Goal: Task Accomplishment & Management: Complete application form

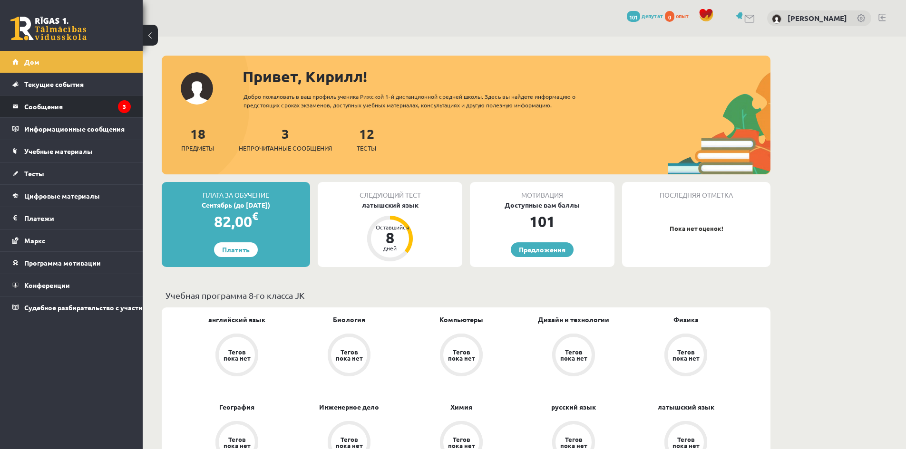
click at [33, 104] on font "Сообщения" at bounding box center [43, 106] width 39 height 9
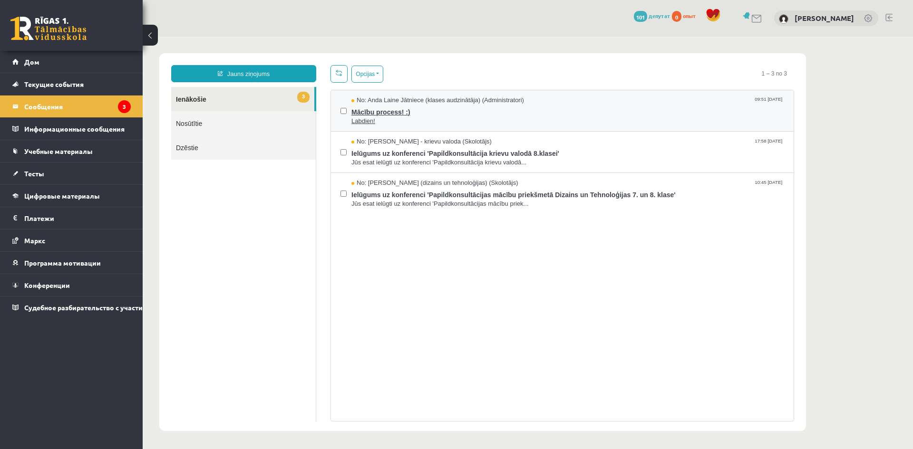
click at [404, 111] on span "Mācību process! :)" at bounding box center [567, 111] width 433 height 12
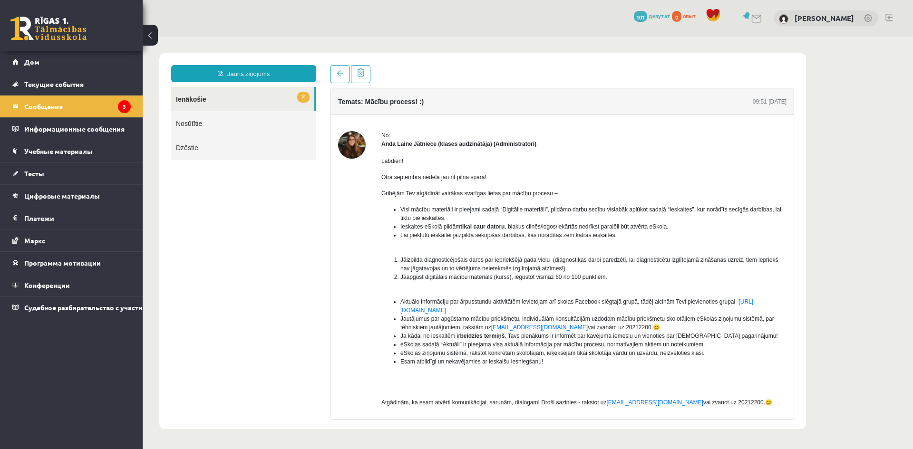
click at [844, 250] on body "Jauns ziņojums 2 Ienākošie Nosūtītie Dzēstie * ********* ********* ******* Tema…" at bounding box center [528, 241] width 770 height 409
click at [190, 121] on link "Nosūtītie" at bounding box center [243, 123] width 145 height 24
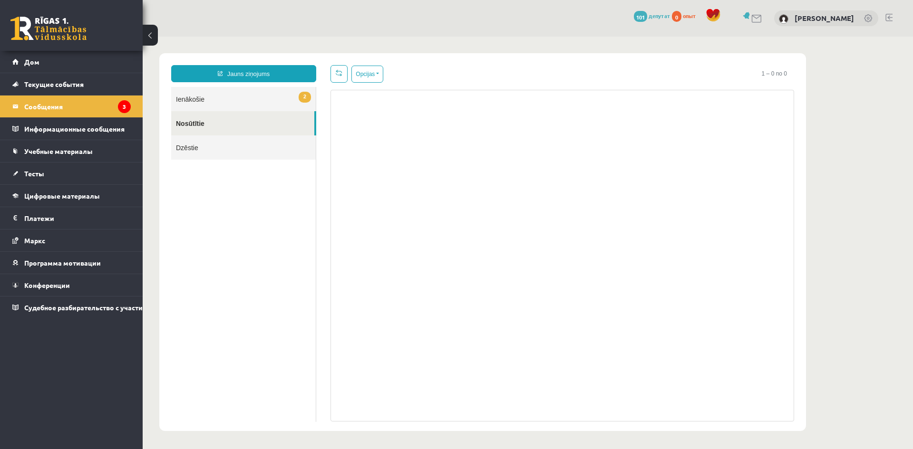
click at [189, 99] on link "2 Ienākošie" at bounding box center [243, 99] width 145 height 24
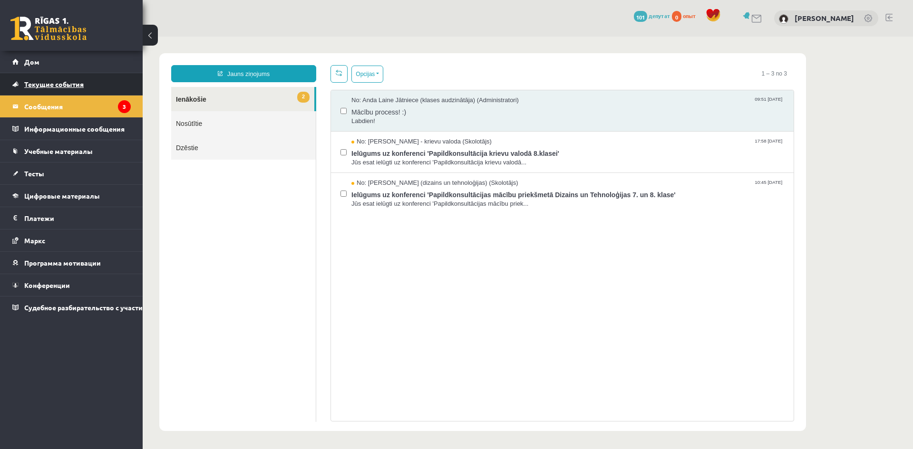
click at [52, 81] on font "Текущие события" at bounding box center [53, 84] width 59 height 9
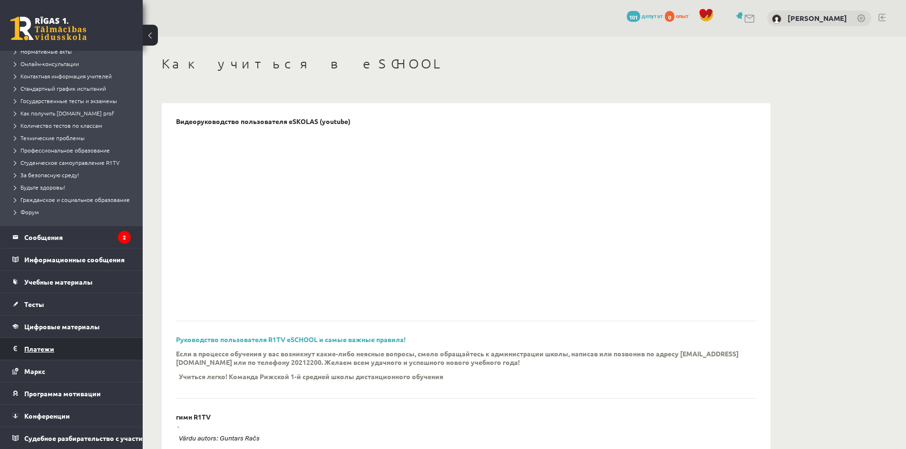
scroll to position [95, 0]
click at [48, 306] on link "Тесты" at bounding box center [71, 304] width 118 height 22
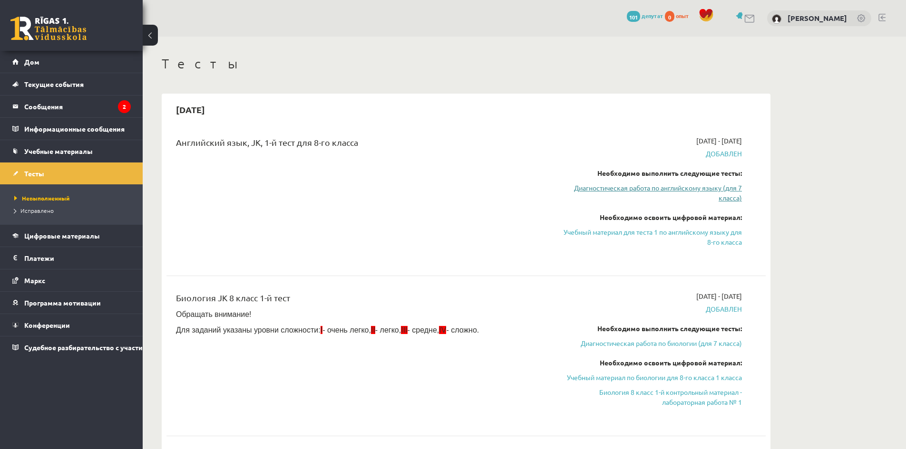
click at [678, 188] on font "Диагностическая работа по английскому языку (для 7 класса)" at bounding box center [658, 192] width 168 height 19
click at [652, 190] on font "Диагностическая работа по английскому языку (для 7 класса)" at bounding box center [658, 192] width 168 height 19
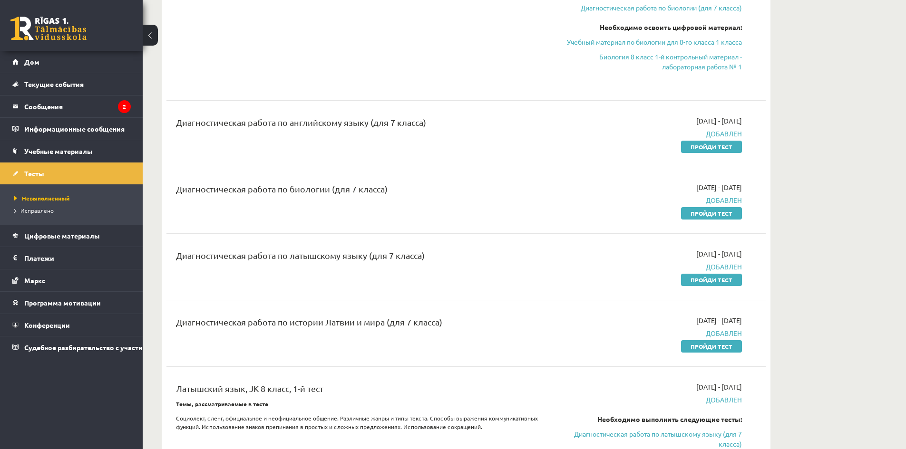
scroll to position [204, 0]
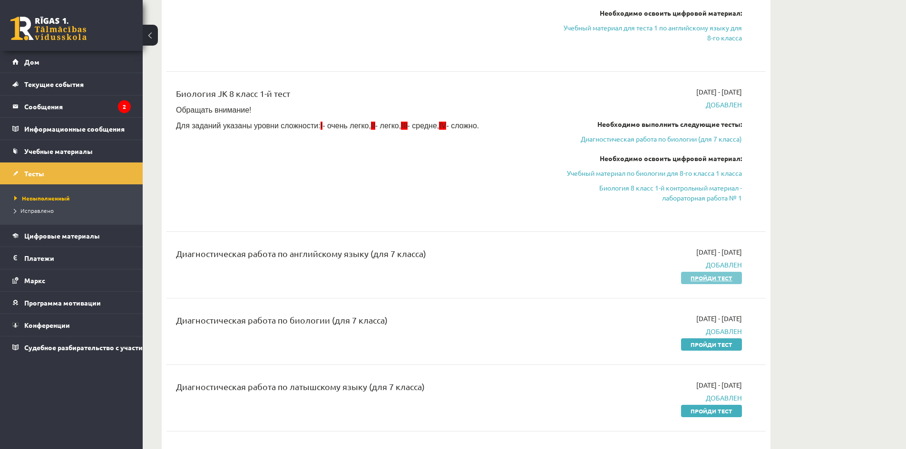
click at [716, 275] on font "Пройди тест" at bounding box center [711, 278] width 42 height 8
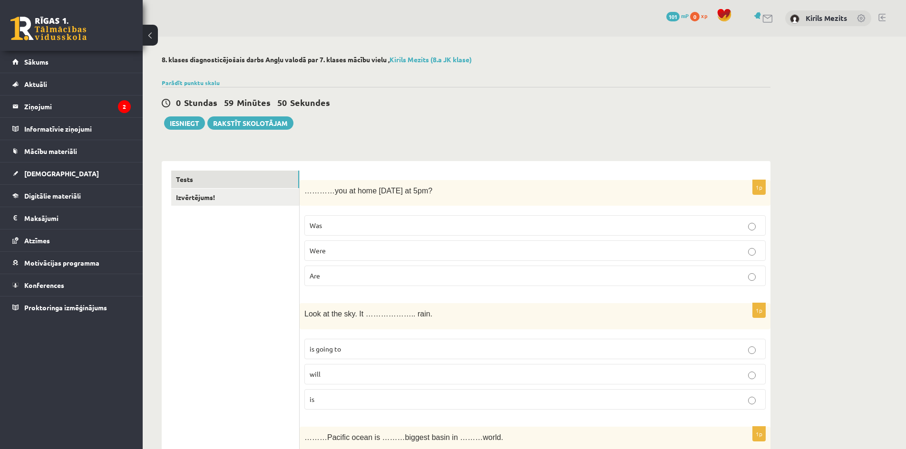
click at [377, 254] on p "Were" at bounding box center [534, 251] width 451 height 10
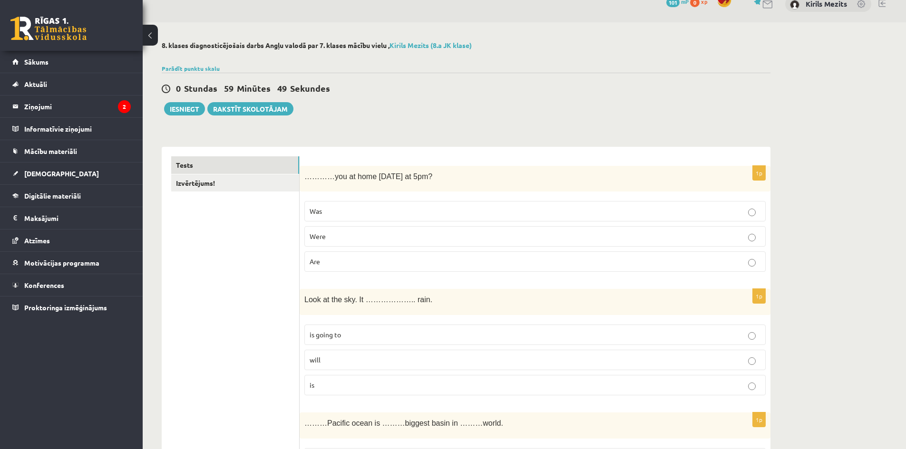
scroll to position [95, 0]
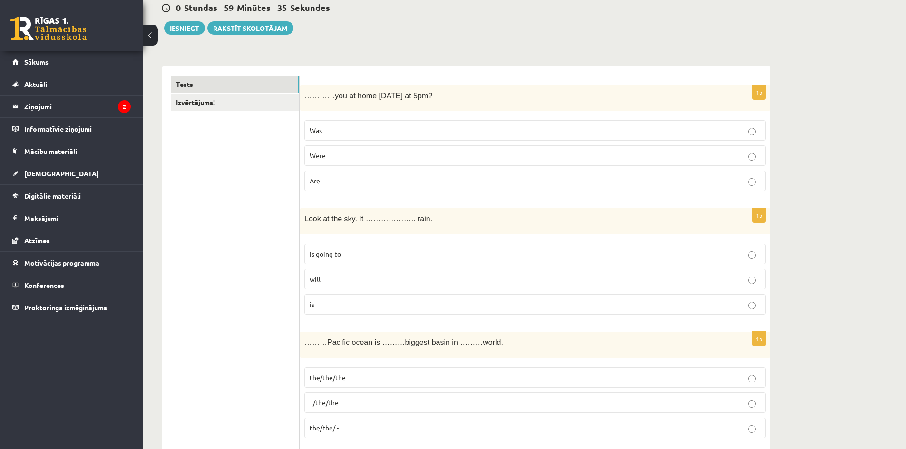
click at [352, 256] on p "is going to" at bounding box center [534, 254] width 451 height 10
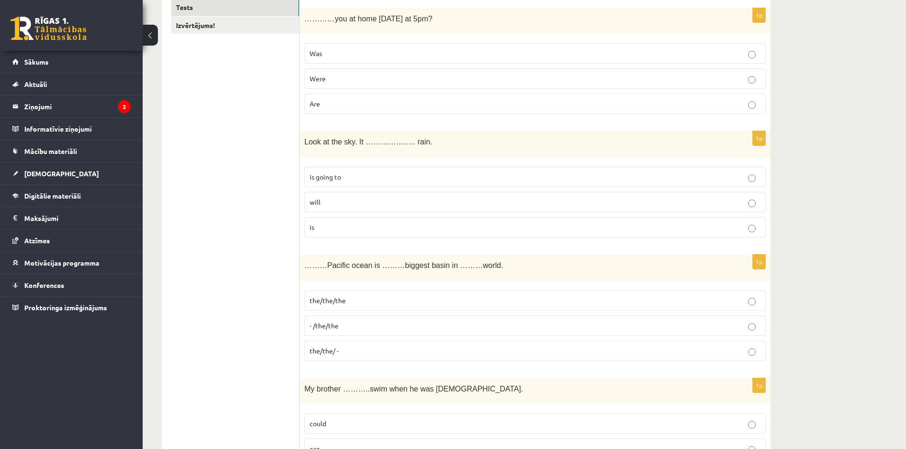
scroll to position [190, 0]
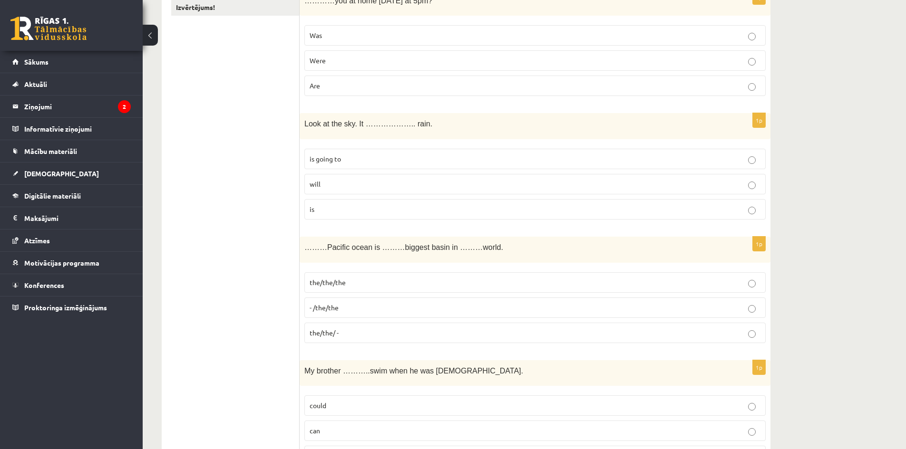
click at [331, 290] on label "the/the/the" at bounding box center [534, 282] width 461 height 20
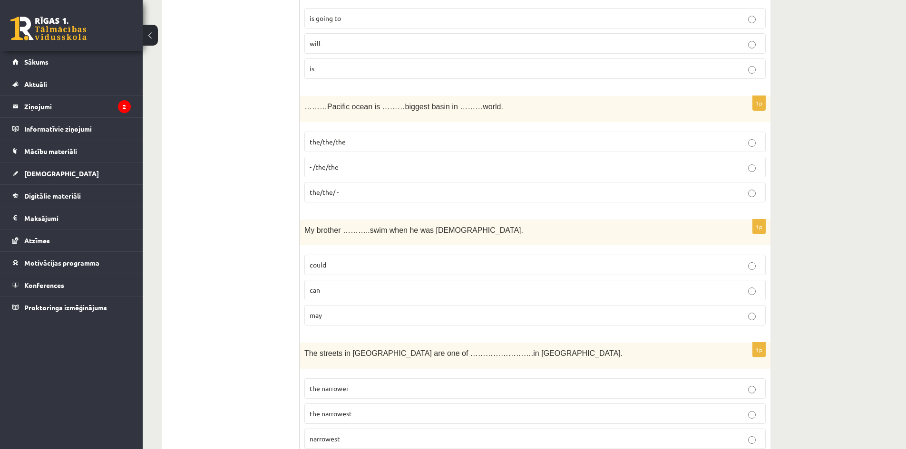
scroll to position [333, 0]
click at [338, 288] on p "can" at bounding box center [534, 288] width 451 height 10
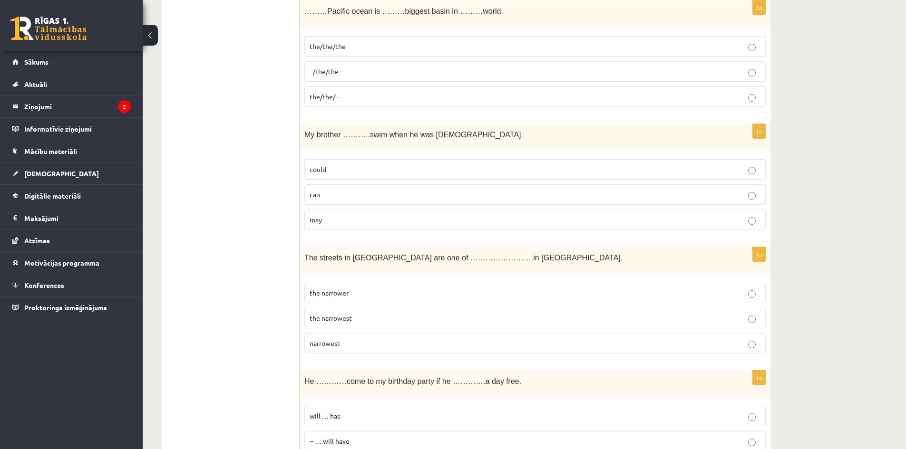
scroll to position [428, 0]
click at [410, 352] on label "narrowest" at bounding box center [534, 342] width 461 height 20
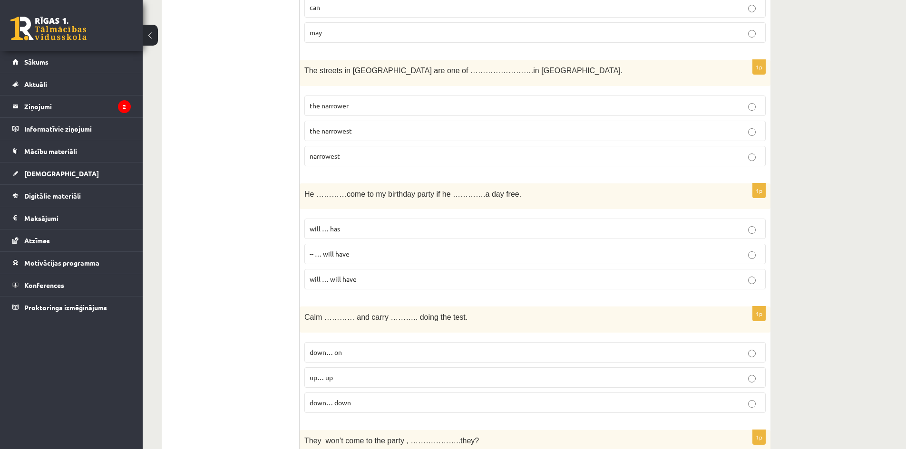
scroll to position [618, 0]
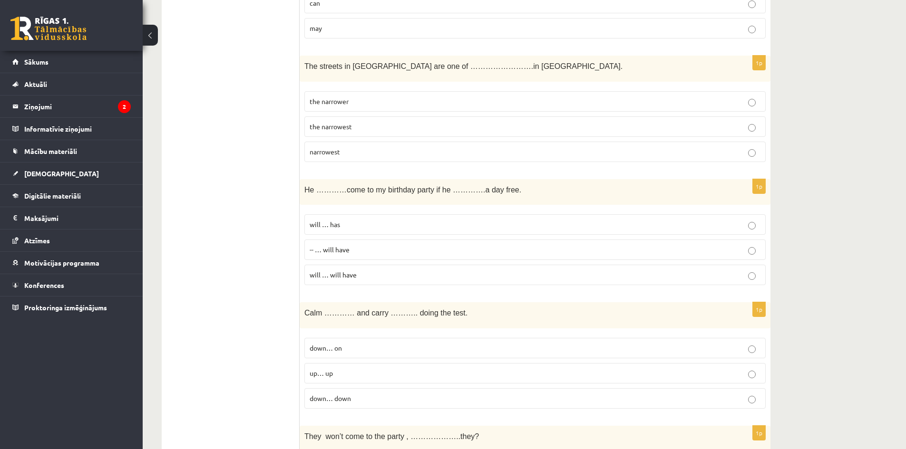
click at [409, 278] on p "will … will have" at bounding box center [534, 275] width 451 height 10
click at [398, 248] on p "-- … will have" at bounding box center [534, 250] width 451 height 10
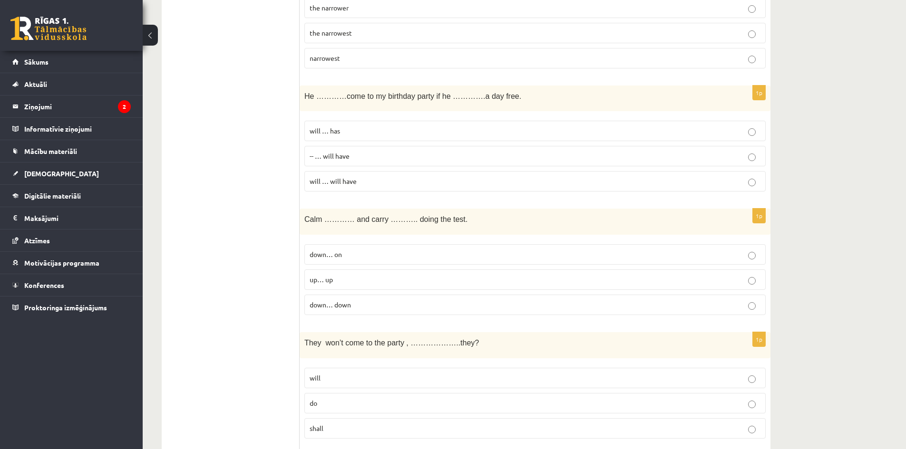
scroll to position [713, 0]
click at [345, 257] on p "down… on" at bounding box center [534, 253] width 451 height 10
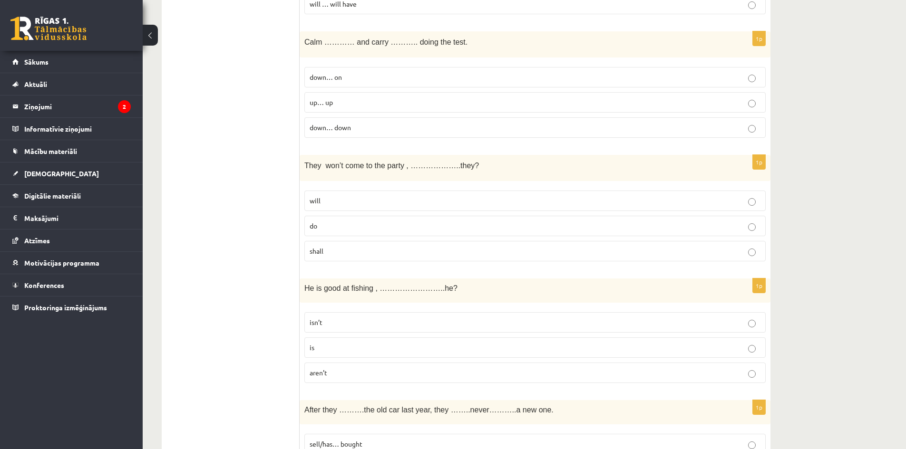
scroll to position [903, 0]
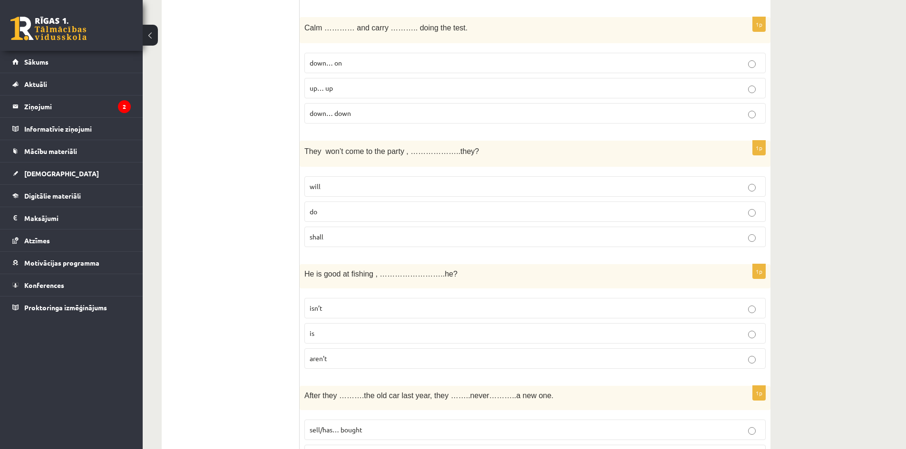
click at [343, 208] on p "do" at bounding box center [534, 212] width 451 height 10
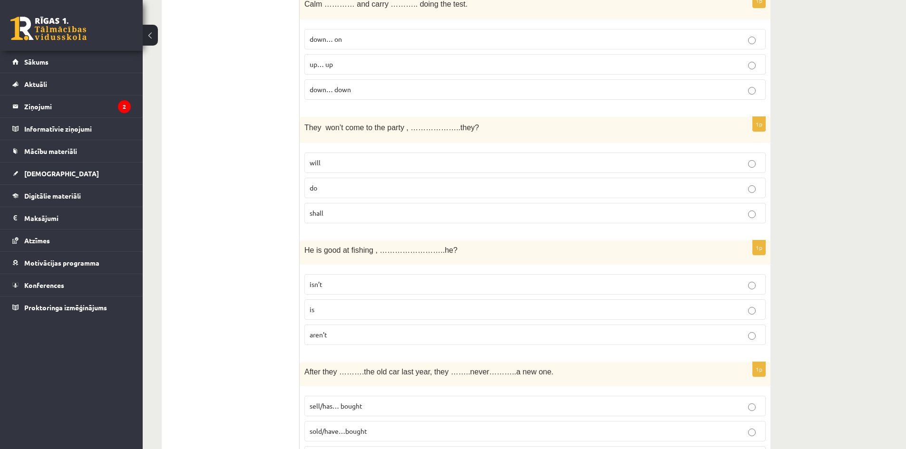
scroll to position [1046, 0]
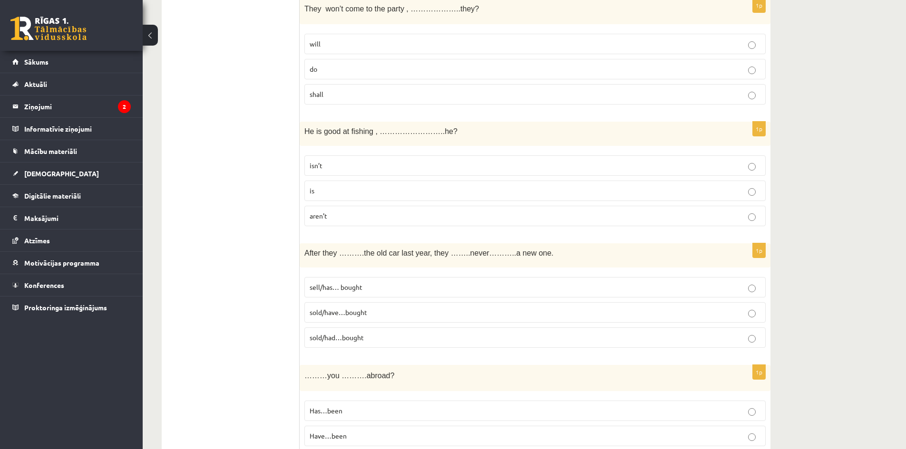
click at [333, 191] on p "is" at bounding box center [534, 191] width 451 height 10
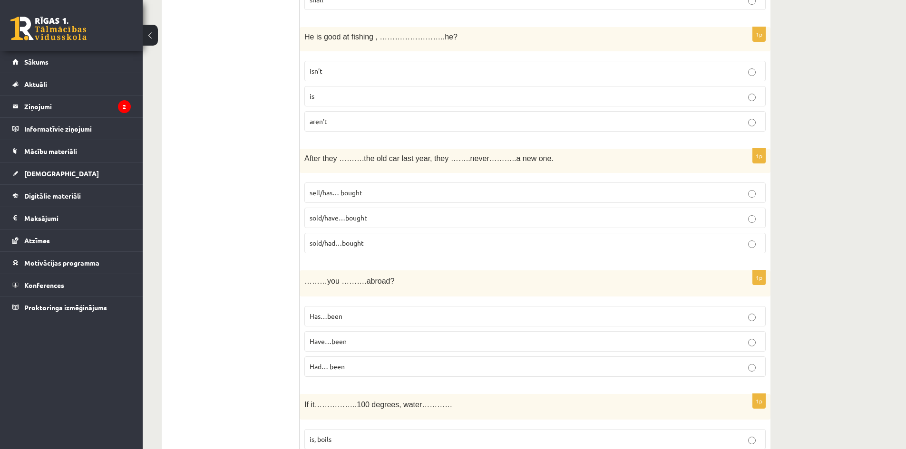
scroll to position [1141, 0]
click at [442, 190] on p "sell/has… bought" at bounding box center [534, 192] width 451 height 10
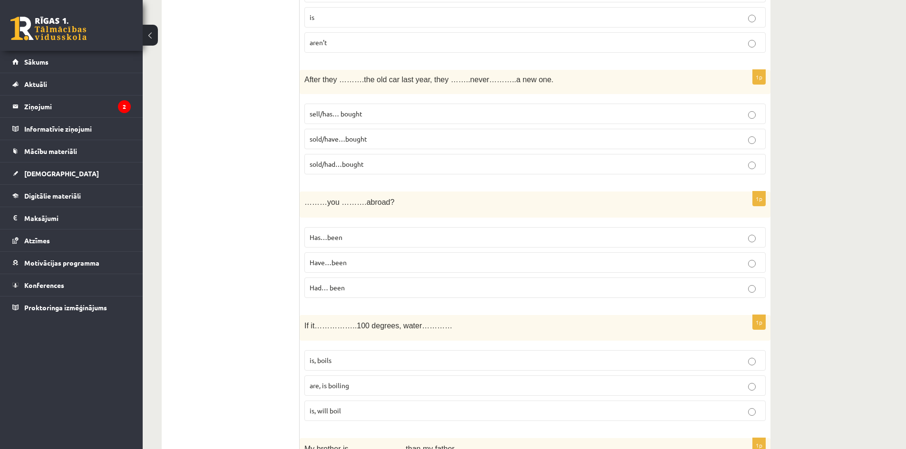
scroll to position [1331, 0]
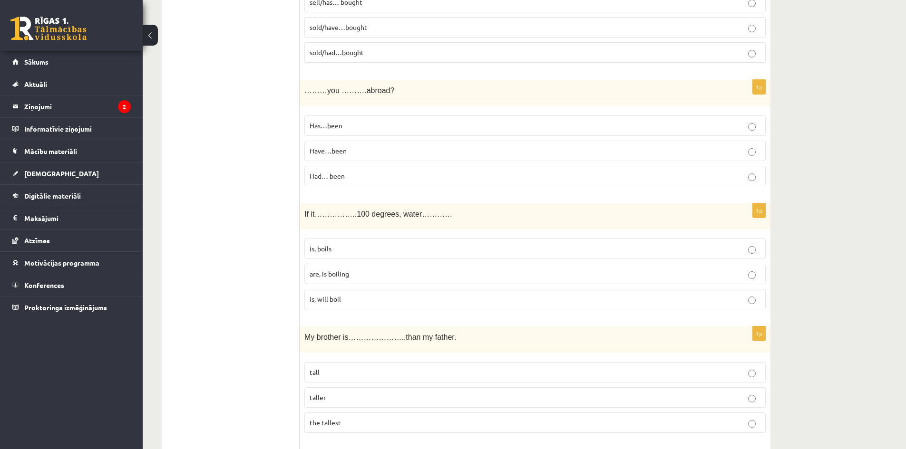
click at [360, 152] on p "Have…been" at bounding box center [534, 151] width 451 height 10
click at [348, 294] on label "is, will boil" at bounding box center [534, 299] width 461 height 20
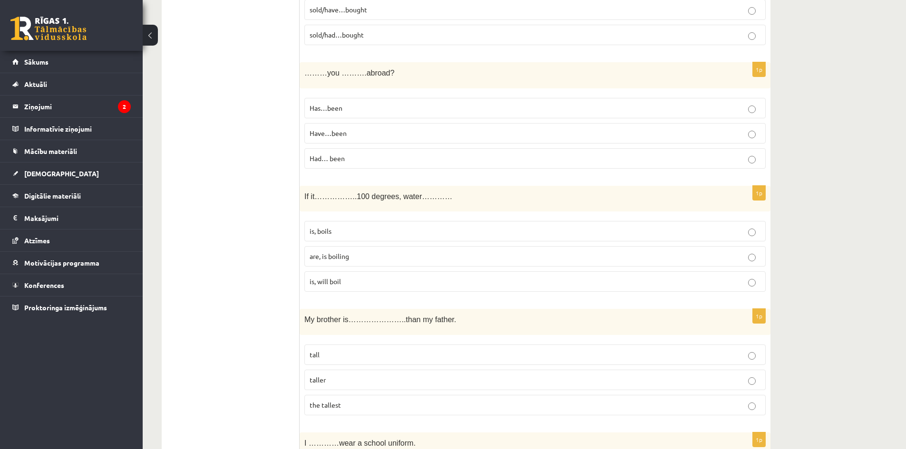
scroll to position [1474, 0]
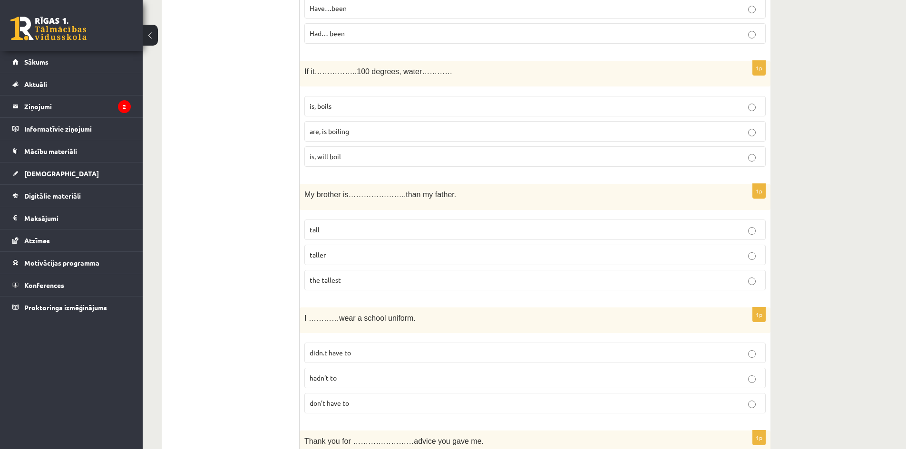
click at [338, 108] on p "is, boils" at bounding box center [534, 106] width 451 height 10
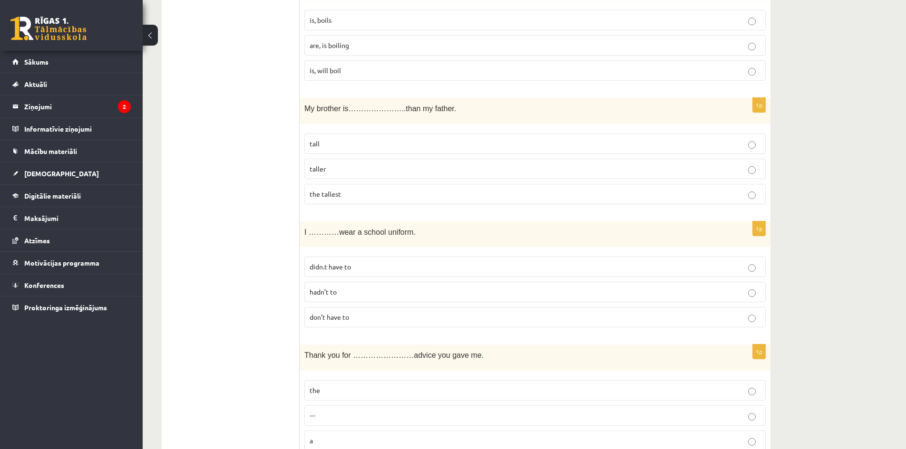
scroll to position [1616, 0]
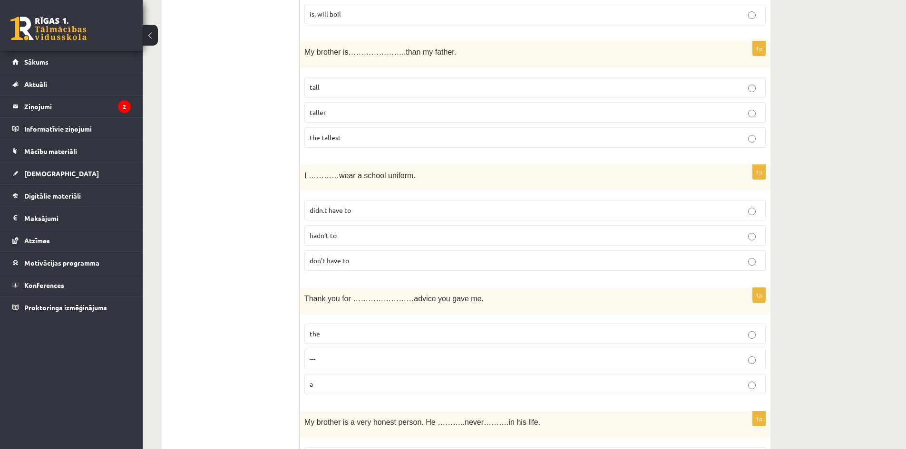
click at [353, 115] on p "taller" at bounding box center [534, 112] width 451 height 10
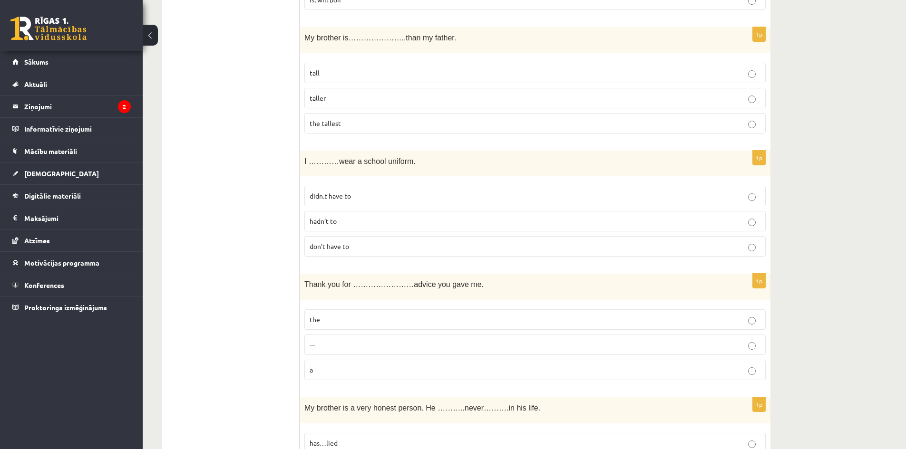
scroll to position [1664, 0]
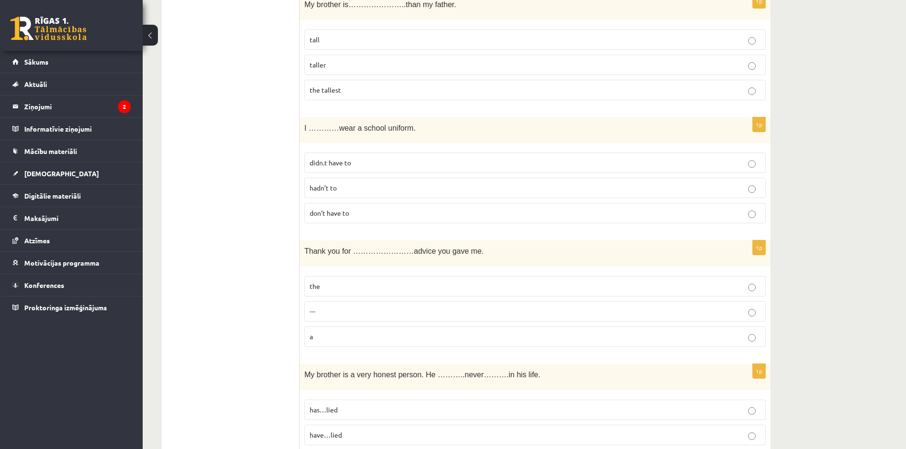
click at [347, 217] on span "don’t have to" at bounding box center [328, 213] width 39 height 9
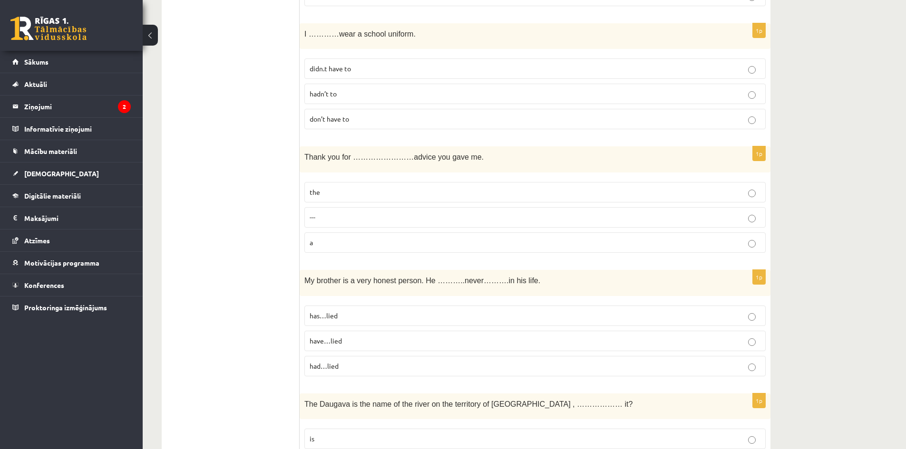
scroll to position [1759, 0]
click at [326, 187] on p "the" at bounding box center [534, 191] width 451 height 10
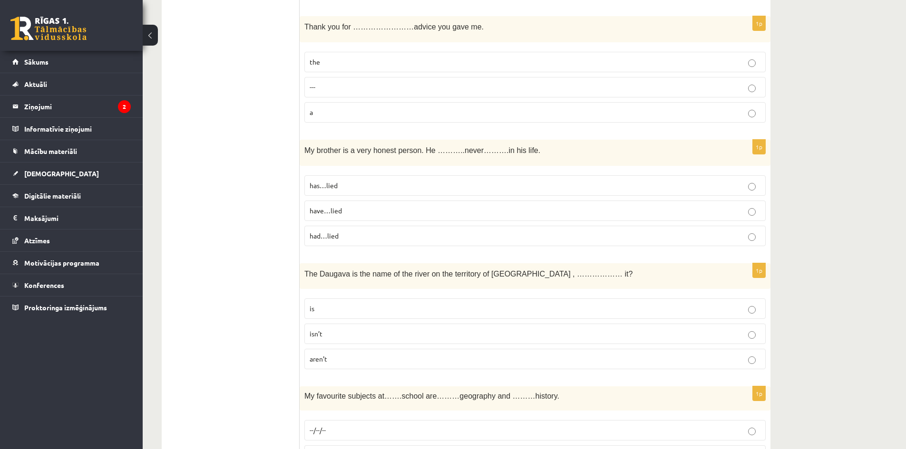
scroll to position [1897, 0]
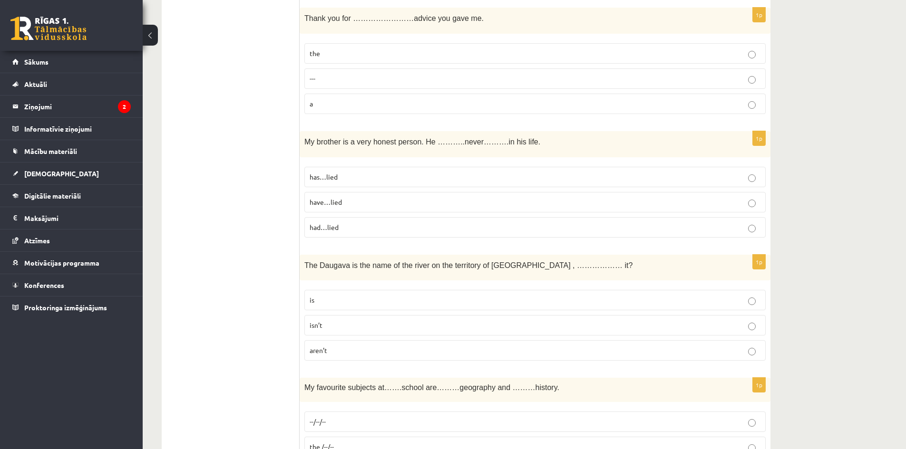
click at [346, 205] on p "have…lied" at bounding box center [534, 202] width 451 height 10
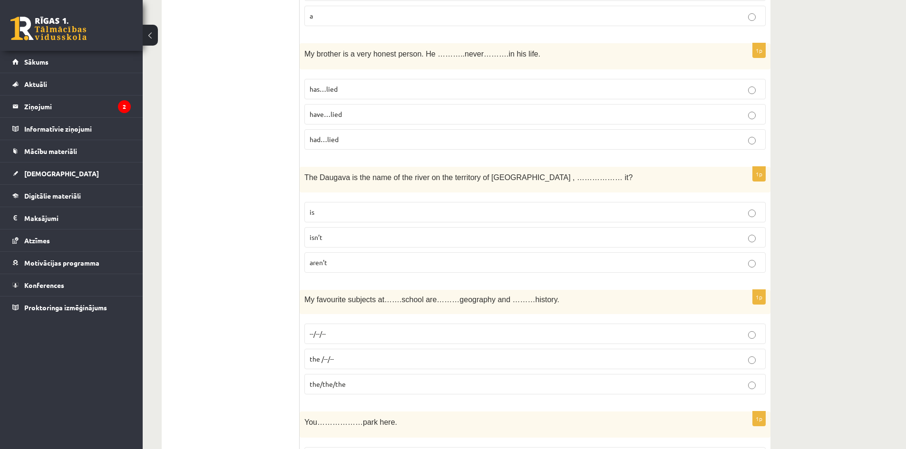
scroll to position [1992, 0]
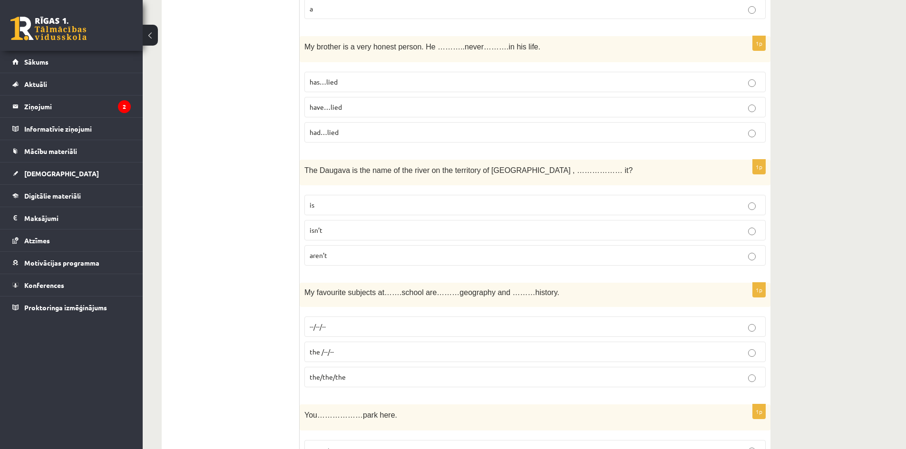
click at [363, 131] on p "had…lied" at bounding box center [534, 132] width 451 height 10
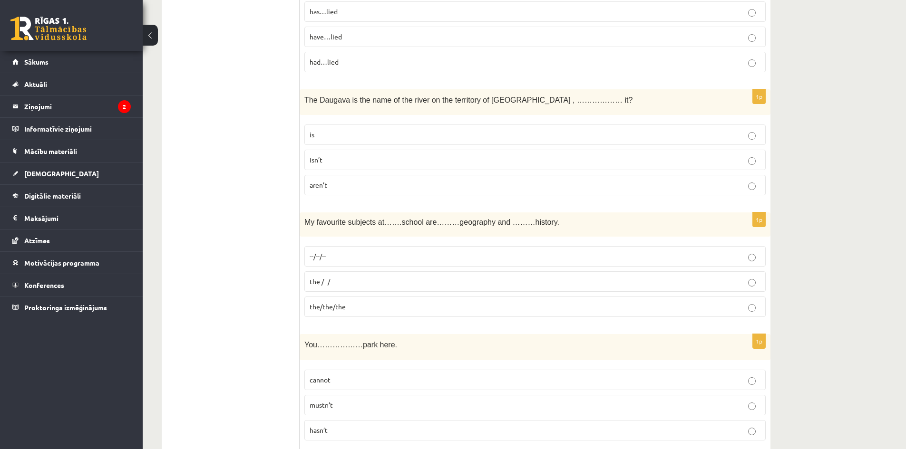
scroll to position [2039, 0]
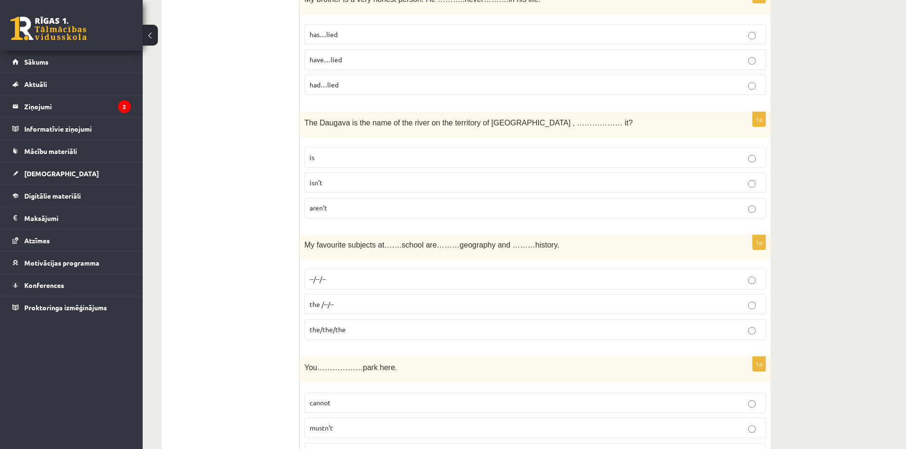
click at [350, 182] on p "isn’t" at bounding box center [534, 183] width 451 height 10
click at [413, 163] on p "is" at bounding box center [534, 158] width 451 height 10
click at [352, 306] on p "the /--/--" at bounding box center [534, 304] width 451 height 10
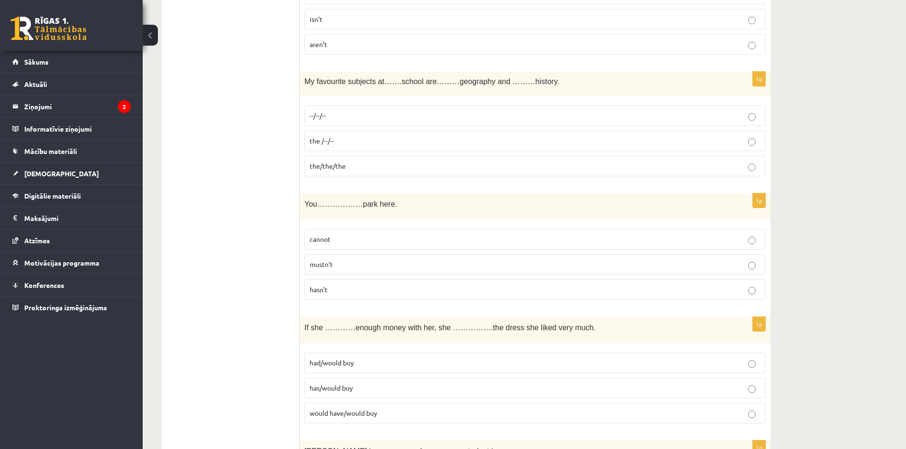
scroll to position [2230, 0]
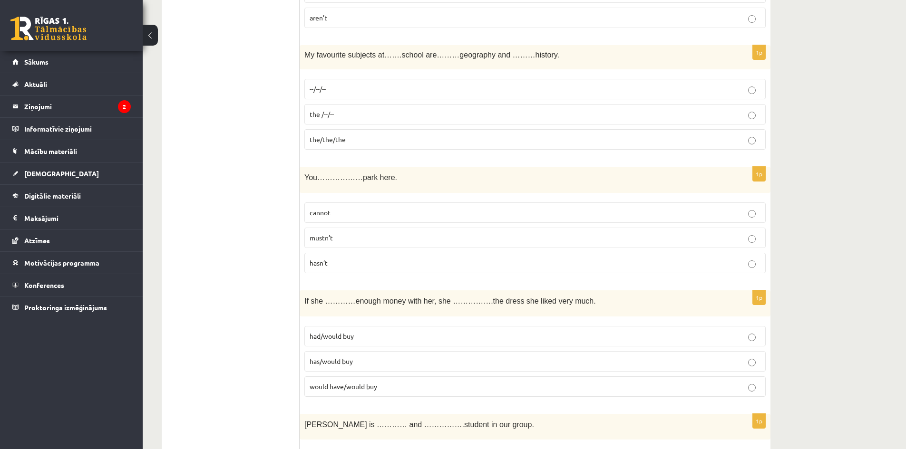
click at [328, 241] on span "mustn’t" at bounding box center [320, 237] width 23 height 9
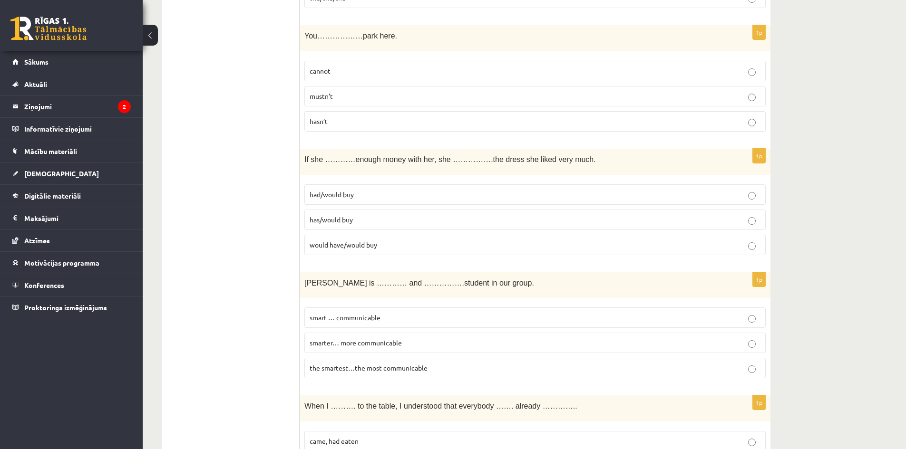
scroll to position [2372, 0]
click at [347, 222] on span "has/would buy" at bounding box center [330, 218] width 43 height 9
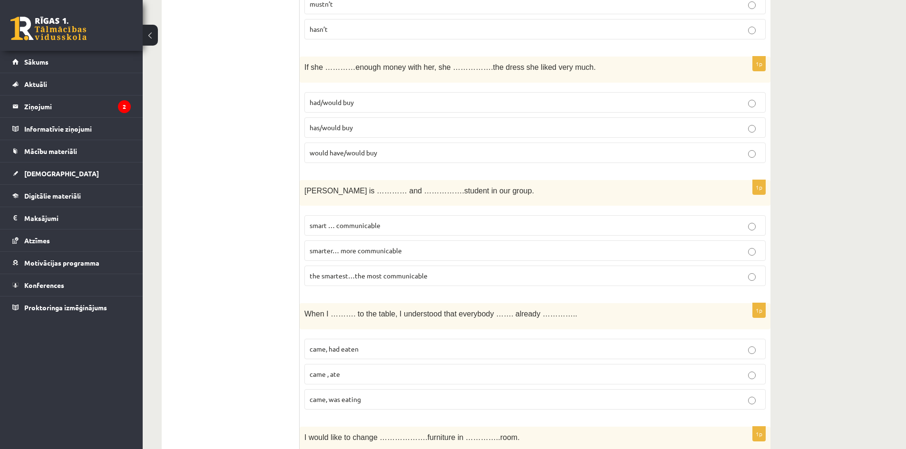
scroll to position [2467, 0]
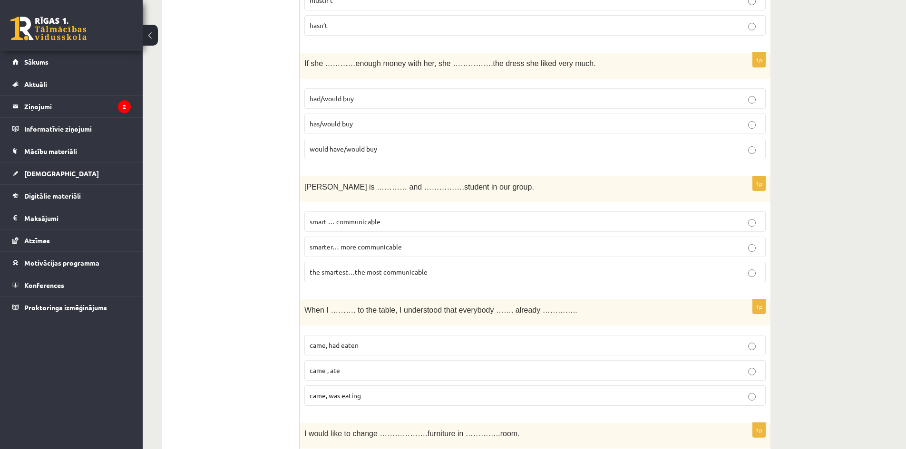
click at [355, 226] on span "smart … communicable" at bounding box center [344, 221] width 71 height 9
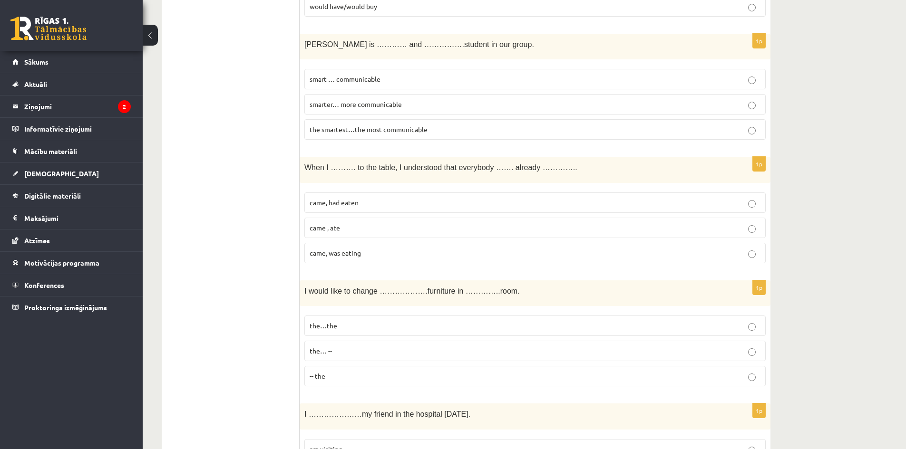
scroll to position [2657, 0]
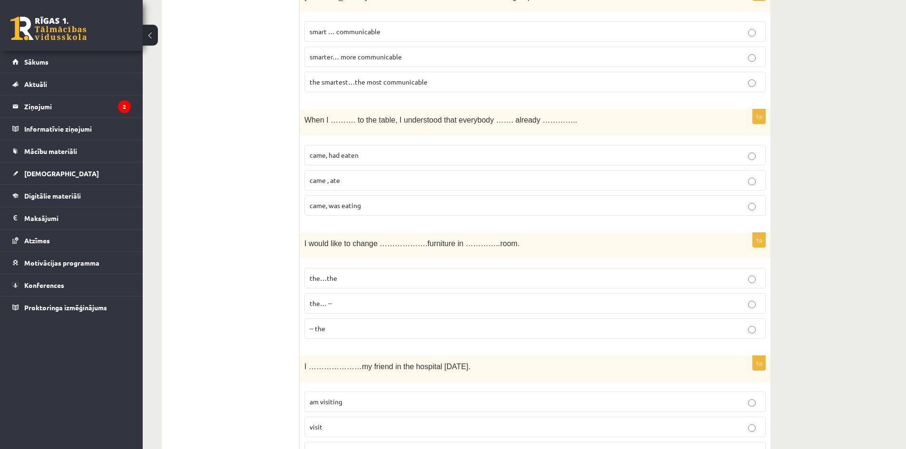
click at [347, 211] on p "came, was eating" at bounding box center [534, 206] width 451 height 10
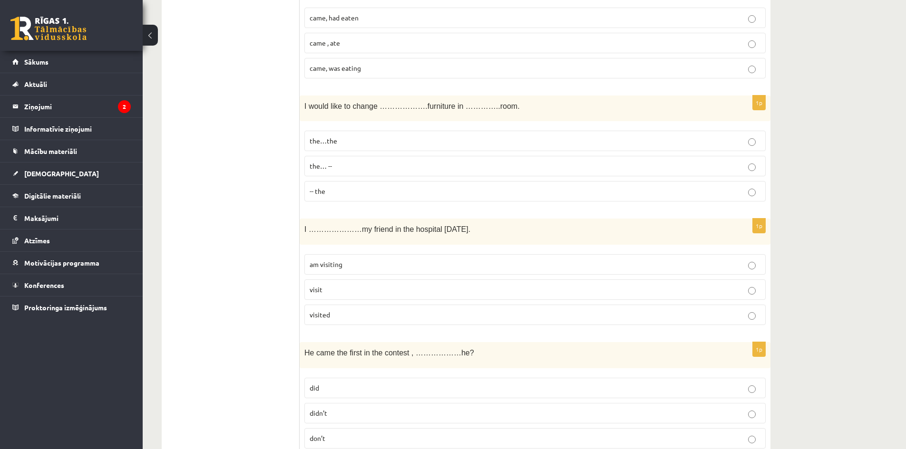
scroll to position [2800, 0]
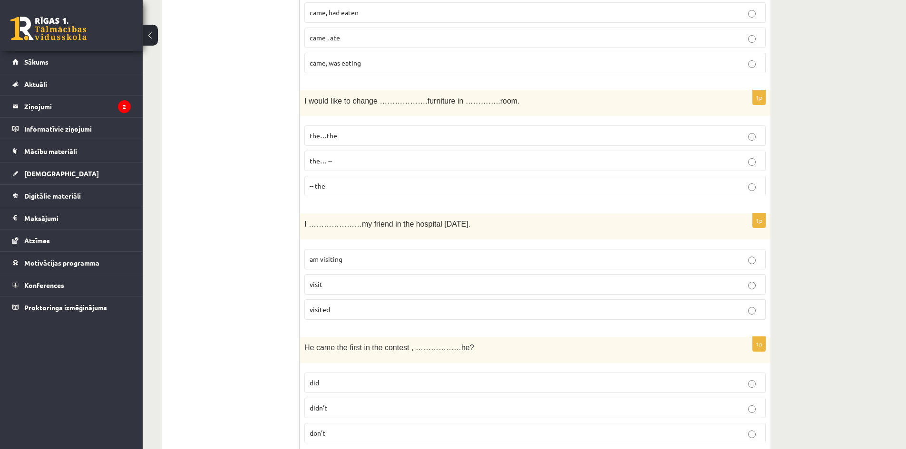
click at [348, 182] on p "-- the" at bounding box center [534, 186] width 451 height 10
click at [347, 162] on p "the… --" at bounding box center [534, 161] width 451 height 10
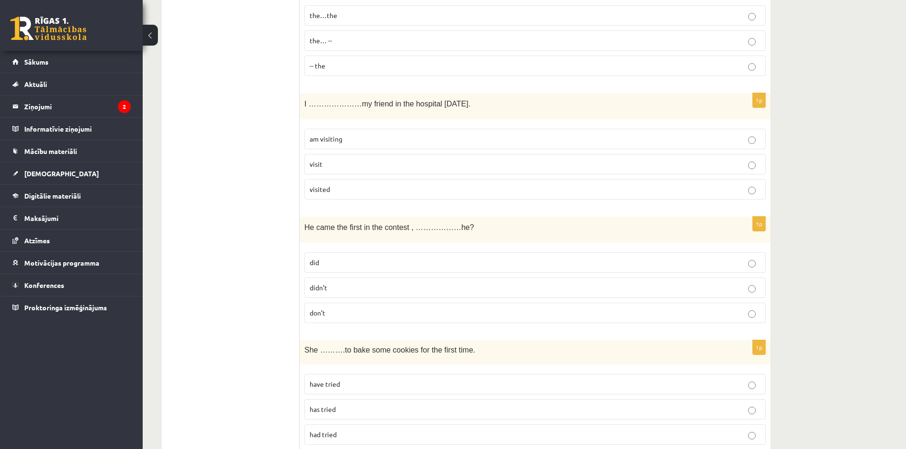
scroll to position [2943, 0]
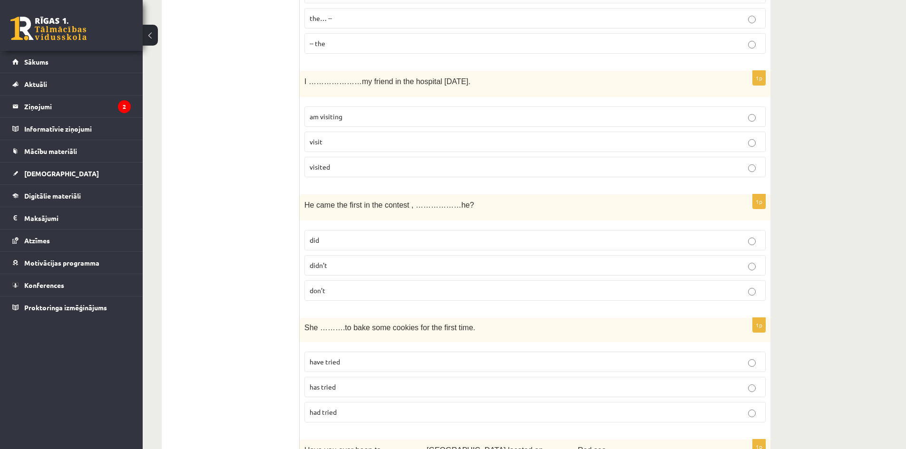
click at [342, 118] on p "am visiting" at bounding box center [534, 117] width 451 height 10
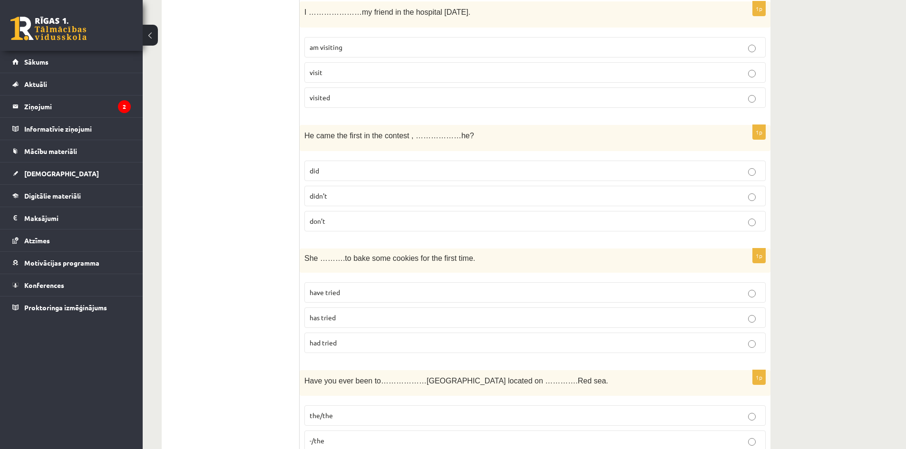
scroll to position [3038, 0]
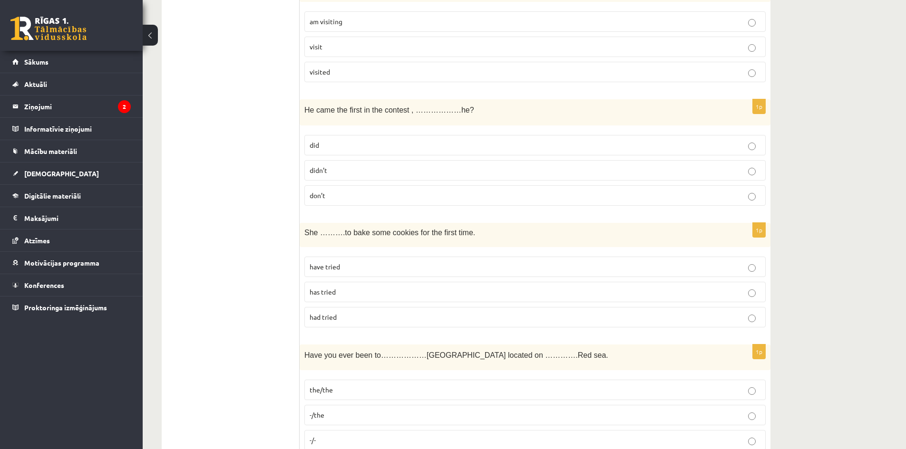
click at [361, 149] on p "did" at bounding box center [534, 145] width 451 height 10
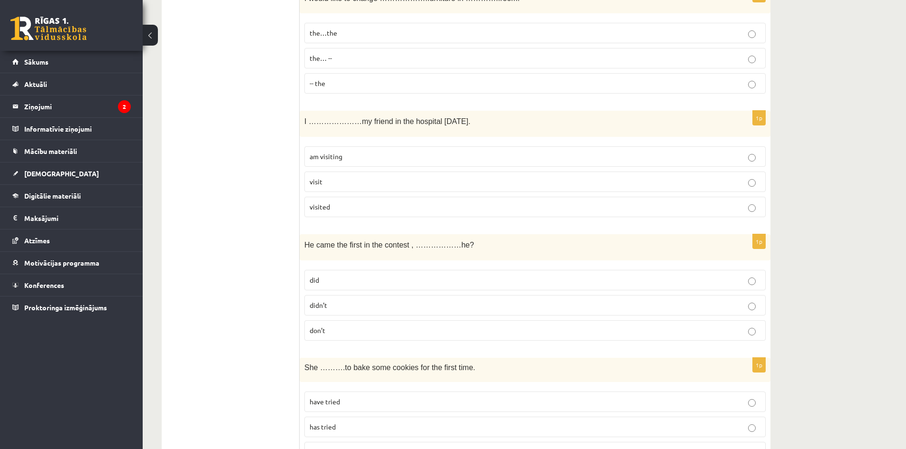
scroll to position [2895, 0]
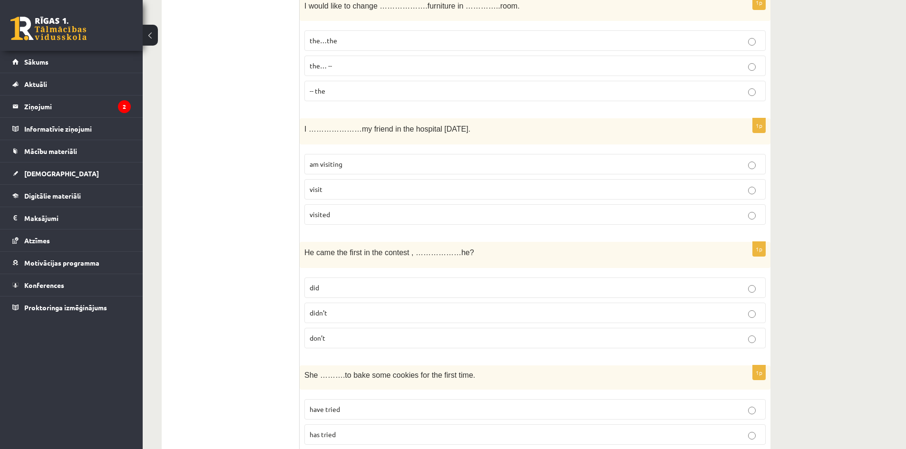
click at [350, 215] on p "visited" at bounding box center [534, 215] width 451 height 10
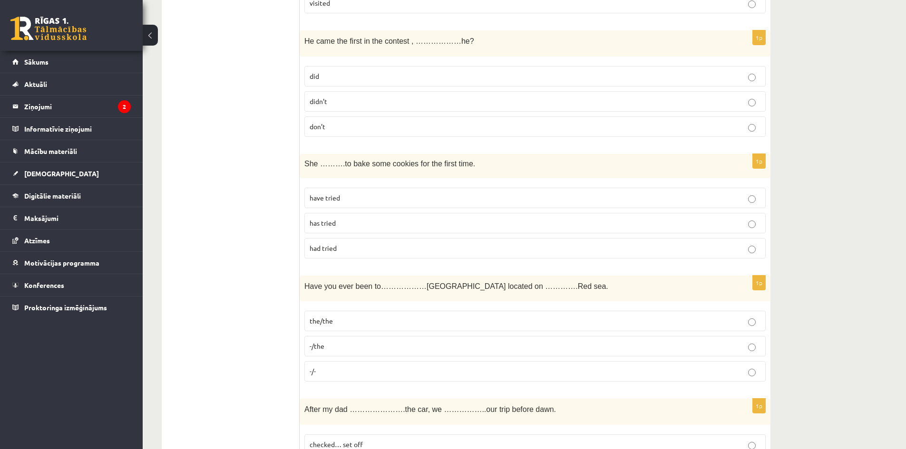
scroll to position [3085, 0]
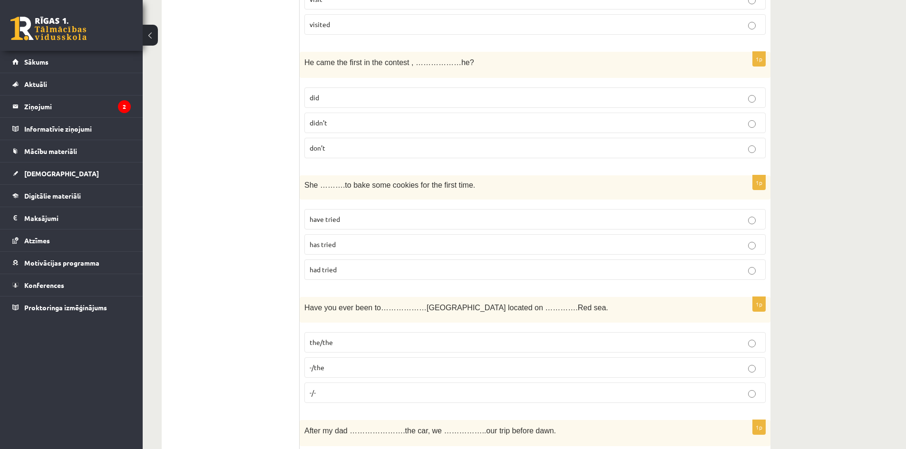
click at [349, 277] on label "had tried" at bounding box center [534, 270] width 461 height 20
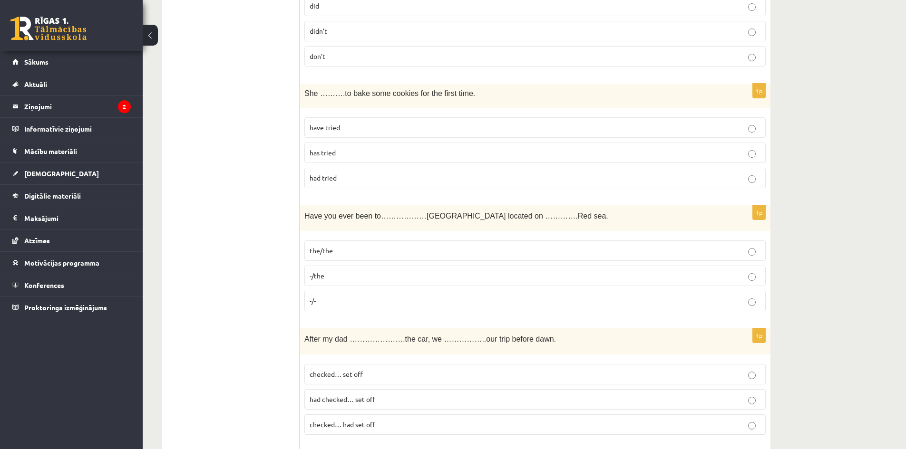
scroll to position [3228, 0]
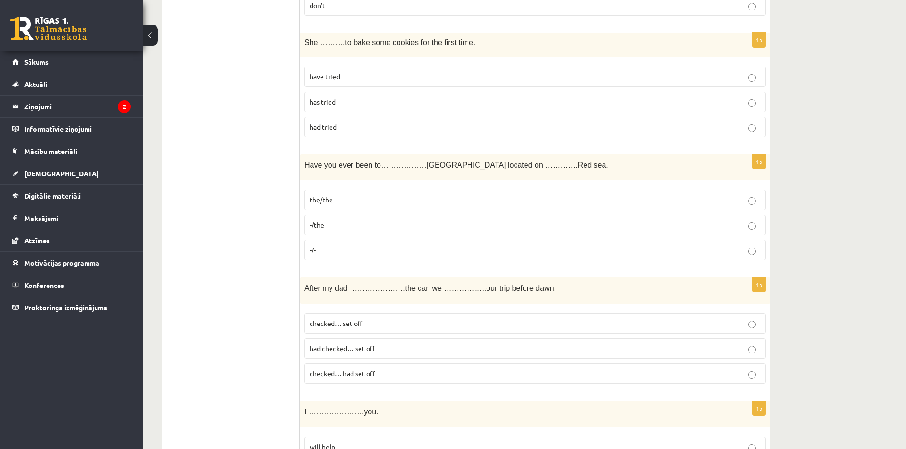
click at [380, 223] on p "-/the" at bounding box center [534, 225] width 451 height 10
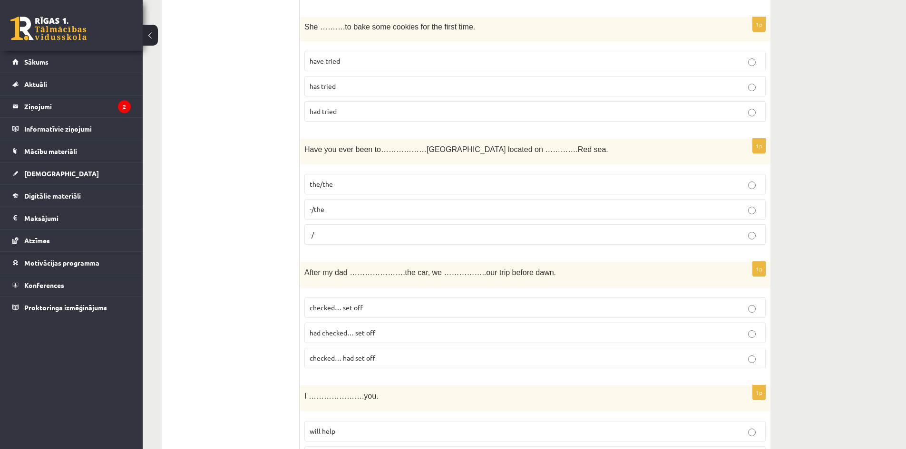
scroll to position [3323, 0]
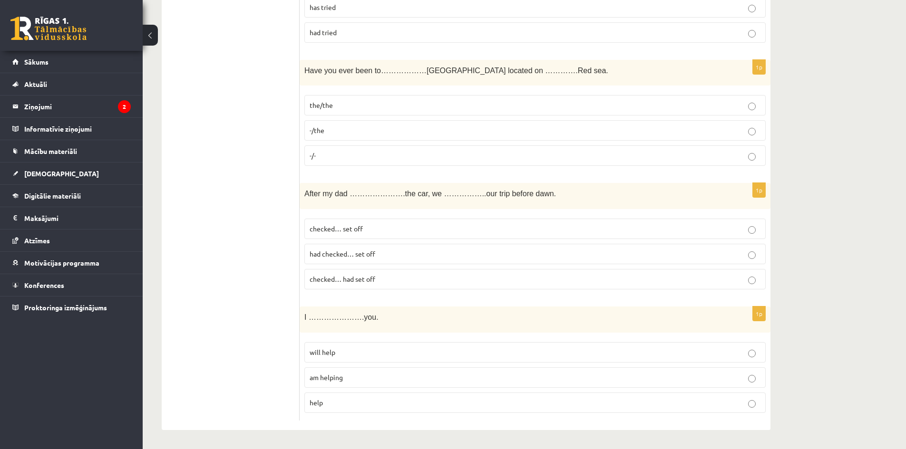
click at [343, 163] on label "-/-" at bounding box center [534, 155] width 461 height 20
click at [374, 288] on label "checked… had set off" at bounding box center [534, 279] width 461 height 20
click at [357, 375] on p "am helping" at bounding box center [534, 378] width 451 height 10
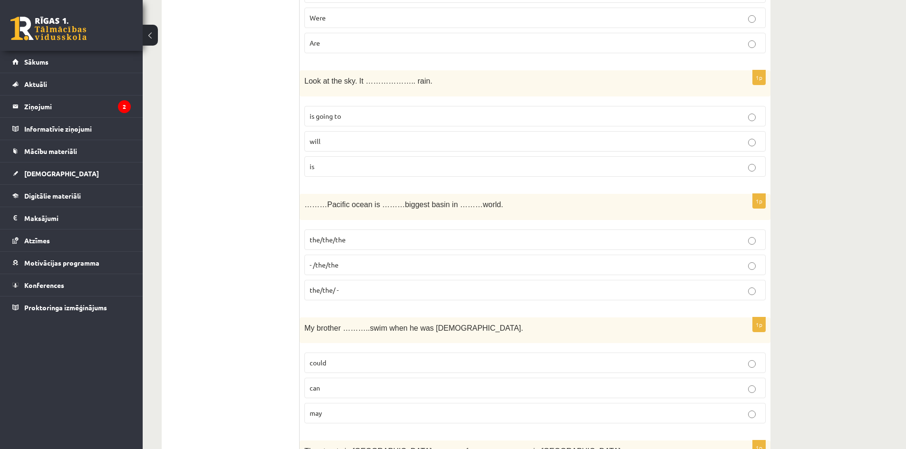
scroll to position [0, 0]
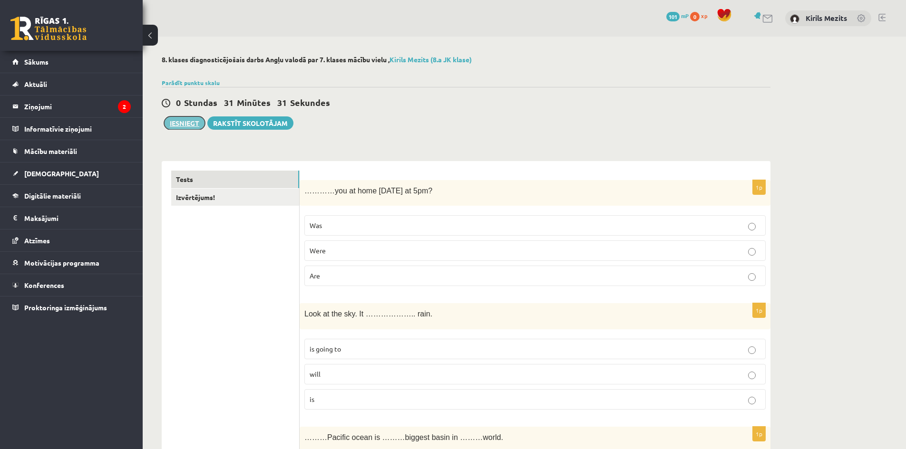
click at [190, 126] on button "Iesniegt" at bounding box center [184, 122] width 41 height 13
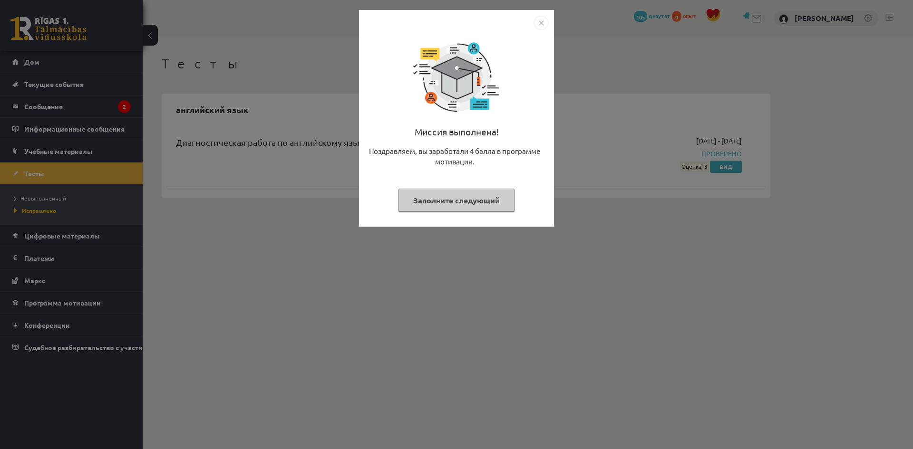
click at [455, 200] on font "Заполните следующий" at bounding box center [456, 200] width 87 height 10
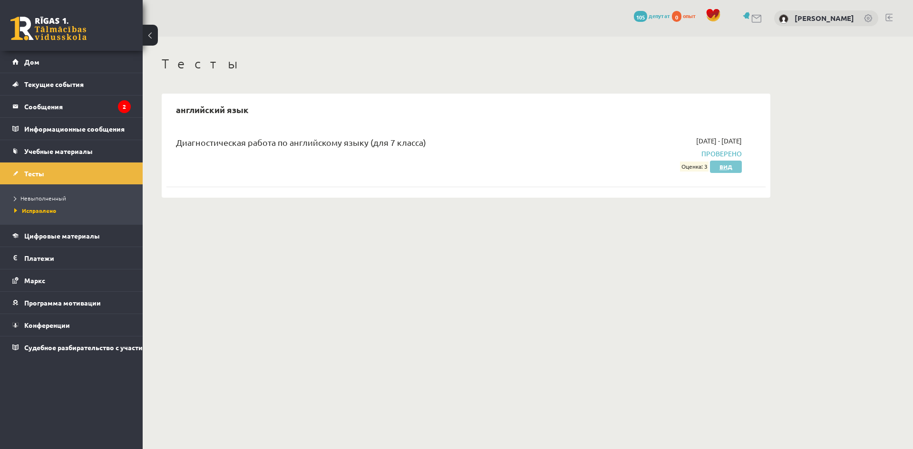
click at [724, 165] on font "Вид" at bounding box center [725, 167] width 13 height 8
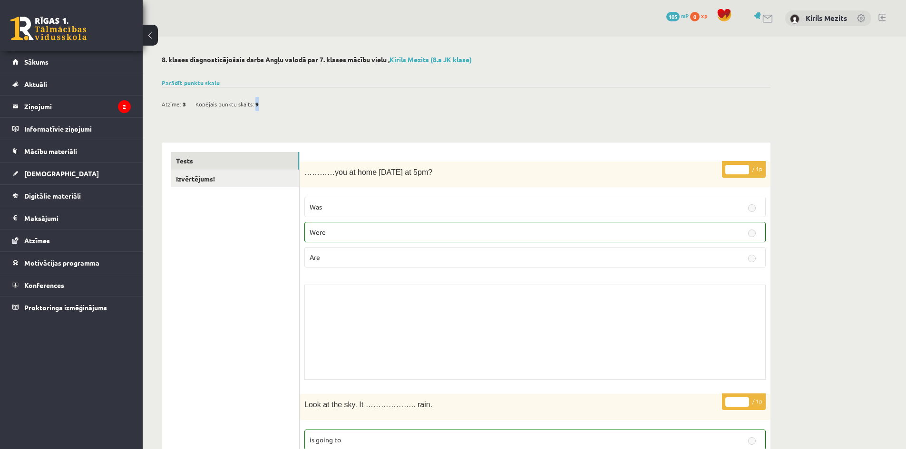
click at [256, 105] on span "9" at bounding box center [256, 104] width 3 height 14
click at [257, 106] on span "9" at bounding box center [256, 104] width 3 height 14
click at [260, 106] on div "Atzīme: 3 Kopējais punktu skaits: 9" at bounding box center [215, 104] width 106 height 14
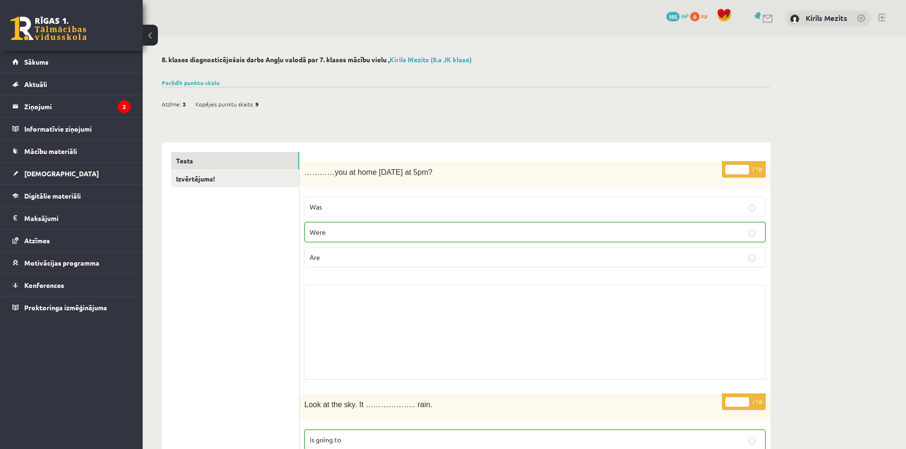
drag, startPoint x: 260, startPoint y: 111, endPoint x: 257, endPoint y: 106, distance: 5.5
click at [259, 111] on div "Atzīme: 3 Kopējais punktu skaits: 9" at bounding box center [215, 104] width 106 height 14
click at [258, 106] on div "Atzīme: 3 Kopējais punktu skaits: 9" at bounding box center [215, 104] width 106 height 14
click at [258, 111] on div "Atzīme: 3 Kopējais punktu skaits: 9" at bounding box center [215, 104] width 106 height 14
click at [255, 105] on span "9" at bounding box center [256, 104] width 3 height 14
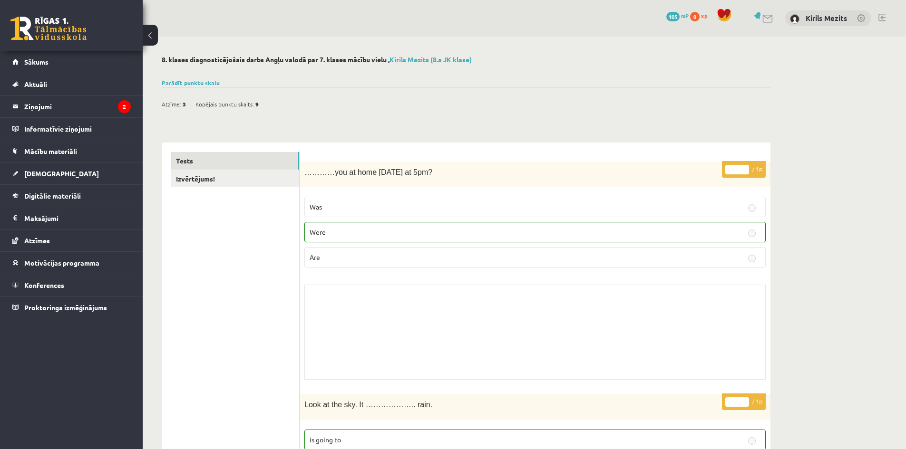
click at [147, 36] on button at bounding box center [150, 35] width 15 height 21
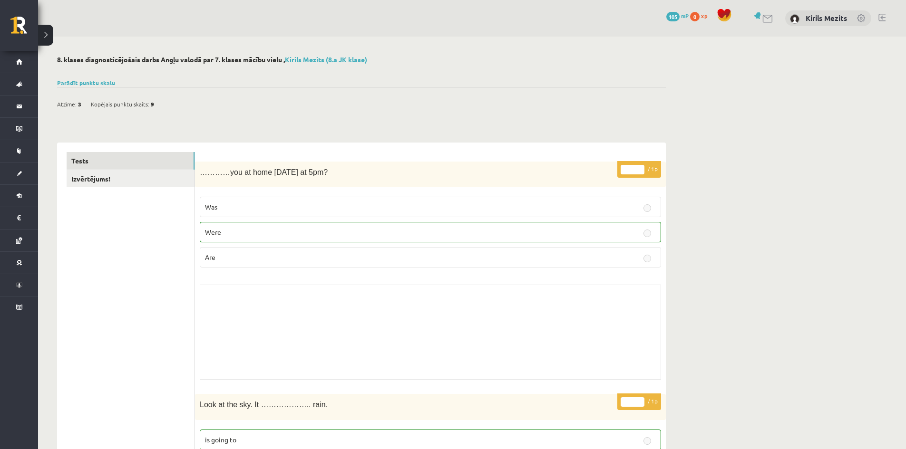
click at [45, 37] on button at bounding box center [45, 35] width 15 height 21
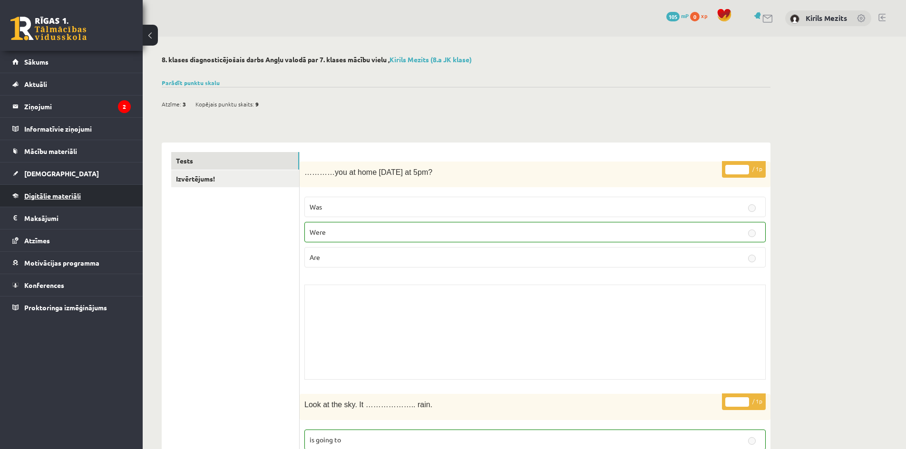
click at [63, 192] on link "Digitālie materiāli" at bounding box center [71, 196] width 118 height 22
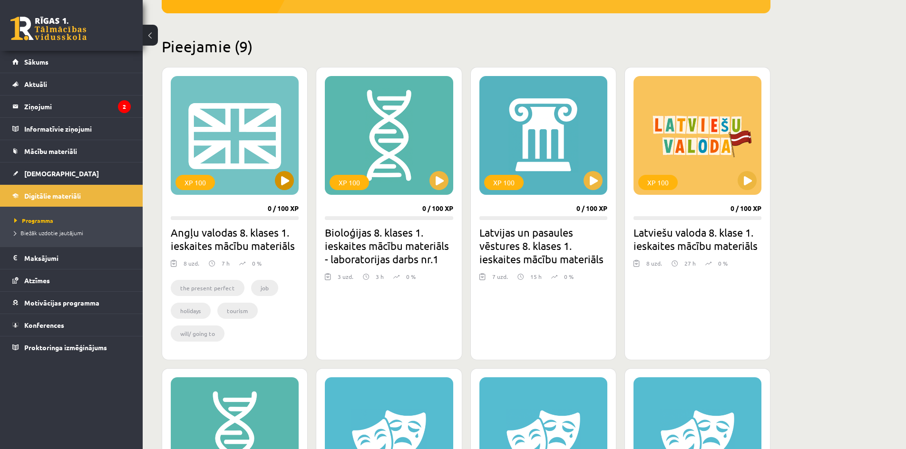
scroll to position [190, 0]
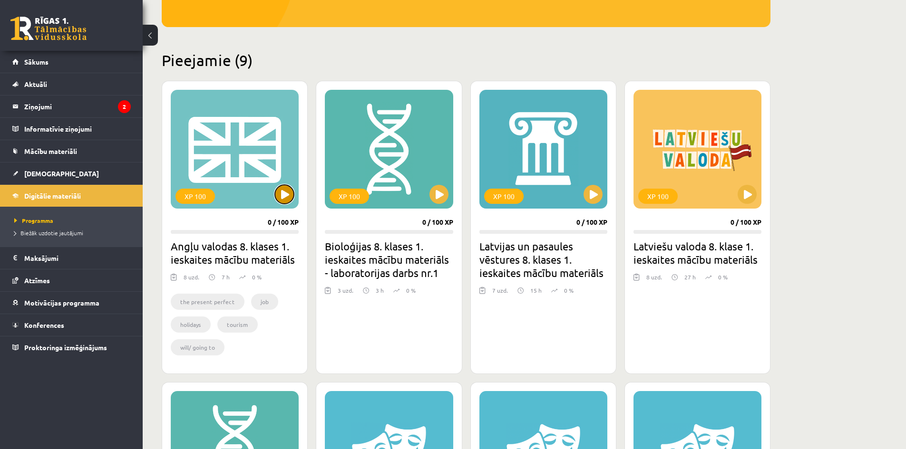
click at [281, 196] on button at bounding box center [284, 194] width 19 height 19
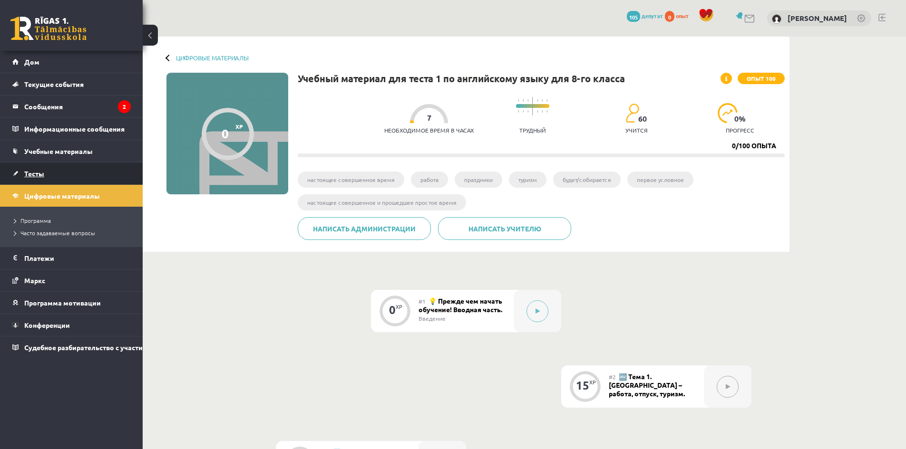
click at [64, 176] on link "Тесты" at bounding box center [71, 174] width 118 height 22
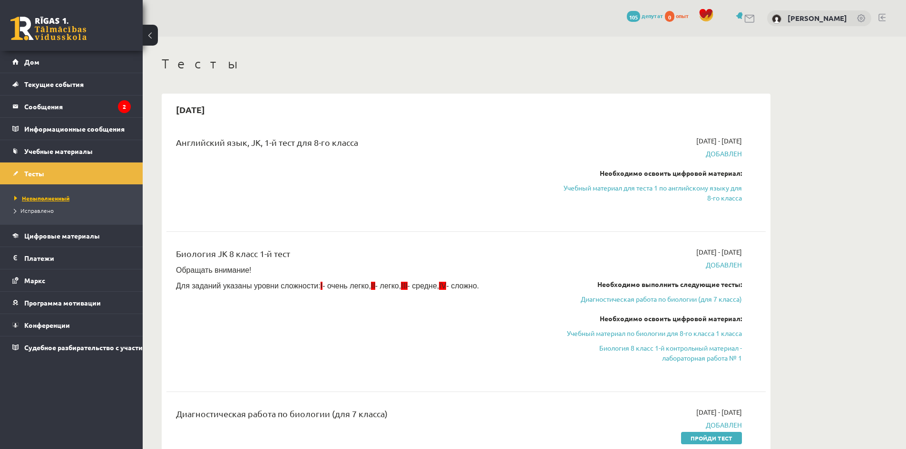
click at [64, 200] on font "Невыполненный" at bounding box center [46, 198] width 48 height 8
click at [661, 302] on font "Диагностическая работа по биологии (для 7 класса)" at bounding box center [660, 299] width 161 height 9
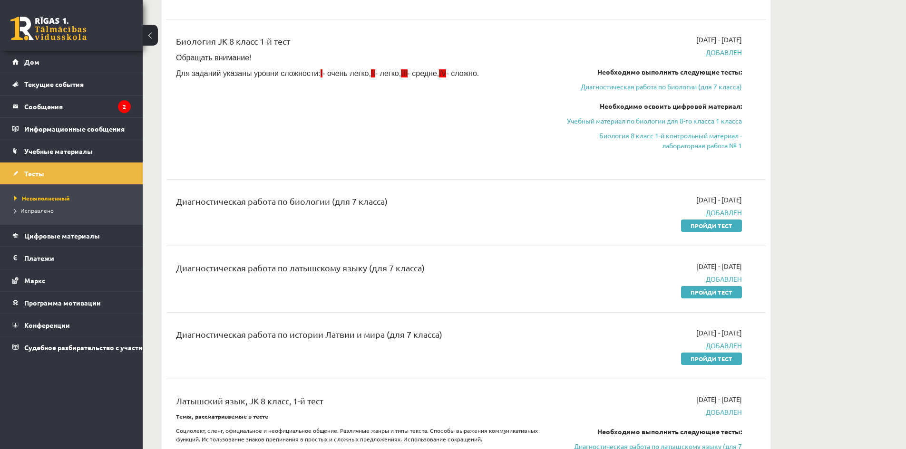
scroll to position [208, 0]
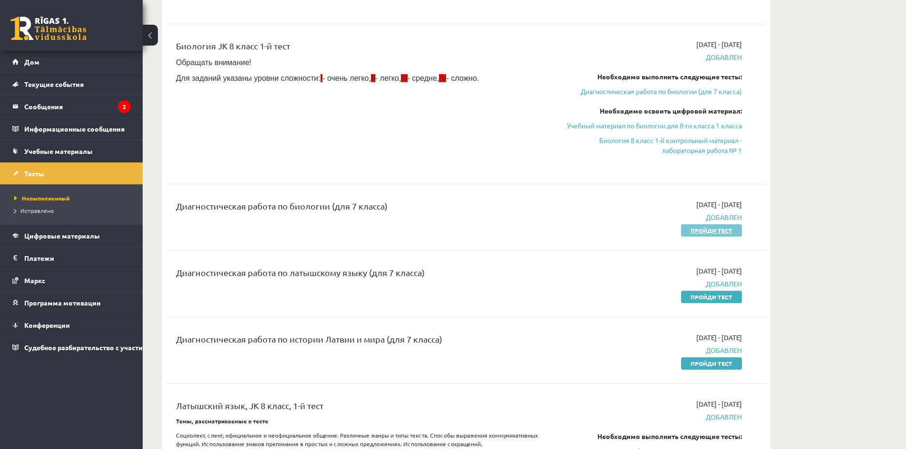
click at [691, 232] on font "Пройди тест" at bounding box center [711, 231] width 42 height 8
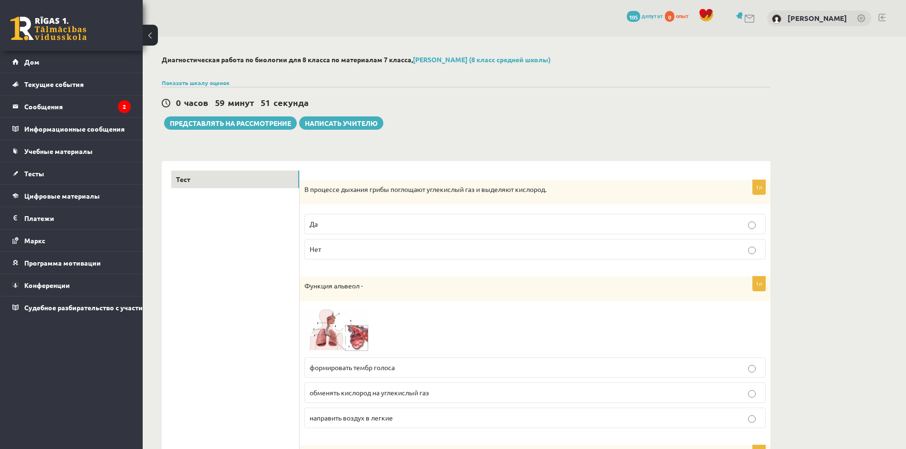
click at [716, 249] on p "Нет" at bounding box center [534, 249] width 451 height 10
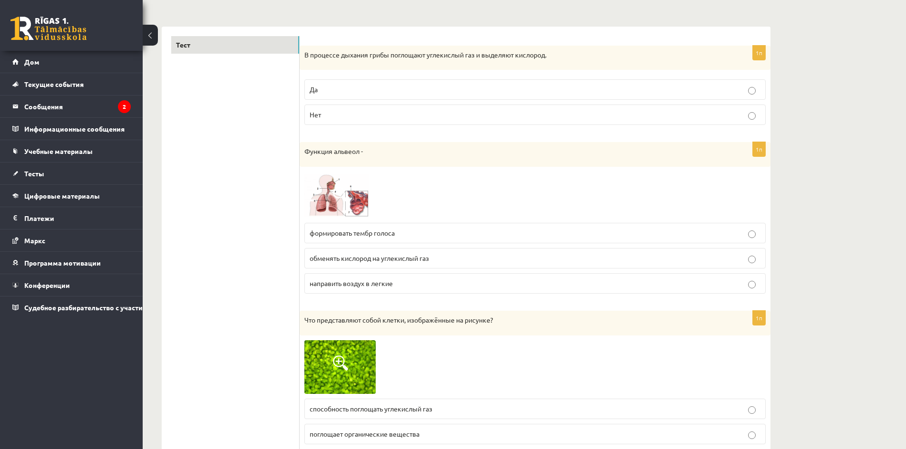
scroll to position [143, 0]
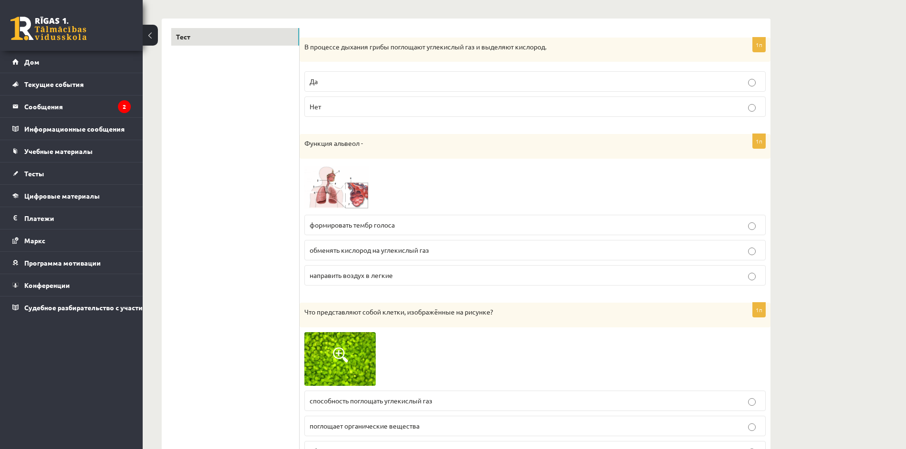
click at [334, 187] on span at bounding box center [340, 186] width 15 height 15
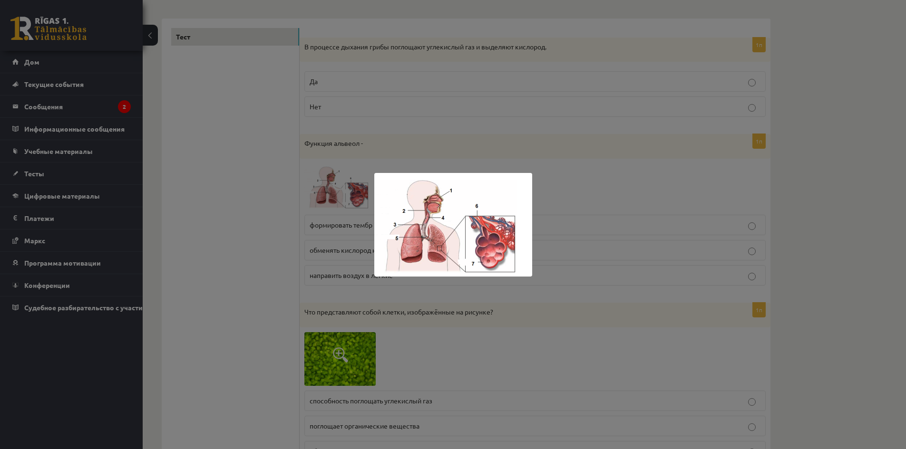
click at [512, 158] on div at bounding box center [453, 224] width 906 height 449
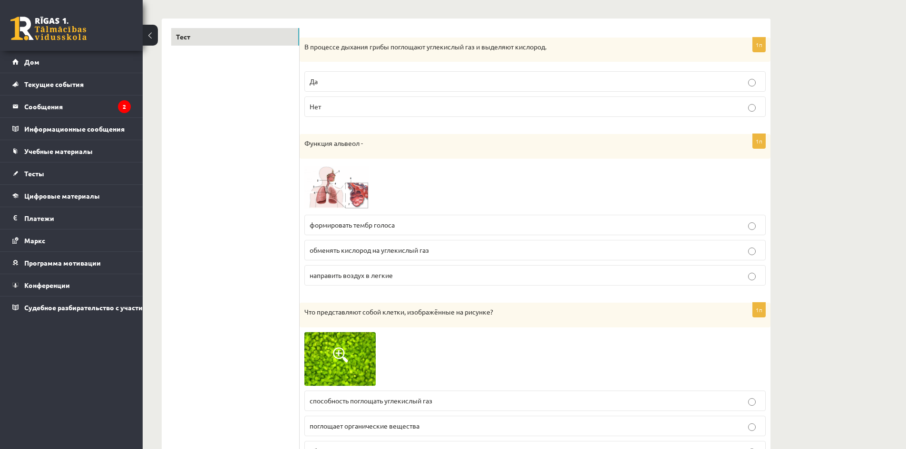
click at [528, 171] on div at bounding box center [534, 187] width 461 height 47
click at [383, 255] on p "обменять кислород на углекислый газ" at bounding box center [534, 250] width 451 height 10
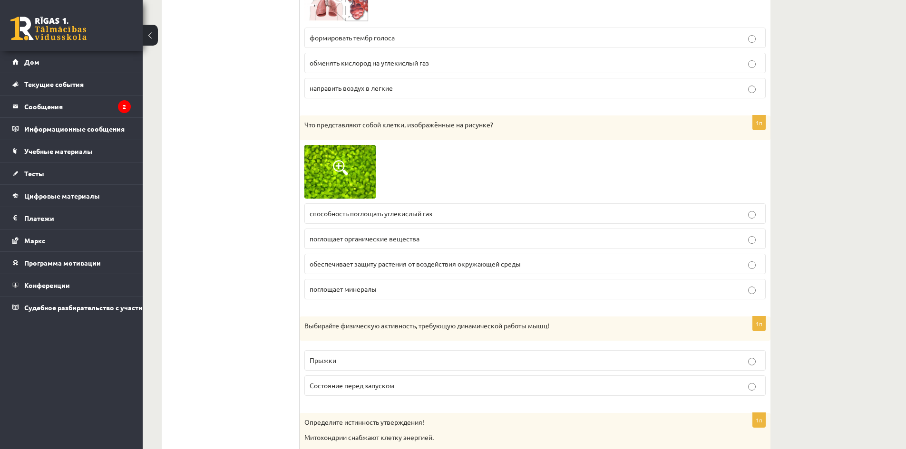
scroll to position [333, 0]
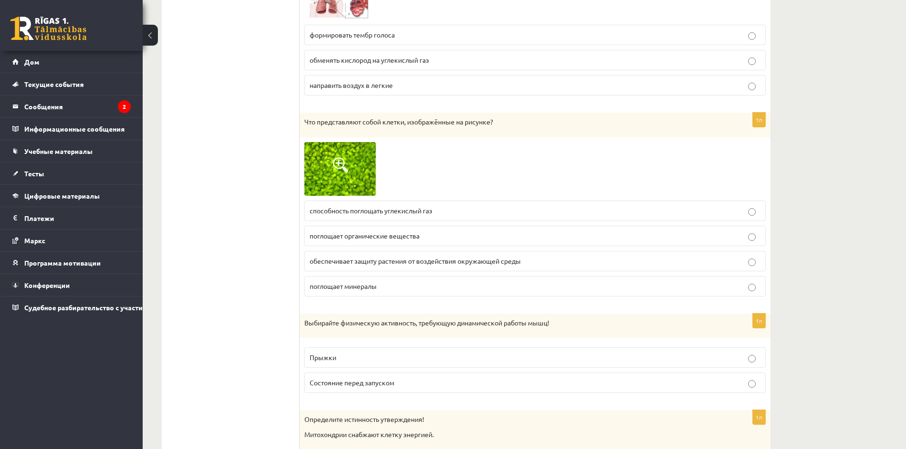
click at [342, 164] on span at bounding box center [340, 164] width 15 height 15
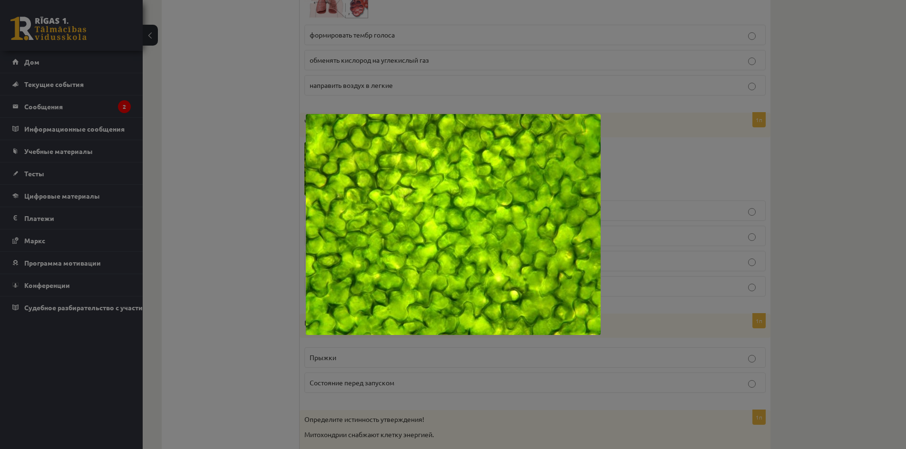
click at [653, 187] on div at bounding box center [453, 224] width 906 height 449
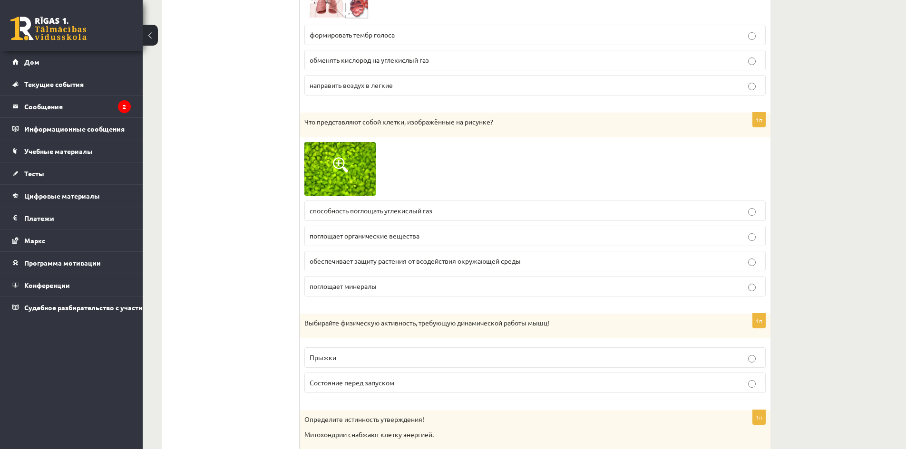
drag, startPoint x: 340, startPoint y: 166, endPoint x: 456, endPoint y: 152, distance: 116.8
click at [457, 152] on div at bounding box center [534, 169] width 461 height 54
click at [412, 263] on font "обеспечивает защиту растения от воздействия окружающей среды" at bounding box center [414, 261] width 211 height 9
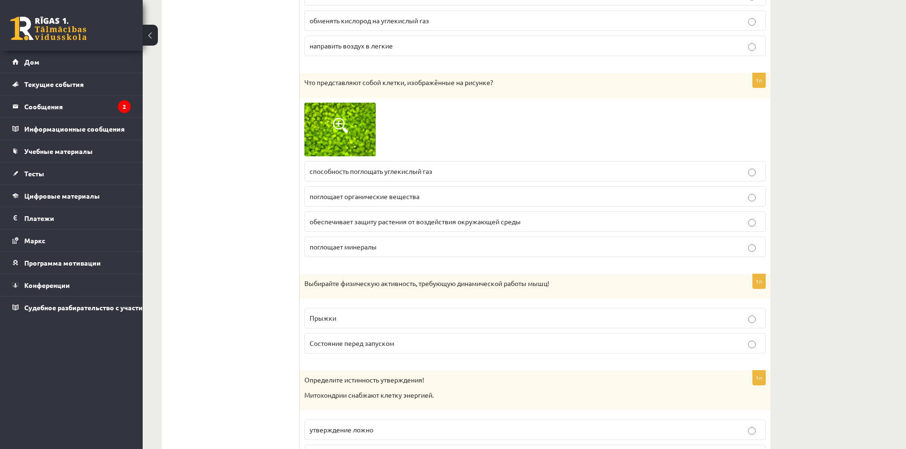
scroll to position [380, 0]
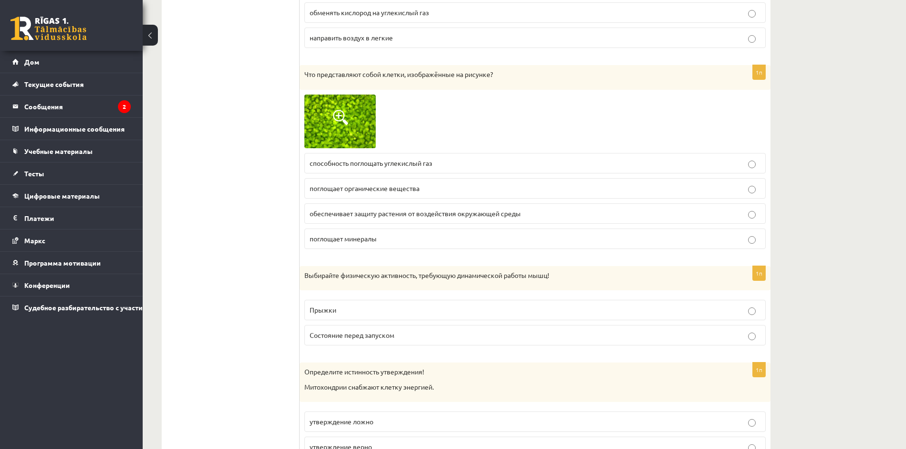
click at [516, 165] on p "способность поглощать углекислый газ" at bounding box center [534, 163] width 451 height 10
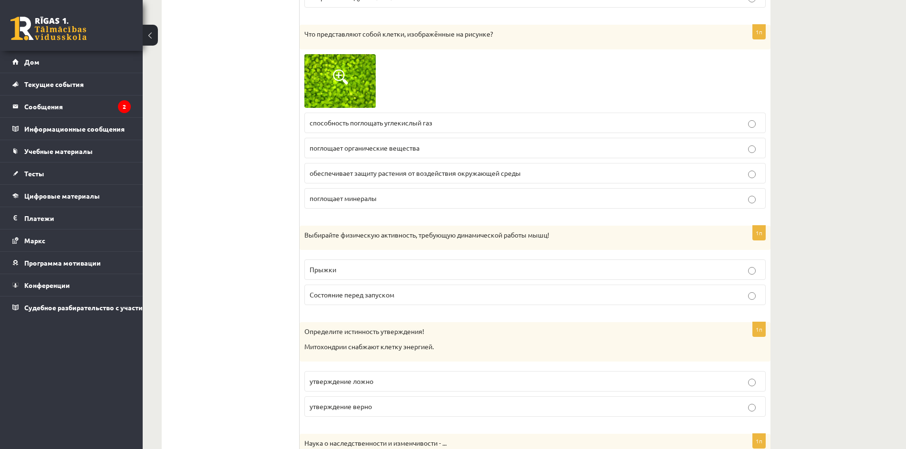
scroll to position [428, 0]
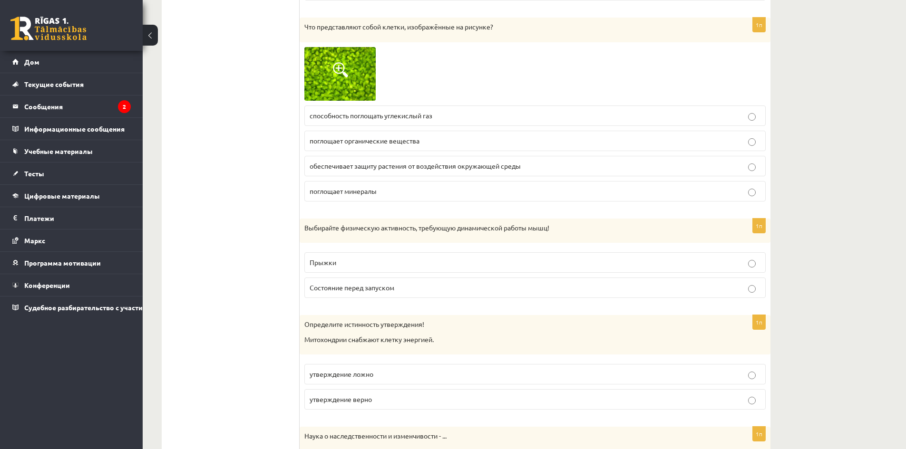
click at [403, 249] on fieldset "Прыжки Состояние перед запуском" at bounding box center [534, 274] width 461 height 53
click at [492, 262] on p "Прыжки" at bounding box center [534, 263] width 451 height 10
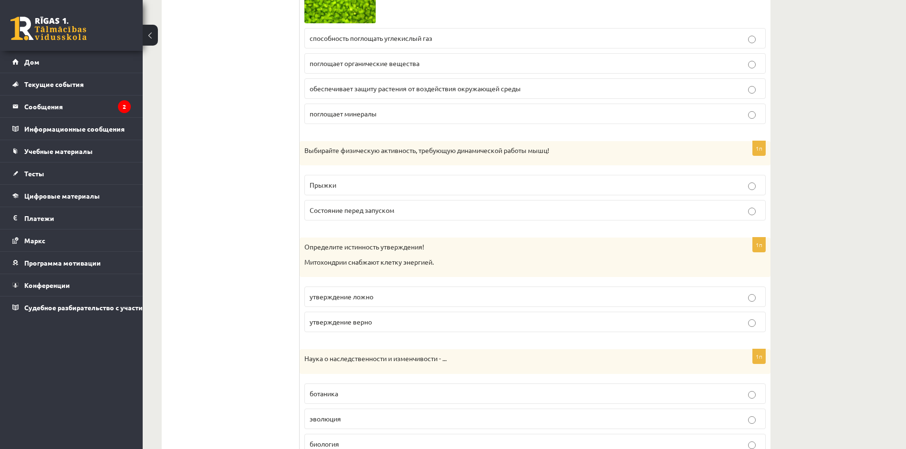
scroll to position [618, 0]
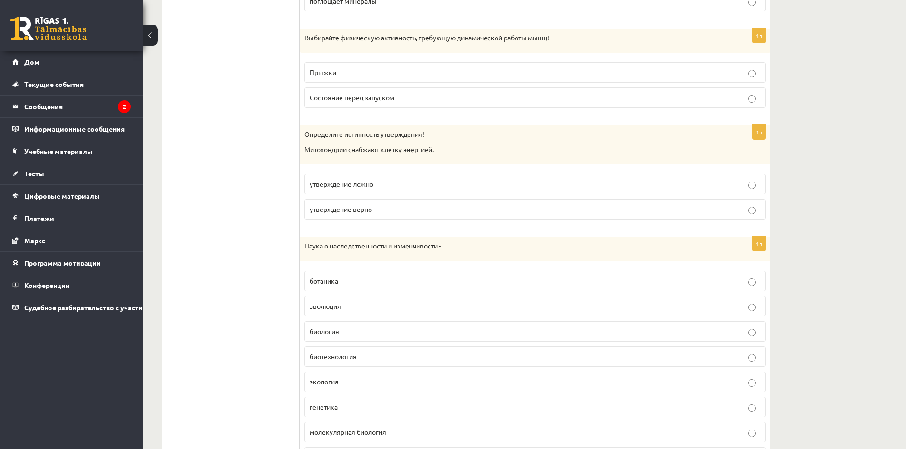
click at [456, 91] on label "Состояние перед запуском" at bounding box center [534, 97] width 461 height 20
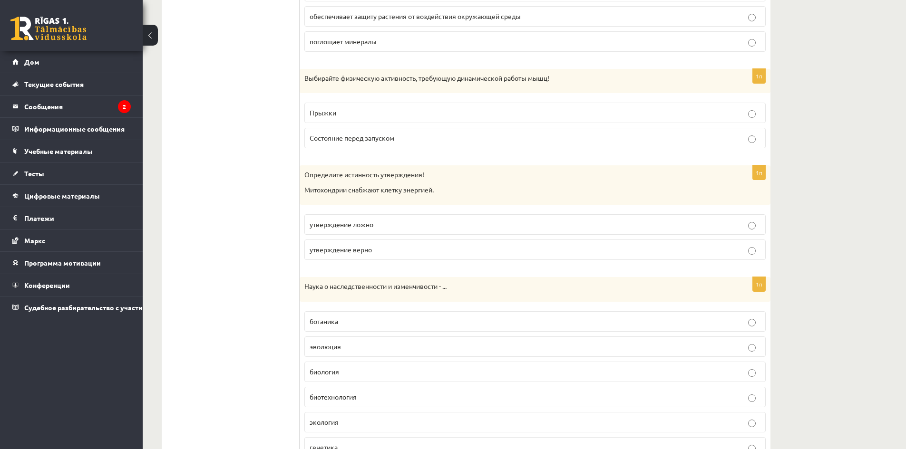
scroll to position [570, 0]
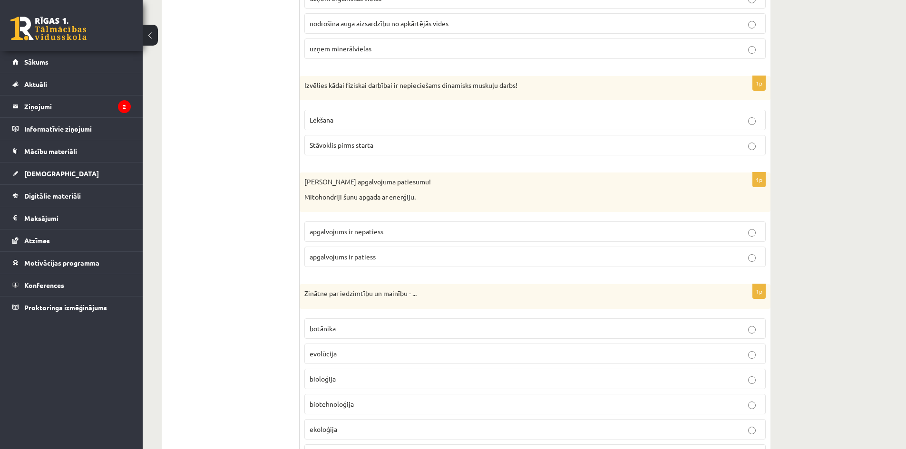
drag, startPoint x: 303, startPoint y: 174, endPoint x: 310, endPoint y: 174, distance: 7.1
click at [305, 173] on div "Nosaki apgalvojuma patiesumu! Mitohondriji šūnu apgādā ar enerģiju." at bounding box center [534, 192] width 471 height 39
drag, startPoint x: 304, startPoint y: 182, endPoint x: 417, endPoint y: 191, distance: 113.0
click at [417, 191] on div "Nosaki apgalvojuma patiesumu! Mitohondriji šūnu apgādā ar enerģiju." at bounding box center [534, 192] width 471 height 39
copy div "Nosaki apgalvojuma patiesumu! Mitohondriji šūnu apgādā ar enerģiju."
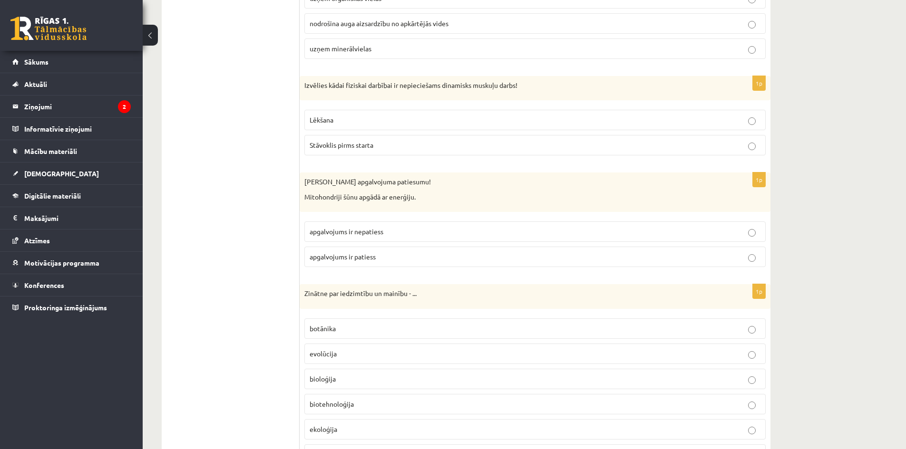
click at [375, 261] on p "apgalvojums ir patiess" at bounding box center [534, 257] width 451 height 10
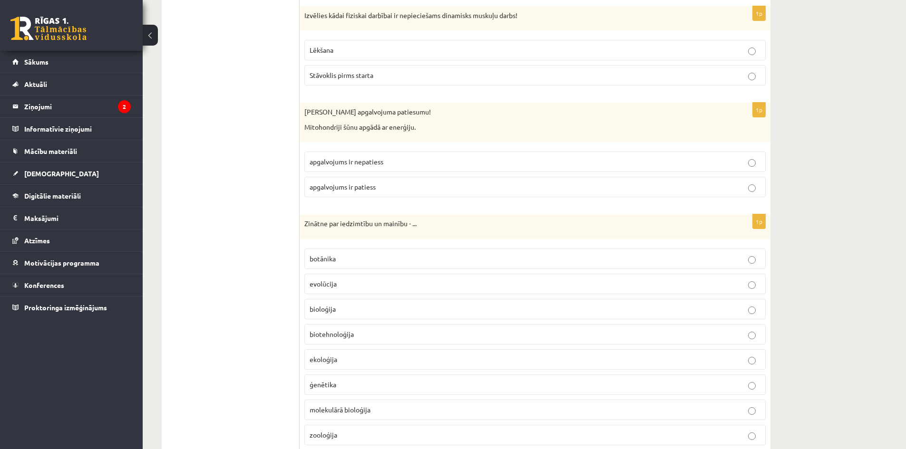
scroll to position [666, 0]
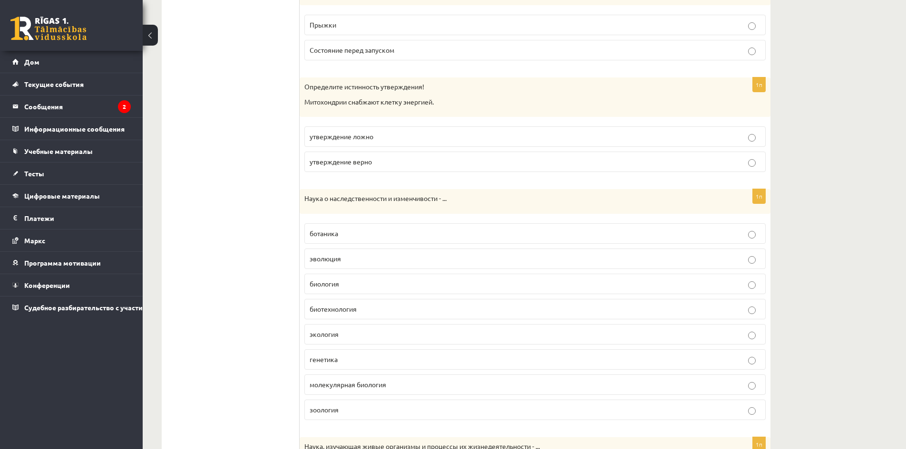
drag, startPoint x: 305, startPoint y: 198, endPoint x: 444, endPoint y: 203, distance: 139.4
click at [442, 200] on font "Наука о наследственности и изменчивости - ..." at bounding box center [375, 198] width 142 height 9
copy font "Наука о наследственности и изменчивости"
click at [340, 356] on p "генетика" at bounding box center [534, 360] width 451 height 10
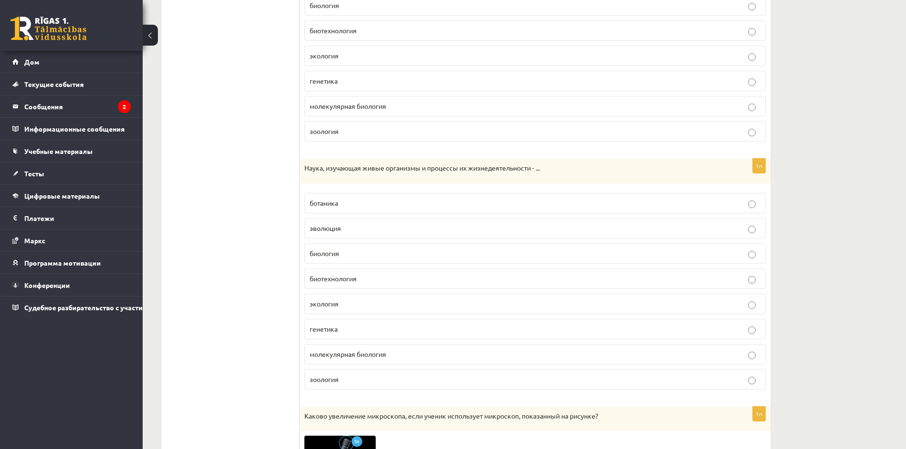
scroll to position [951, 0]
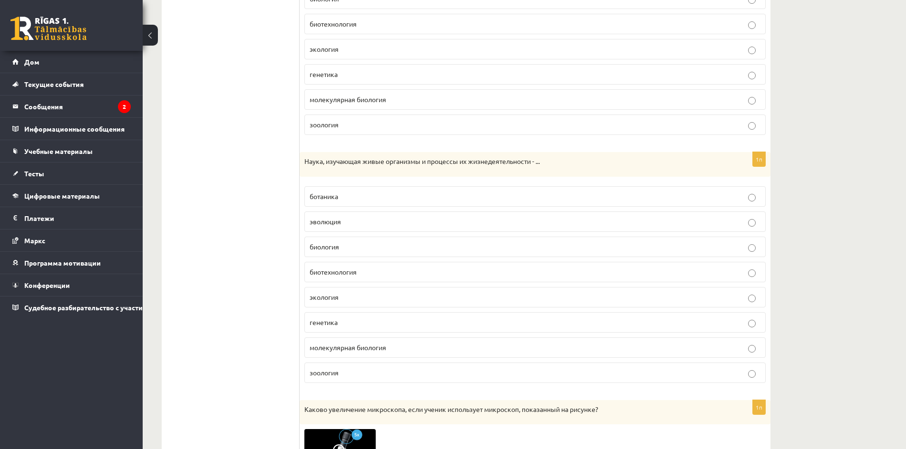
click at [348, 375] on p "зоология" at bounding box center [534, 373] width 451 height 10
drag, startPoint x: 307, startPoint y: 161, endPoint x: 542, endPoint y: 168, distance: 235.9
click at [542, 168] on div "Наука, изучающая живые организмы и процессы их жизнедеятельности - ..." at bounding box center [534, 164] width 471 height 25
click at [555, 176] on div "Наука, изучающая живые организмы и процессы их жизнедеятельности - ..." at bounding box center [534, 164] width 471 height 25
drag, startPoint x: 303, startPoint y: 159, endPoint x: 531, endPoint y: 168, distance: 228.4
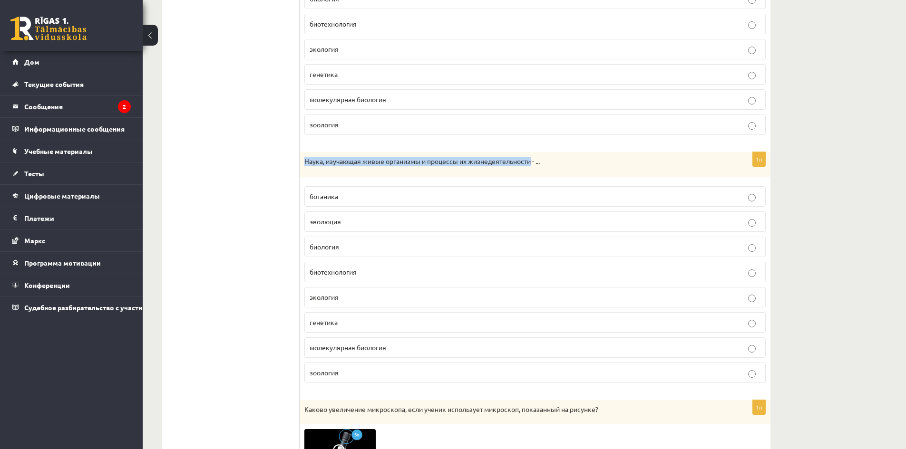
click at [531, 168] on div "Наука, изучающая живые организмы и процессы их жизнедеятельности - ..." at bounding box center [534, 164] width 471 height 25
copy font "Наука, изучающая живые организмы и процессы их жизнедеятельности"
click at [403, 252] on label "биология" at bounding box center [534, 247] width 461 height 20
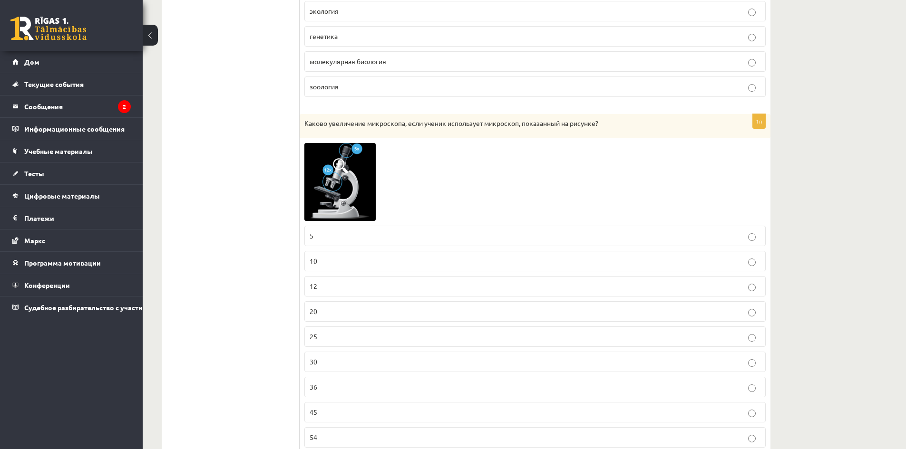
scroll to position [1236, 0]
click at [349, 192] on img at bounding box center [339, 183] width 71 height 78
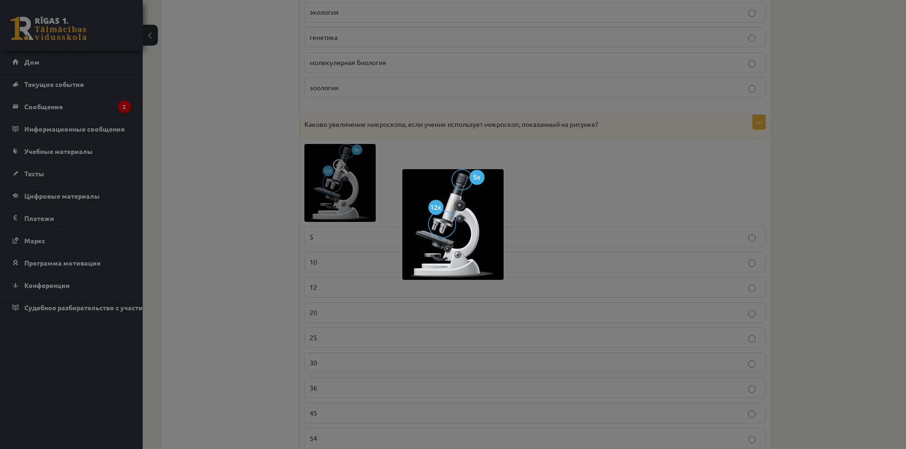
click at [335, 306] on div at bounding box center [453, 224] width 906 height 449
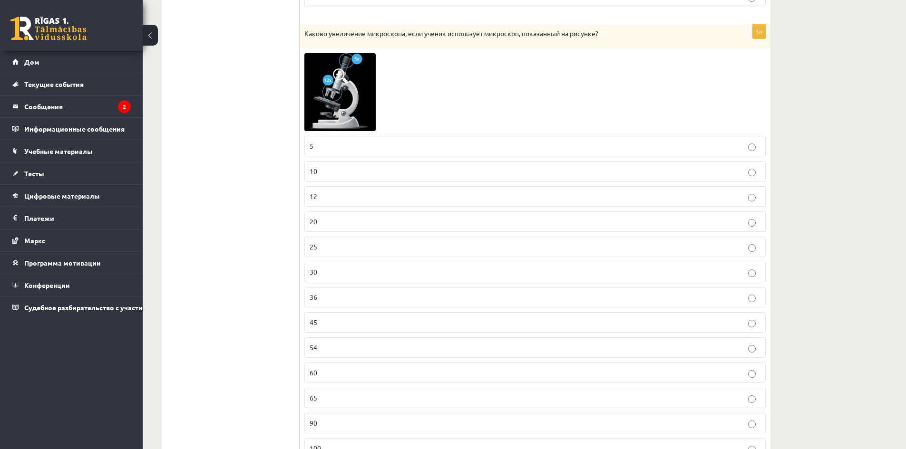
scroll to position [1331, 0]
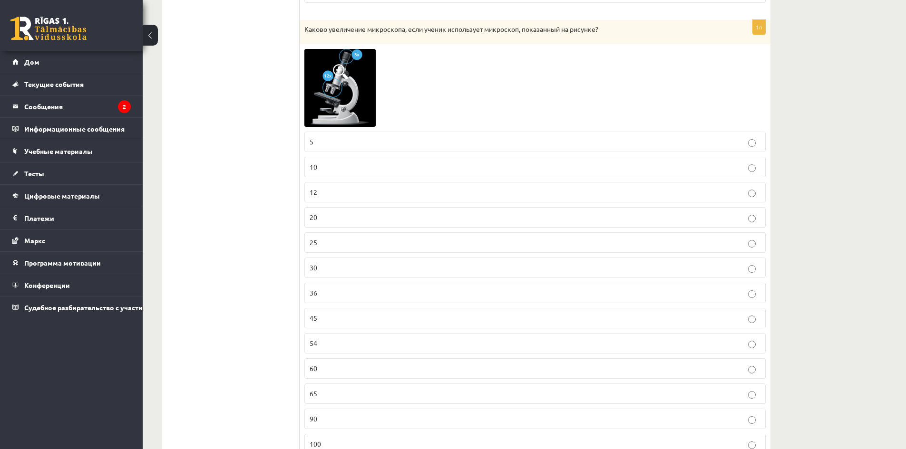
click at [328, 340] on p "54" at bounding box center [534, 343] width 451 height 10
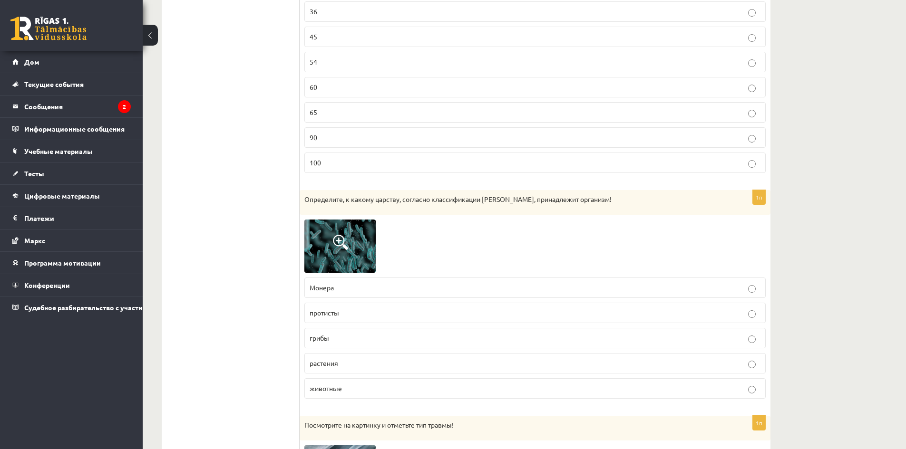
scroll to position [1616, 0]
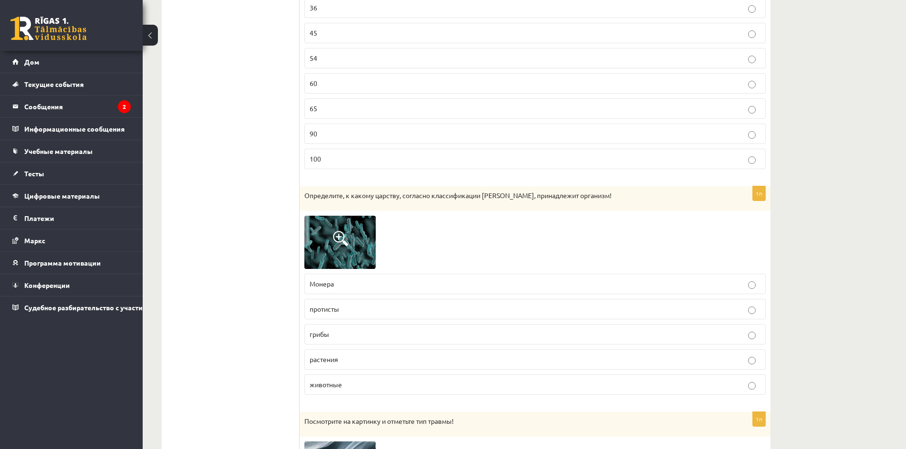
click at [347, 246] on span at bounding box center [340, 238] width 15 height 15
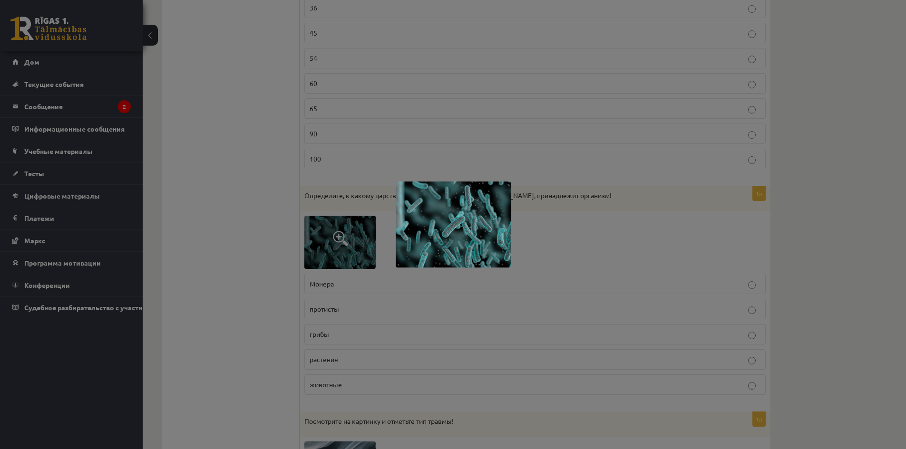
click at [346, 331] on div at bounding box center [453, 224] width 906 height 449
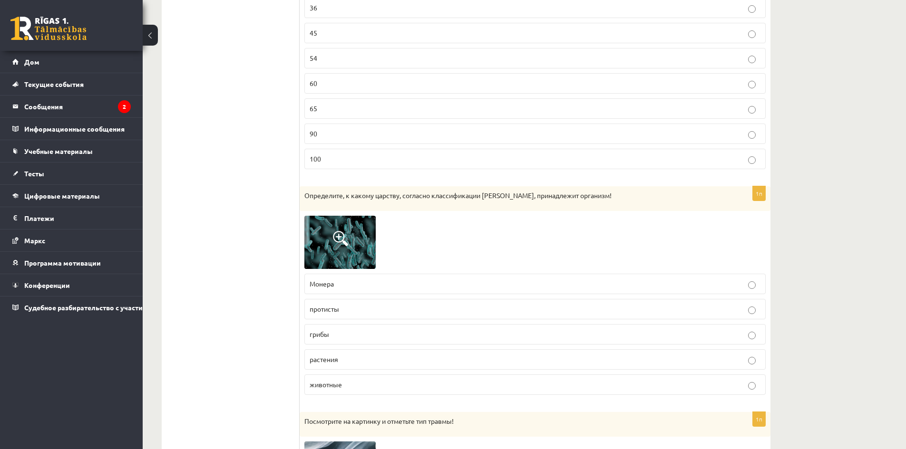
click at [346, 331] on p "грибы" at bounding box center [534, 334] width 451 height 10
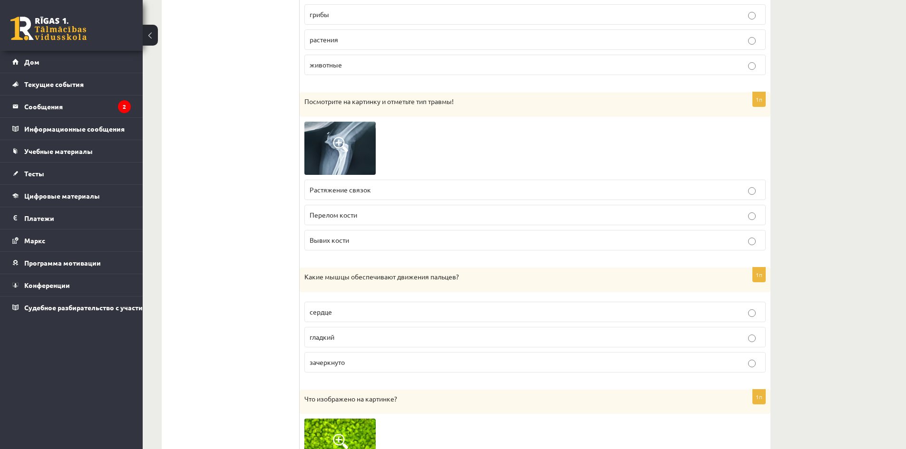
scroll to position [1949, 0]
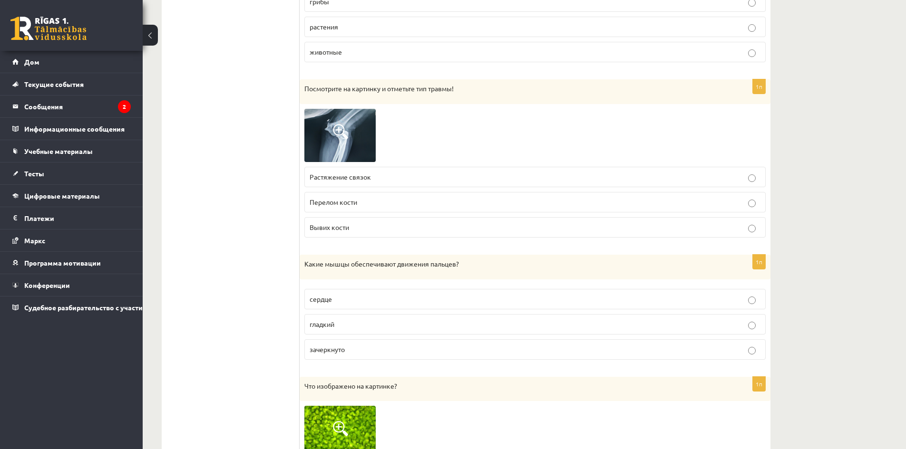
click at [364, 140] on img at bounding box center [339, 135] width 71 height 53
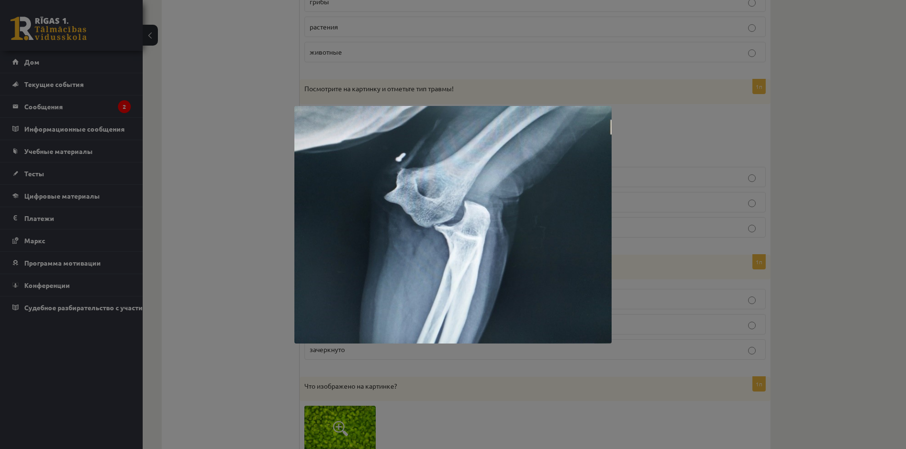
click at [508, 89] on div at bounding box center [453, 224] width 906 height 449
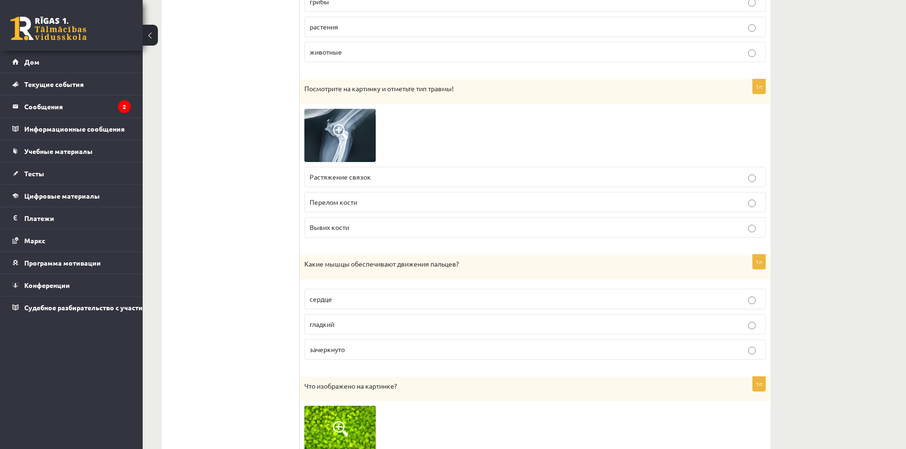
click at [357, 138] on img at bounding box center [339, 135] width 71 height 53
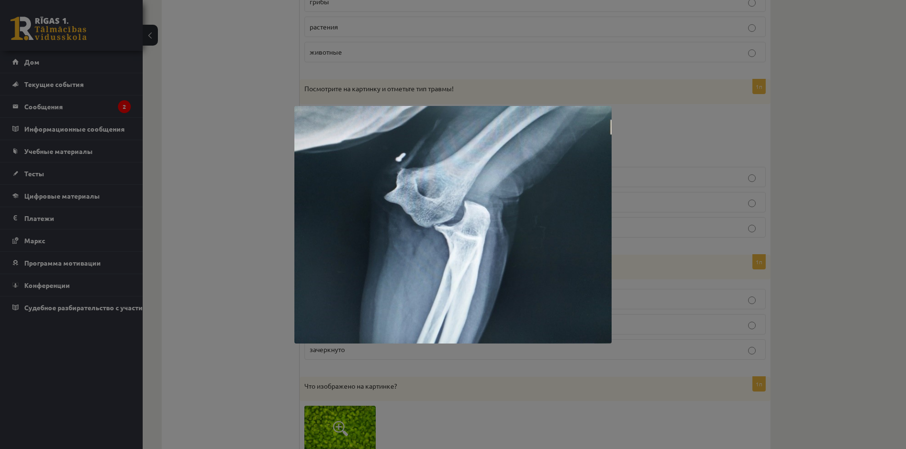
click at [642, 163] on div at bounding box center [453, 224] width 906 height 449
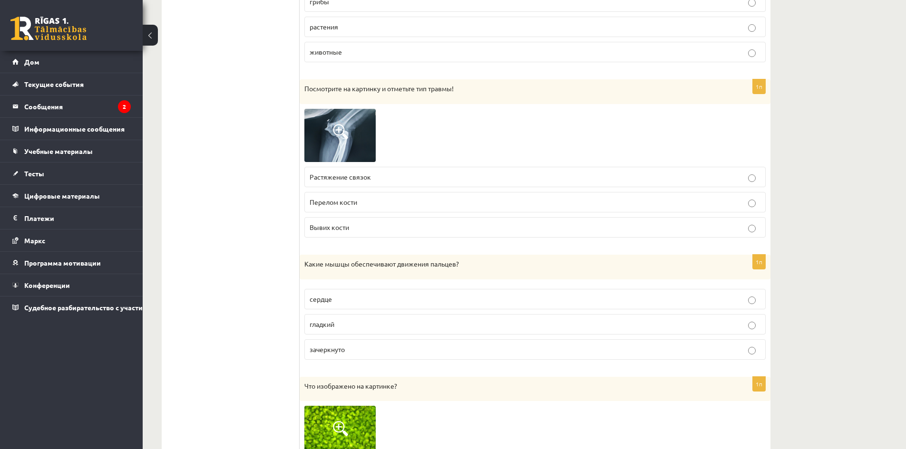
click at [382, 205] on p "Перелом кости" at bounding box center [534, 202] width 451 height 10
click at [372, 142] on img at bounding box center [339, 135] width 71 height 53
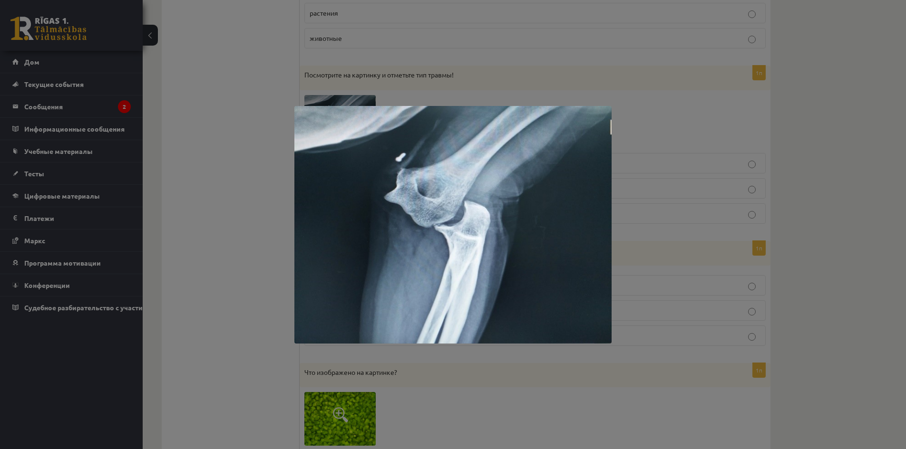
scroll to position [1997, 0]
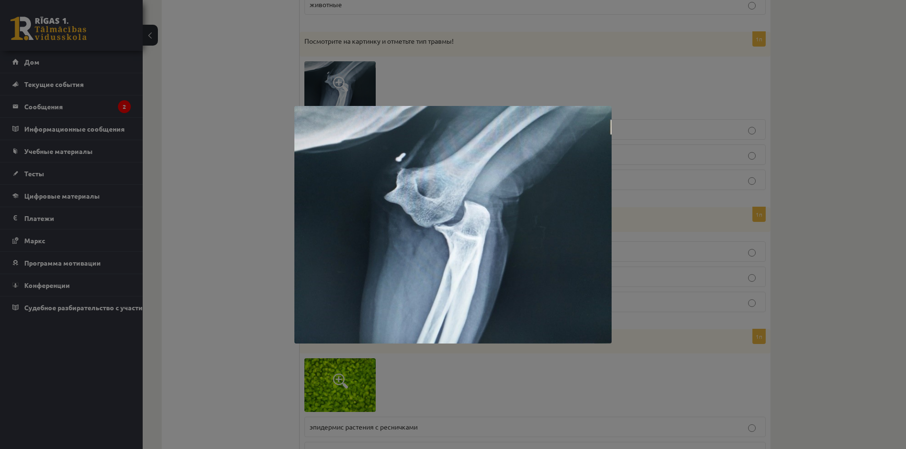
click at [661, 172] on div at bounding box center [453, 224] width 906 height 449
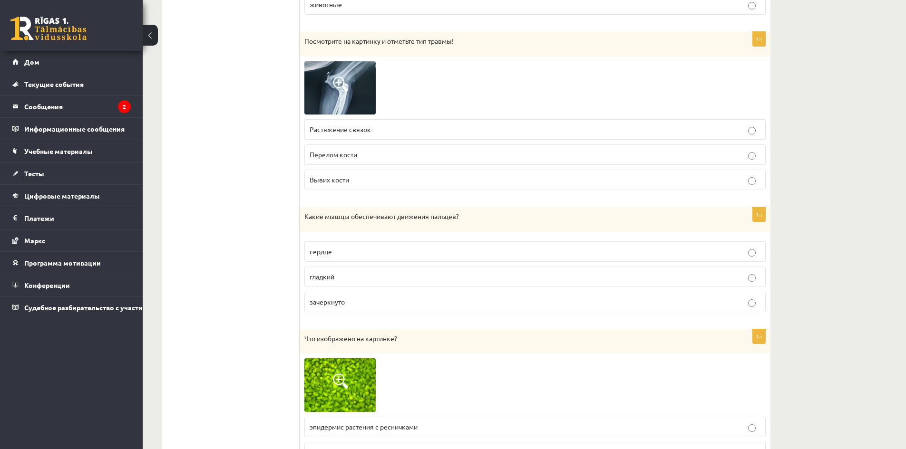
click at [449, 131] on p "Растяжение связок" at bounding box center [534, 130] width 451 height 10
click at [368, 102] on img at bounding box center [339, 87] width 71 height 53
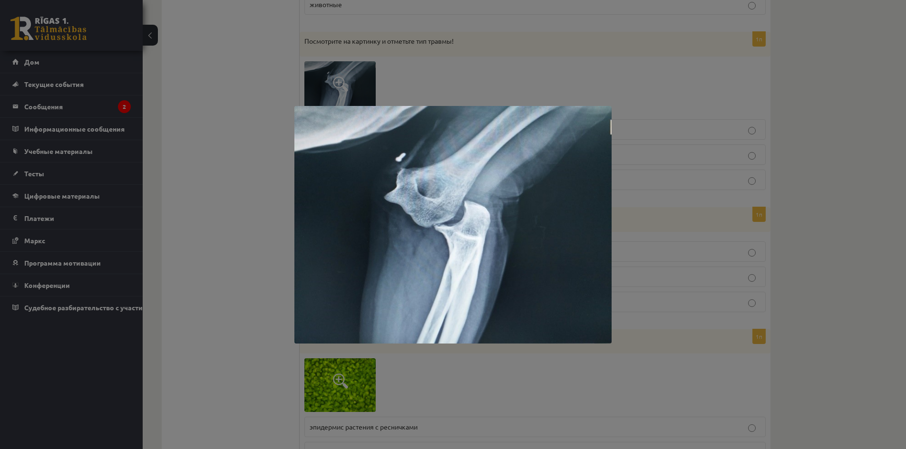
click at [654, 202] on div at bounding box center [453, 224] width 906 height 449
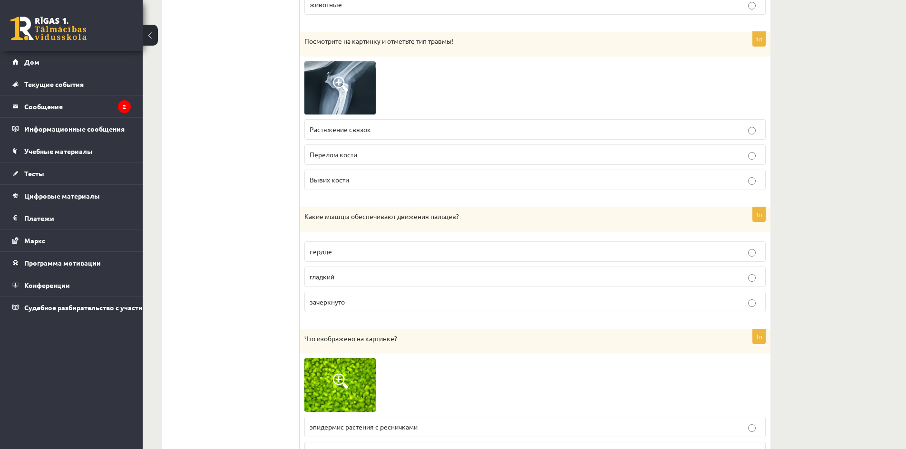
click at [611, 187] on label "Вывих кости" at bounding box center [534, 180] width 461 height 20
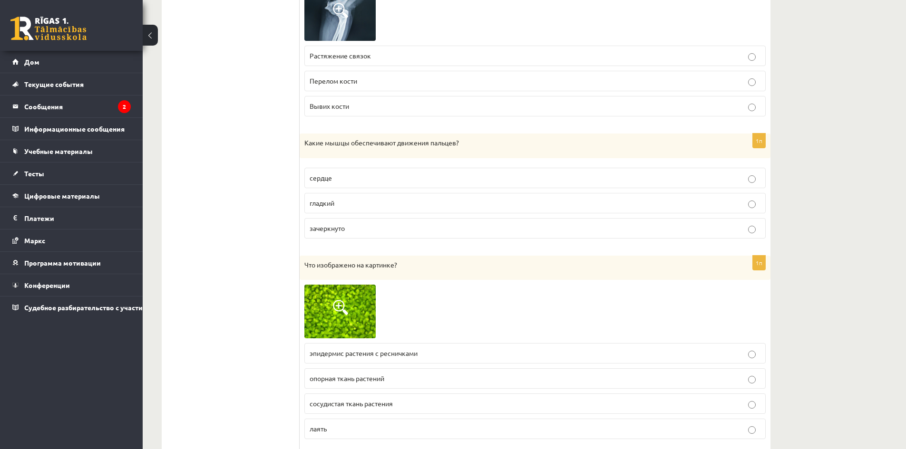
scroll to position [2092, 0]
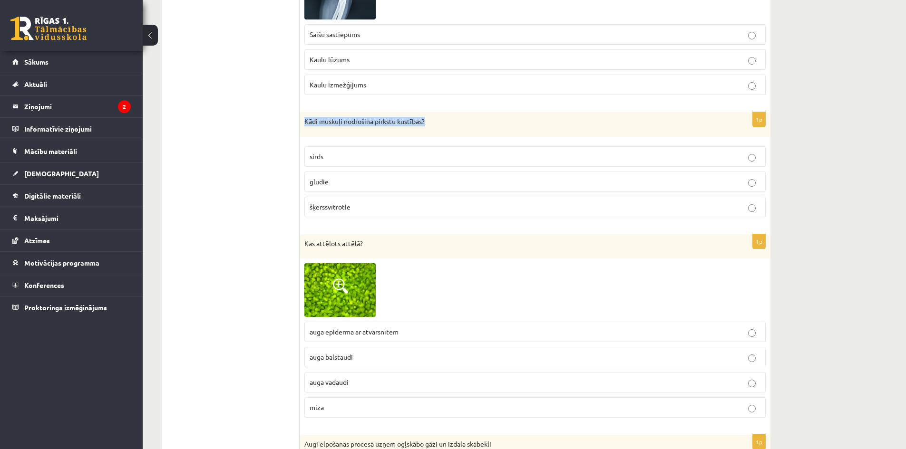
drag, startPoint x: 303, startPoint y: 123, endPoint x: 428, endPoint y: 126, distance: 124.6
click at [428, 126] on div "Kādi muskuļi nodrošina pirkstu kustības?" at bounding box center [534, 124] width 471 height 25
copy p "Kādi muskuļi nodrošina pirkstu kustības?"
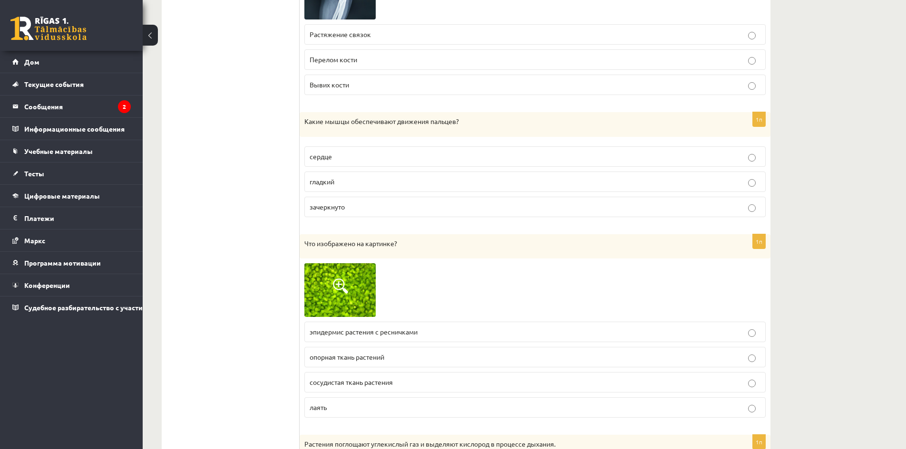
drag, startPoint x: 300, startPoint y: 122, endPoint x: 462, endPoint y: 127, distance: 162.2
click at [480, 137] on div "Какие мышцы обеспечивают движения пальцев?" at bounding box center [534, 124] width 471 height 25
drag, startPoint x: 443, startPoint y: 120, endPoint x: 297, endPoint y: 121, distance: 145.5
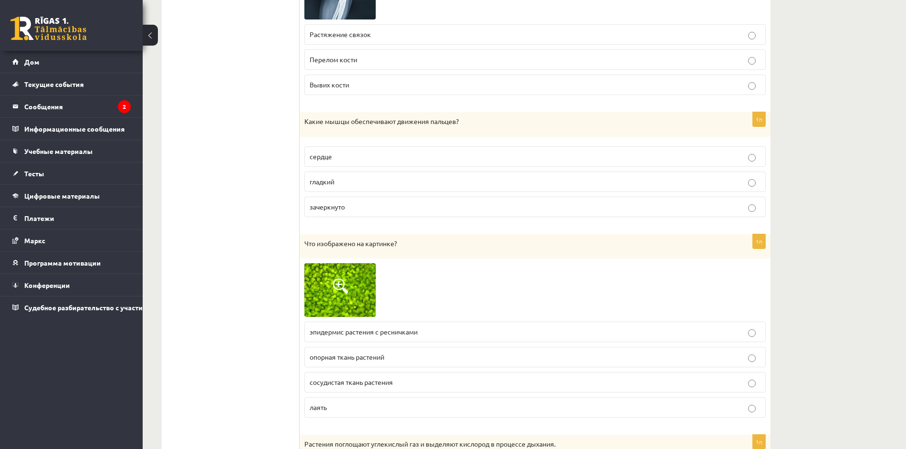
click at [310, 134] on div "Какие мышцы обеспечивают движения пальцев?" at bounding box center [534, 124] width 471 height 25
copy font "Какие мышцы обеспечивают движения пальцев?"
drag, startPoint x: 303, startPoint y: 123, endPoint x: 461, endPoint y: 126, distance: 157.9
click at [461, 126] on div "Какие мышцы обеспечивают движения пальцев?" at bounding box center [534, 124] width 471 height 25
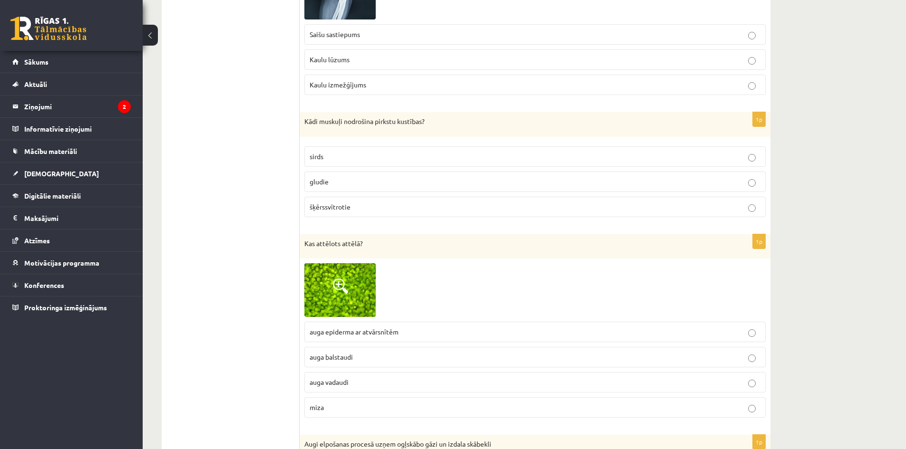
click at [327, 211] on p "šķērssvītrotie" at bounding box center [534, 207] width 451 height 10
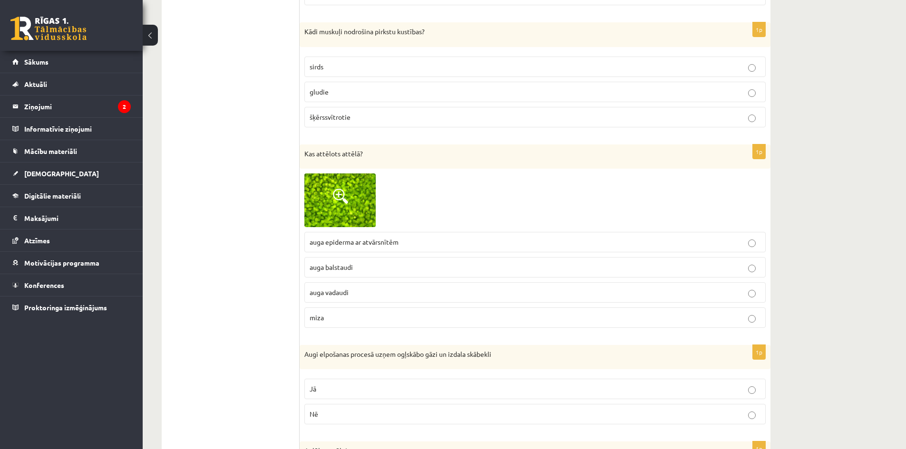
scroll to position [2187, 0]
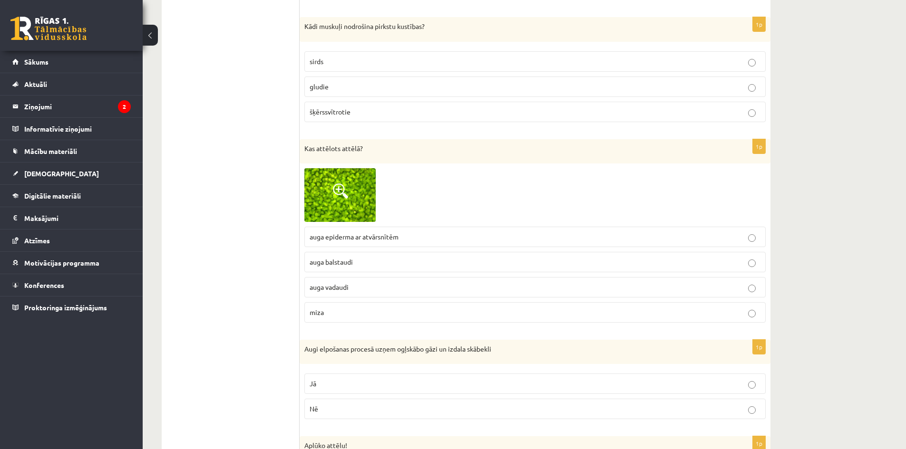
click at [352, 186] on img at bounding box center [339, 195] width 71 height 54
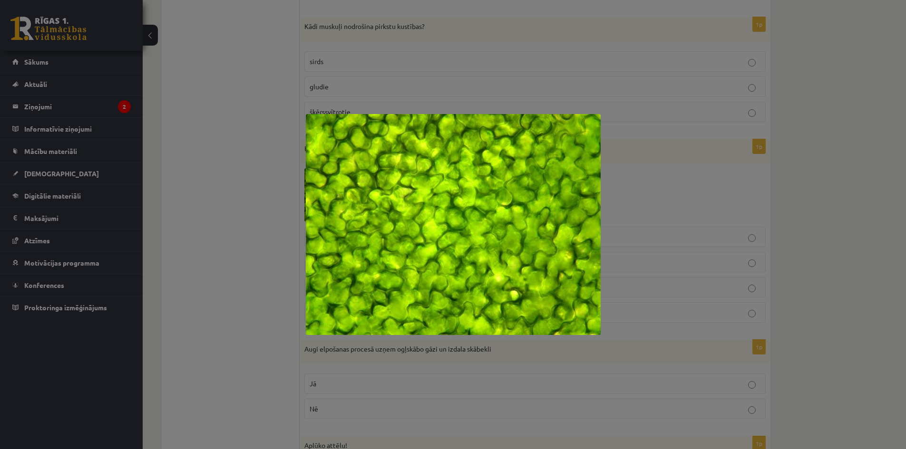
click at [370, 360] on div at bounding box center [453, 224] width 906 height 449
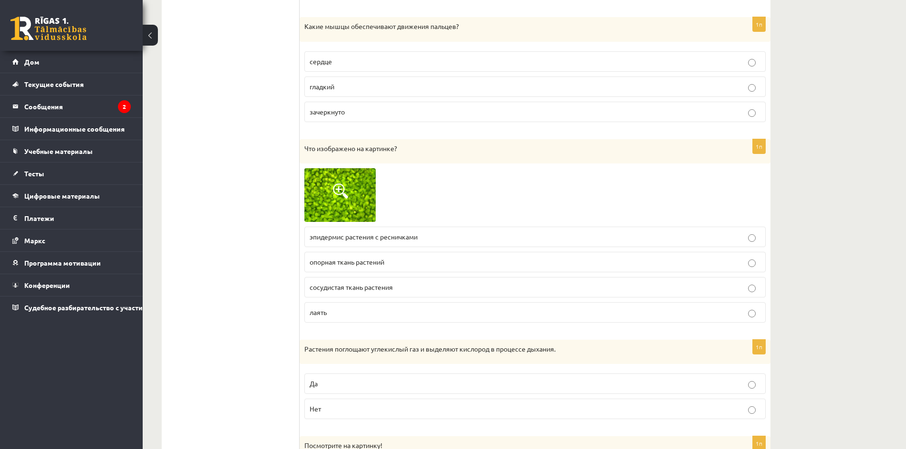
click at [500, 220] on div at bounding box center [534, 195] width 461 height 54
drag, startPoint x: 396, startPoint y: 237, endPoint x: 396, endPoint y: 262, distance: 24.7
click at [396, 238] on font "эпидермис растения с ресничками" at bounding box center [363, 236] width 108 height 9
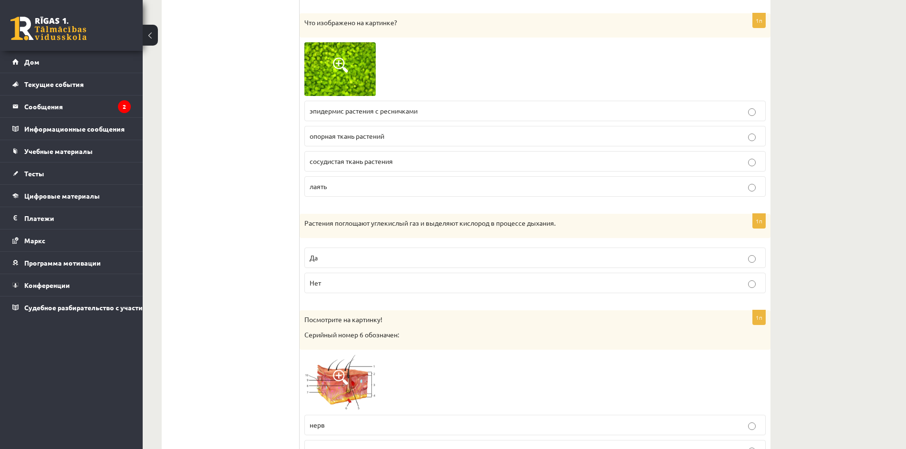
scroll to position [2329, 0]
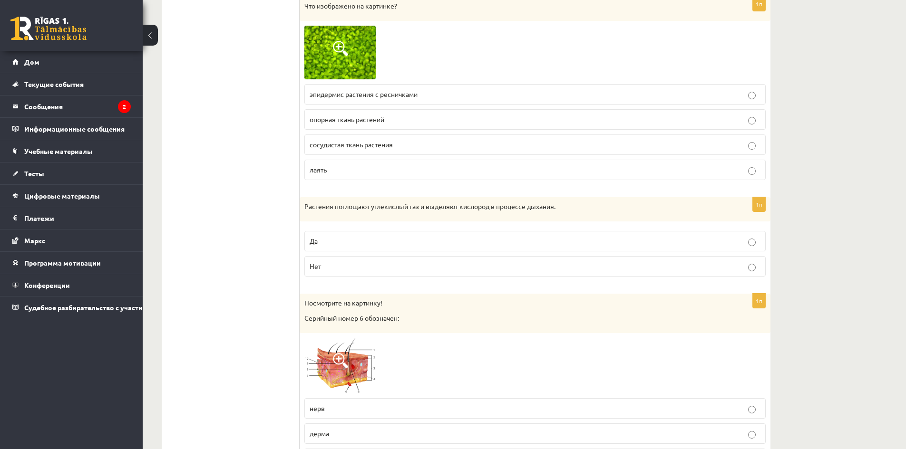
click at [411, 239] on p "Да" at bounding box center [534, 241] width 451 height 10
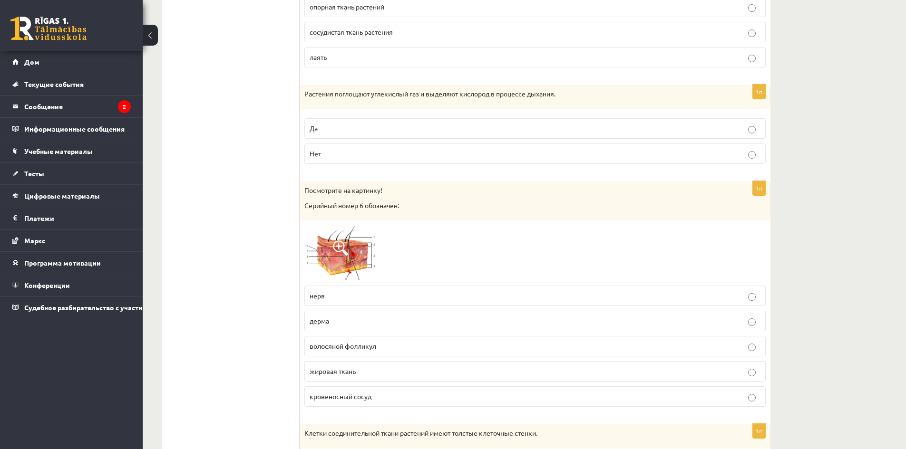
scroll to position [2472, 0]
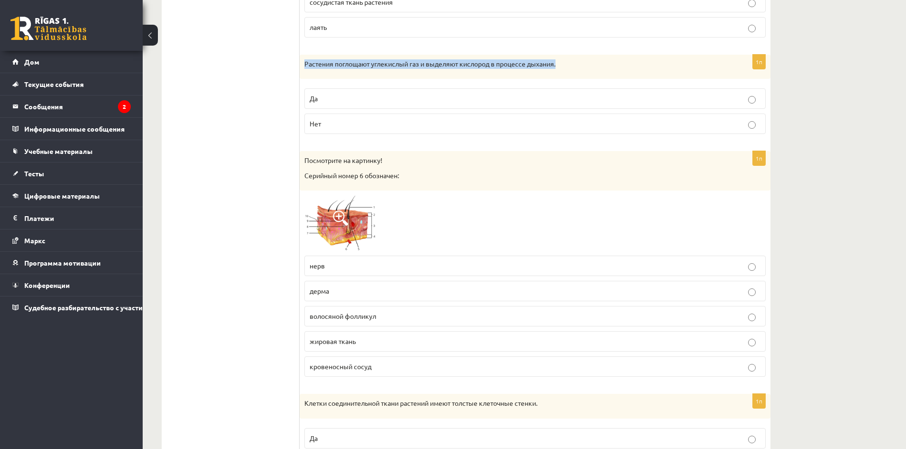
copy font "Растения поглощают углекислый газ и выделяют кислород в процессе дыхания."
drag, startPoint x: 302, startPoint y: 63, endPoint x: 564, endPoint y: 63, distance: 261.9
click at [564, 63] on div "Растения поглощают углекислый газ и выделяют кислород в процессе дыхания." at bounding box center [534, 67] width 471 height 25
click at [403, 135] on fieldset "Да Нет" at bounding box center [534, 110] width 461 height 53
click at [404, 135] on fieldset "Да Нет" at bounding box center [534, 110] width 461 height 53
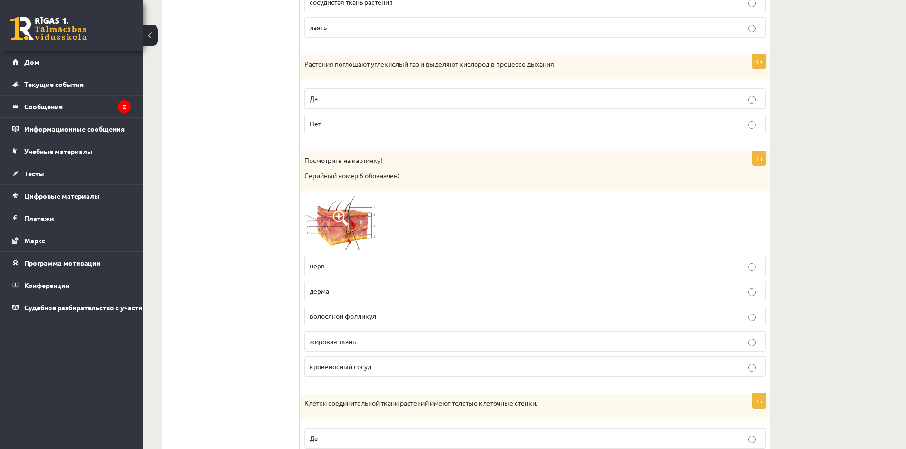
click at [348, 218] on span at bounding box center [340, 218] width 15 height 15
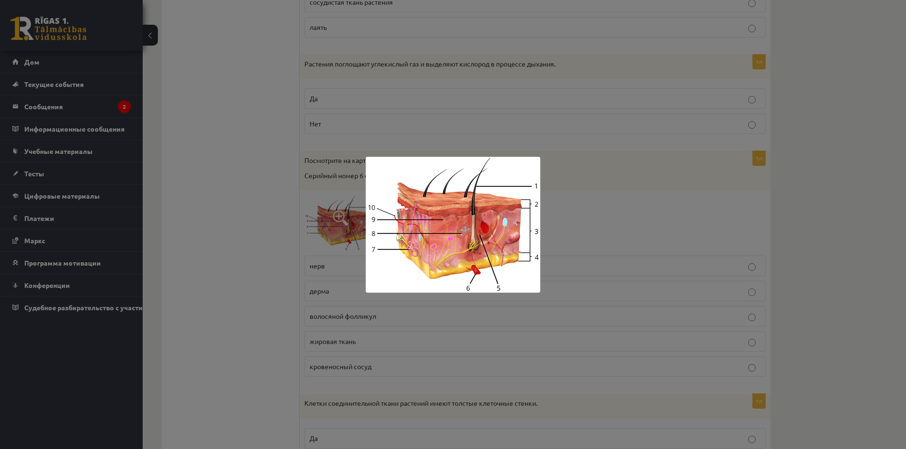
click at [567, 219] on div at bounding box center [453, 224] width 906 height 449
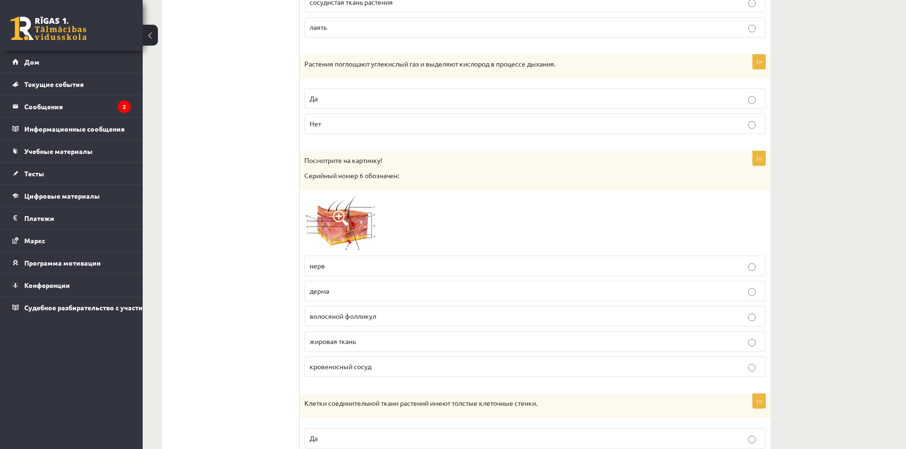
click at [348, 226] on img at bounding box center [339, 223] width 71 height 56
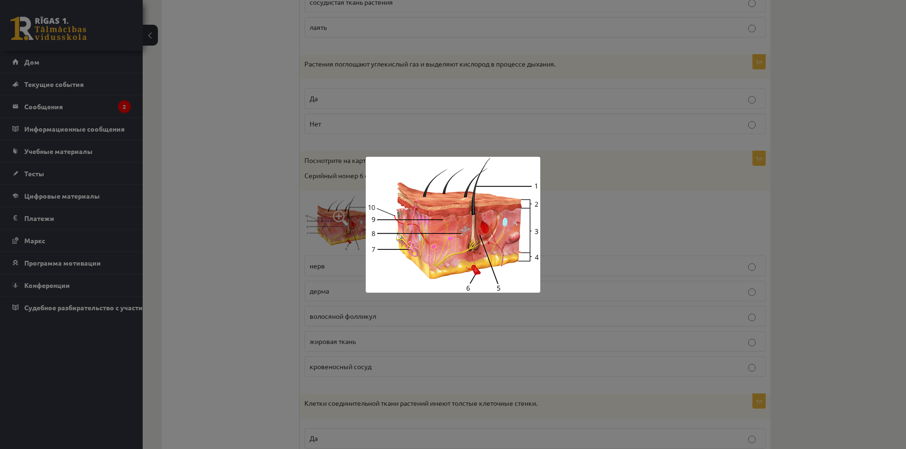
click at [602, 232] on div at bounding box center [453, 224] width 906 height 449
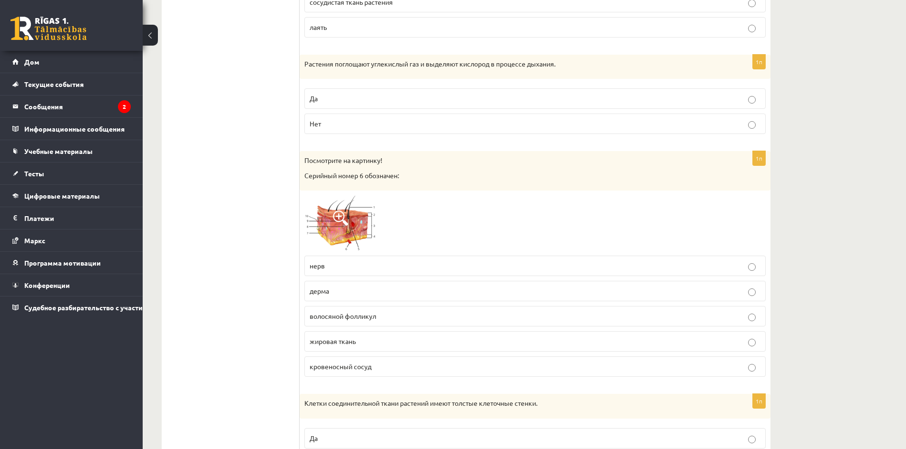
click at [364, 365] on font "кровеносный сосуд" at bounding box center [340, 366] width 62 height 9
click at [342, 217] on span at bounding box center [340, 218] width 15 height 15
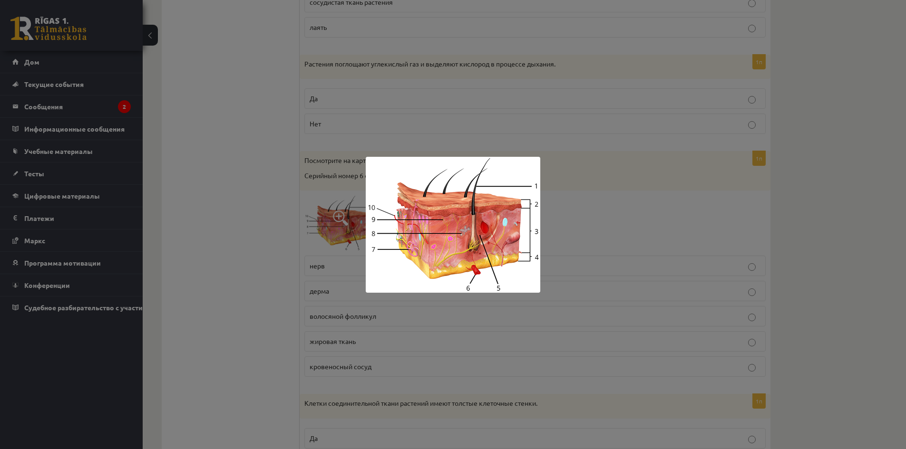
click at [577, 227] on div at bounding box center [453, 224] width 906 height 449
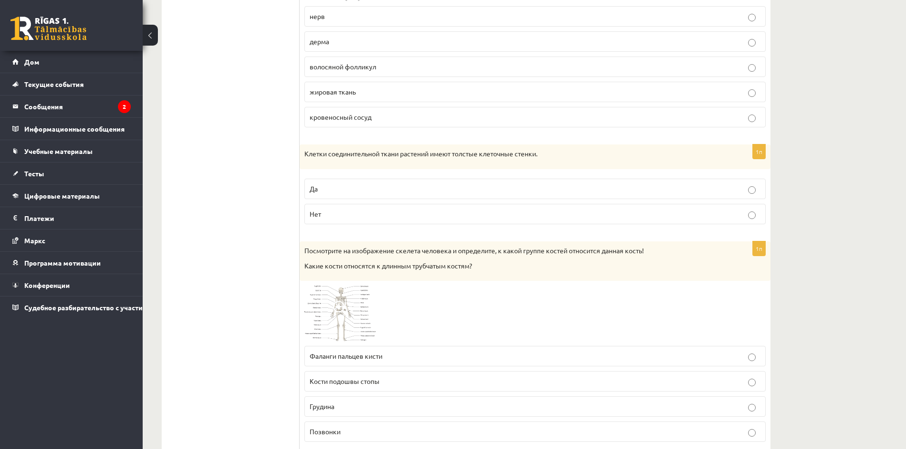
scroll to position [2757, 0]
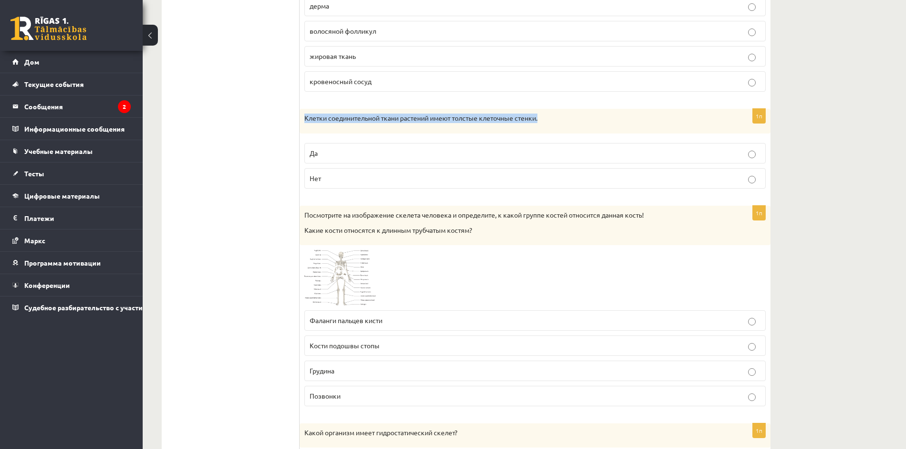
drag, startPoint x: 303, startPoint y: 119, endPoint x: 554, endPoint y: 124, distance: 251.5
click at [554, 124] on div "Клетки соединительной ткани растений имеют толстые клеточные стенки." at bounding box center [534, 121] width 471 height 25
copy font "Клетки соединительной ткани растений имеют толстые клеточные стенки."
click at [469, 154] on p "Да" at bounding box center [534, 153] width 451 height 10
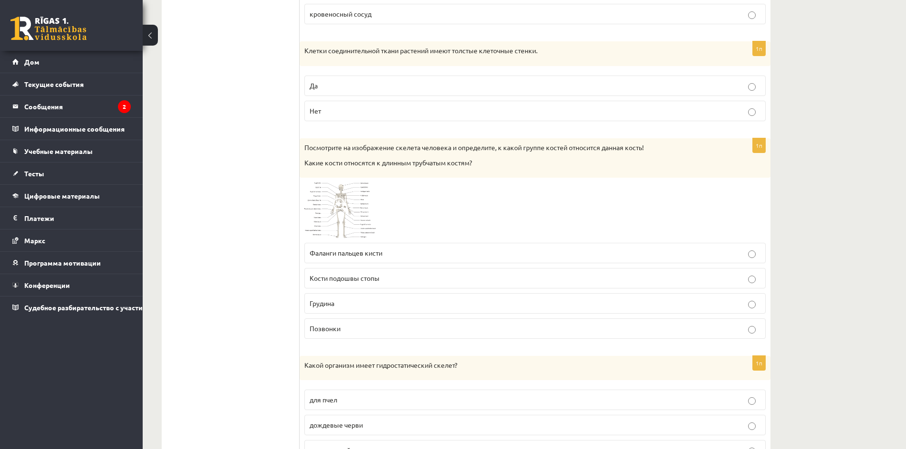
scroll to position [2852, 0]
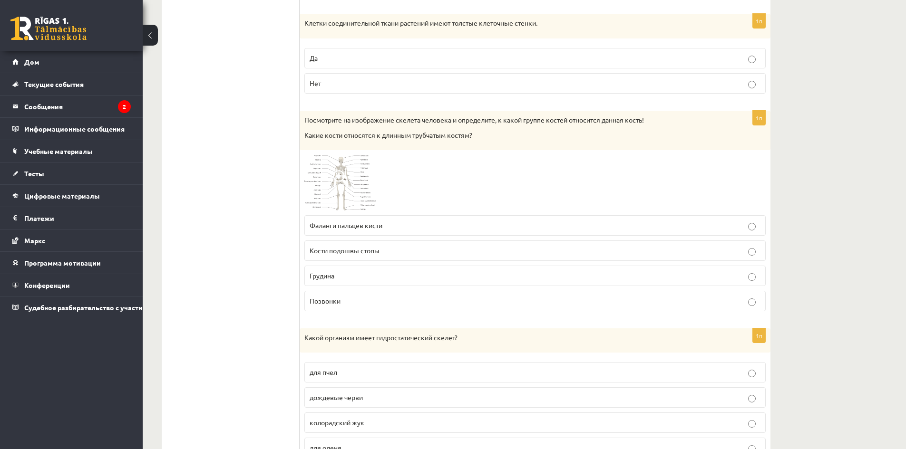
click at [362, 195] on img at bounding box center [339, 182] width 71 height 55
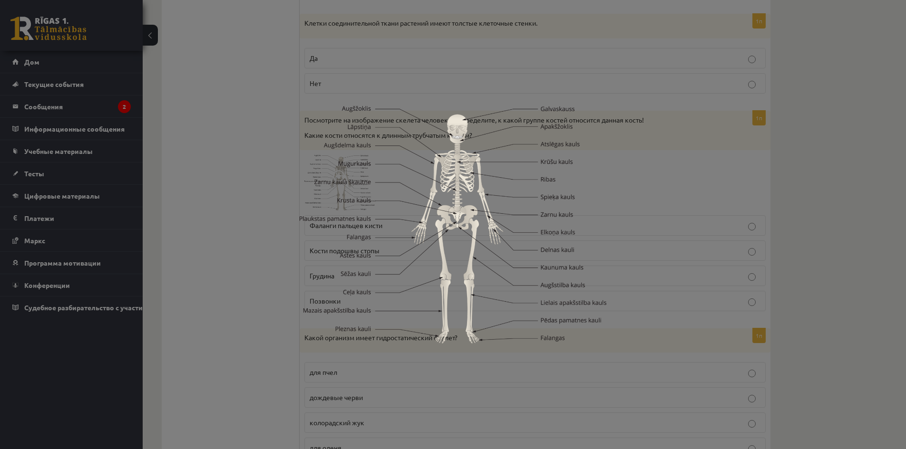
click at [615, 192] on div at bounding box center [453, 224] width 906 height 449
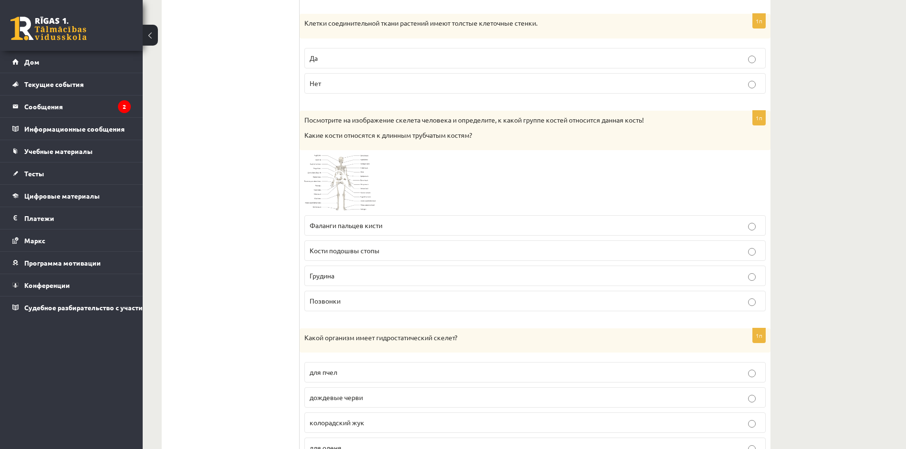
click at [309, 122] on font "Посмотрите на изображение скелета человека и определите, к какой группе костей …" at bounding box center [473, 120] width 339 height 9
click at [361, 186] on img at bounding box center [339, 182] width 71 height 55
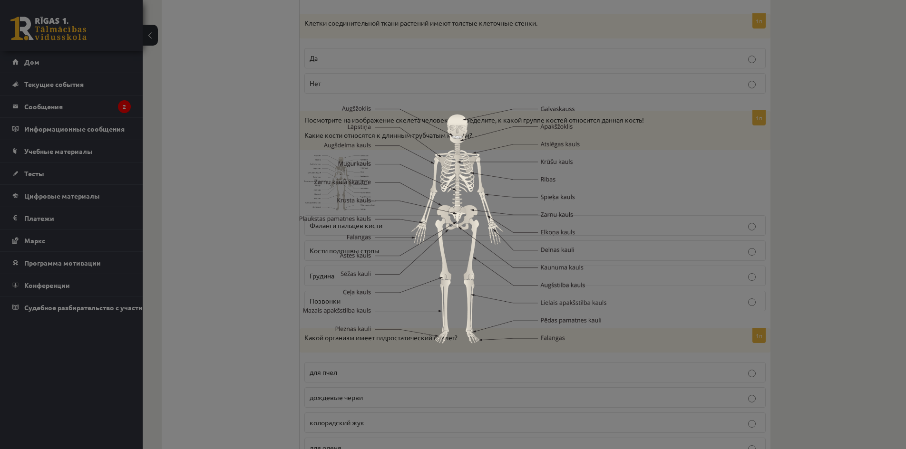
click at [656, 193] on div at bounding box center [453, 224] width 906 height 449
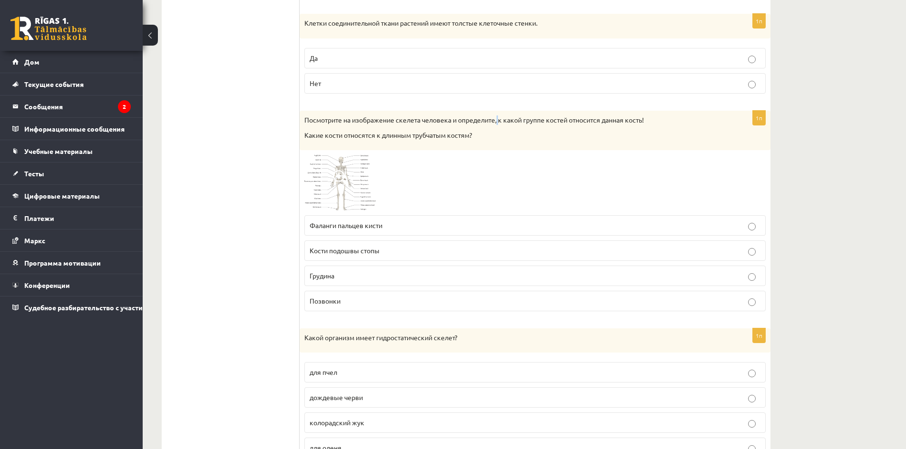
click at [501, 120] on font "Посмотрите на изображение скелета человека и определите, к какой группе костей …" at bounding box center [473, 120] width 339 height 9
drag, startPoint x: 303, startPoint y: 137, endPoint x: 482, endPoint y: 142, distance: 178.8
click at [482, 142] on div "Посмотрите на изображение скелета человека и определите, к какой группе костей …" at bounding box center [534, 130] width 471 height 39
copy font "Какие кости относятся к длинным трубчатым костям?"
click at [361, 301] on p "Позвонки" at bounding box center [534, 301] width 451 height 10
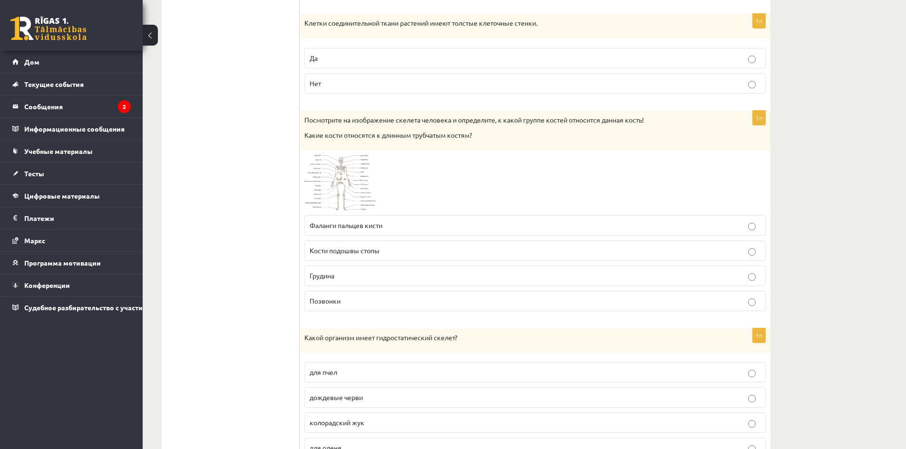
click at [367, 221] on p "Фаланги пальцев кисти" at bounding box center [534, 226] width 451 height 10
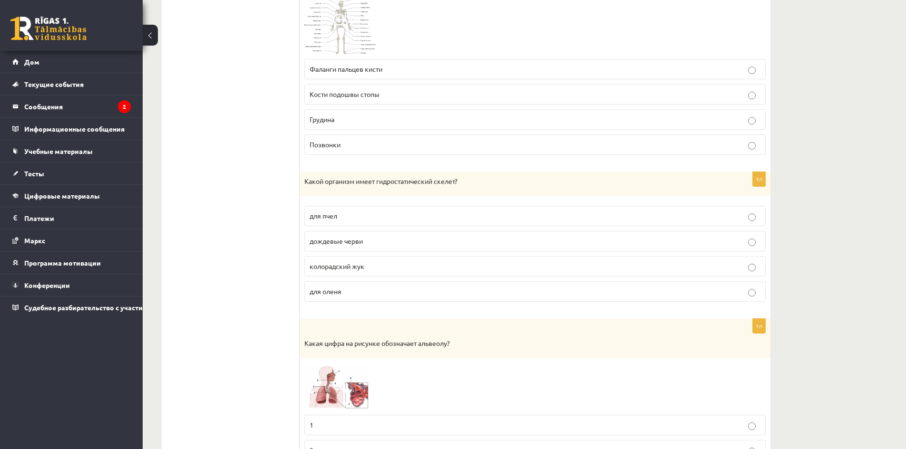
scroll to position [3042, 0]
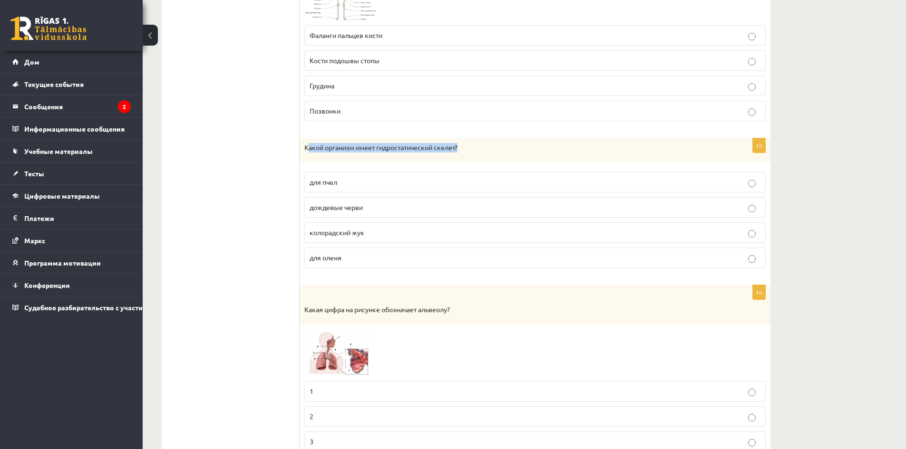
drag, startPoint x: 309, startPoint y: 147, endPoint x: 467, endPoint y: 154, distance: 158.0
click at [467, 154] on div "Какой организм имеет гидростатический скелет?" at bounding box center [534, 150] width 471 height 25
click at [441, 157] on div "Какой организм имеет гидростатический скелет?" at bounding box center [534, 150] width 471 height 25
click at [306, 146] on font "Какой организм имеет гидростатический скелет?" at bounding box center [380, 147] width 153 height 9
drag, startPoint x: 410, startPoint y: 165, endPoint x: 403, endPoint y: 162, distance: 8.1
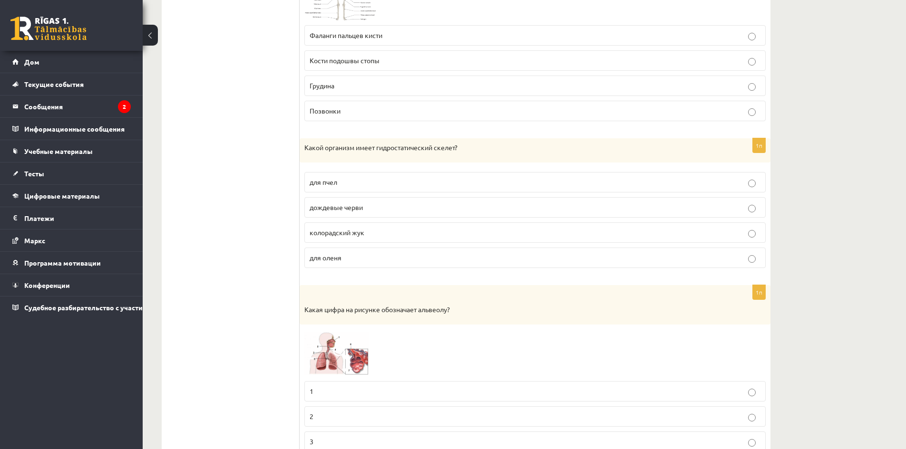
click at [411, 165] on div "1п Какой организм имеет гидростатический скелет? для пчел дождевые черви колора…" at bounding box center [534, 207] width 471 height 138
drag, startPoint x: 303, startPoint y: 149, endPoint x: 464, endPoint y: 150, distance: 161.2
click at [464, 150] on div "Какой организм имеет гидростатический скелет?" at bounding box center [534, 150] width 471 height 25
copy font "Какой организм имеет гидростатический скелет?"
click at [354, 200] on label "дождевые черви" at bounding box center [534, 207] width 461 height 20
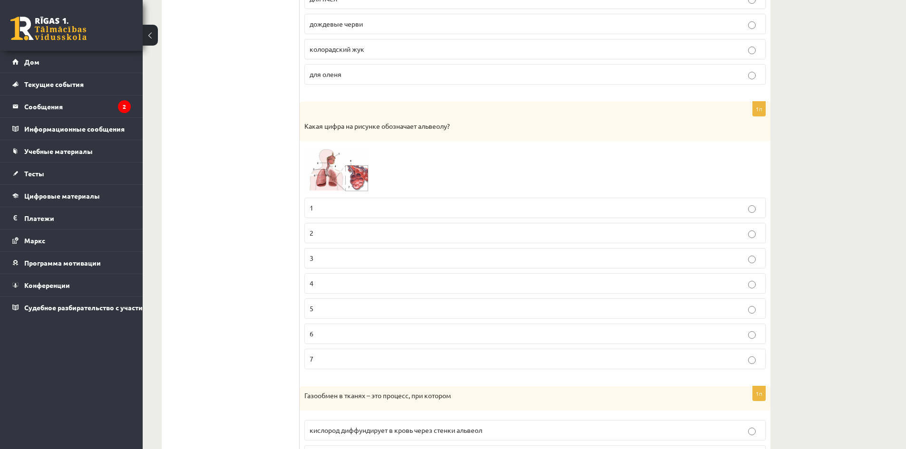
scroll to position [3233, 0]
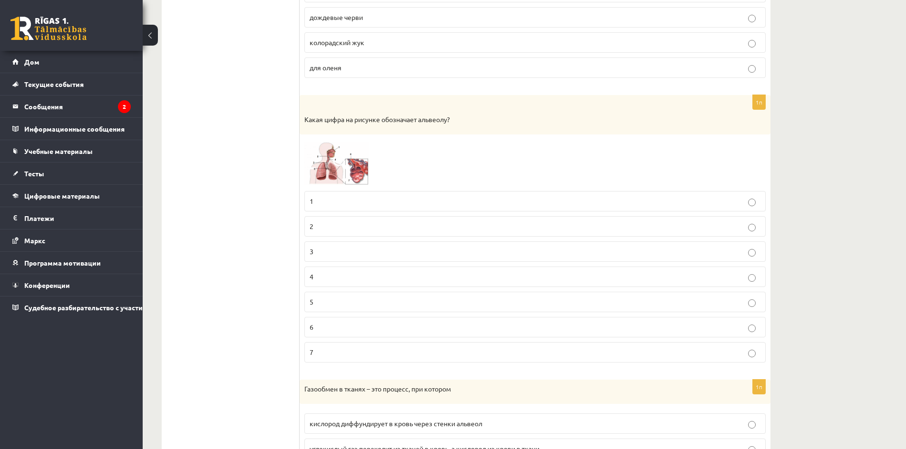
click at [336, 171] on img at bounding box center [339, 162] width 71 height 47
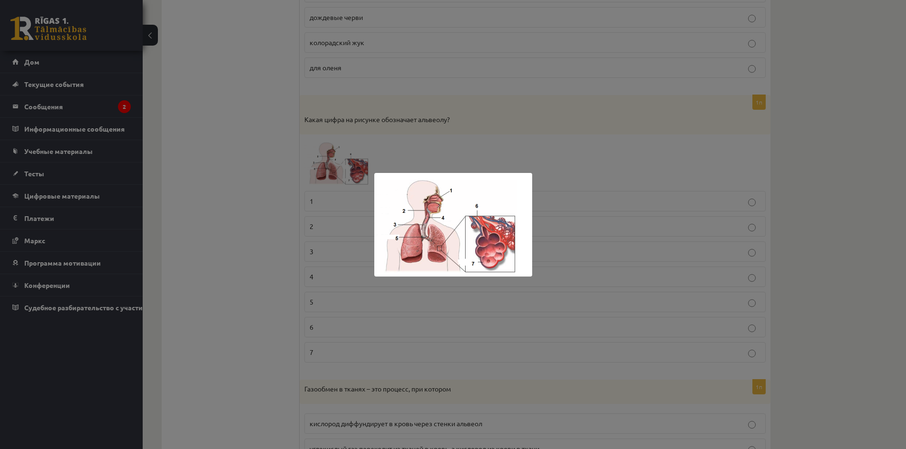
click at [401, 150] on div at bounding box center [453, 224] width 906 height 449
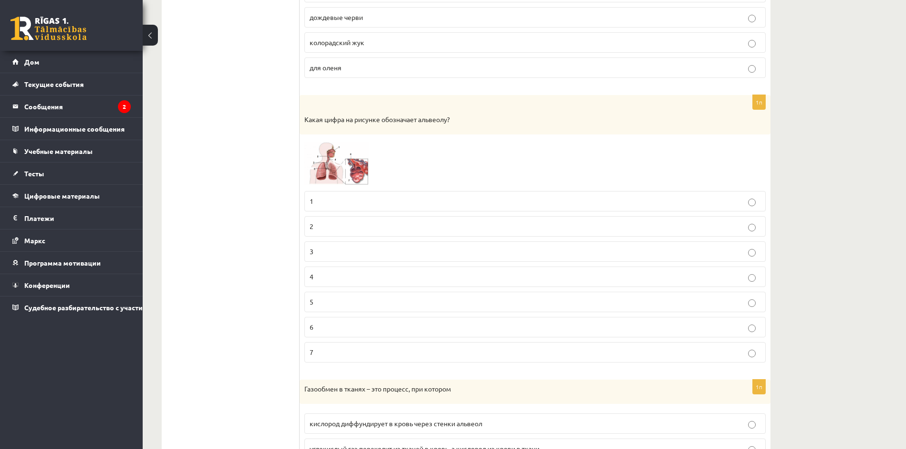
click at [353, 168] on img at bounding box center [339, 162] width 71 height 47
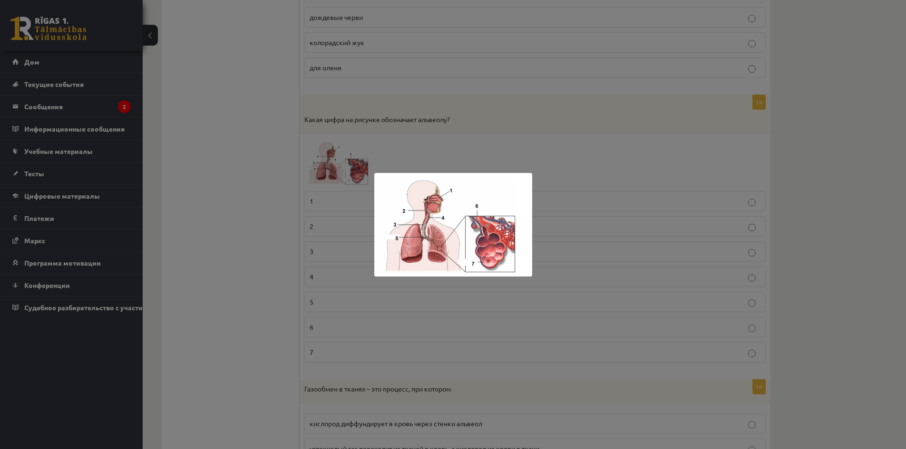
click at [483, 232] on img at bounding box center [453, 225] width 158 height 104
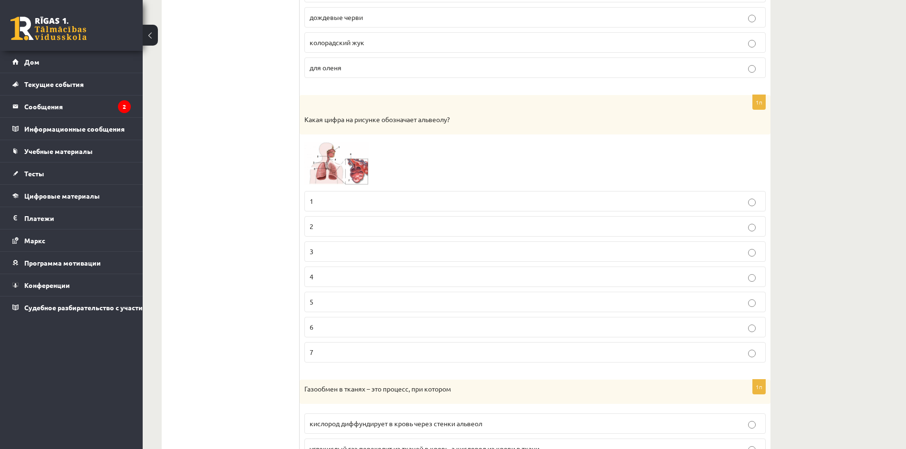
click at [355, 172] on img at bounding box center [339, 162] width 71 height 47
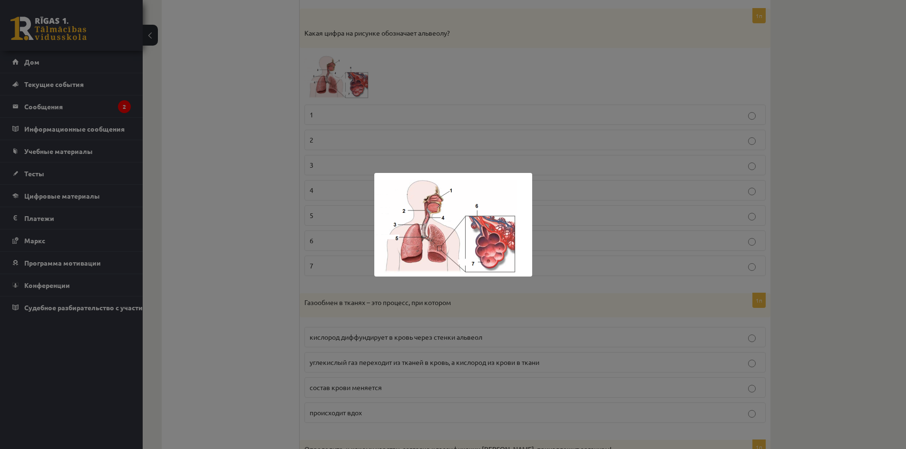
scroll to position [3328, 0]
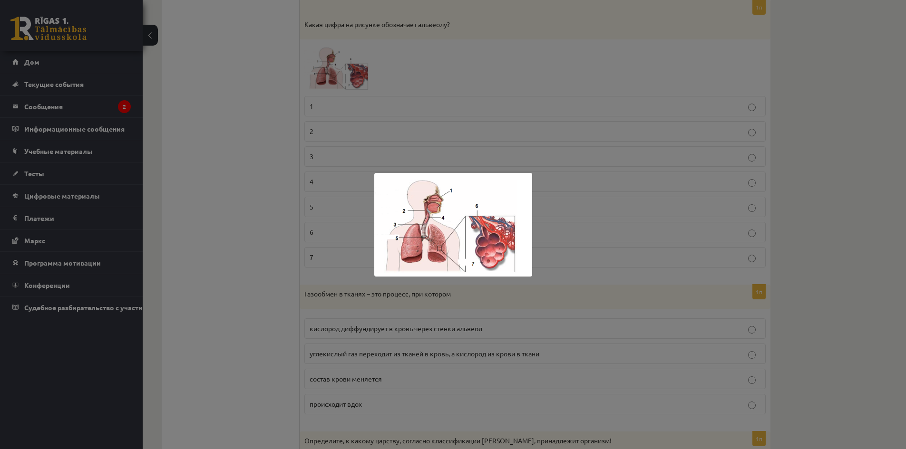
click at [333, 257] on div at bounding box center [453, 224] width 906 height 449
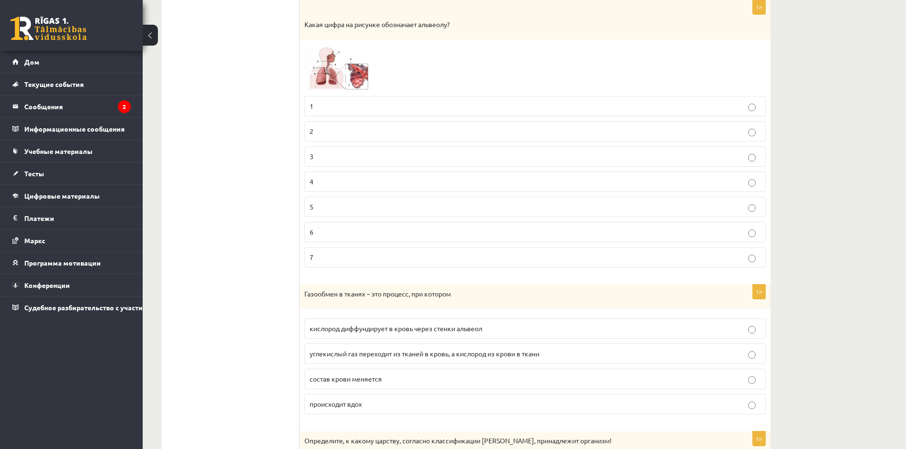
click at [336, 260] on p "7" at bounding box center [534, 257] width 451 height 10
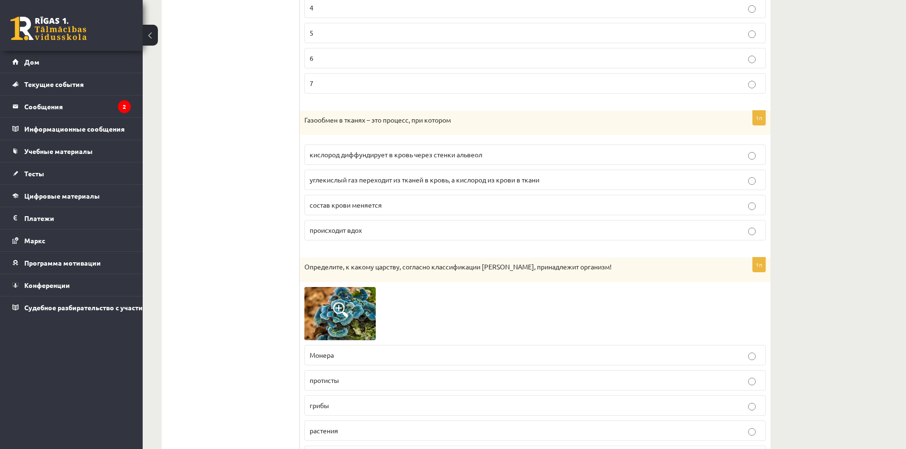
scroll to position [3565, 0]
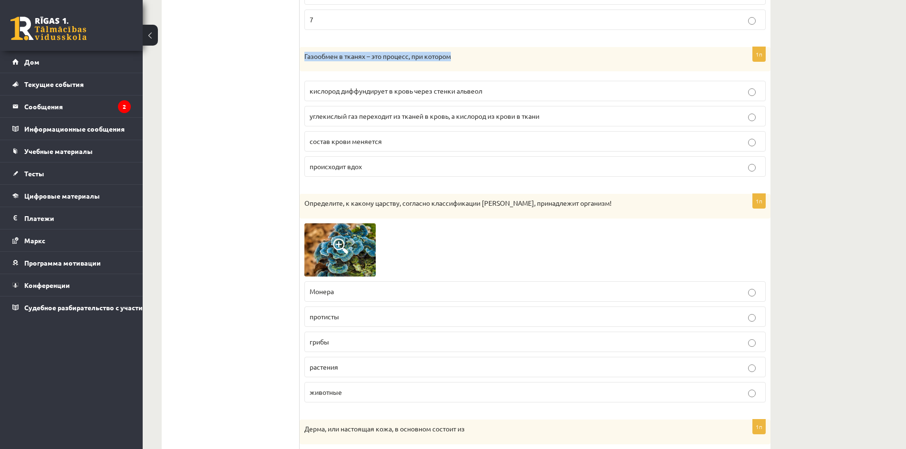
drag, startPoint x: 302, startPoint y: 59, endPoint x: 477, endPoint y: 66, distance: 174.6
click at [477, 67] on div "Газообмен в тканях – это процесс, при котором" at bounding box center [534, 59] width 471 height 25
copy font "Газообмен в тканях – это процесс, при котором"
click at [368, 120] on font "углекислый газ переходит из тканей в кровь, а кислород из крови в ткани" at bounding box center [424, 116] width 230 height 9
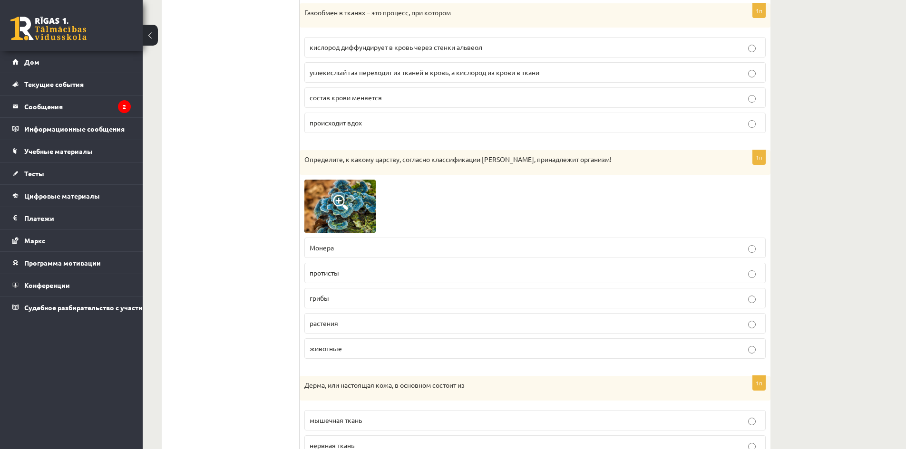
scroll to position [3613, 0]
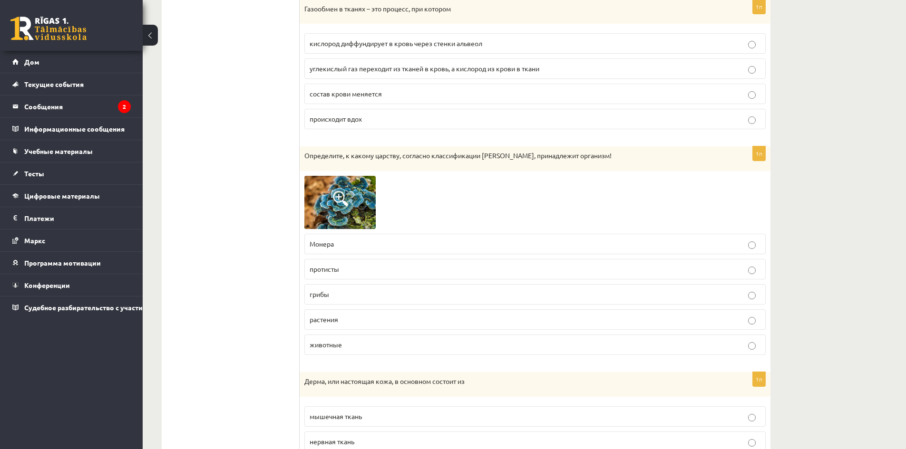
click at [353, 210] on img at bounding box center [339, 202] width 71 height 53
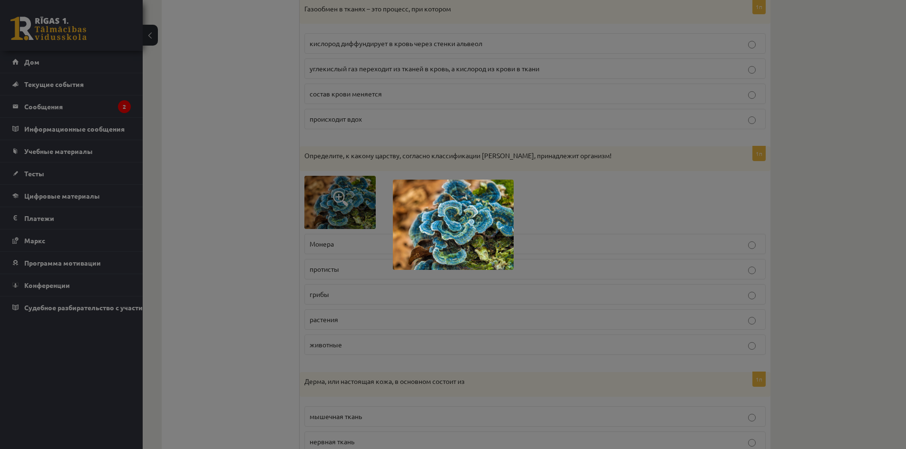
click at [347, 300] on div at bounding box center [453, 224] width 906 height 449
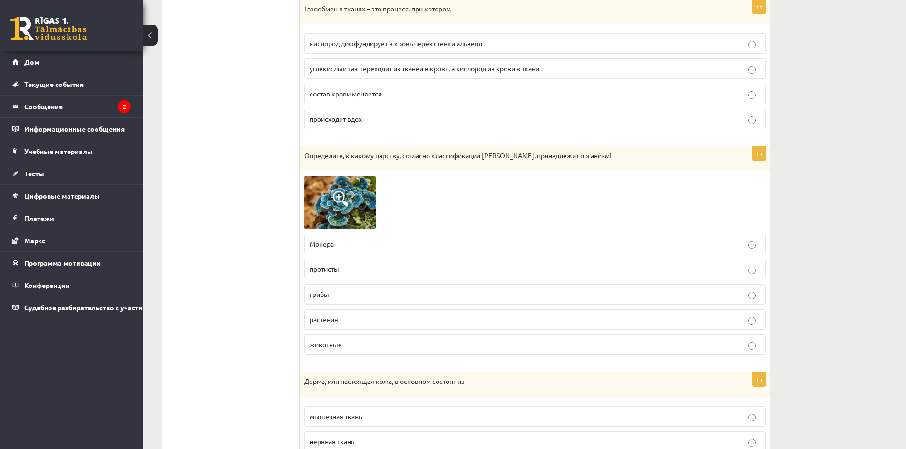
click at [347, 299] on p "грибы" at bounding box center [534, 295] width 451 height 10
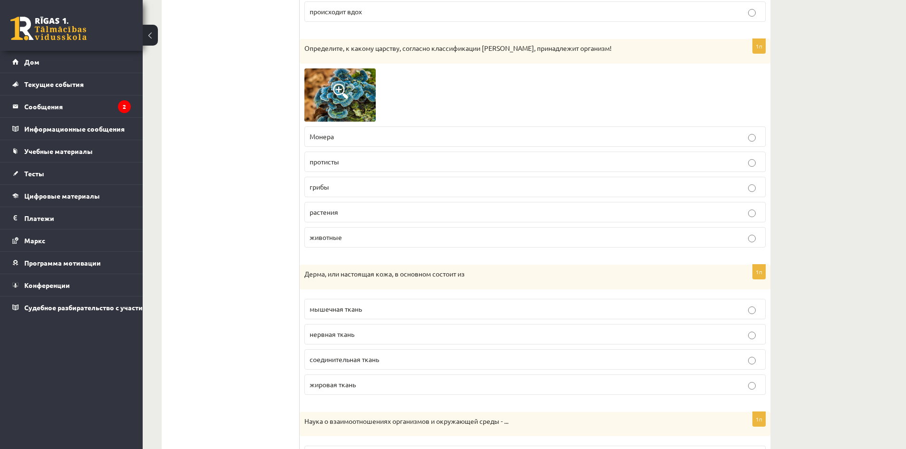
scroll to position [3851, 0]
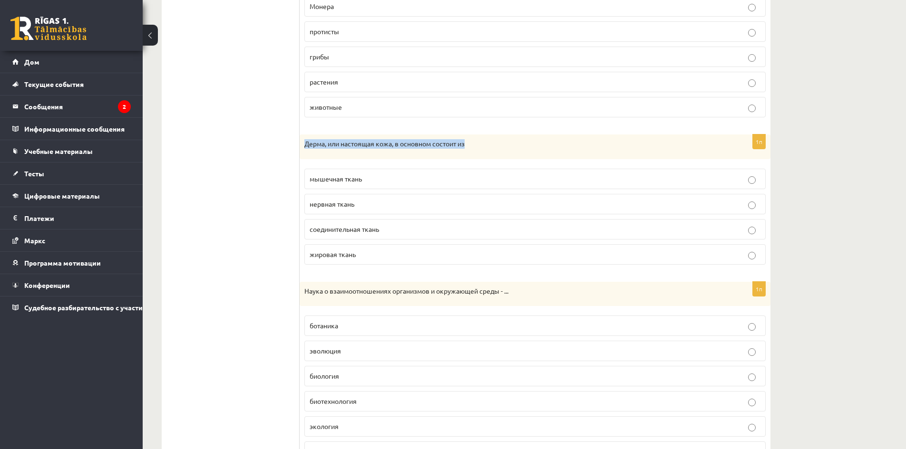
drag, startPoint x: 301, startPoint y: 145, endPoint x: 467, endPoint y: 151, distance: 166.5
click at [467, 151] on div "Дерма, или настоящая кожа, в основном состоит из" at bounding box center [534, 147] width 471 height 25
click at [345, 236] on label "соединительная ткань" at bounding box center [534, 229] width 461 height 20
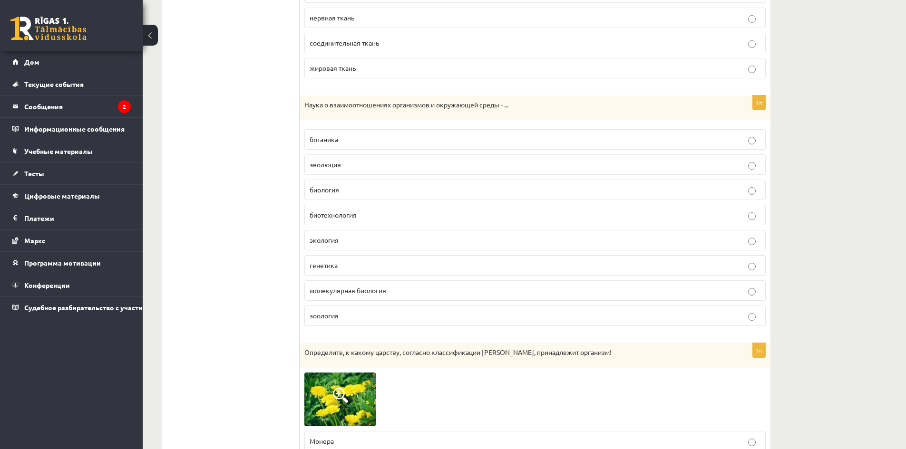
scroll to position [4041, 0]
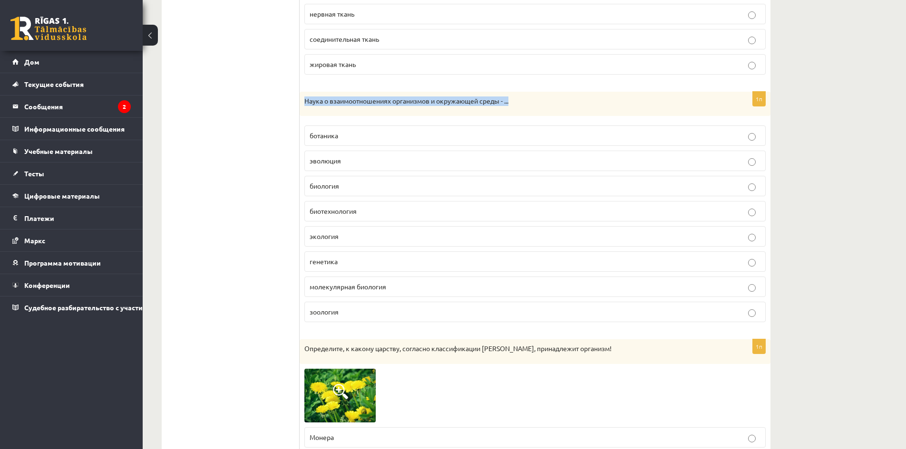
drag, startPoint x: 306, startPoint y: 99, endPoint x: 517, endPoint y: 113, distance: 212.0
click at [517, 113] on div "Наука о взаимоотношениях организмов и окружающей среды - ..." at bounding box center [534, 104] width 471 height 25
click at [343, 231] on label "экология" at bounding box center [534, 236] width 461 height 20
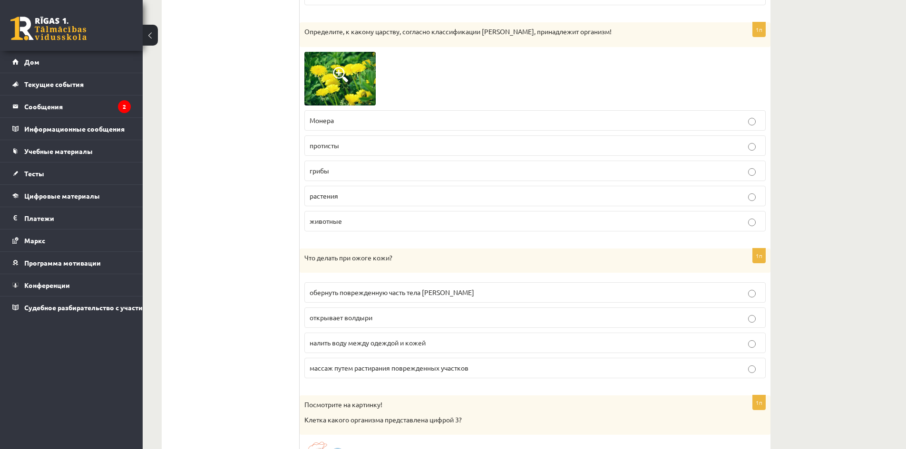
scroll to position [4326, 0]
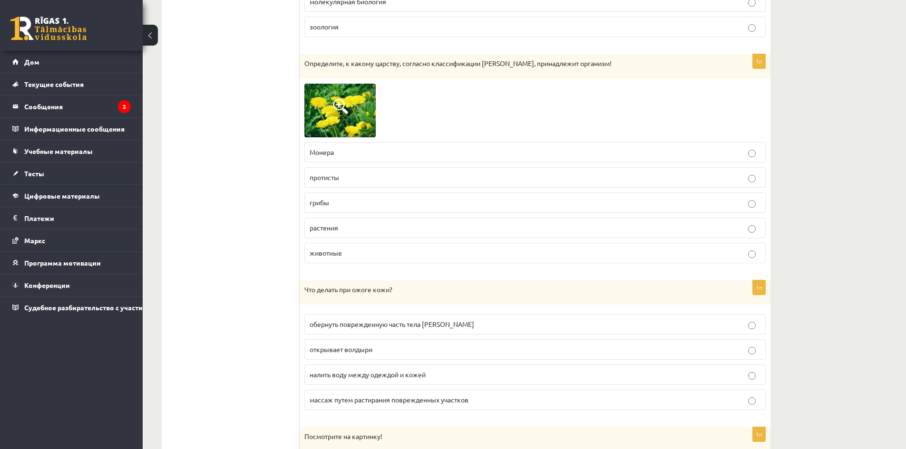
click at [341, 235] on label "растения" at bounding box center [534, 228] width 461 height 20
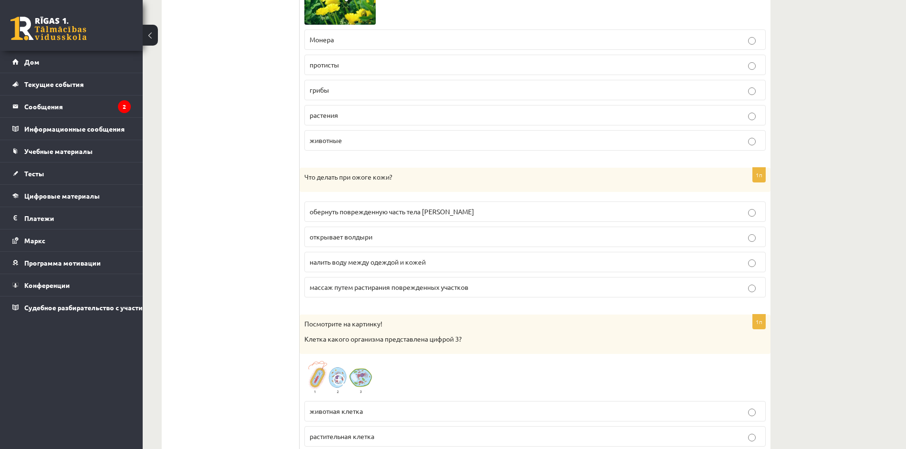
scroll to position [4469, 0]
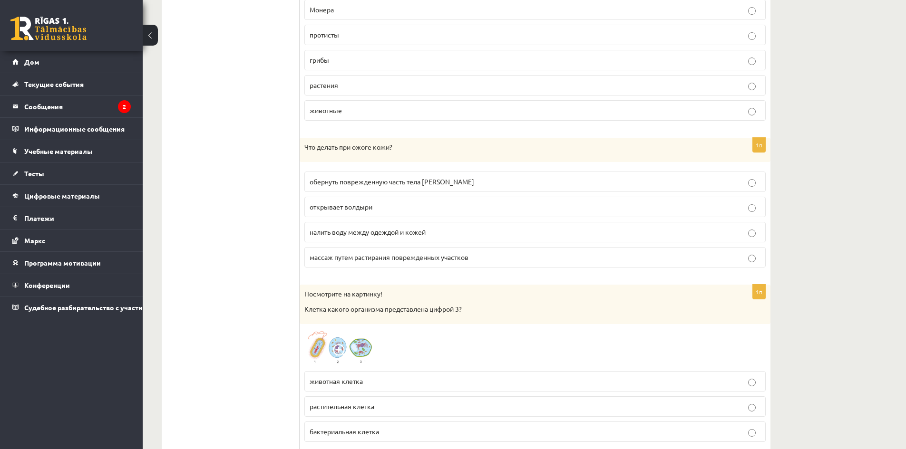
click at [357, 233] on font "налить воду между одеждой и кожей" at bounding box center [367, 232] width 116 height 9
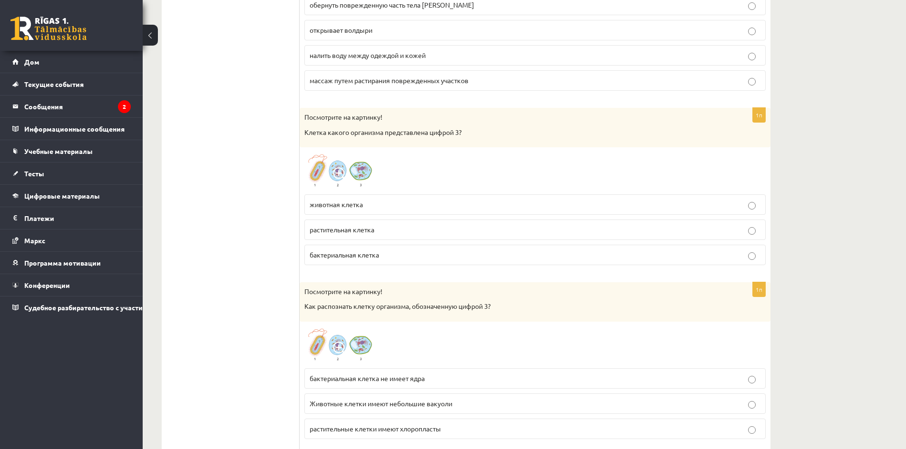
scroll to position [4659, 0]
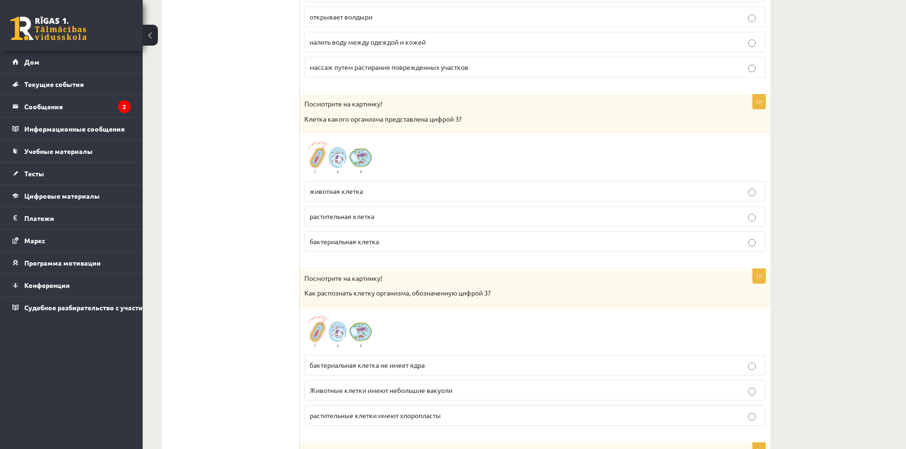
click at [363, 161] on img at bounding box center [339, 157] width 71 height 37
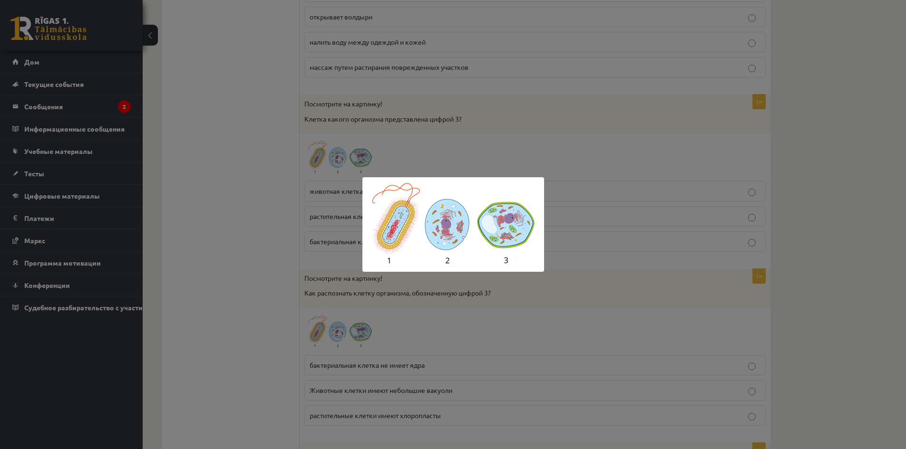
click at [397, 155] on div at bounding box center [453, 224] width 906 height 449
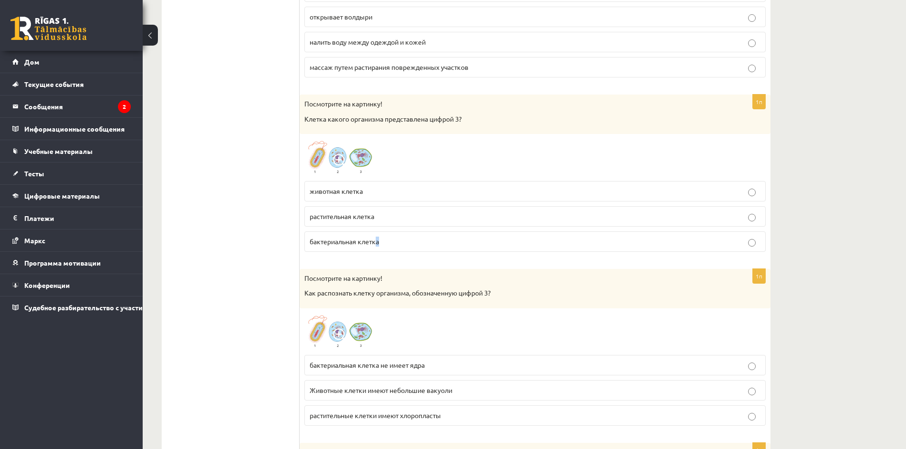
click at [376, 241] on font "бактериальная клетка" at bounding box center [343, 241] width 69 height 9
click at [404, 242] on p "бактериальная клетка" at bounding box center [534, 242] width 451 height 10
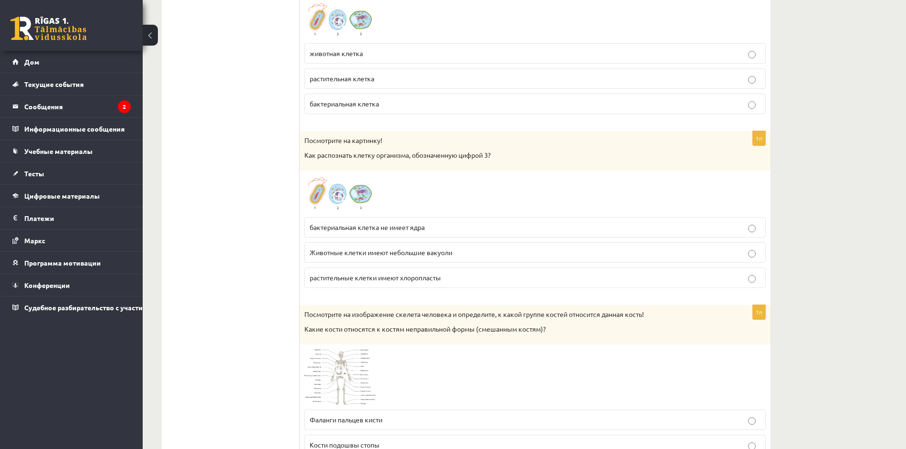
scroll to position [4801, 0]
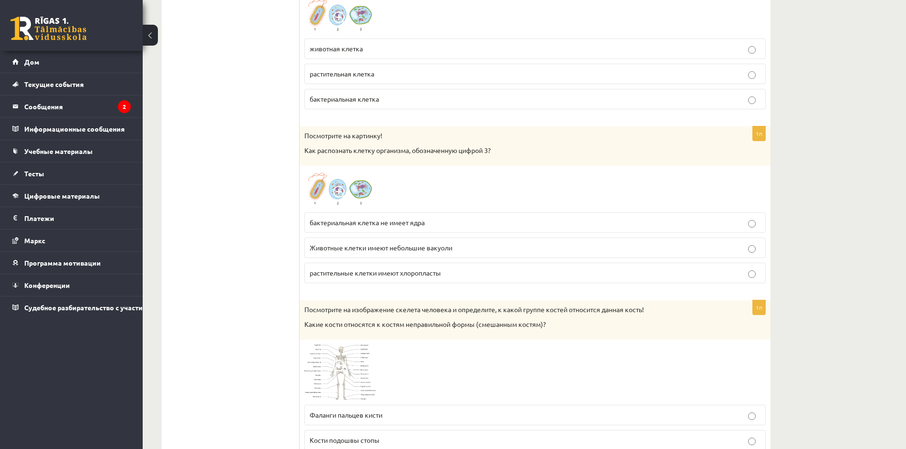
click at [357, 191] on img at bounding box center [339, 189] width 71 height 37
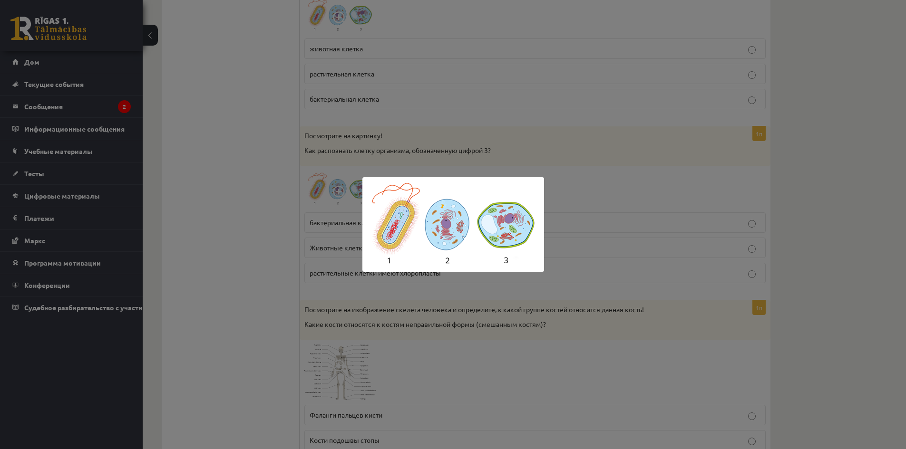
drag, startPoint x: 405, startPoint y: 160, endPoint x: 403, endPoint y: 142, distance: 18.2
click at [405, 160] on div at bounding box center [453, 224] width 906 height 449
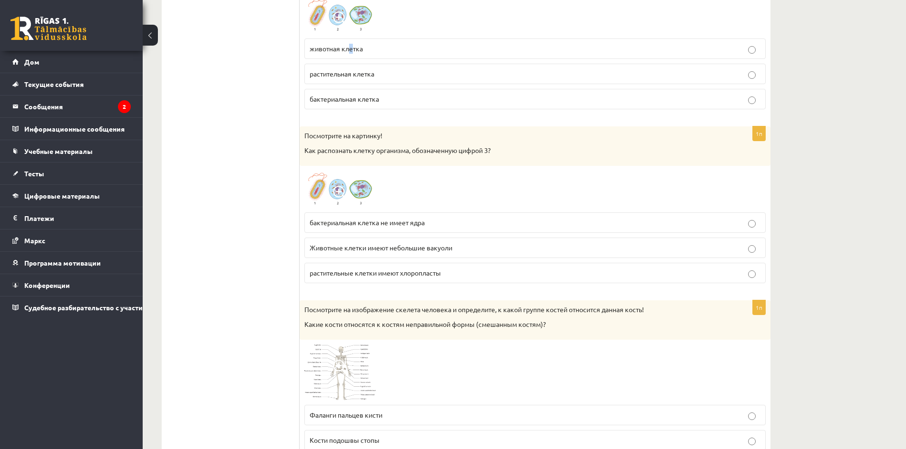
drag, startPoint x: 352, startPoint y: 50, endPoint x: 345, endPoint y: 46, distance: 9.0
click at [347, 47] on font "животная клетка" at bounding box center [335, 48] width 53 height 9
click at [415, 53] on p "животная клетка" at bounding box center [534, 49] width 451 height 10
click at [365, 193] on img at bounding box center [339, 189] width 71 height 37
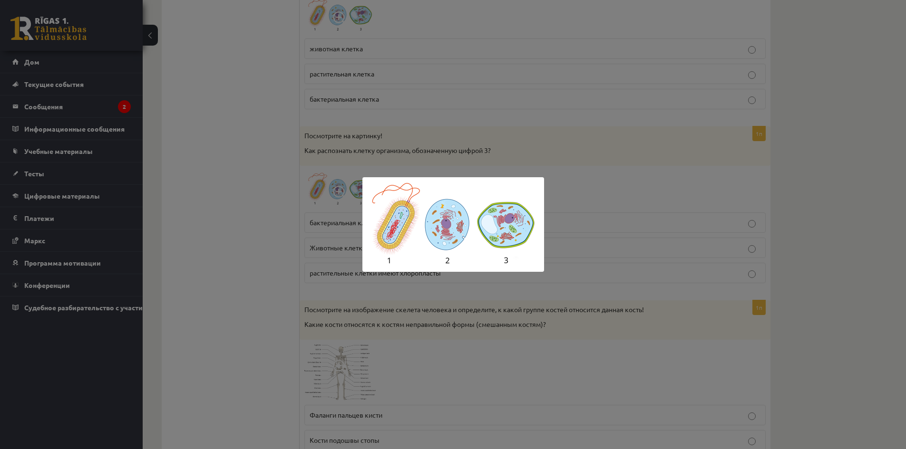
click at [545, 166] on div at bounding box center [453, 224] width 906 height 449
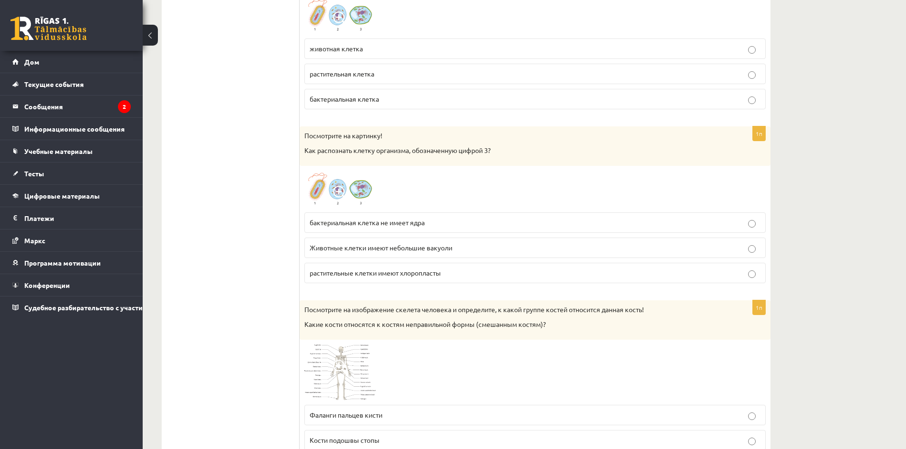
click at [448, 251] on font "Животные клетки имеют небольшие вакуоли" at bounding box center [380, 247] width 143 height 9
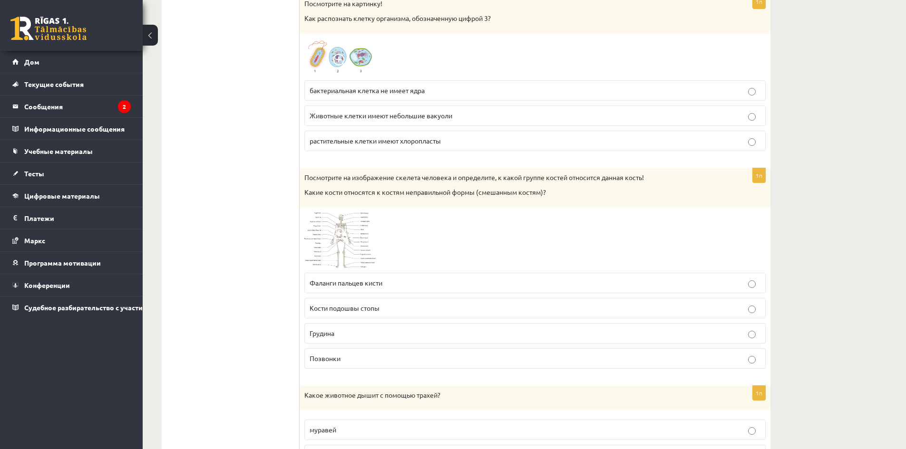
scroll to position [4944, 0]
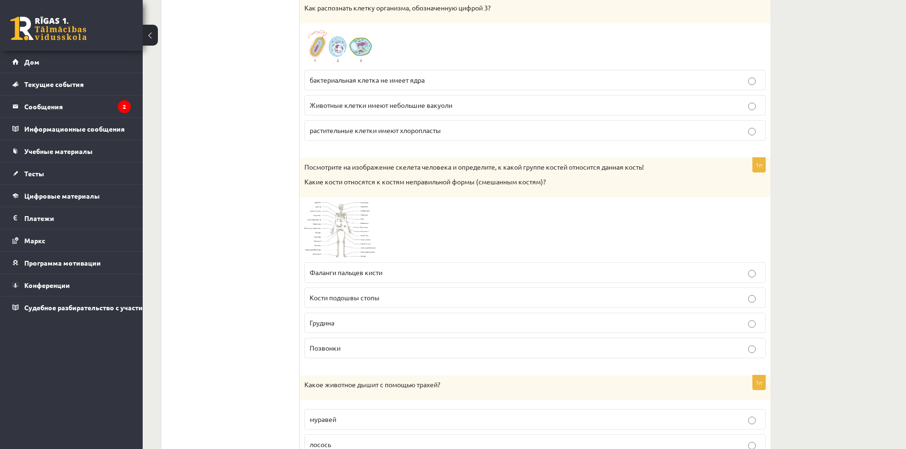
click at [343, 302] on p "Кости подошвы стопы" at bounding box center [534, 298] width 451 height 10
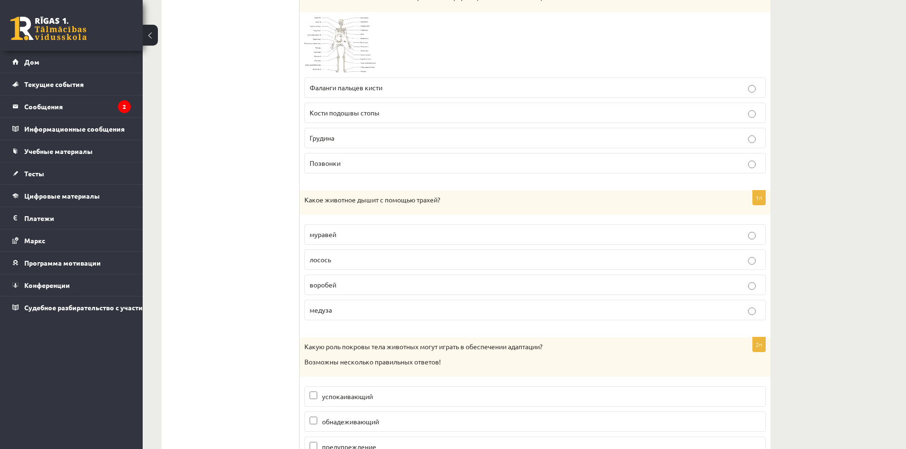
scroll to position [5134, 0]
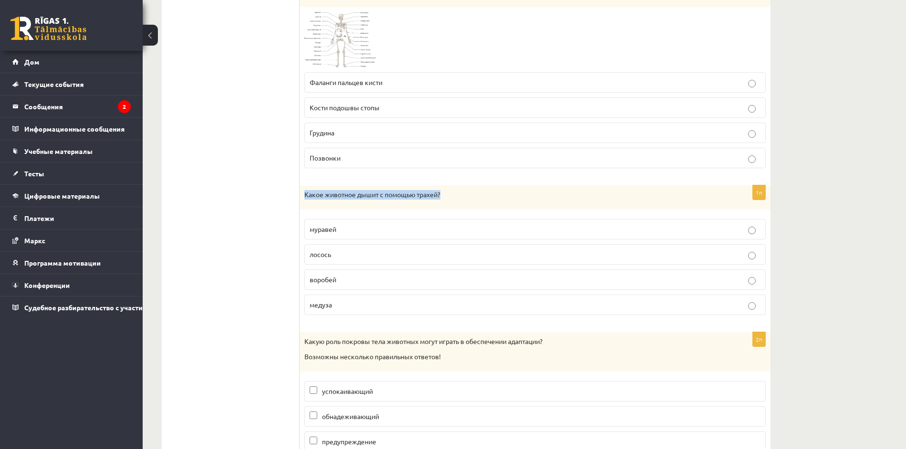
drag, startPoint x: 305, startPoint y: 196, endPoint x: 449, endPoint y: 207, distance: 144.5
click at [449, 207] on div "Какое животное дышит с помощью трахей?" at bounding box center [534, 197] width 471 height 25
click at [350, 236] on label "муравей" at bounding box center [534, 229] width 461 height 20
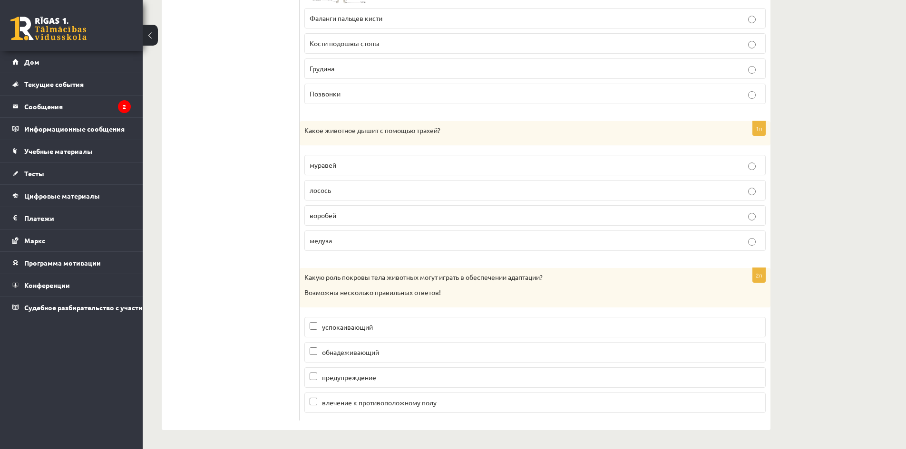
scroll to position [5199, 0]
drag, startPoint x: 304, startPoint y: 278, endPoint x: 510, endPoint y: 302, distance: 207.3
click at [510, 302] on div "Какую роль покровы тела животных могут играть в обеспечении адаптации? Возможны…" at bounding box center [534, 287] width 471 height 39
click at [350, 332] on p "успокаивающий" at bounding box center [534, 327] width 451 height 10
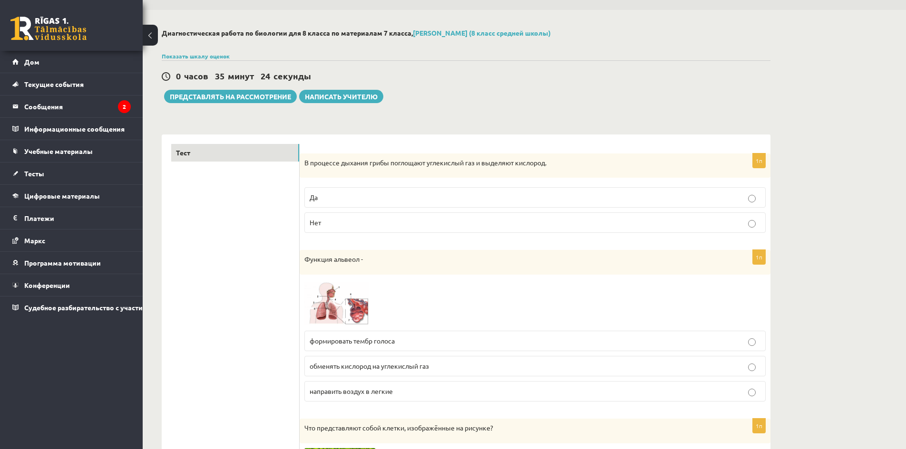
scroll to position [0, 0]
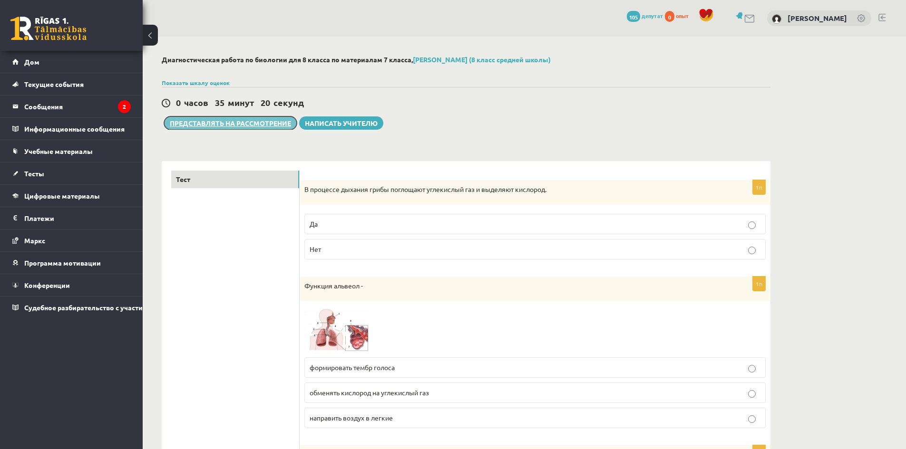
click at [258, 123] on font "Представлять на рассмотрение" at bounding box center [230, 123] width 121 height 9
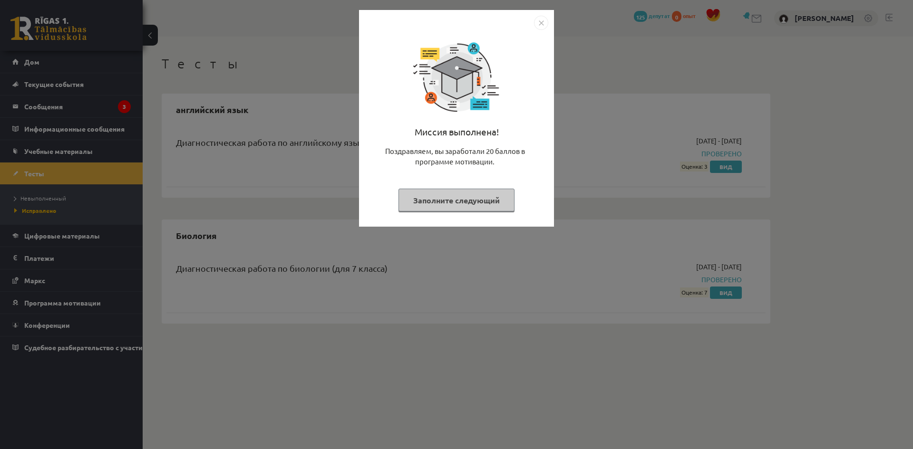
click at [541, 25] on img "Закрывать" at bounding box center [541, 23] width 14 height 14
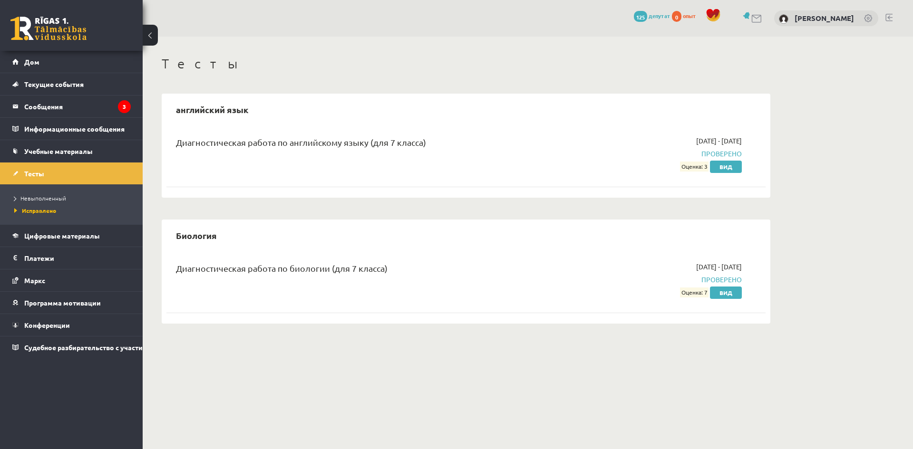
click at [154, 41] on button at bounding box center [150, 35] width 15 height 21
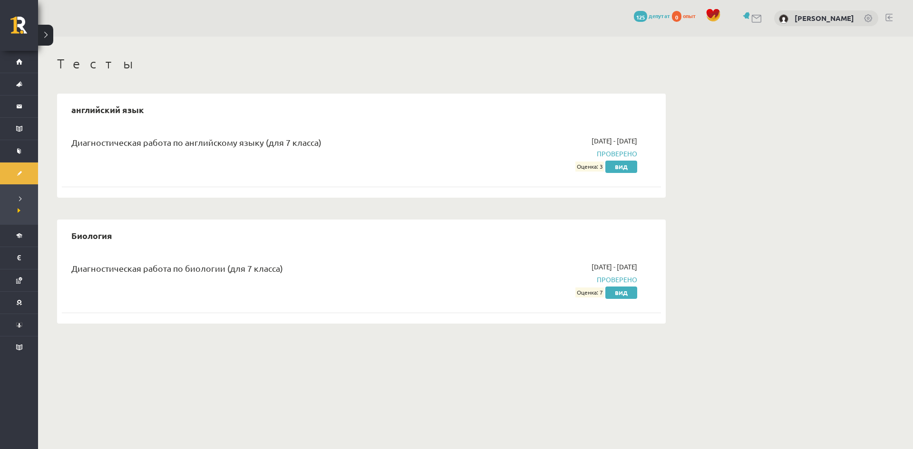
click at [46, 34] on button at bounding box center [45, 35] width 15 height 21
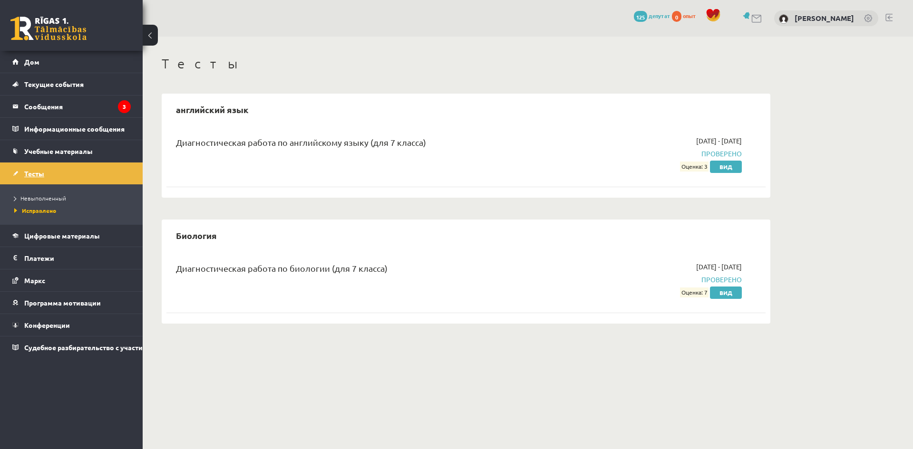
click at [71, 172] on link "Тесты" at bounding box center [71, 174] width 118 height 22
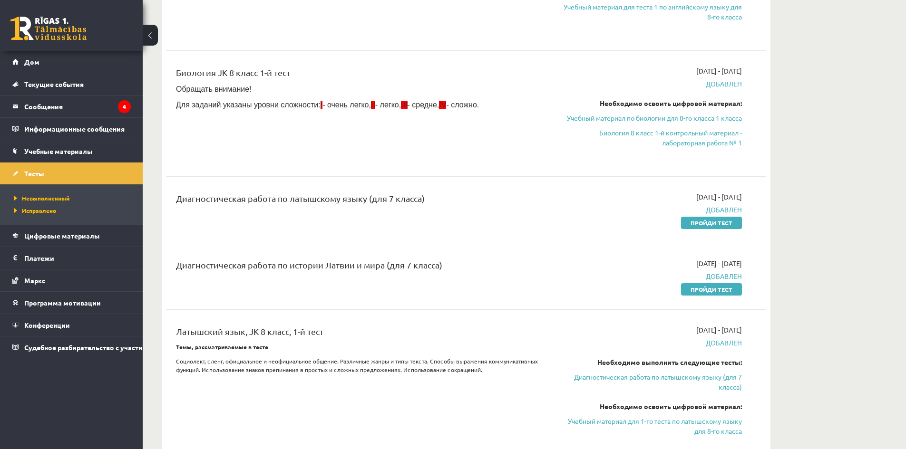
scroll to position [190, 0]
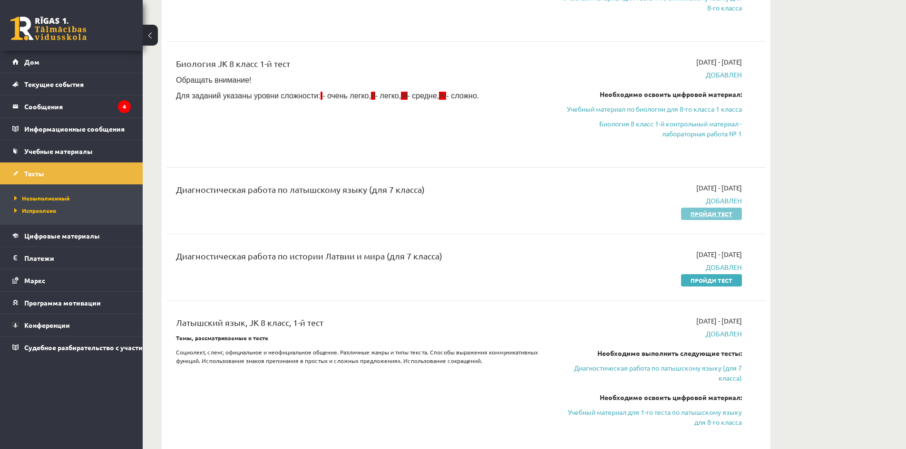
click at [720, 214] on font "Пройди тест" at bounding box center [711, 214] width 42 height 8
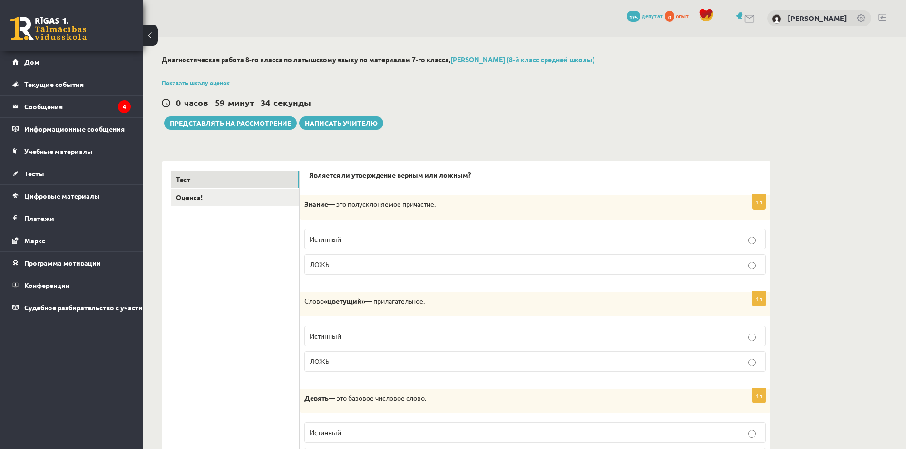
drag, startPoint x: 305, startPoint y: 203, endPoint x: 456, endPoint y: 212, distance: 151.4
click at [455, 212] on div "Знание — это полусклоняемое причастие." at bounding box center [534, 207] width 471 height 25
copy p "Знание — это полусклоняемое причастие."
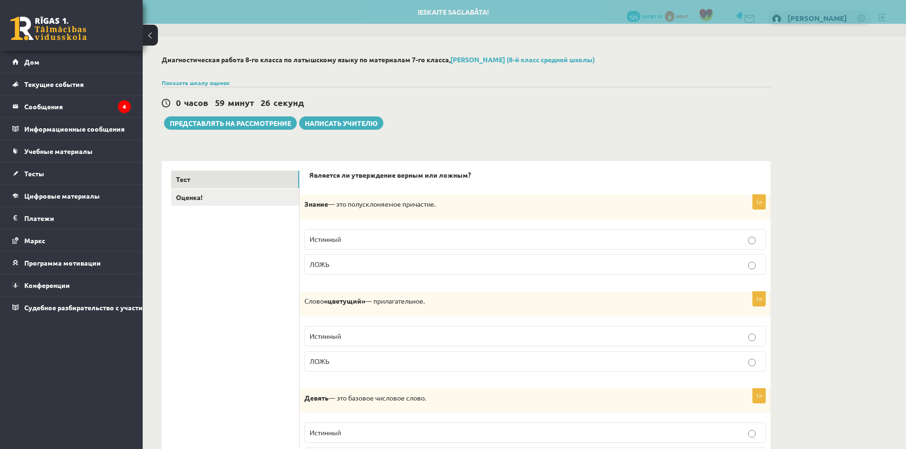
click at [345, 268] on p "ЛОЖЬ" at bounding box center [534, 265] width 451 height 10
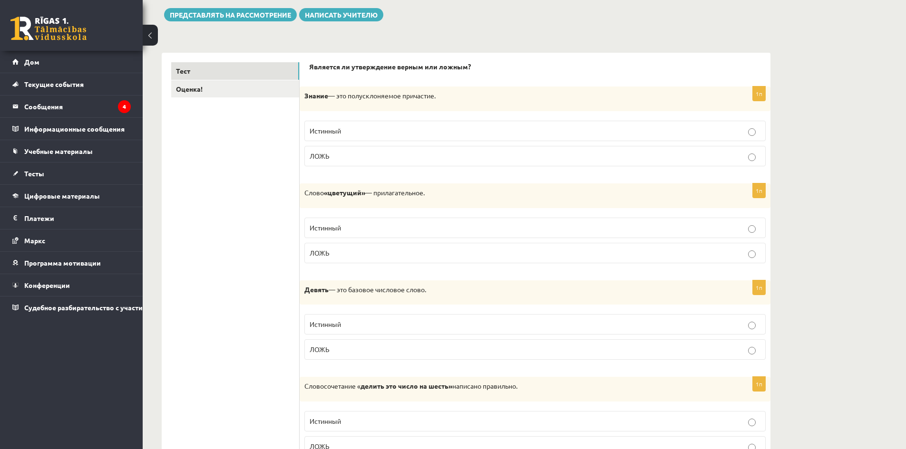
scroll to position [143, 0]
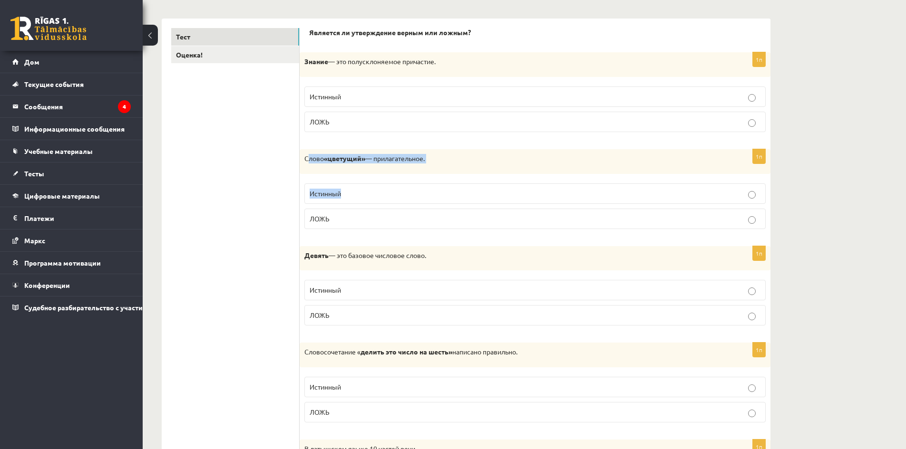
drag, startPoint x: 308, startPoint y: 159, endPoint x: 467, endPoint y: 172, distance: 159.8
click at [462, 175] on div "1п Слово «цветущий» — прилагательное. Истинный ЛОЖЬ" at bounding box center [534, 192] width 471 height 87
drag, startPoint x: 466, startPoint y: 169, endPoint x: 421, endPoint y: 169, distance: 45.6
click at [466, 169] on div "Слово «цветущий» — прилагательное." at bounding box center [534, 161] width 471 height 25
click at [315, 167] on div "Слово «цветущий» — прилагательное." at bounding box center [534, 161] width 471 height 25
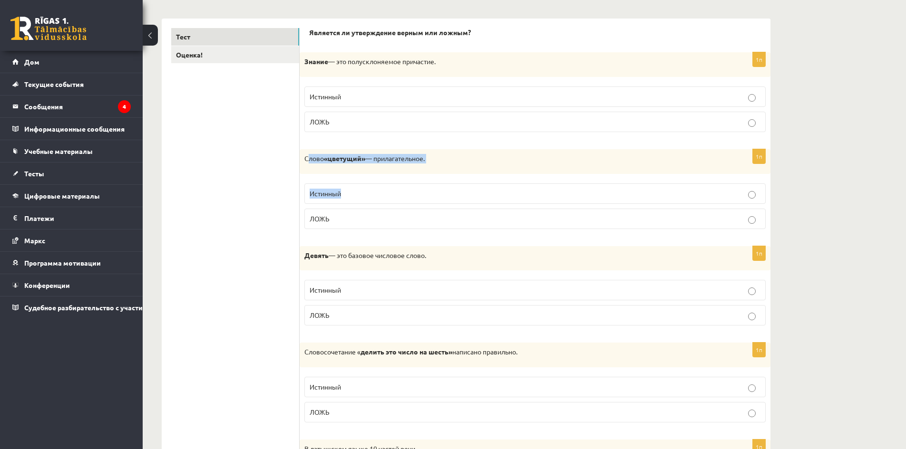
drag, startPoint x: 304, startPoint y: 159, endPoint x: 460, endPoint y: 164, distance: 155.5
click at [460, 164] on p "Слово «цветущий» — прилагательное." at bounding box center [511, 159] width 414 height 10
copy p "Слово «цветущий» — прилагательное."
click at [340, 200] on label "Истинный" at bounding box center [534, 193] width 461 height 20
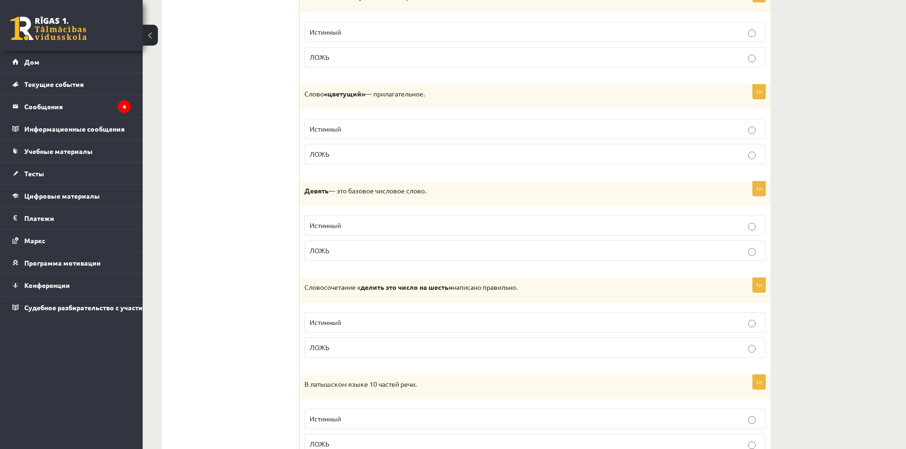
scroll to position [238, 0]
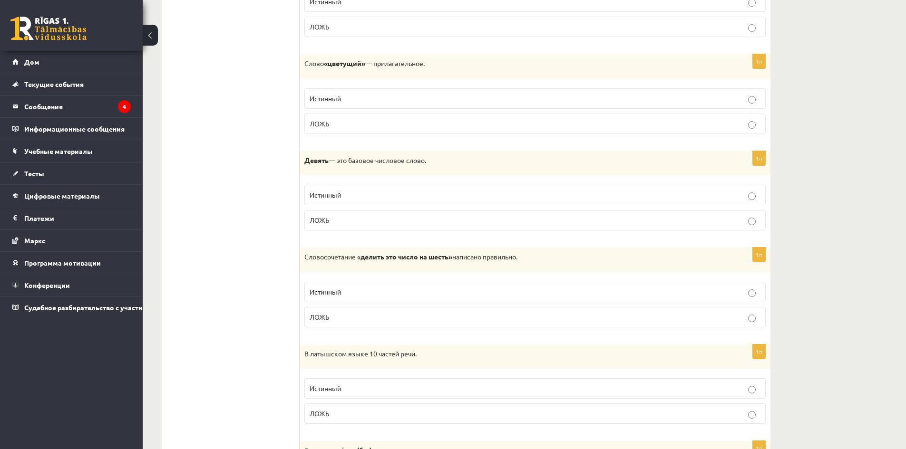
click at [362, 201] on label "Истинный" at bounding box center [534, 195] width 461 height 20
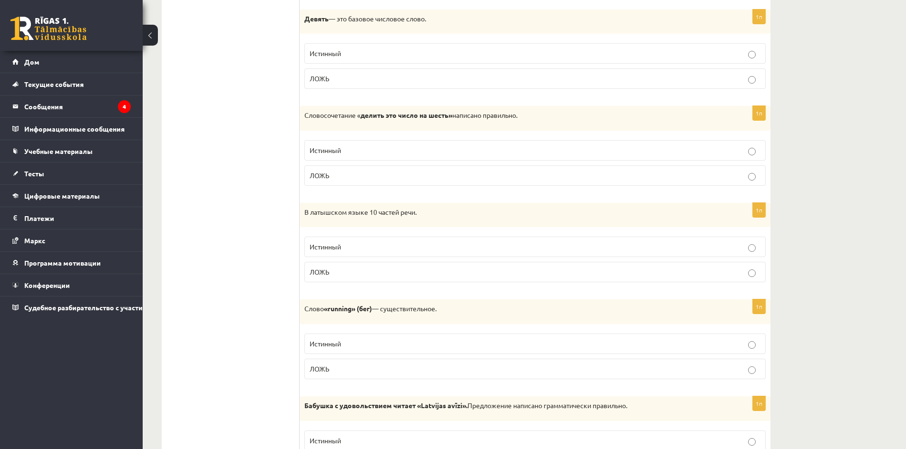
scroll to position [380, 0]
click at [346, 151] on p "Истинный" at bounding box center [534, 150] width 451 height 10
drag, startPoint x: 301, startPoint y: 116, endPoint x: 532, endPoint y: 120, distance: 230.6
click at [532, 120] on div "Словосочетание « делить это число на шесть» написано правильно." at bounding box center [534, 117] width 471 height 25
copy p "Словосочетание « делить это число на шесть» написано правильно."
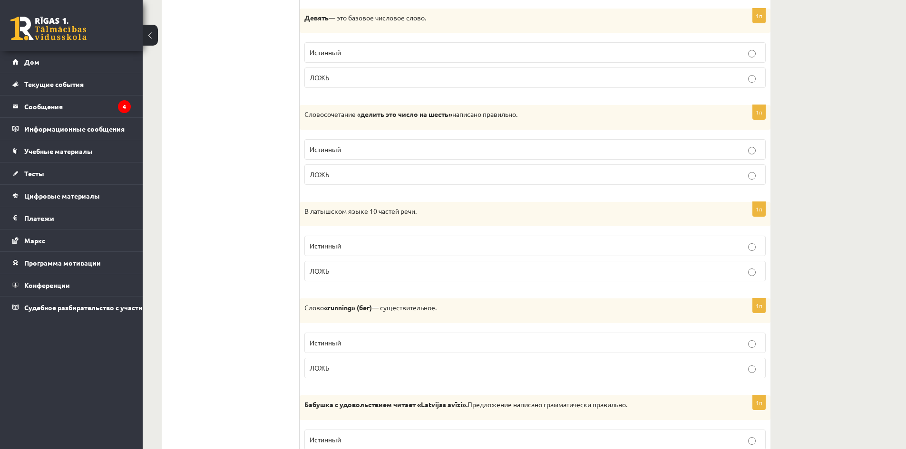
drag, startPoint x: 416, startPoint y: 209, endPoint x: 294, endPoint y: 204, distance: 122.3
click at [441, 217] on div "В латышском языке 10 частей речи." at bounding box center [534, 214] width 471 height 25
drag, startPoint x: 421, startPoint y: 214, endPoint x: 297, endPoint y: 209, distance: 124.2
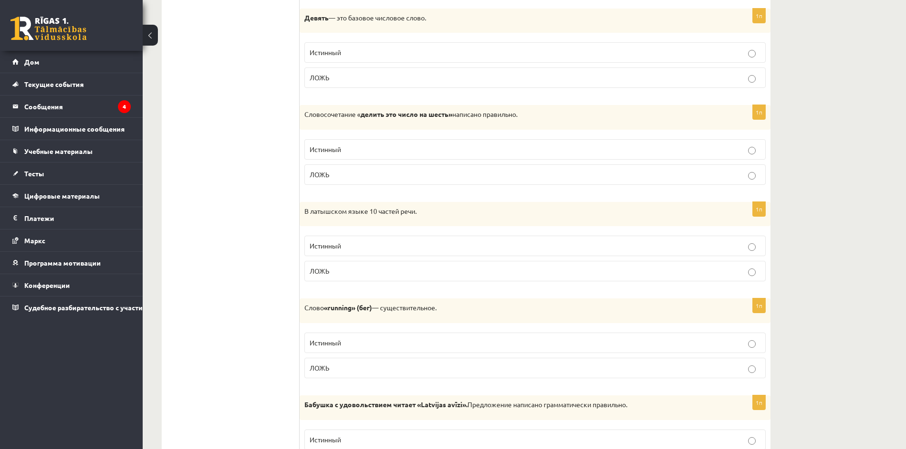
drag, startPoint x: 311, startPoint y: 212, endPoint x: 307, endPoint y: 218, distance: 7.8
click at [311, 212] on font "В латышском языке 10 частей речи." at bounding box center [360, 211] width 112 height 9
click at [306, 219] on div "В латышском языке 10 частей речи." at bounding box center [534, 214] width 471 height 25
copy font "В латышском языке 10 частей речи."
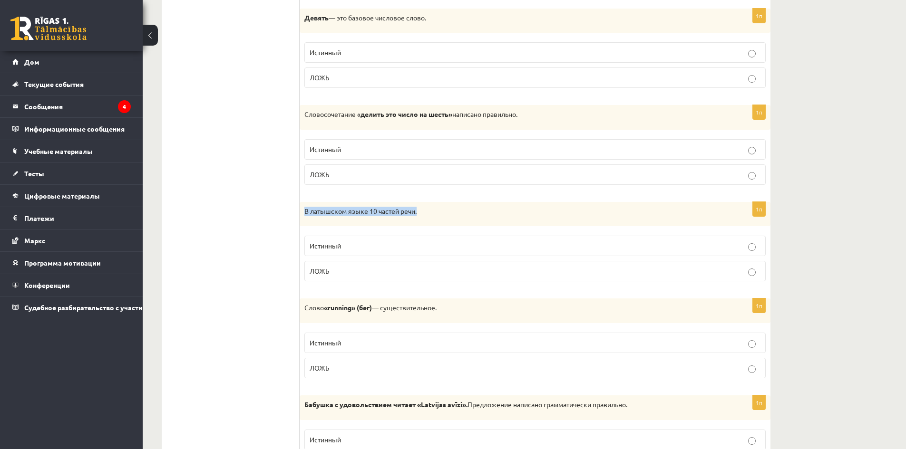
drag, startPoint x: 304, startPoint y: 213, endPoint x: 417, endPoint y: 215, distance: 113.2
click at [417, 215] on p "В латышском языке 10 частей речи." at bounding box center [511, 212] width 414 height 10
click at [344, 254] on label "Истинный" at bounding box center [534, 246] width 461 height 20
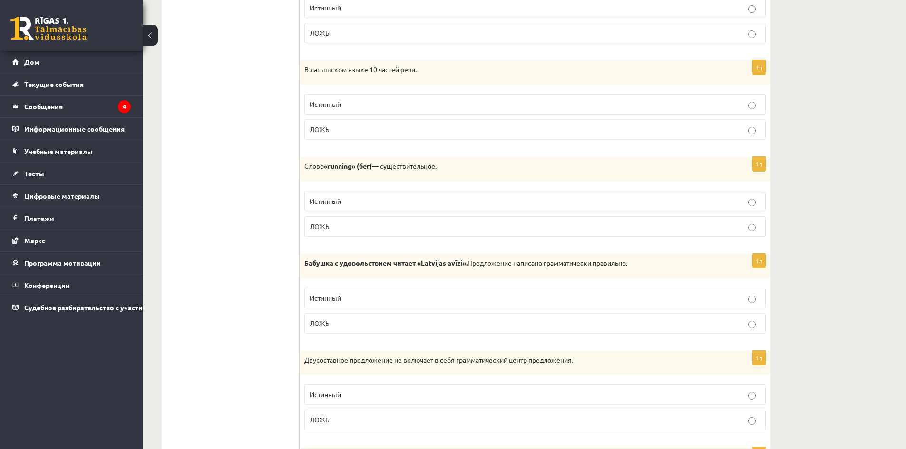
scroll to position [523, 0]
click at [351, 226] on p "ЛОЖЬ" at bounding box center [534, 226] width 451 height 10
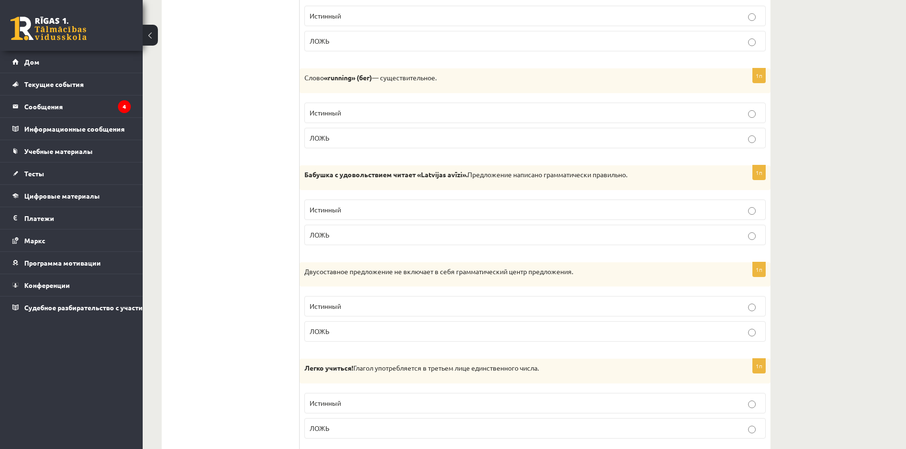
scroll to position [618, 0]
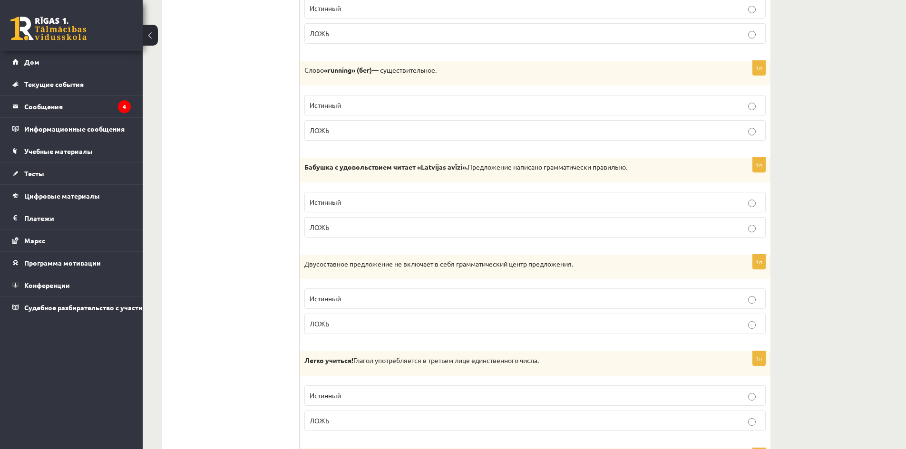
click at [383, 204] on p "Истинный" at bounding box center [534, 202] width 451 height 10
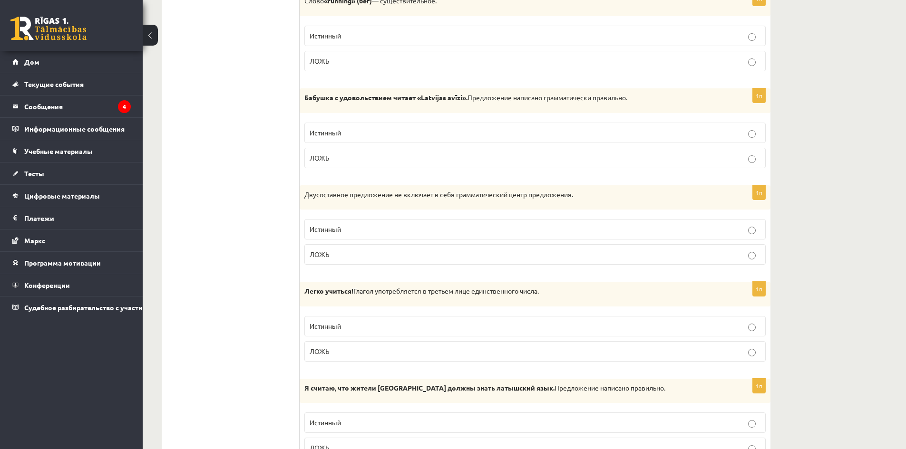
scroll to position [713, 0]
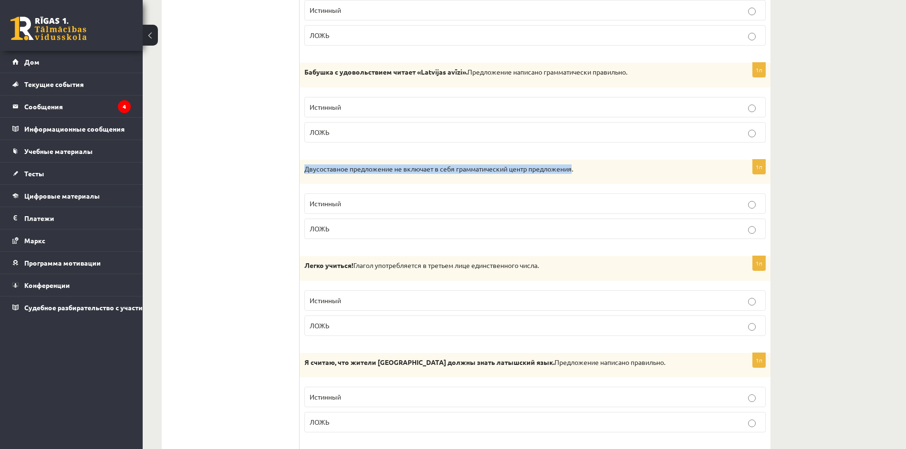
drag, startPoint x: 574, startPoint y: 173, endPoint x: 302, endPoint y: 173, distance: 272.4
click at [302, 173] on div "Двусоставное предложение не включает в себя грамматический центр предложения." at bounding box center [534, 172] width 471 height 25
copy font "Двусоставное предложение не включает в себя грамматический центр предложения"
click at [353, 228] on p "ЛОЖЬ" at bounding box center [534, 229] width 451 height 10
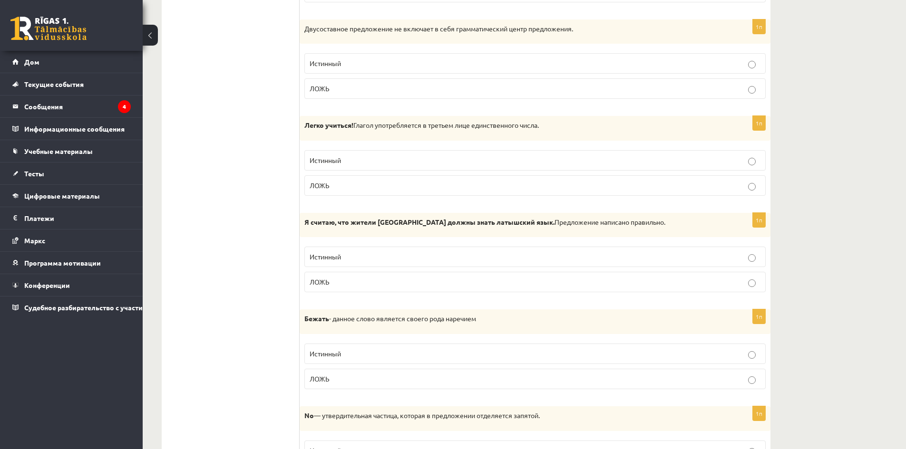
scroll to position [856, 0]
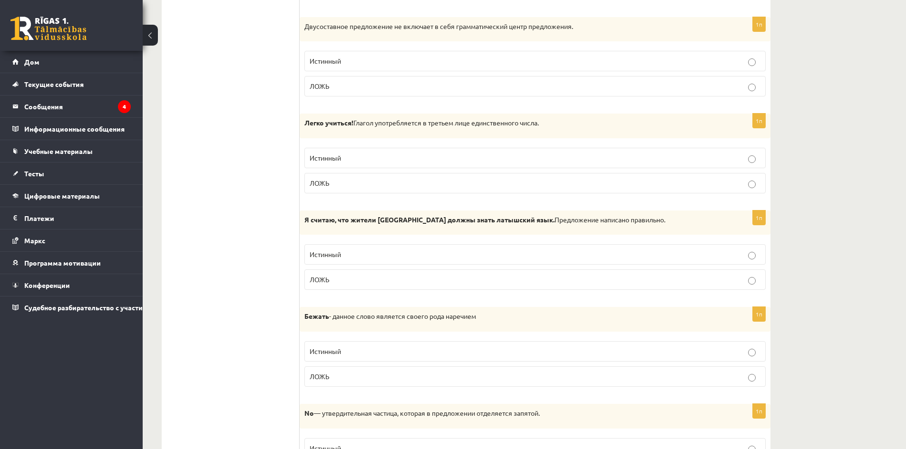
click at [410, 191] on label "ЛОЖЬ" at bounding box center [534, 183] width 461 height 20
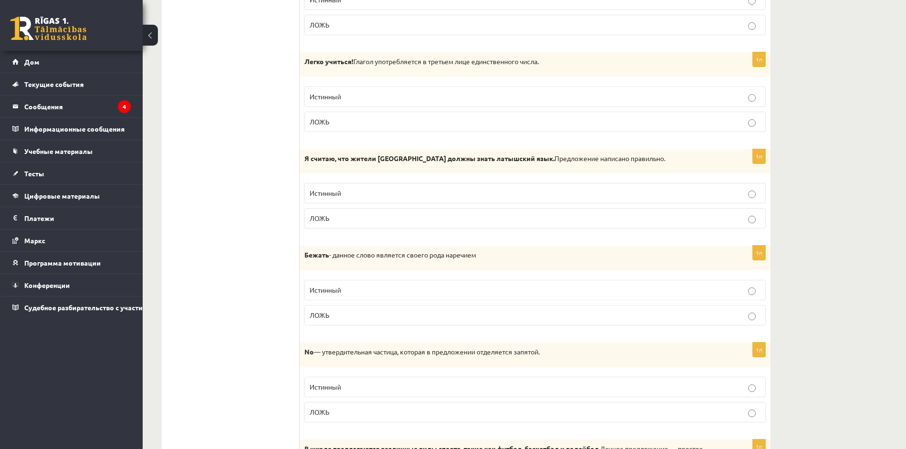
scroll to position [951, 0]
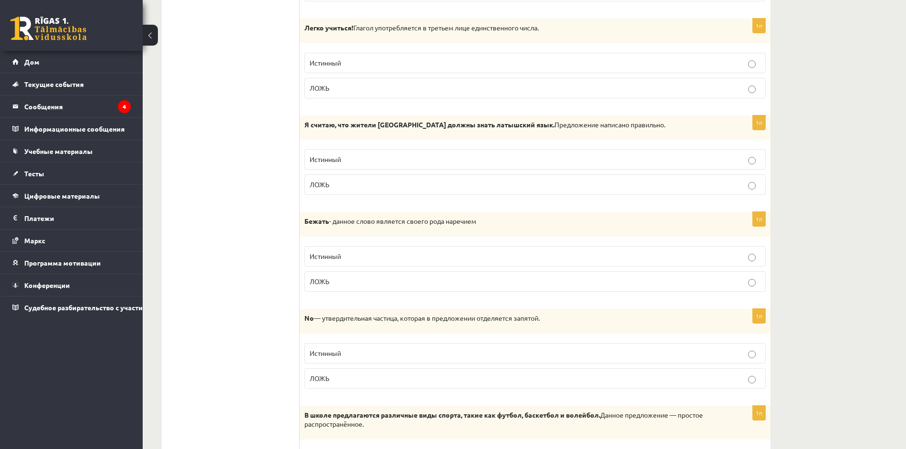
click at [359, 154] on label "Истинный" at bounding box center [534, 159] width 461 height 20
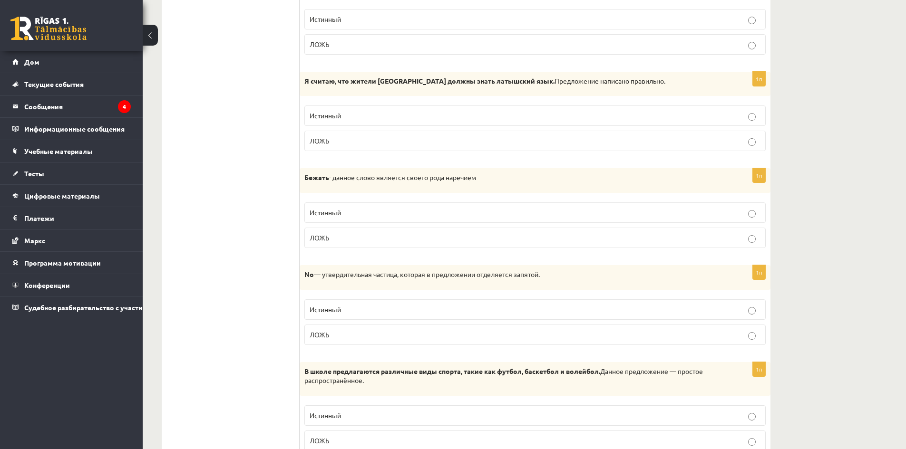
scroll to position [998, 0]
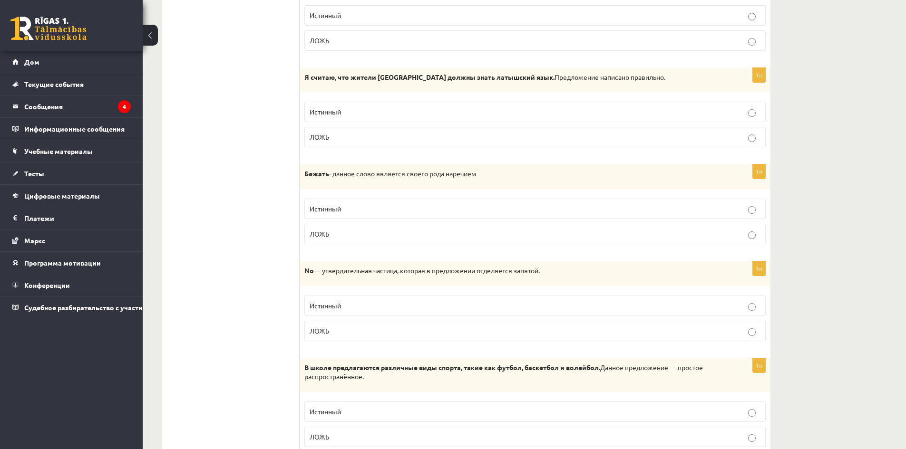
click at [444, 140] on p "ЛОЖЬ" at bounding box center [534, 137] width 451 height 10
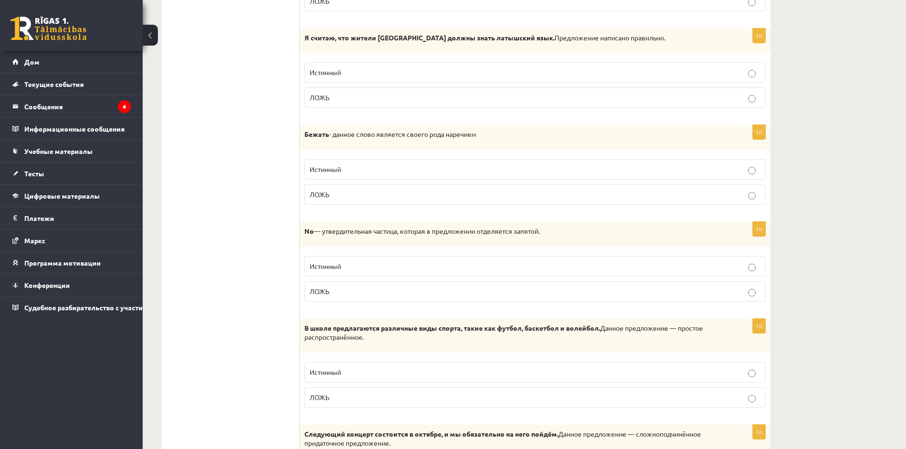
scroll to position [1046, 0]
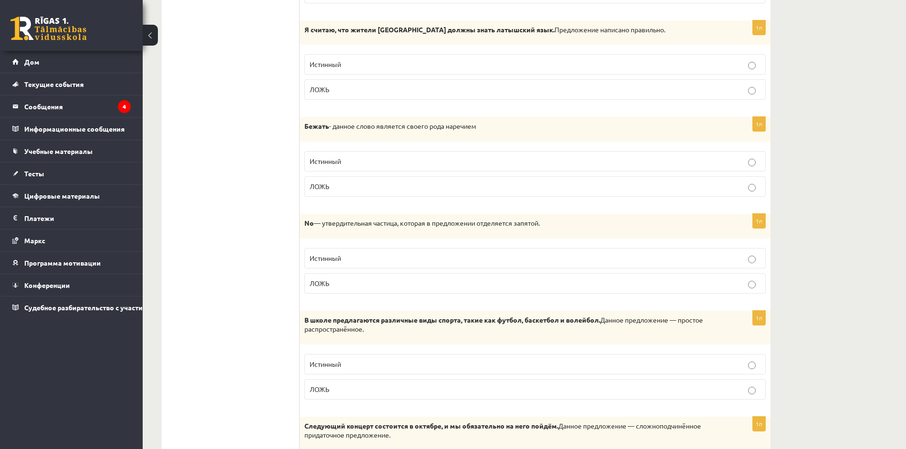
click at [392, 178] on label "ЛОЖЬ" at bounding box center [534, 186] width 461 height 20
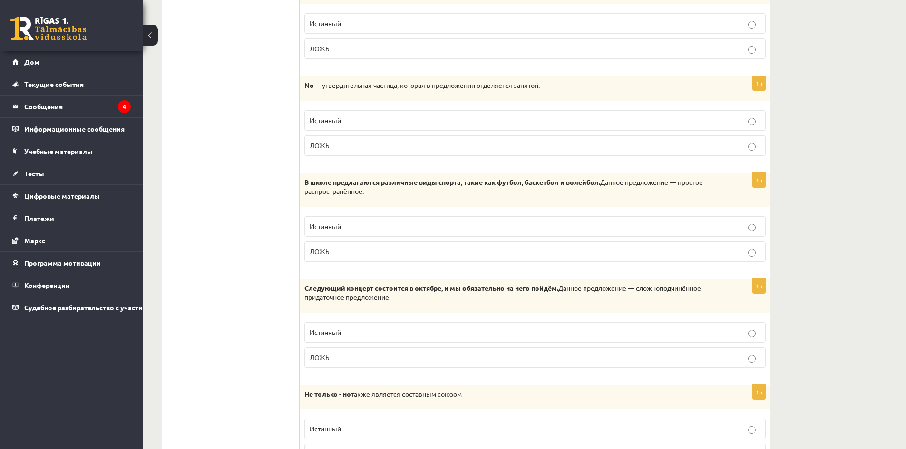
scroll to position [1188, 0]
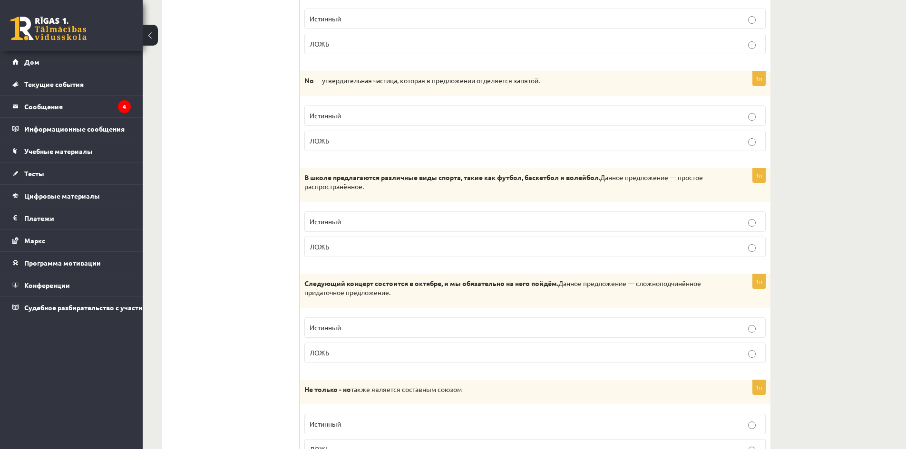
click at [371, 120] on p "Истинный" at bounding box center [534, 116] width 451 height 10
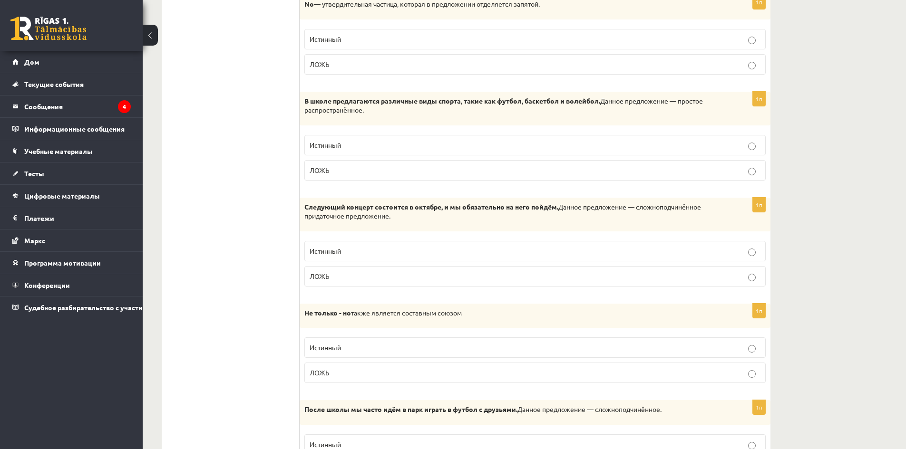
scroll to position [1284, 0]
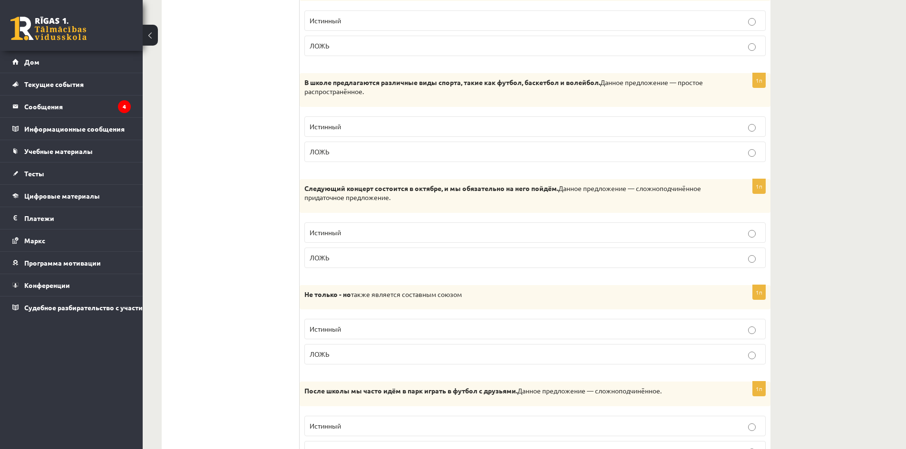
drag, startPoint x: 303, startPoint y: 81, endPoint x: 736, endPoint y: 99, distance: 433.9
click at [736, 99] on div "В школе предлагаются различные виды спорта, такие как футбол, баскетбол и волей…" at bounding box center [534, 90] width 471 height 34
copy p "В школе предлагаются различные виды спорта, такие как футбол, баскетбол и волей…"
click at [349, 130] on p "Истинный" at bounding box center [534, 127] width 451 height 10
drag, startPoint x: 319, startPoint y: 188, endPoint x: 613, endPoint y: 200, distance: 293.6
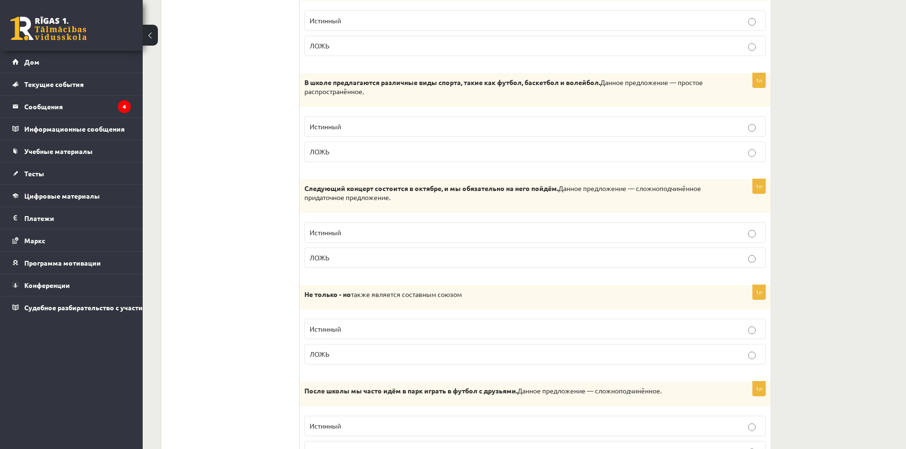
click at [613, 200] on div "Следующий концерт состоится в октябре, и мы обязательно на него пойдём. Данное …" at bounding box center [534, 196] width 471 height 34
copy p "Следующий концерт состоится в октябре, и мы обязательно на него пойдём. Данное …"
click at [336, 259] on p "ЛОЖЬ" at bounding box center [534, 258] width 451 height 10
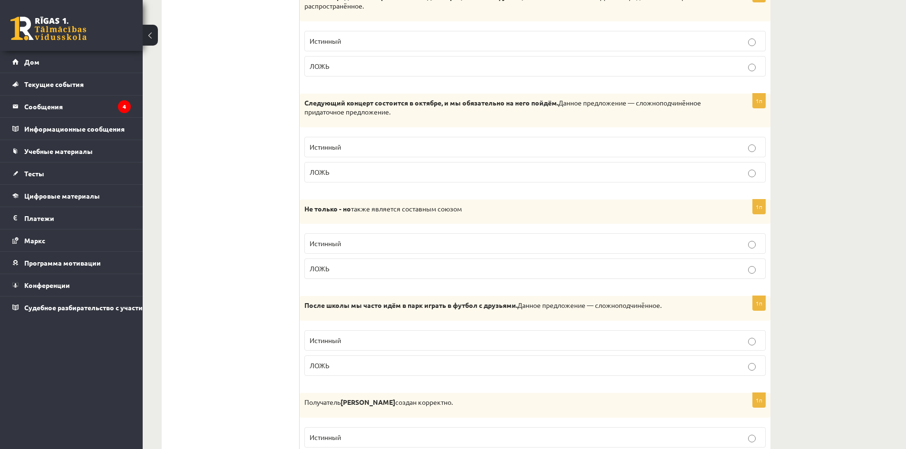
scroll to position [1379, 0]
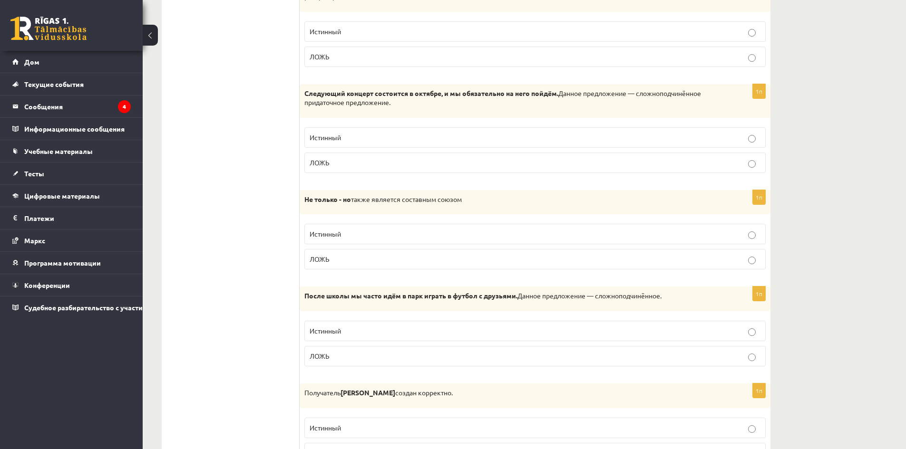
drag, startPoint x: 304, startPoint y: 198, endPoint x: 502, endPoint y: 203, distance: 198.3
click at [502, 203] on div "Не только - но также является составным союзом" at bounding box center [534, 202] width 471 height 25
copy p "Не только - но также является составным союзом"
click at [336, 239] on p "Истинный" at bounding box center [534, 234] width 451 height 10
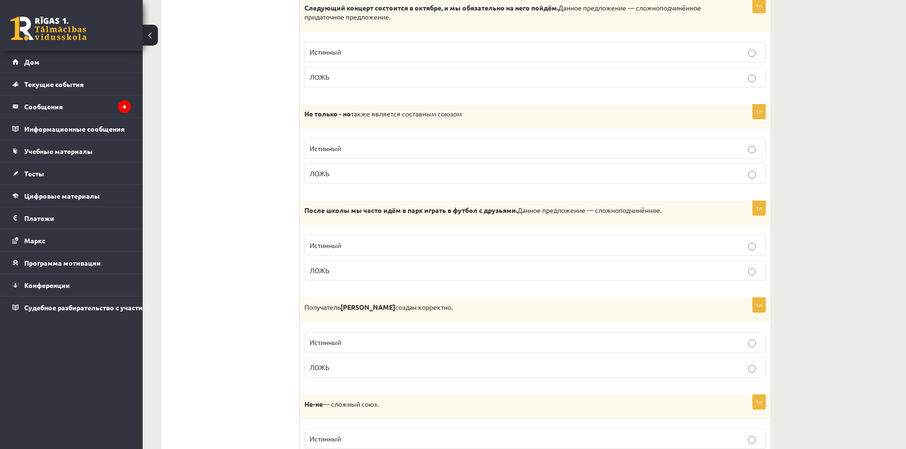
scroll to position [1474, 0]
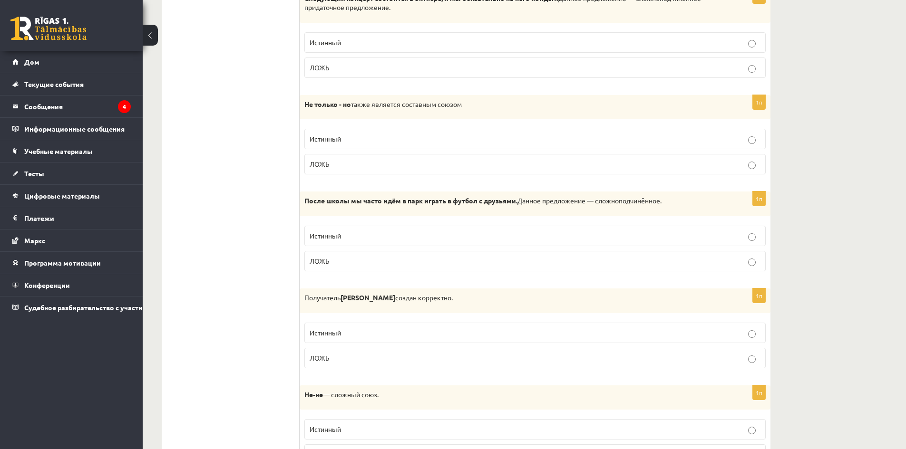
drag, startPoint x: 302, startPoint y: 201, endPoint x: 709, endPoint y: 198, distance: 406.9
click at [709, 198] on div "После школы мы часто идём в парк играть в футбол с друзьями. Данное предложение…" at bounding box center [534, 204] width 471 height 25
copy p "После школы мы часто идём в парк играть в футбол с друзьями. Данное предложение…"
click at [349, 258] on p "ЛОЖЬ" at bounding box center [534, 261] width 451 height 10
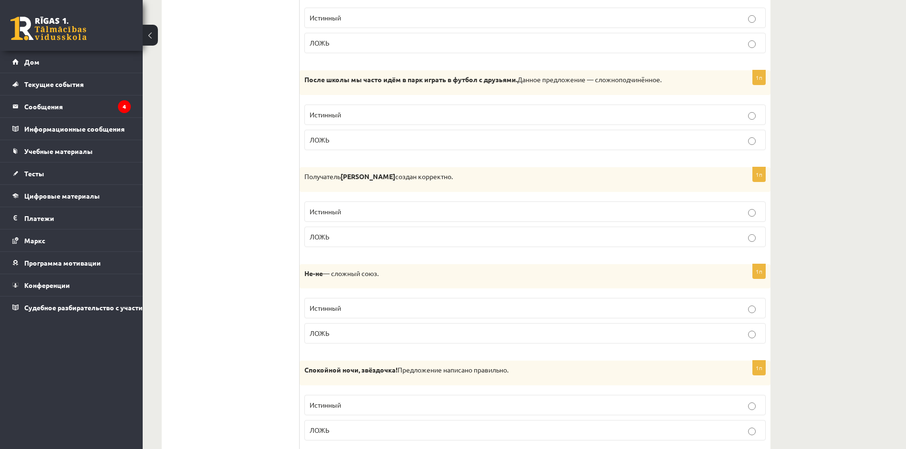
scroll to position [1616, 0]
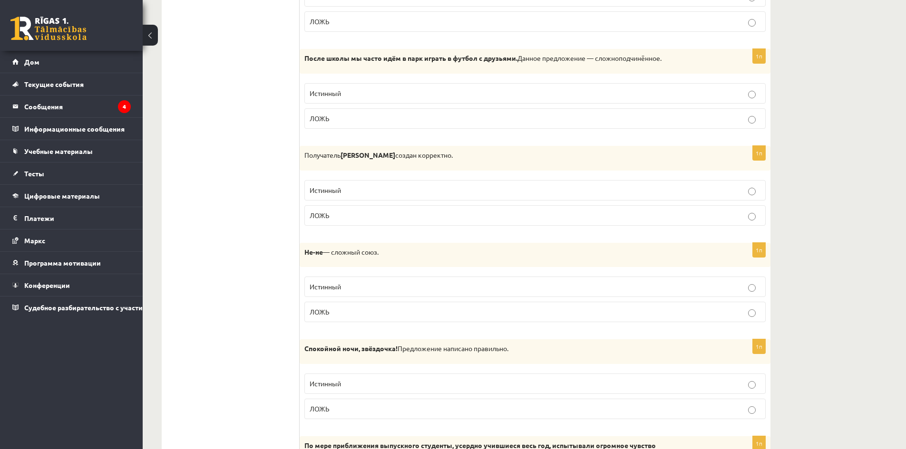
drag, startPoint x: 306, startPoint y: 158, endPoint x: 492, endPoint y: 163, distance: 185.9
click at [492, 163] on div "Получатель Янис Эгле создан корректно." at bounding box center [534, 158] width 471 height 25
copy p "Получатель Янис Эгле создан корректно."
click at [336, 212] on p "ЛОЖЬ" at bounding box center [534, 216] width 451 height 10
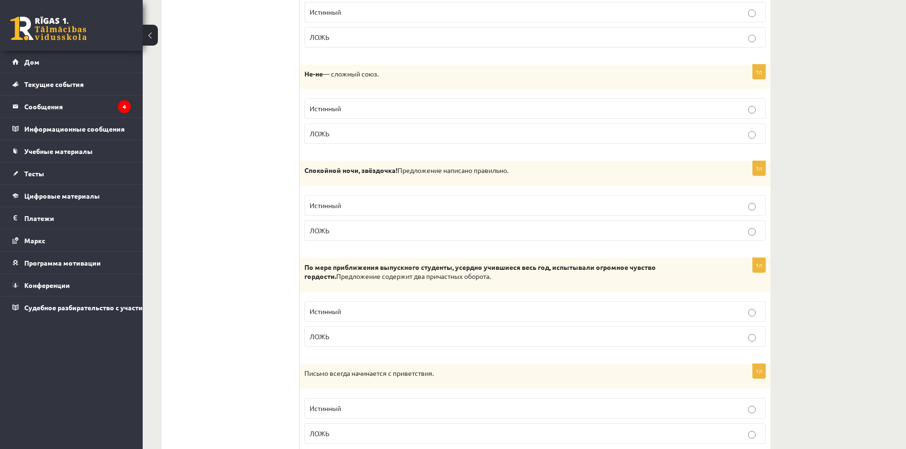
scroll to position [1806, 0]
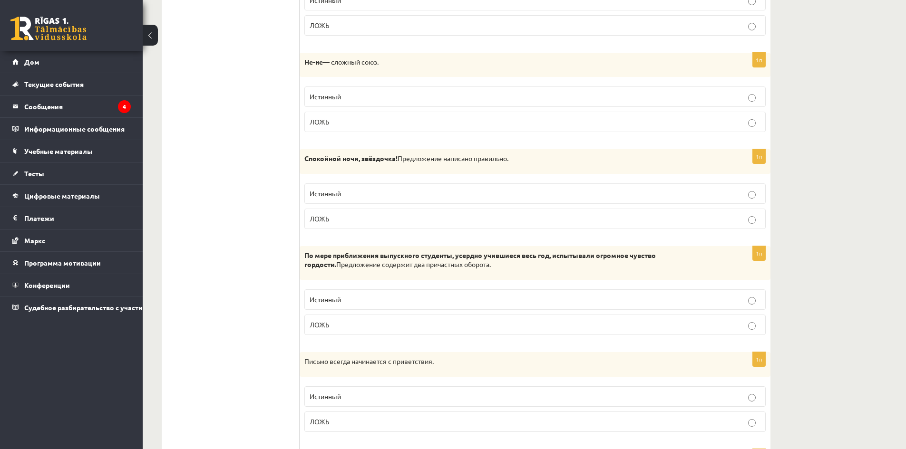
drag, startPoint x: 305, startPoint y: 61, endPoint x: 437, endPoint y: 67, distance: 132.3
click at [437, 67] on div "Не-не — сложный союз." at bounding box center [534, 65] width 471 height 25
click at [348, 221] on p "ЛОЖЬ" at bounding box center [534, 219] width 451 height 10
click at [333, 125] on p "ЛОЖЬ" at bounding box center [534, 122] width 451 height 10
click at [348, 193] on p "Истинный" at bounding box center [534, 194] width 451 height 10
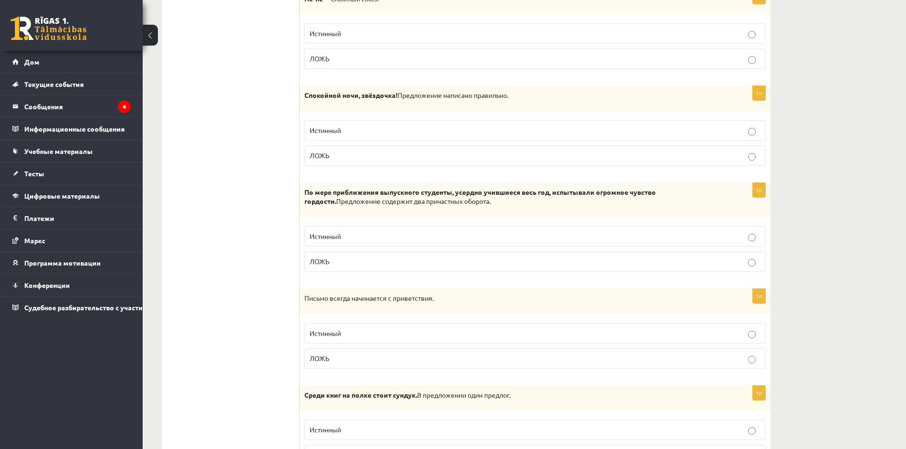
scroll to position [1949, 0]
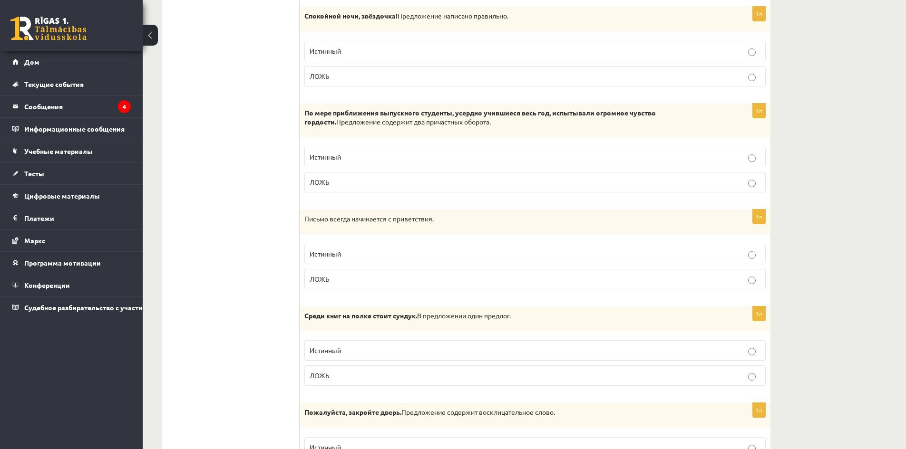
click at [328, 181] on font "ЛОЖЬ" at bounding box center [319, 182] width 20 height 9
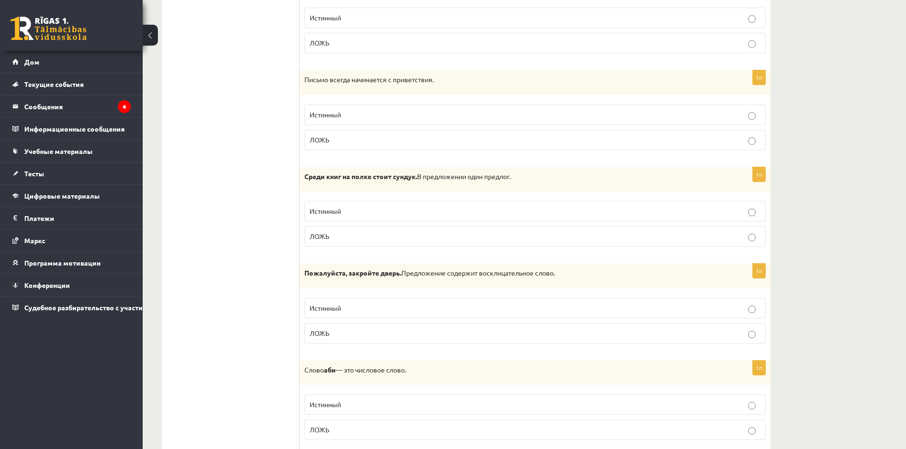
scroll to position [2092, 0]
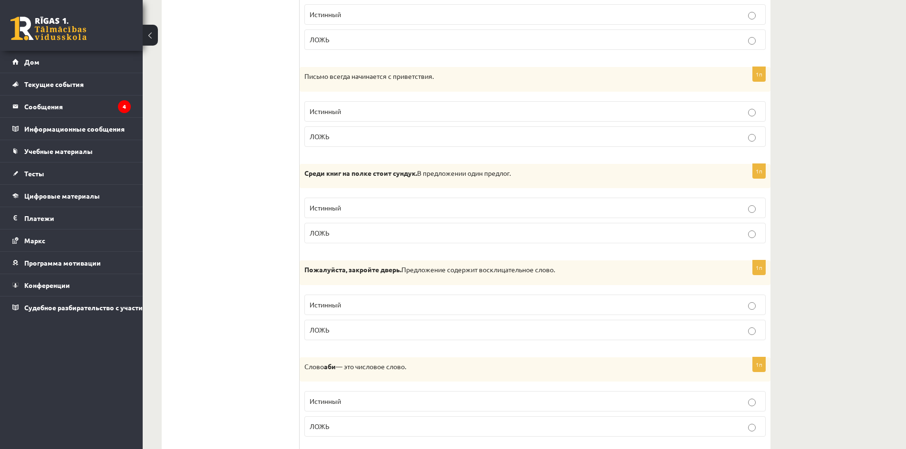
click at [336, 113] on font "Истинный" at bounding box center [324, 111] width 31 height 9
click at [343, 130] on label "ЛОЖЬ" at bounding box center [534, 136] width 461 height 20
drag, startPoint x: 305, startPoint y: 172, endPoint x: 539, endPoint y: 181, distance: 234.1
click at [539, 181] on div "Среди книг на полке стоит сундук. В предложении один предлог." at bounding box center [534, 176] width 471 height 25
click at [326, 241] on label "ЛОЖЬ" at bounding box center [534, 233] width 461 height 20
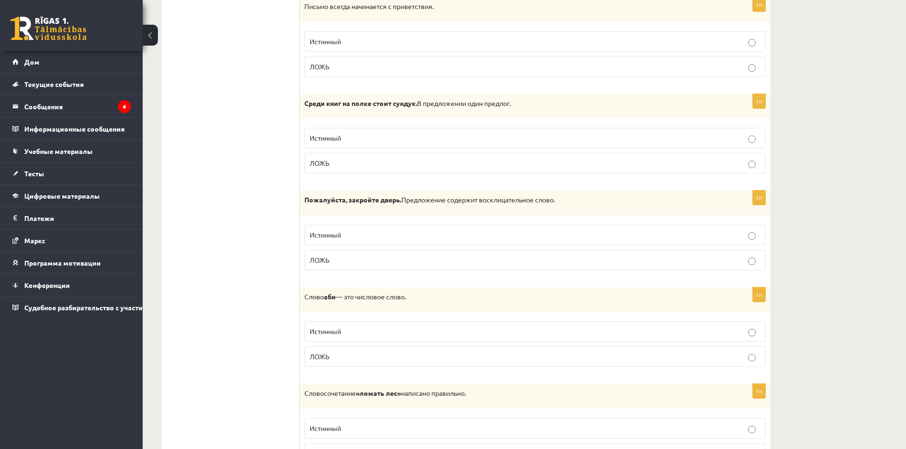
scroll to position [2234, 0]
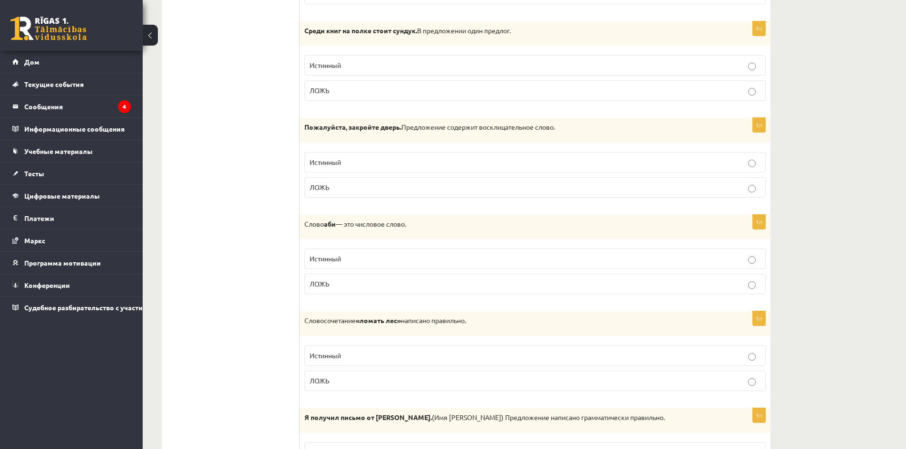
click at [346, 184] on p "ЛОЖЬ" at bounding box center [534, 188] width 451 height 10
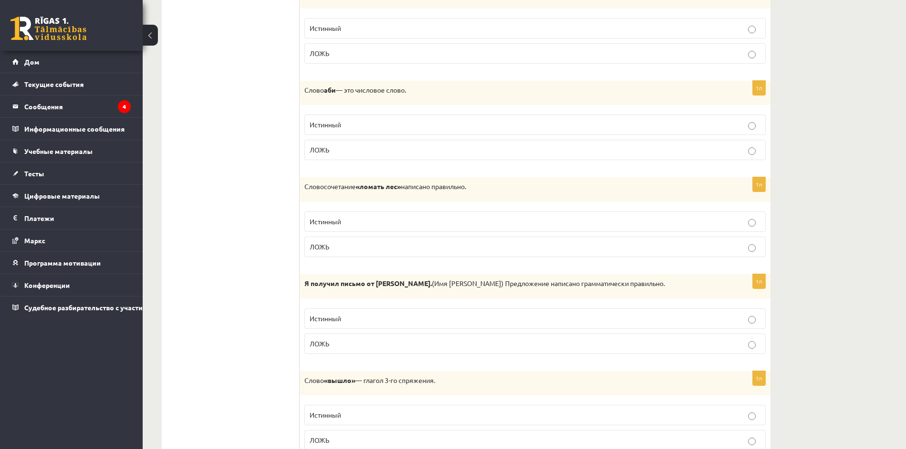
scroll to position [2377, 0]
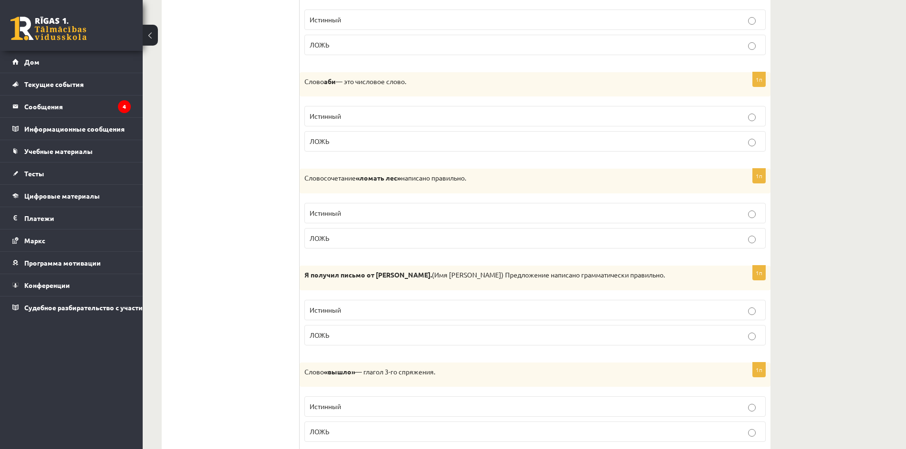
click at [334, 139] on p "ЛОЖЬ" at bounding box center [534, 141] width 451 height 10
drag, startPoint x: 304, startPoint y: 81, endPoint x: 432, endPoint y: 86, distance: 128.0
click at [432, 87] on p "Слово аби — это числовое слово." at bounding box center [511, 82] width 414 height 10
click at [351, 237] on p "ЛОЖЬ" at bounding box center [534, 238] width 451 height 10
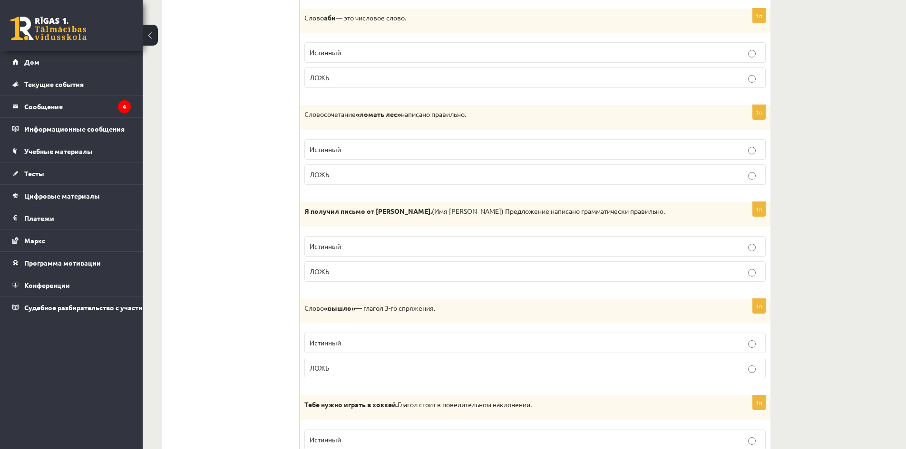
scroll to position [2472, 0]
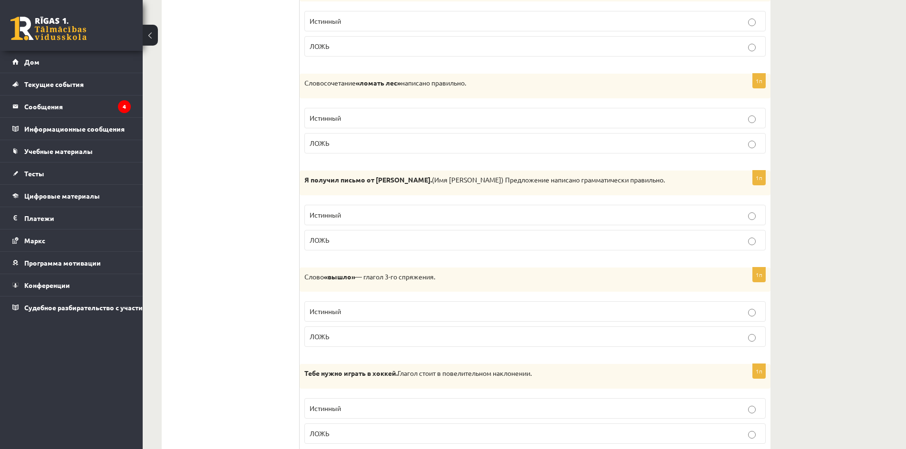
click at [359, 213] on p "Истинный" at bounding box center [534, 215] width 451 height 10
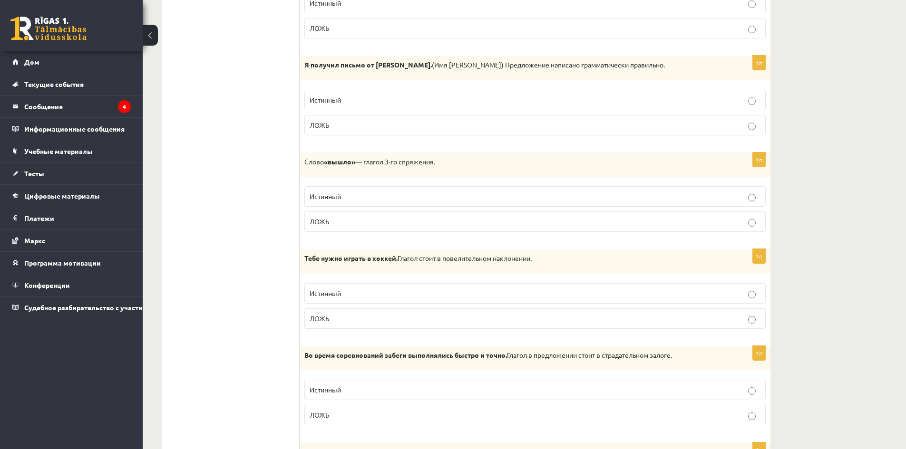
scroll to position [2615, 0]
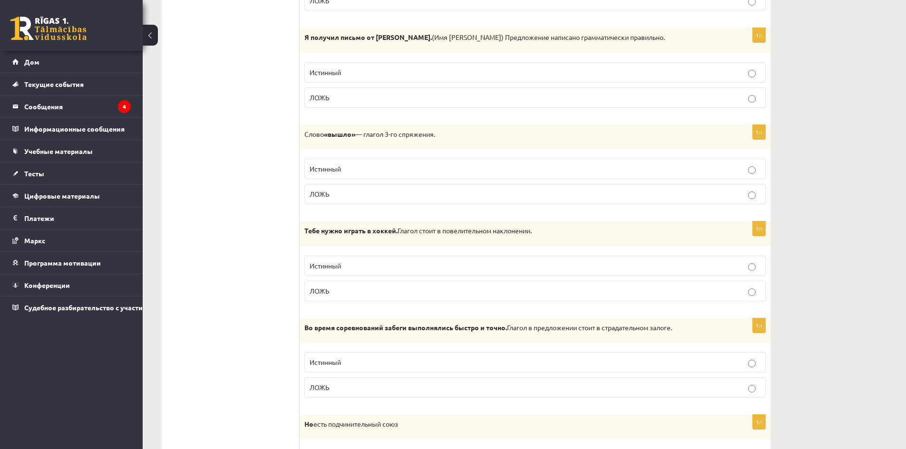
drag, startPoint x: 304, startPoint y: 133, endPoint x: 463, endPoint y: 144, distance: 158.7
click at [463, 144] on div "Слово «вышло» — глагол 3-го спряжения." at bounding box center [534, 137] width 471 height 25
click at [360, 195] on p "ЛОЖЬ" at bounding box center [534, 194] width 451 height 10
drag, startPoint x: 304, startPoint y: 232, endPoint x: 585, endPoint y: 236, distance: 281.0
click at [585, 236] on div "Тебе нужно играть в хоккей. Глагол стоит в повелительном наклонении." at bounding box center [534, 234] width 471 height 25
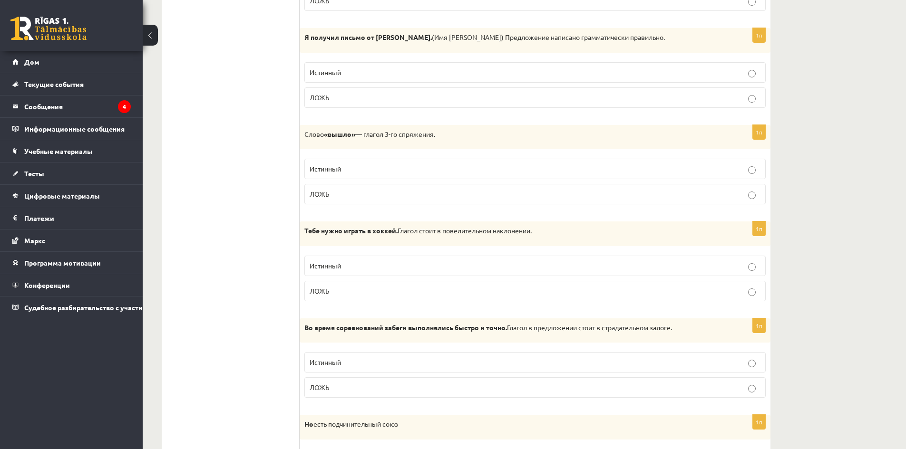
click at [375, 285] on label "ЛОЖЬ" at bounding box center [534, 291] width 461 height 20
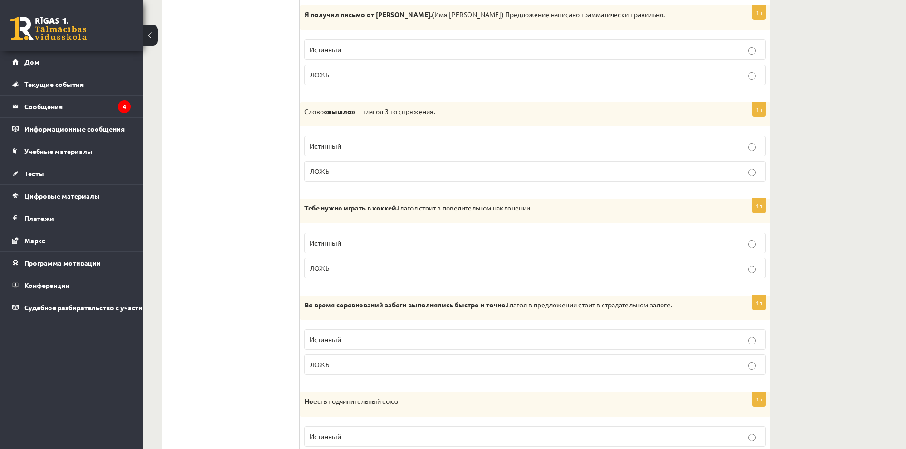
scroll to position [2697, 0]
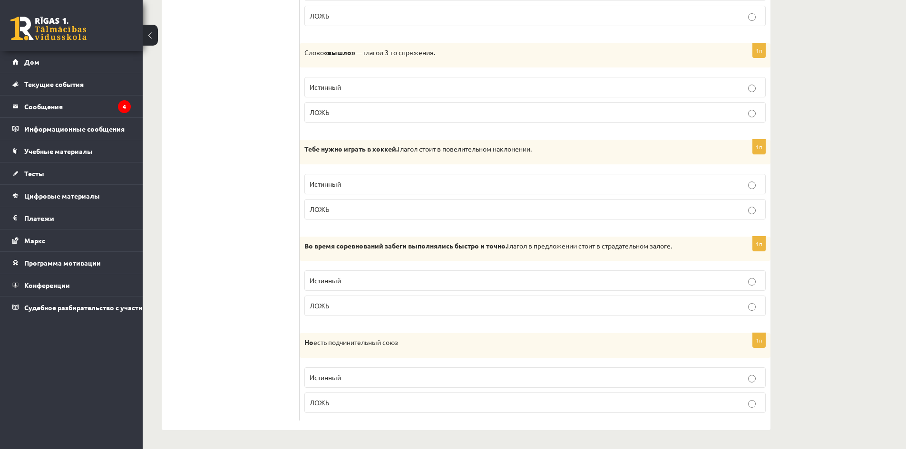
drag, startPoint x: 336, startPoint y: 282, endPoint x: 337, endPoint y: 298, distance: 15.7
click at [336, 281] on font "Истинный" at bounding box center [324, 280] width 31 height 9
click at [333, 401] on p "ЛОЖЬ" at bounding box center [534, 403] width 451 height 10
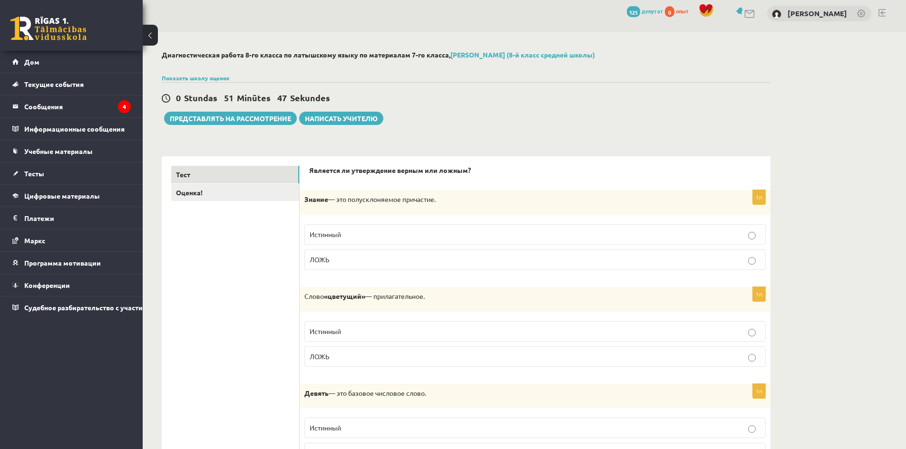
scroll to position [0, 0]
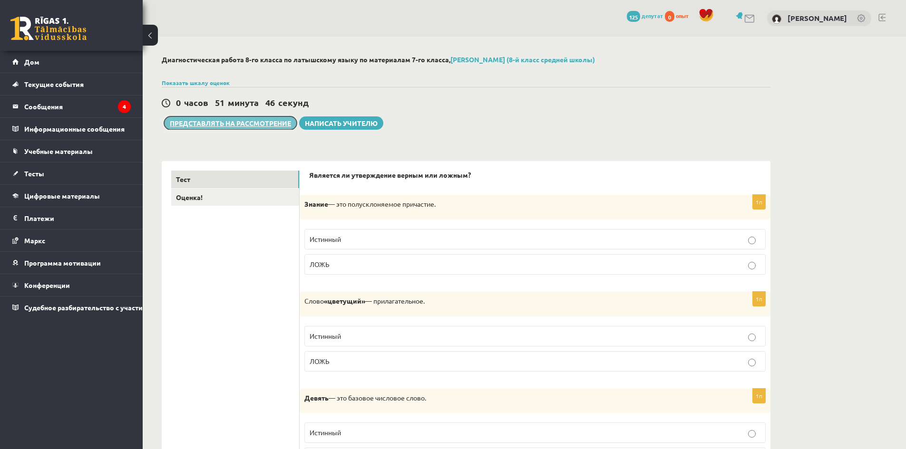
click button "Представлять на рассмотрение"
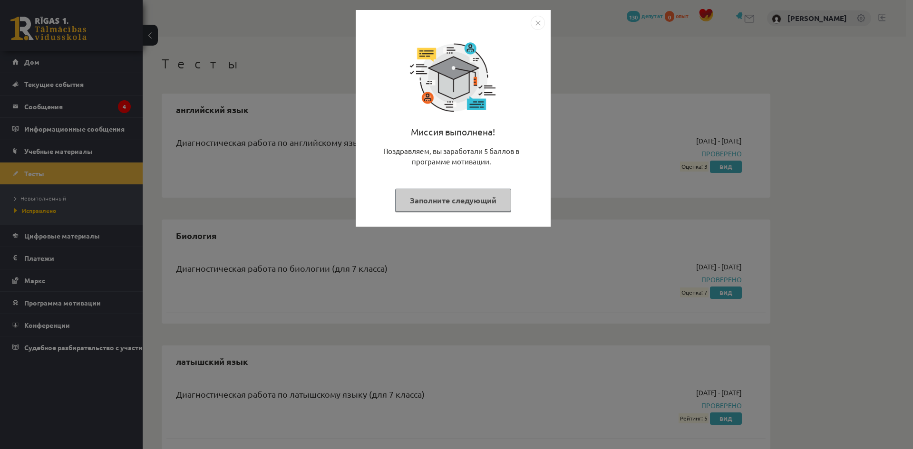
click at [534, 22] on img "Закрывать" at bounding box center [538, 23] width 14 height 14
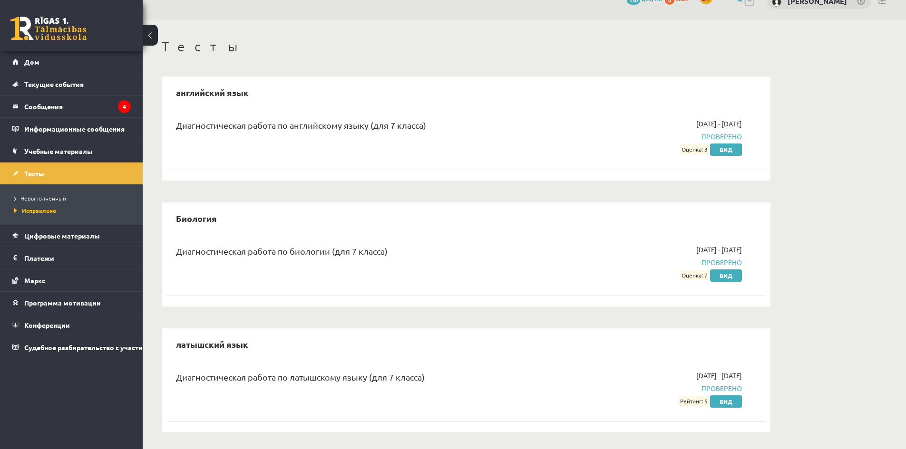
scroll to position [19, 0]
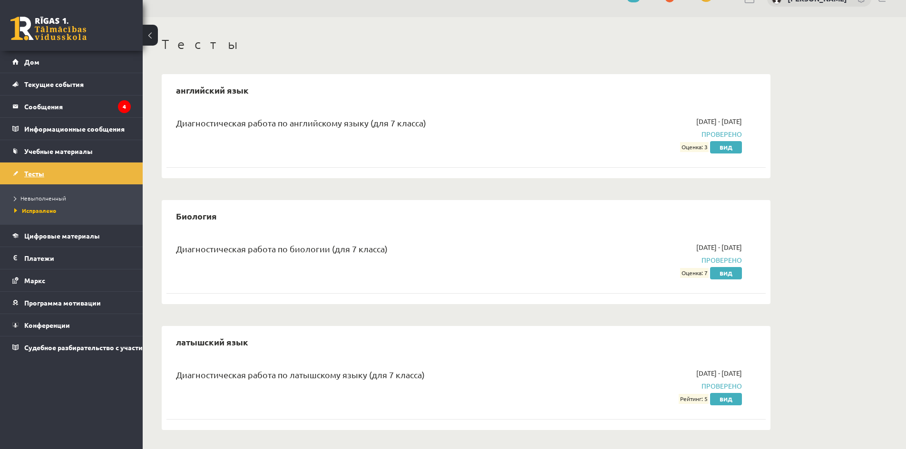
click at [34, 174] on font "Тесты" at bounding box center [34, 173] width 20 height 9
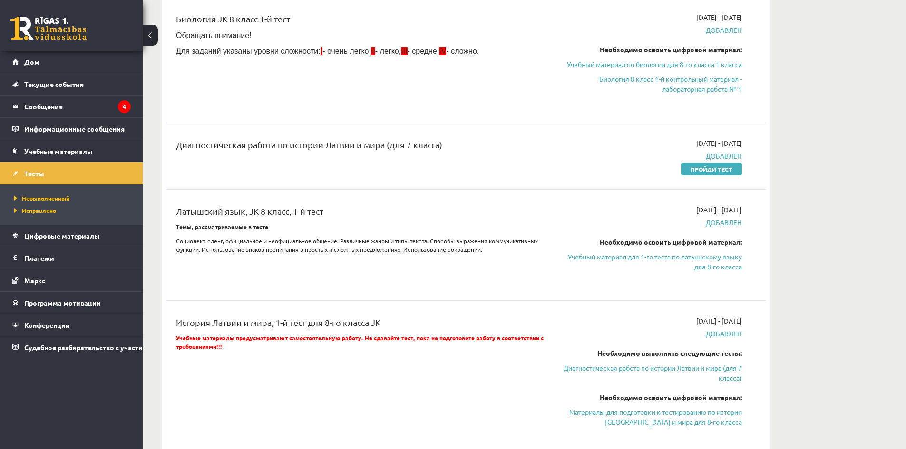
scroll to position [257, 0]
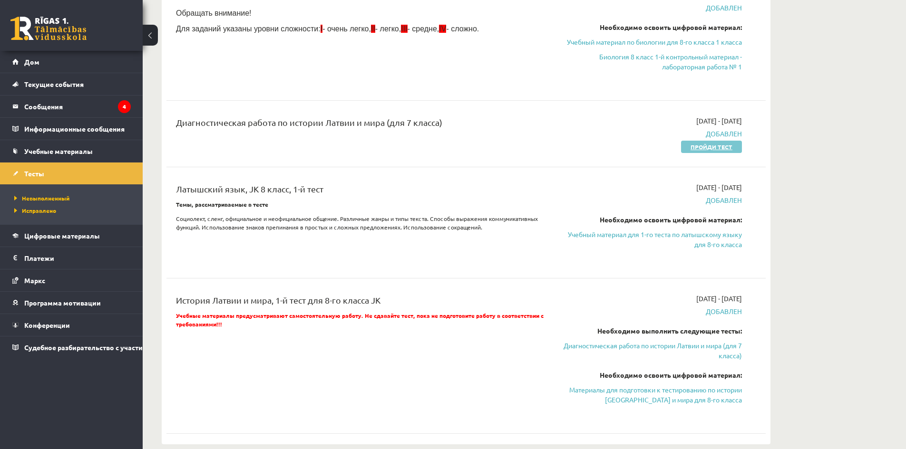
click at [690, 148] on link "Пройди тест" at bounding box center [711, 147] width 61 height 12
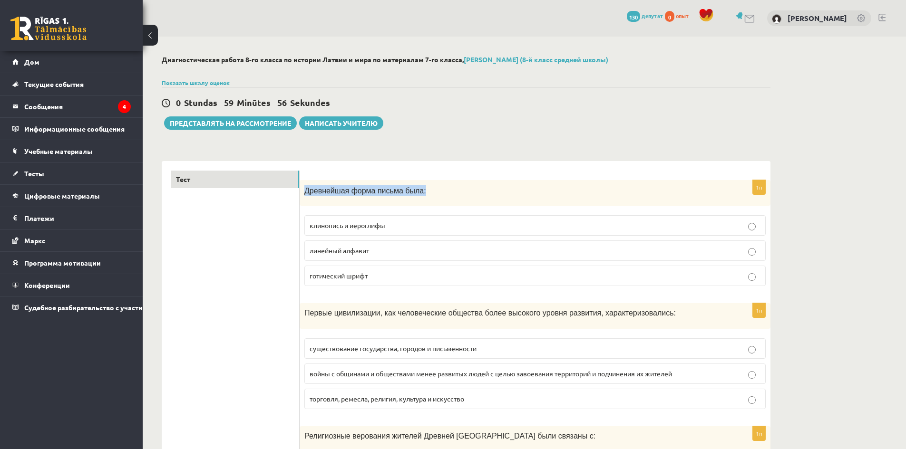
drag, startPoint x: 421, startPoint y: 192, endPoint x: 302, endPoint y: 194, distance: 118.9
click at [302, 194] on div "Древнейшая форма письма была:" at bounding box center [534, 193] width 471 height 26
copy font "Древнейшая форма письма была:"
click at [368, 228] on font "клинопись и иероглифы" at bounding box center [347, 225] width 76 height 9
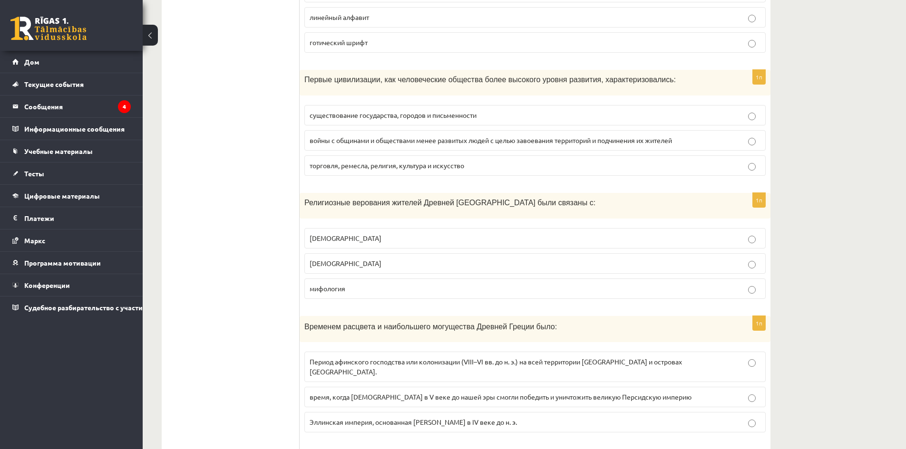
scroll to position [238, 0]
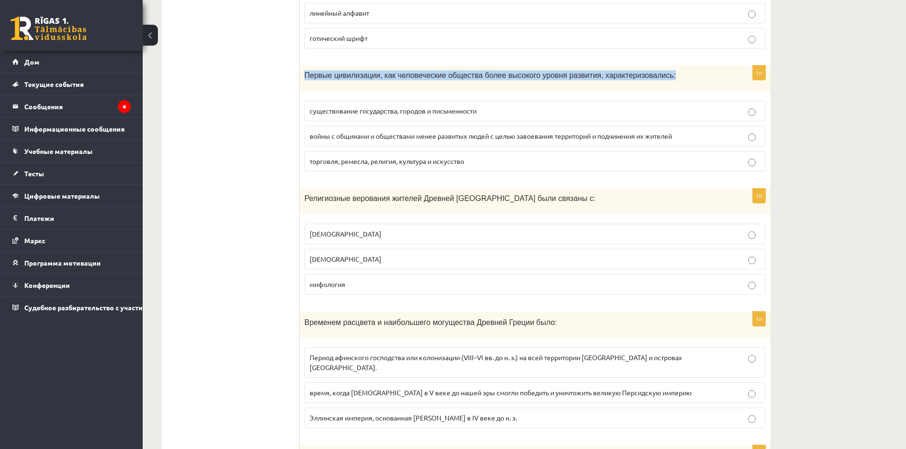
drag, startPoint x: 303, startPoint y: 76, endPoint x: 696, endPoint y: 78, distance: 392.7
click at [696, 78] on div "Первые цивилизации, как человеческие общества более высокого уровня развития, х…" at bounding box center [534, 79] width 471 height 26
copy font "Первые цивилизации, как человеческие общества более высокого уровня развития, х…"
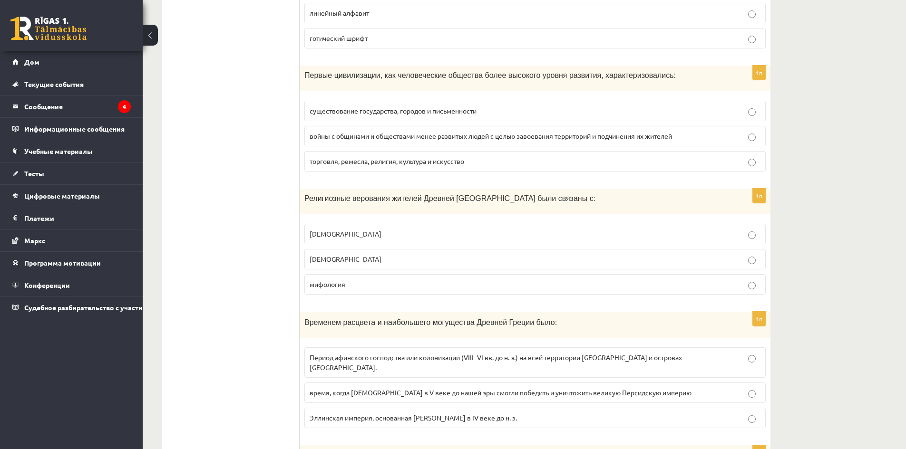
click at [373, 113] on font "существование государства, городов и письменности" at bounding box center [392, 110] width 167 height 9
drag, startPoint x: 305, startPoint y: 203, endPoint x: 577, endPoint y: 209, distance: 272.0
click at [577, 209] on div "Религиозные верования жителей Древней Греции были связаны с:" at bounding box center [534, 202] width 471 height 26
copy font "Религиозные верования жителей Древней Греции были связаны с:"
click at [389, 239] on p "христианская вера" at bounding box center [534, 234] width 451 height 10
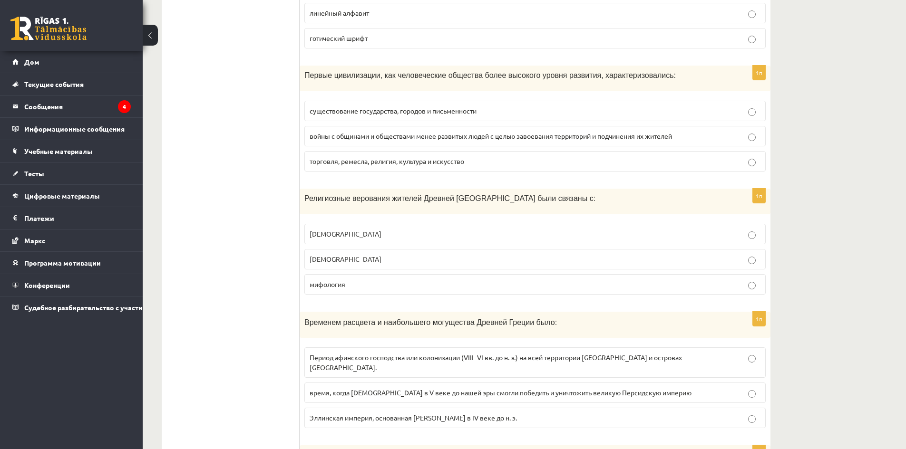
click at [348, 285] on p "мифология" at bounding box center [534, 285] width 451 height 10
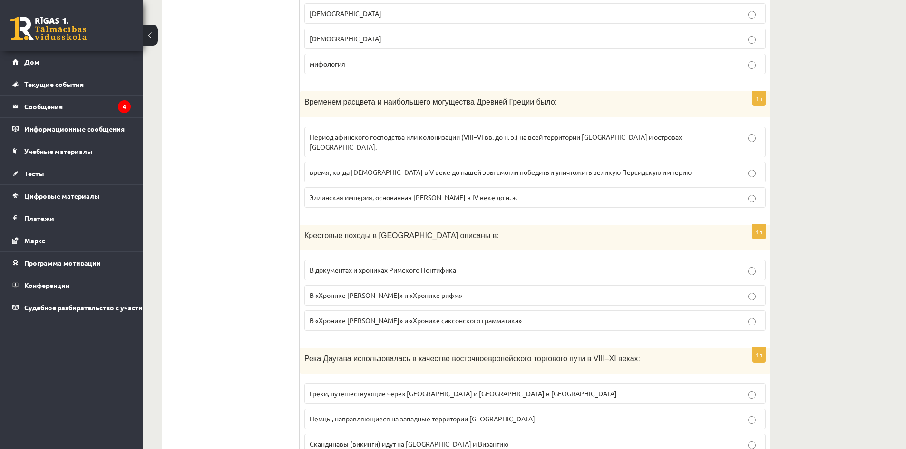
scroll to position [475, 0]
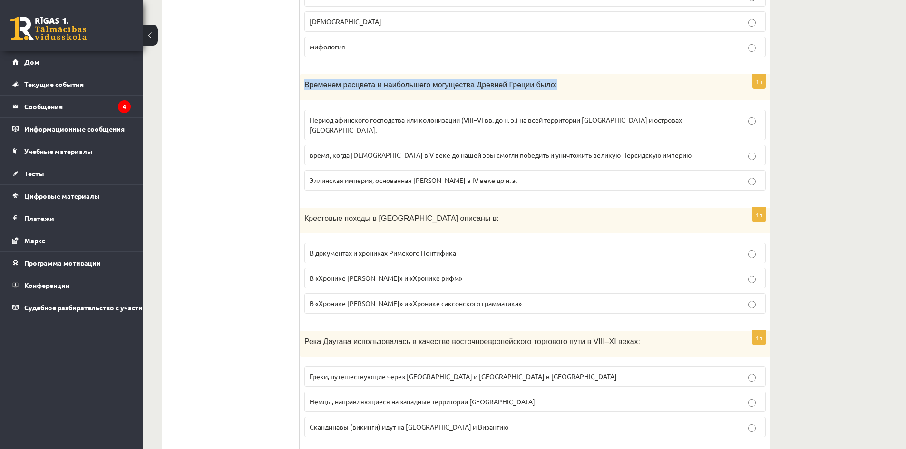
drag, startPoint x: 299, startPoint y: 85, endPoint x: 607, endPoint y: 93, distance: 307.2
click at [609, 95] on div "Временем расцвета и наибольшего могущества Древней Греции было:" at bounding box center [534, 87] width 471 height 26
copy font "Временем расцвета и наибольшего могущества Древней Греции было:"
click at [456, 150] on p "время, когда греки в V веке до нашей эры смогли победить и уничтожить великую П…" at bounding box center [534, 155] width 451 height 10
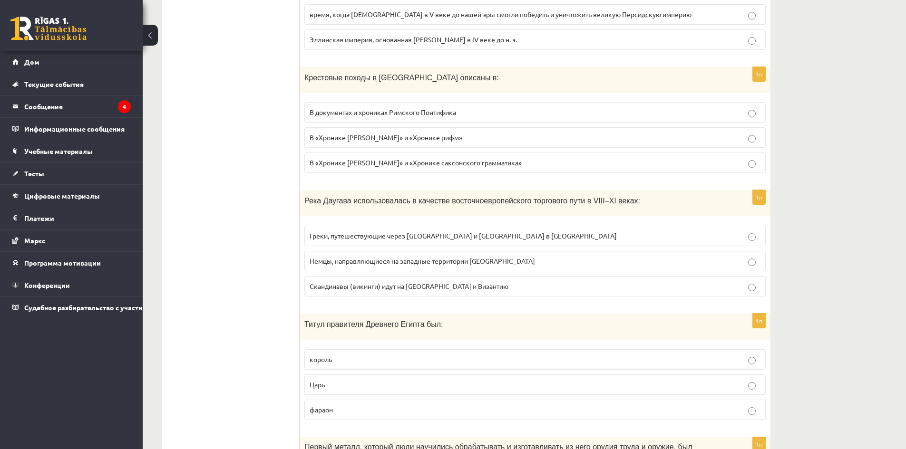
scroll to position [618, 0]
click at [436, 108] on label "В документах и ​​хрониках Римского Понтифика" at bounding box center [534, 110] width 461 height 20
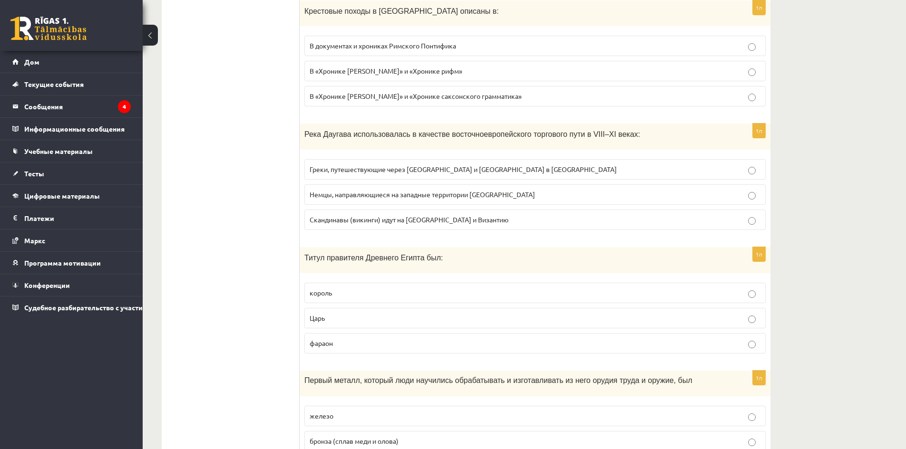
scroll to position [713, 0]
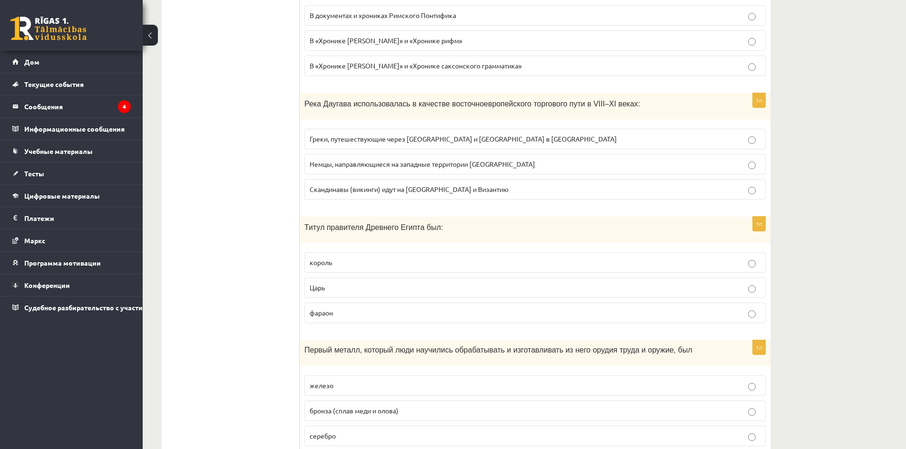
click at [383, 160] on p "Немцы, направляющиеся на западные территории России" at bounding box center [534, 164] width 451 height 10
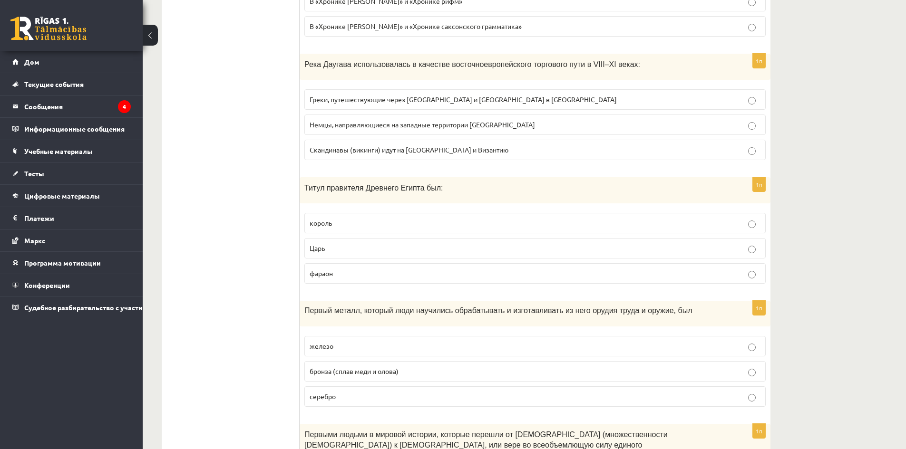
scroll to position [761, 0]
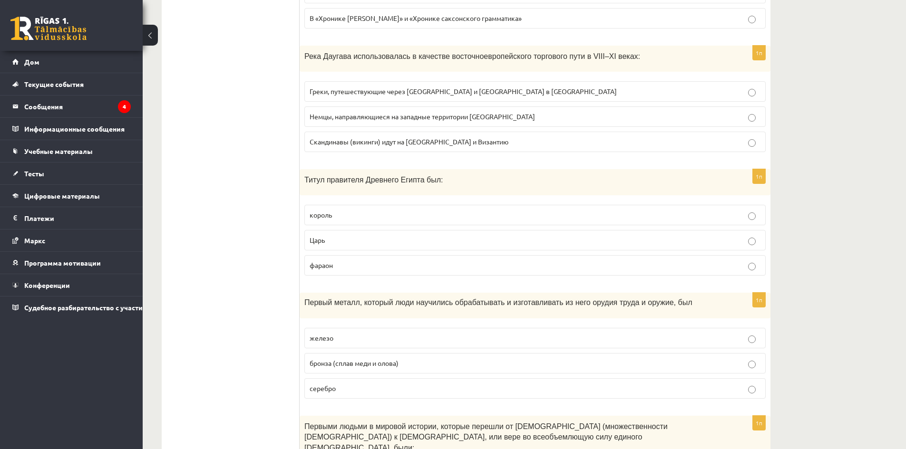
click at [342, 261] on p "фараон" at bounding box center [534, 266] width 451 height 10
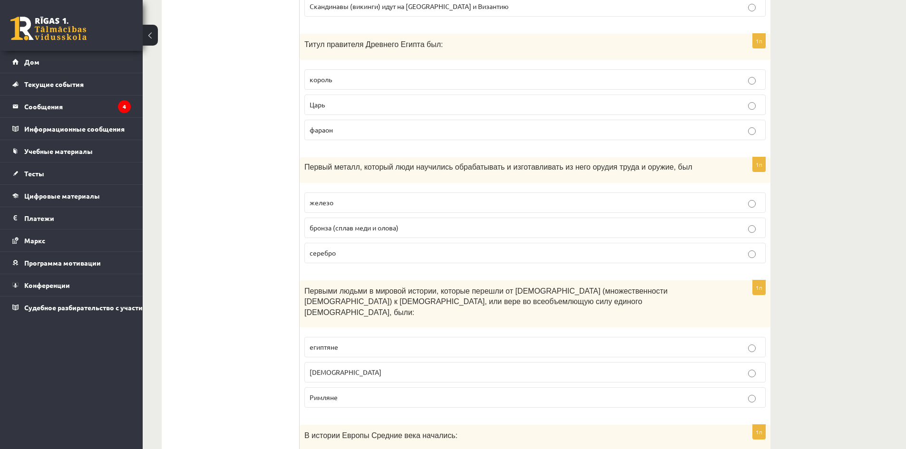
scroll to position [903, 0]
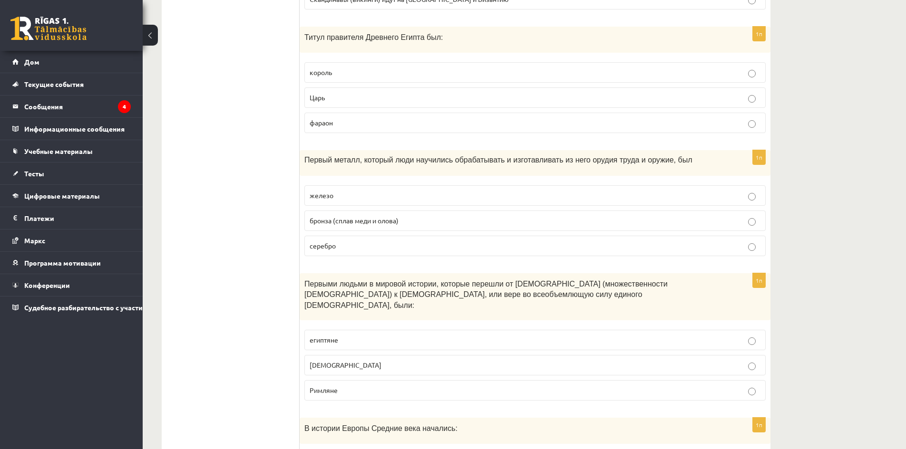
drag, startPoint x: 297, startPoint y: 147, endPoint x: 697, endPoint y: 158, distance: 400.4
click at [682, 158] on div "Первый металл, который люди научились обрабатывать и изготавливать из него оруд…" at bounding box center [534, 163] width 471 height 26
click at [673, 155] on p "Первый металл, который люди научились обрабатывать и изготавливать из него оруд…" at bounding box center [511, 160] width 414 height 10
drag, startPoint x: 655, startPoint y: 151, endPoint x: 637, endPoint y: 159, distance: 19.8
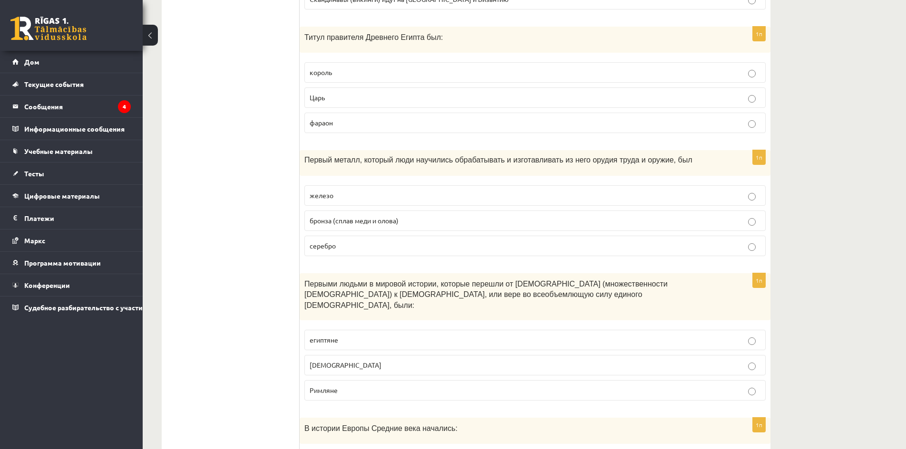
click at [655, 156] on font "Первый металл, который люди научились обрабатывать и изготавливать из него оруд…" at bounding box center [497, 160] width 387 height 8
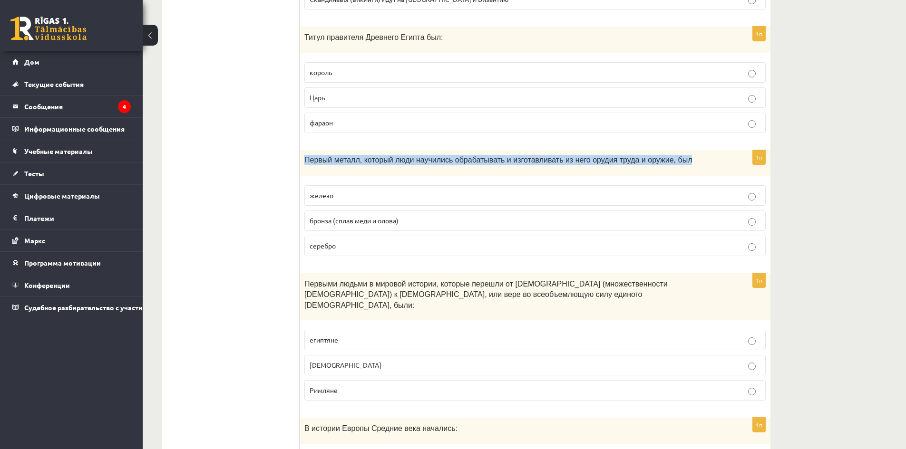
drag, startPoint x: 306, startPoint y: 153, endPoint x: 661, endPoint y: 158, distance: 355.6
click at [661, 158] on div "Первый металл, который люди научились обрабатывать и изготавливать из него оруд…" at bounding box center [534, 163] width 471 height 26
copy font "Первый металл, который люди научились обрабатывать и изготавливать из него оруд…"
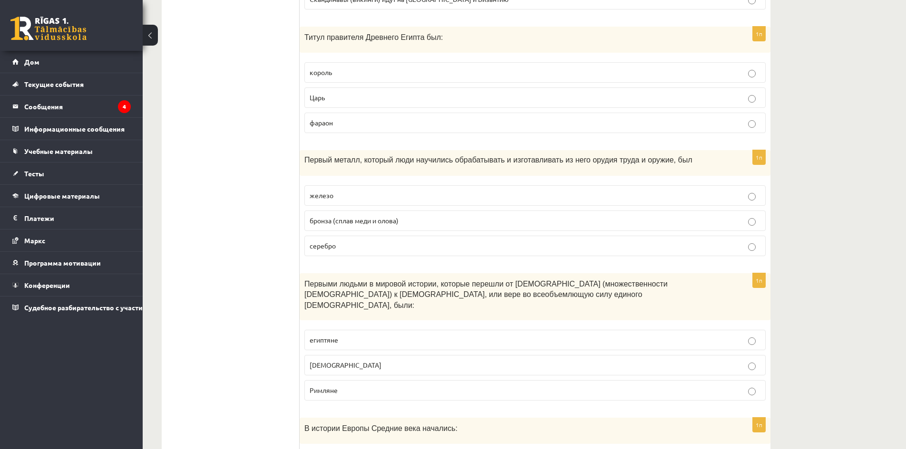
click at [377, 216] on font "бронза (сплав меди и олова)" at bounding box center [353, 220] width 89 height 9
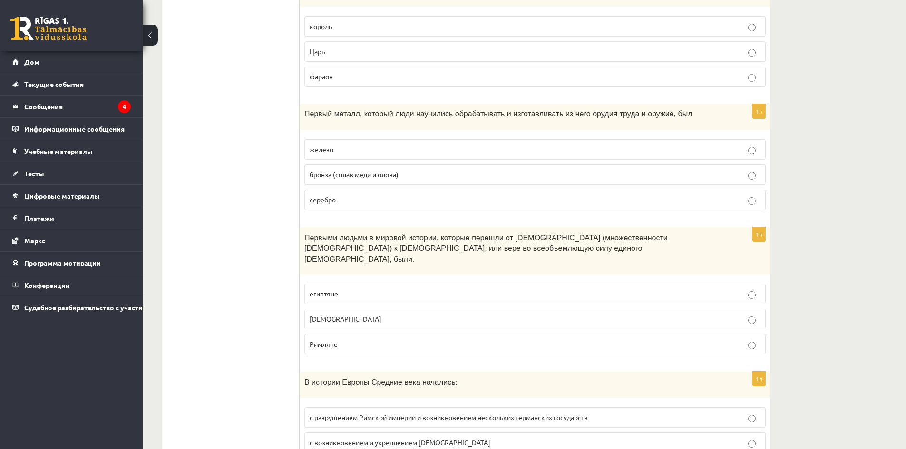
scroll to position [998, 0]
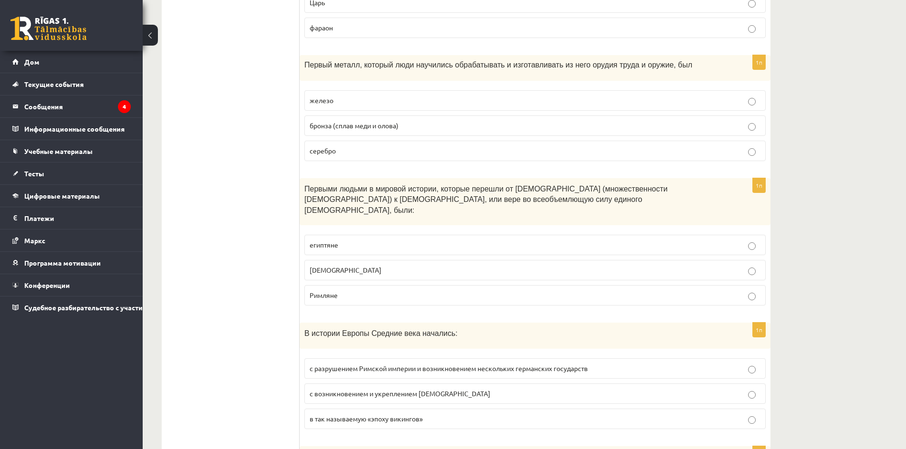
drag, startPoint x: 332, startPoint y: 251, endPoint x: 336, endPoint y: 247, distance: 5.8
click at [334, 265] on p "евреи" at bounding box center [534, 270] width 451 height 10
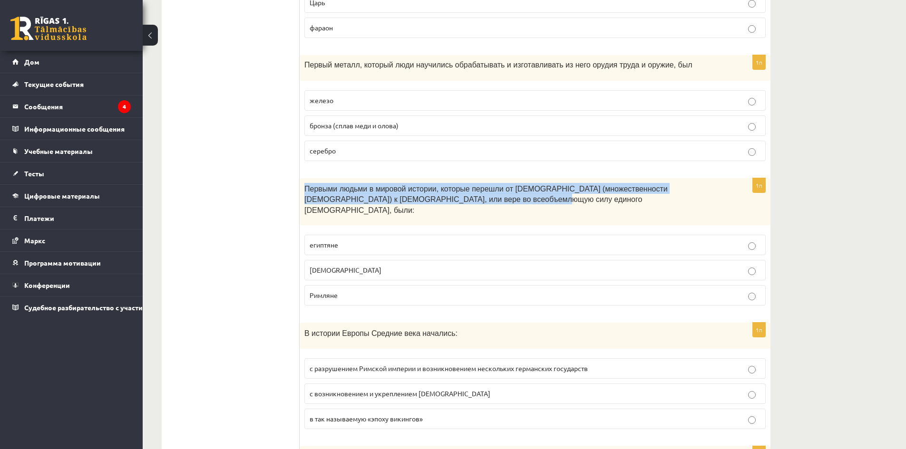
drag, startPoint x: 301, startPoint y: 180, endPoint x: 521, endPoint y: 203, distance: 221.9
click at [521, 203] on div "Первыми людьми в мировой истории, которые перешли от политеизма (множественност…" at bounding box center [534, 202] width 471 height 48
copy font "Первыми людьми в мировой истории, которые перешли от политеизма (множественност…"
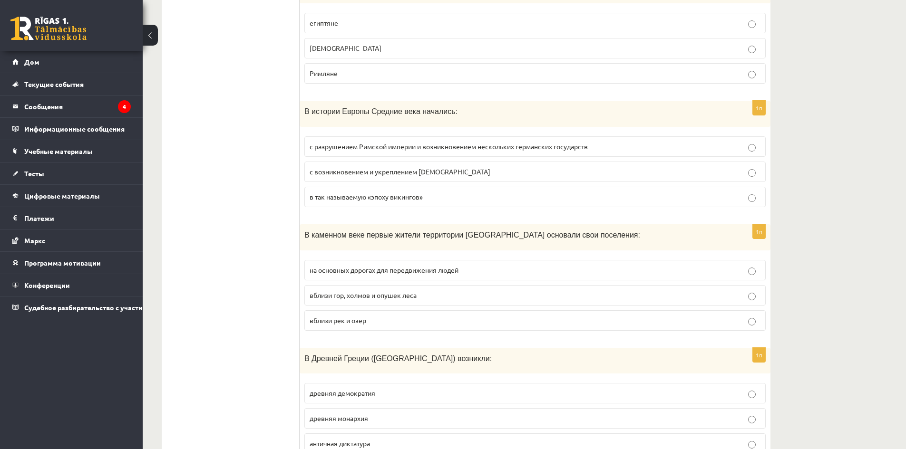
scroll to position [1236, 0]
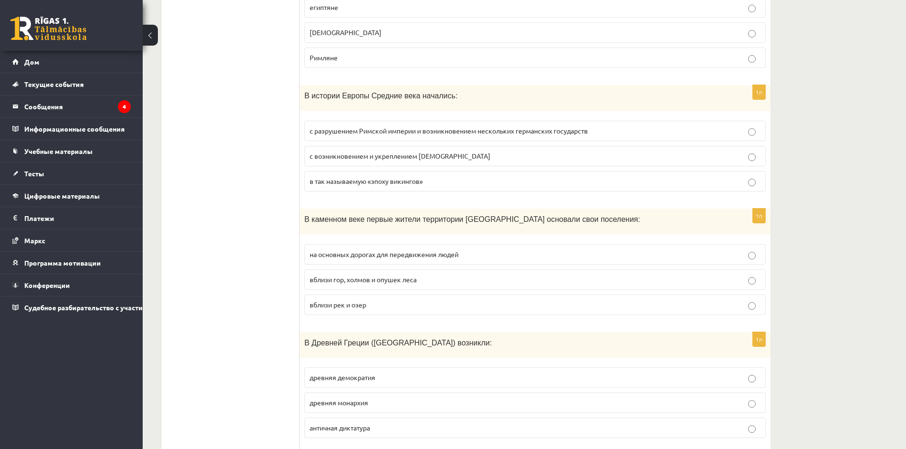
drag, startPoint x: 295, startPoint y: 73, endPoint x: 461, endPoint y: 85, distance: 166.8
click at [462, 85] on div "В истории Европы Средние века начались:" at bounding box center [534, 98] width 471 height 26
drag, startPoint x: 433, startPoint y: 78, endPoint x: 299, endPoint y: 81, distance: 133.1
click at [299, 85] on div "В истории Европы Средние века начались:" at bounding box center [534, 98] width 471 height 26
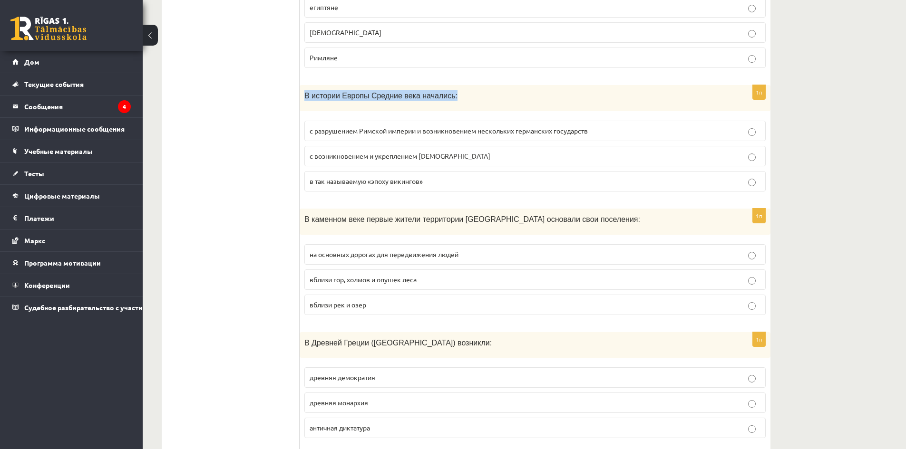
copy font "В истории Европы Средние века начались:"
click at [355, 126] on font "с разрушением Римской империи и возникновением нескольких германских государств" at bounding box center [448, 130] width 278 height 9
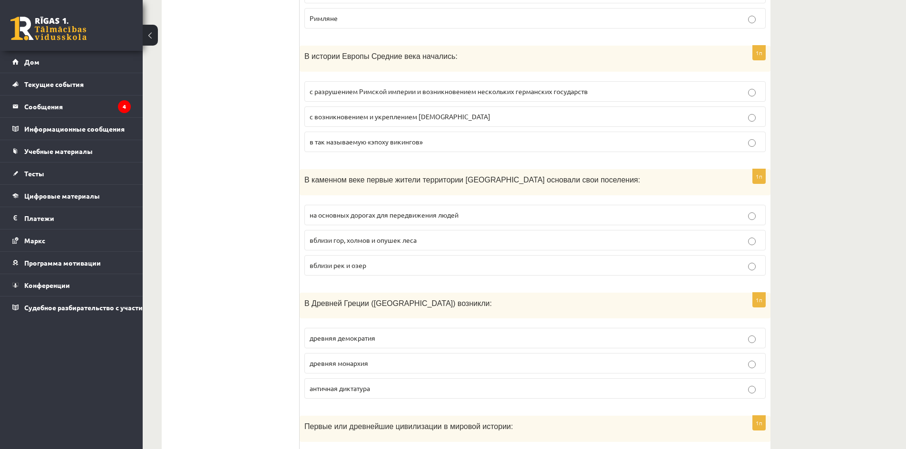
scroll to position [1284, 0]
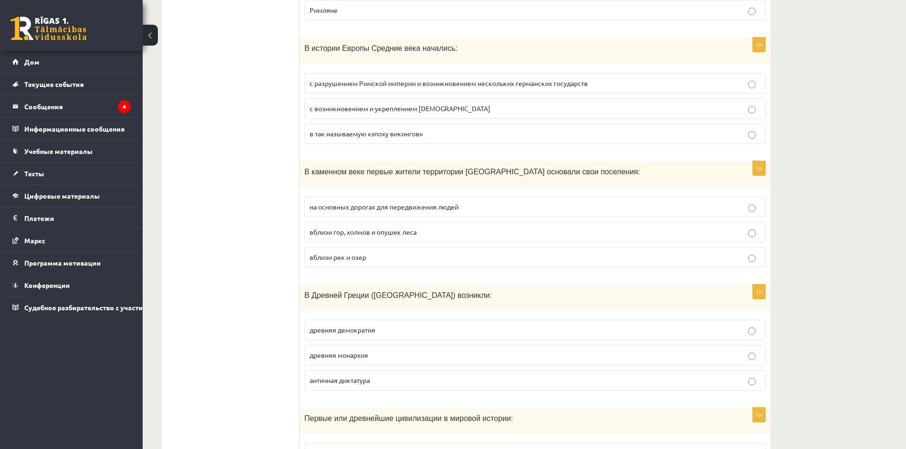
click at [379, 252] on p "вблизи рек и озер" at bounding box center [534, 257] width 451 height 10
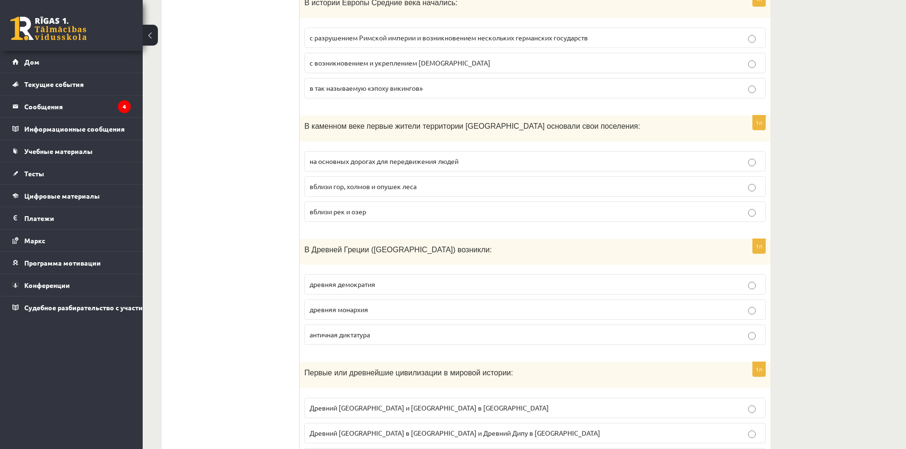
scroll to position [1379, 0]
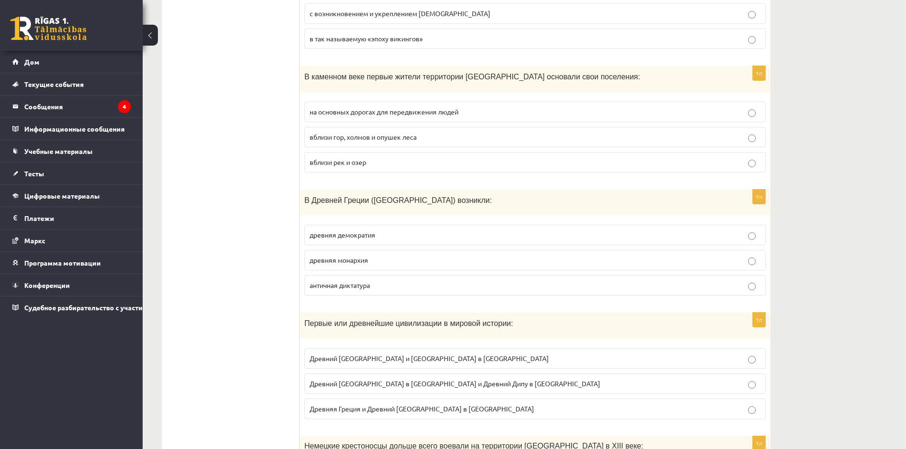
drag, startPoint x: 307, startPoint y: 177, endPoint x: 457, endPoint y: 173, distance: 150.3
click at [457, 194] on p "В Древней Греции (Афинах) возникли:" at bounding box center [511, 199] width 414 height 11
drag, startPoint x: 434, startPoint y: 180, endPoint x: 302, endPoint y: 177, distance: 131.2
click at [302, 190] on div "В Древней Греции (Афинах) возникли:" at bounding box center [534, 203] width 471 height 26
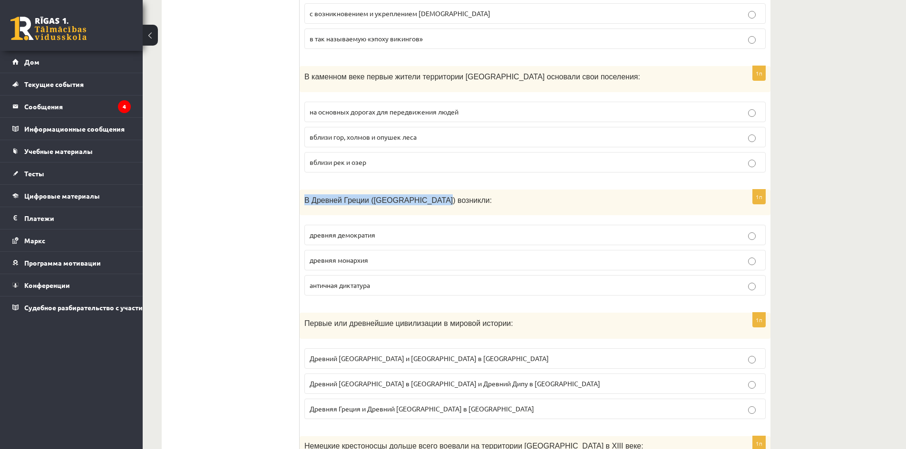
copy font "В Древней Греции (Афинах) возникли:"
click at [342, 231] on font "древняя демократия" at bounding box center [342, 235] width 66 height 9
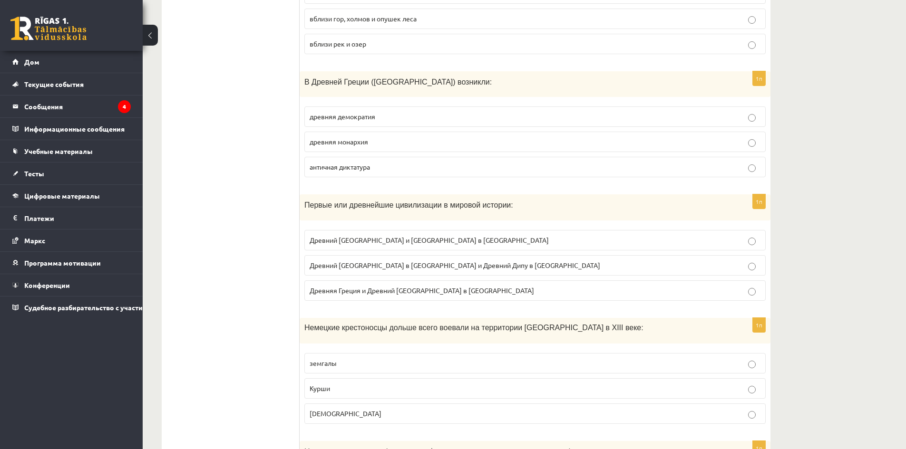
scroll to position [1569, 0]
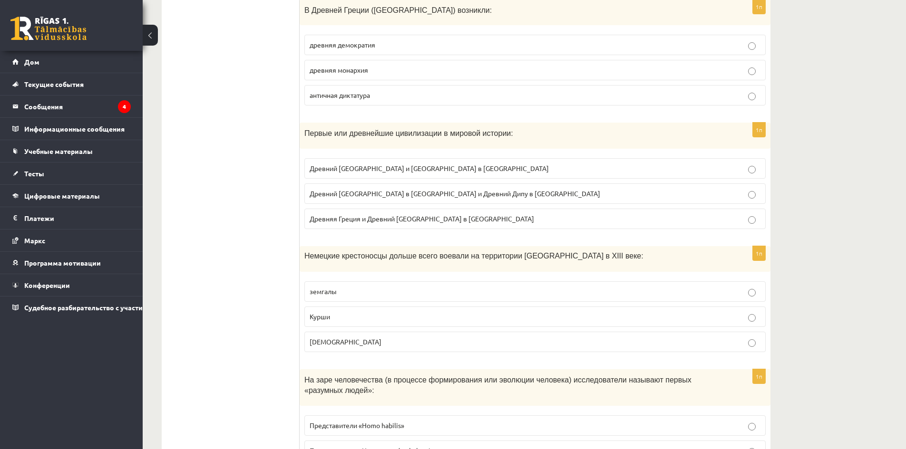
drag, startPoint x: 299, startPoint y: 116, endPoint x: 502, endPoint y: 127, distance: 202.9
click at [502, 127] on div "Первые или древнейшие цивилизации в мировой истории:" at bounding box center [534, 136] width 471 height 26
drag, startPoint x: 499, startPoint y: 116, endPoint x: 303, endPoint y: 119, distance: 195.9
click at [303, 123] on div "Первые или древнейшие цивилизации в мировой истории:" at bounding box center [534, 136] width 471 height 26
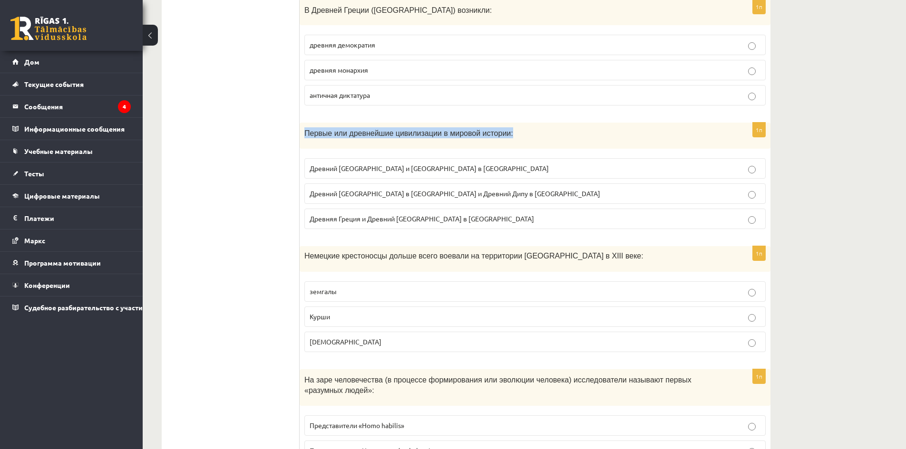
copy font "Первые или древнейшие цивилизации в мировой истории:"
click at [367, 158] on label "Древний Китай и Древняя Индия в Азии" at bounding box center [534, 168] width 461 height 20
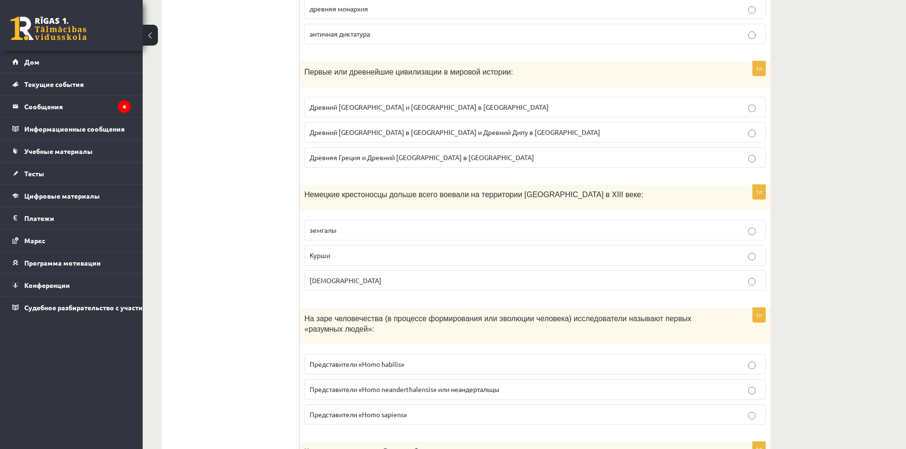
scroll to position [1664, 0]
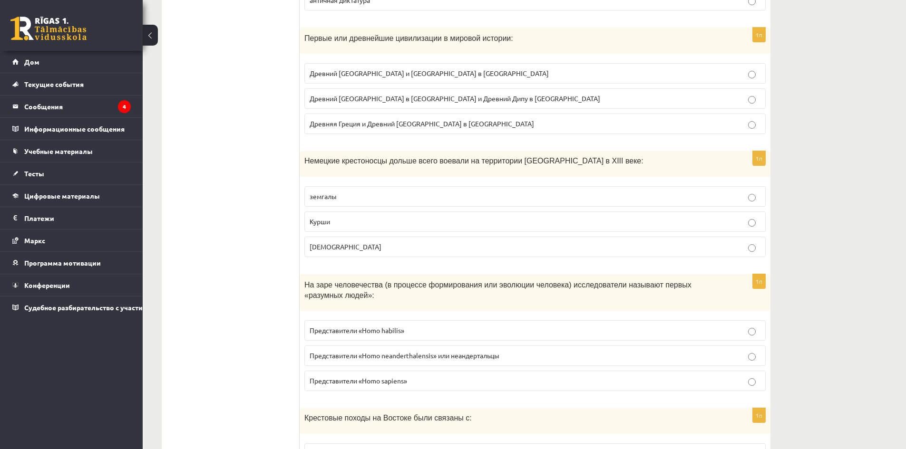
click at [339, 242] on p "латгальцы" at bounding box center [534, 247] width 451 height 10
click at [339, 192] on p "земгалы" at bounding box center [534, 197] width 451 height 10
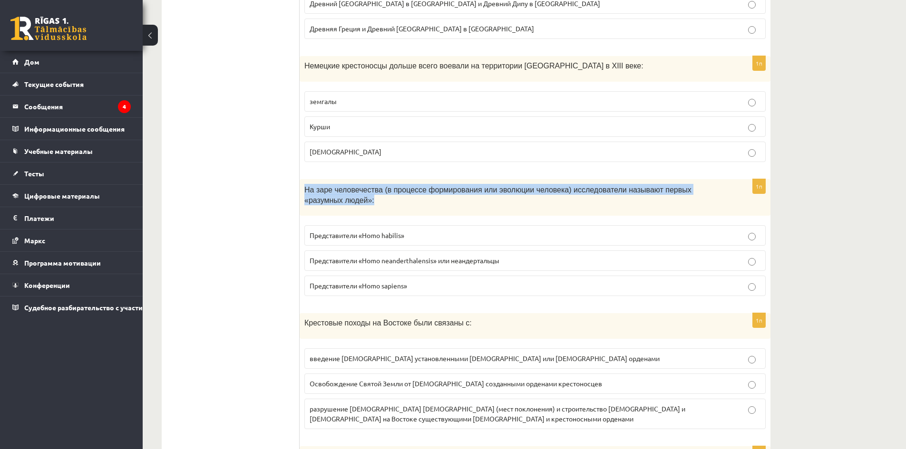
drag, startPoint x: 304, startPoint y: 169, endPoint x: 572, endPoint y: 174, distance: 268.2
click at [572, 179] on div "На заре человечества (в процессе формирования или эволюции человека) исследоват…" at bounding box center [534, 197] width 471 height 37
copy font "На заре человечества (в процессе формирования или эволюции человека) исследоват…"
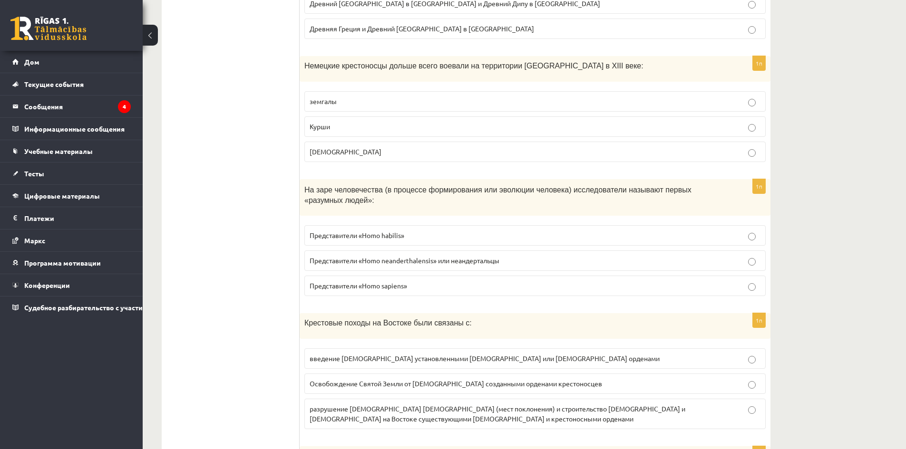
click at [377, 231] on font "Представители «Homo habilis»" at bounding box center [356, 235] width 95 height 9
drag, startPoint x: 393, startPoint y: 261, endPoint x: 436, endPoint y: 309, distance: 65.3
click at [393, 276] on label "Представители «Homo sapiens»" at bounding box center [534, 286] width 461 height 20
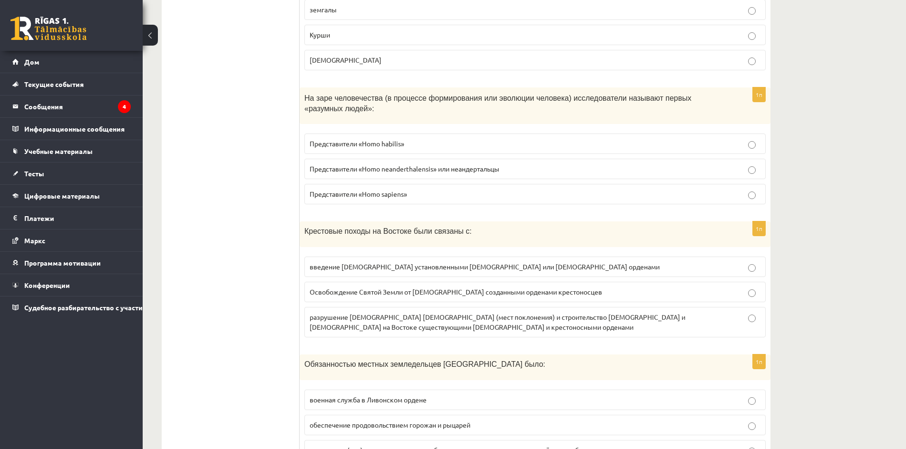
scroll to position [1854, 0]
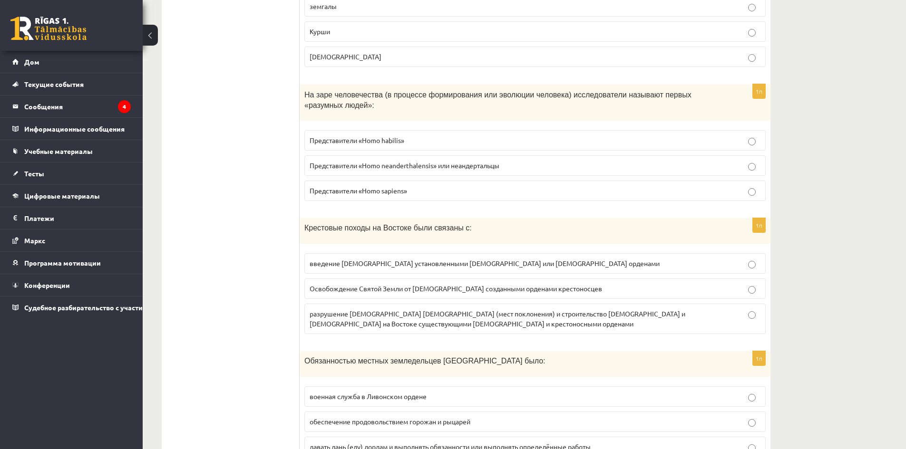
click at [441, 284] on font "Освобождение Святой Земли от мусульман созданными орденами крестоносцев" at bounding box center [455, 288] width 292 height 9
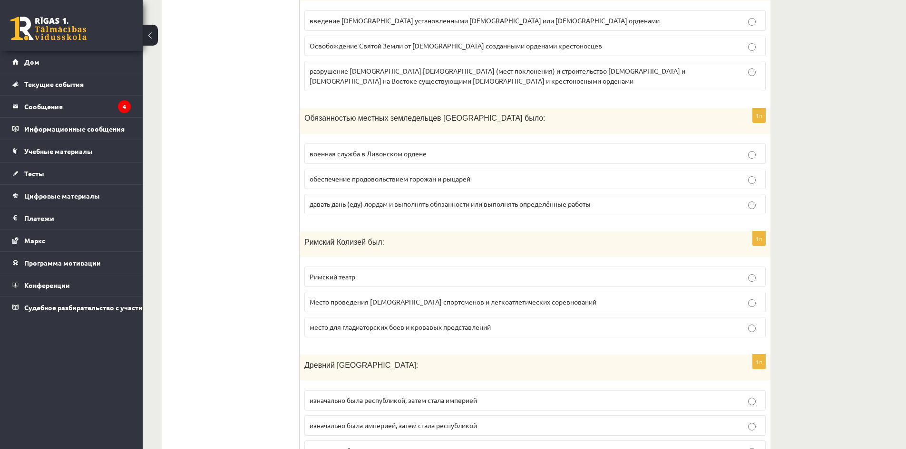
scroll to position [2044, 0]
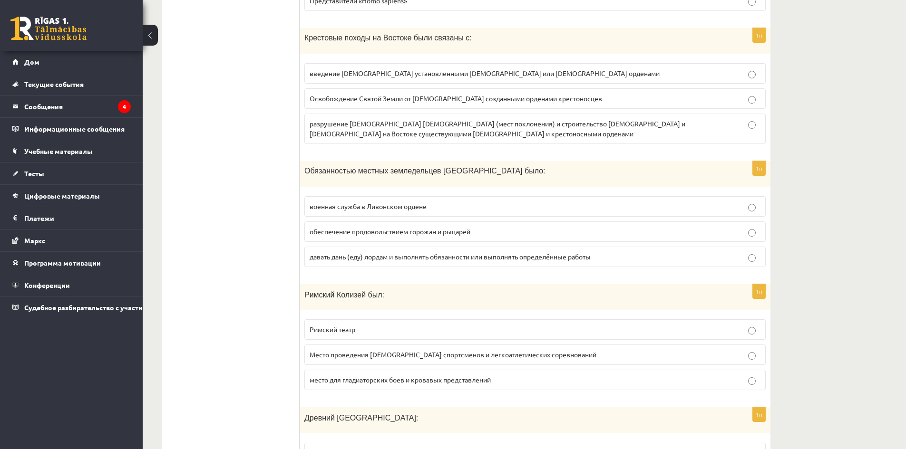
click at [376, 252] on font "давать дань (еду) лордам и выполнять обязанности или выполнять определённые раб…" at bounding box center [449, 256] width 281 height 9
click at [364, 222] on label "обеспечение продовольствием горожан и рыцарей" at bounding box center [534, 232] width 461 height 20
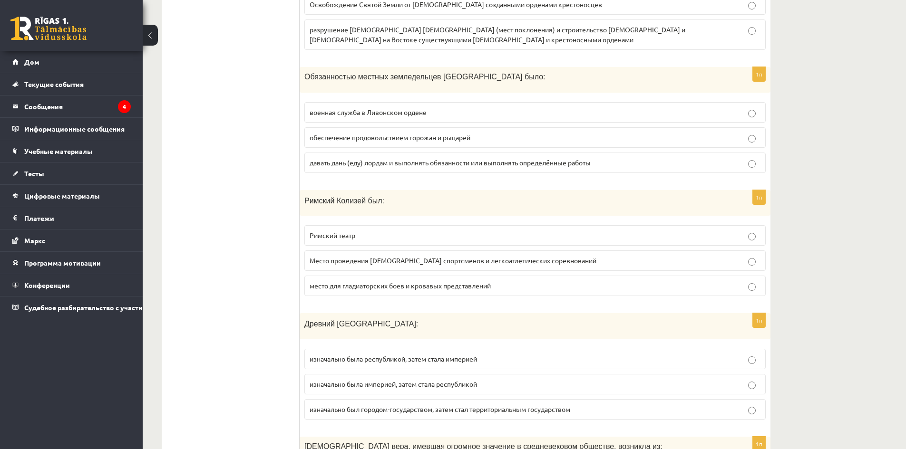
scroll to position [2139, 0]
click at [386, 280] on font "место для гладиаторских боев и кровавых представлений" at bounding box center [399, 284] width 181 height 9
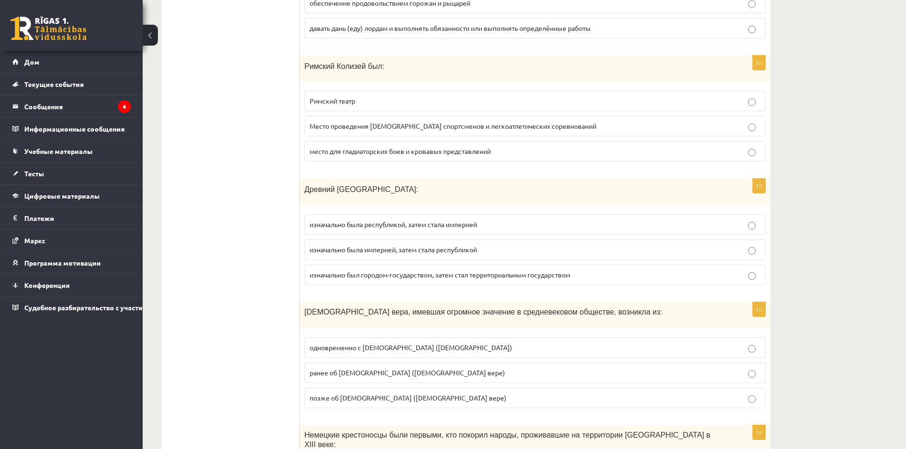
scroll to position [2282, 0]
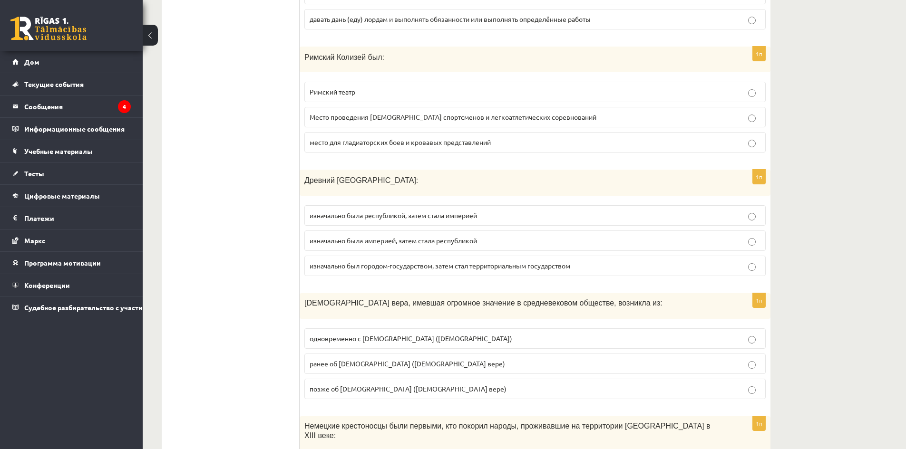
click at [353, 236] on font "изначально была империей, затем стала республикой" at bounding box center [392, 240] width 167 height 9
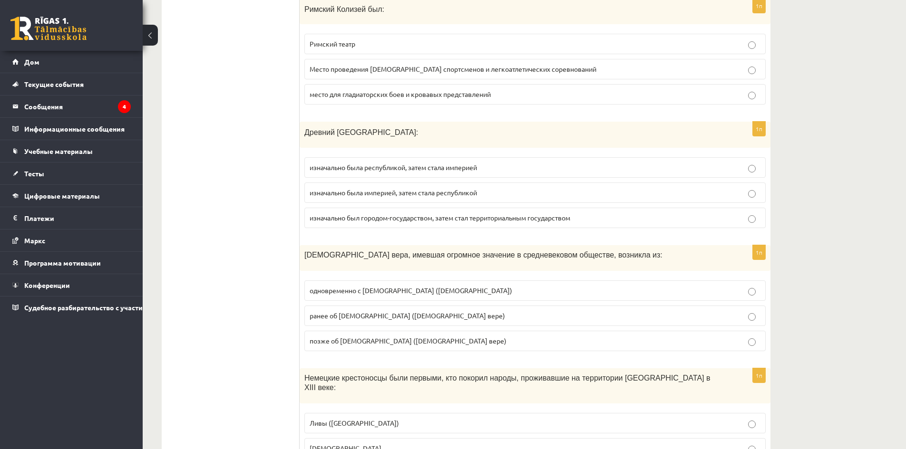
scroll to position [2377, 0]
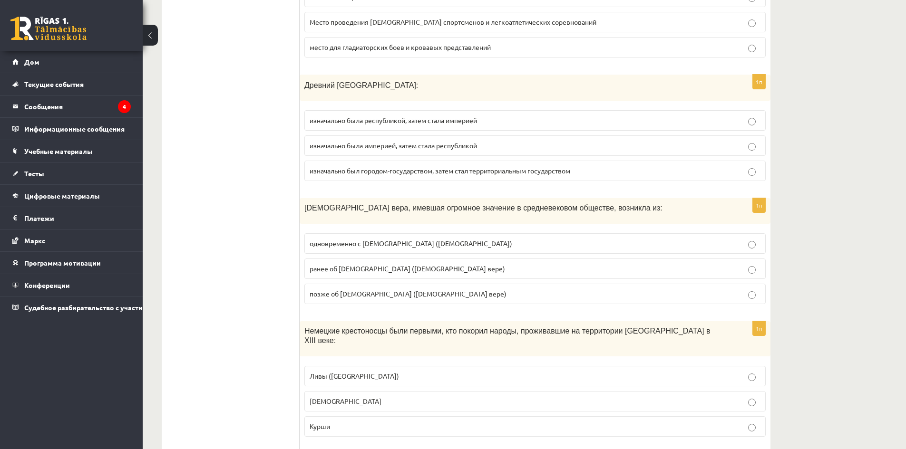
drag, startPoint x: 302, startPoint y: 189, endPoint x: 630, endPoint y: 192, distance: 328.0
click at [629, 198] on div "Христианская вера, имевшая огромное значение в средневековом обществе, возникла…" at bounding box center [534, 211] width 471 height 26
click at [606, 203] on p "Христианская вера, имевшая огромное значение в средневековом обществе, возникла…" at bounding box center [511, 208] width 414 height 10
click at [589, 198] on div "Христианская вера, имевшая огромное значение в средневековом обществе, возникла…" at bounding box center [534, 211] width 471 height 26
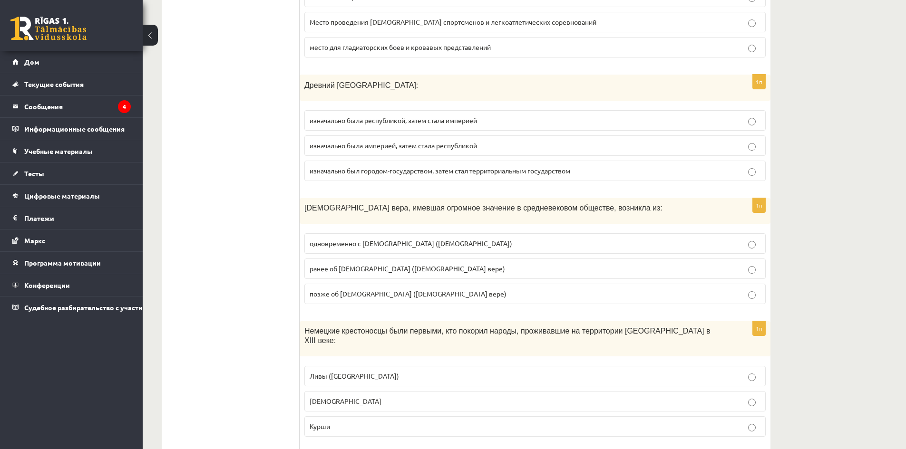
click at [314, 199] on div "Христианская вера, имевшая огромное значение в средневековом обществе, возникла…" at bounding box center [534, 211] width 471 height 26
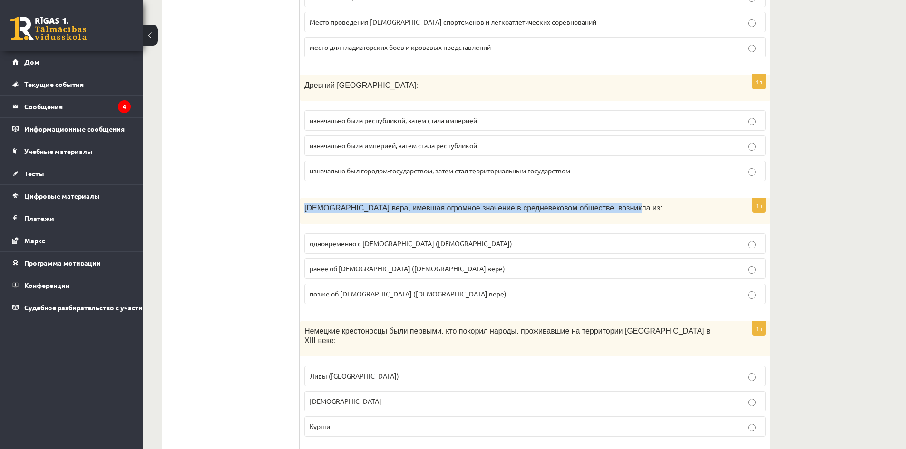
drag, startPoint x: 300, startPoint y: 188, endPoint x: 602, endPoint y: 191, distance: 302.4
click at [602, 198] on div "Христианская вера, имевшая огромное значение в средневековом обществе, возникла…" at bounding box center [534, 211] width 471 height 26
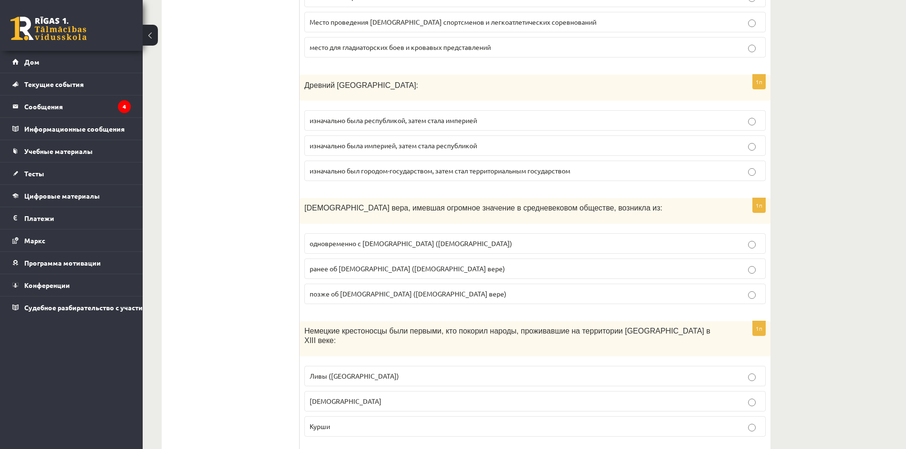
click at [355, 259] on label "ранее об исламе (мусульманской вере)" at bounding box center [534, 269] width 461 height 20
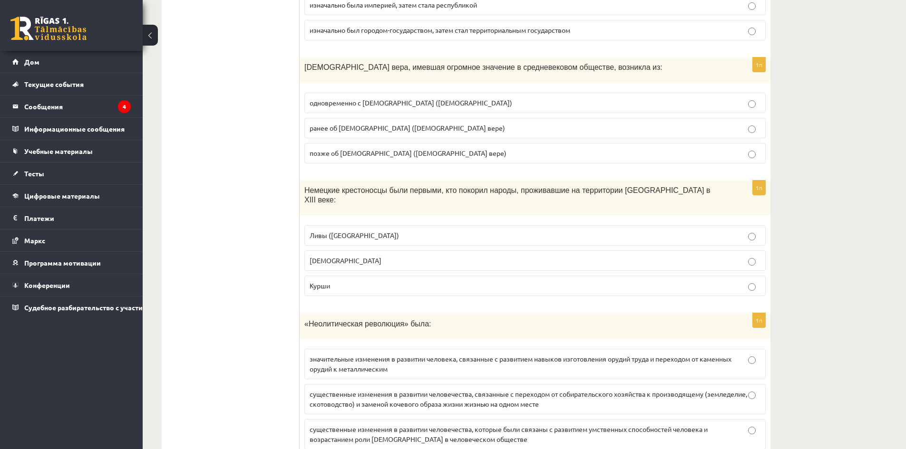
scroll to position [2520, 0]
click at [348, 279] on p "Курши" at bounding box center [534, 284] width 451 height 10
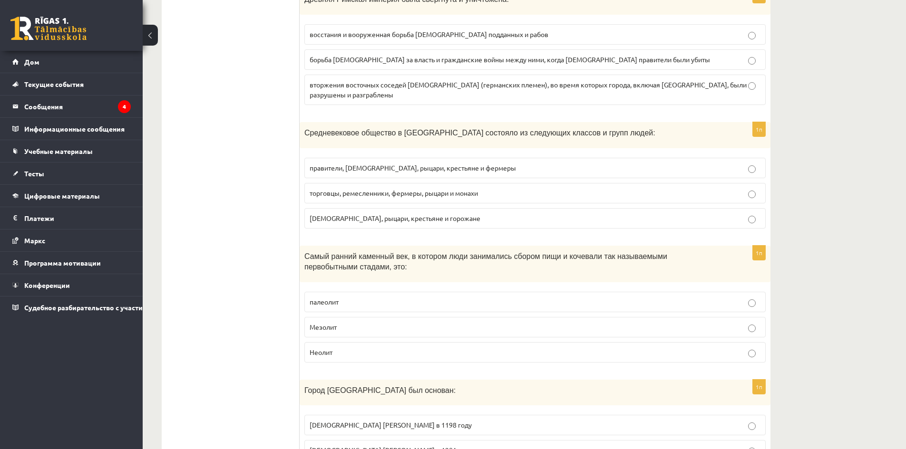
scroll to position [3533, 0]
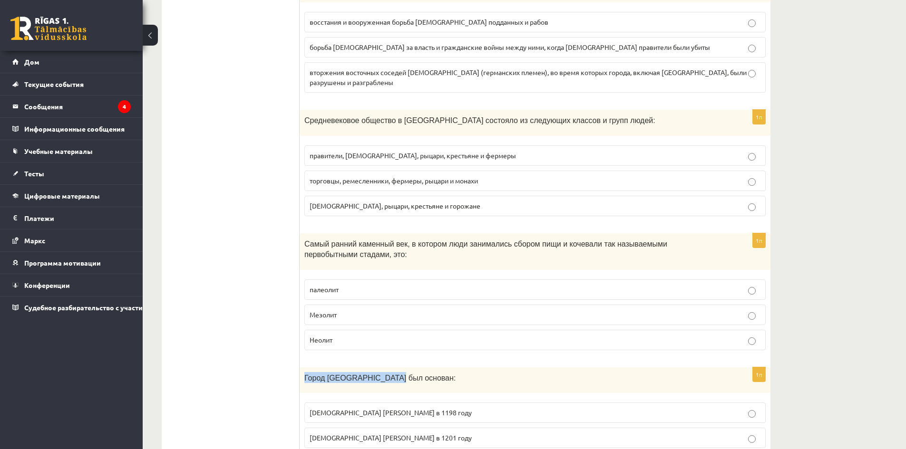
drag, startPoint x: 310, startPoint y: 319, endPoint x: 387, endPoint y: 326, distance: 76.9
click at [387, 367] on div "Город Рига был основан:" at bounding box center [534, 380] width 471 height 26
click at [389, 428] on label "Епископ Альберт в 1201 году" at bounding box center [534, 438] width 461 height 20
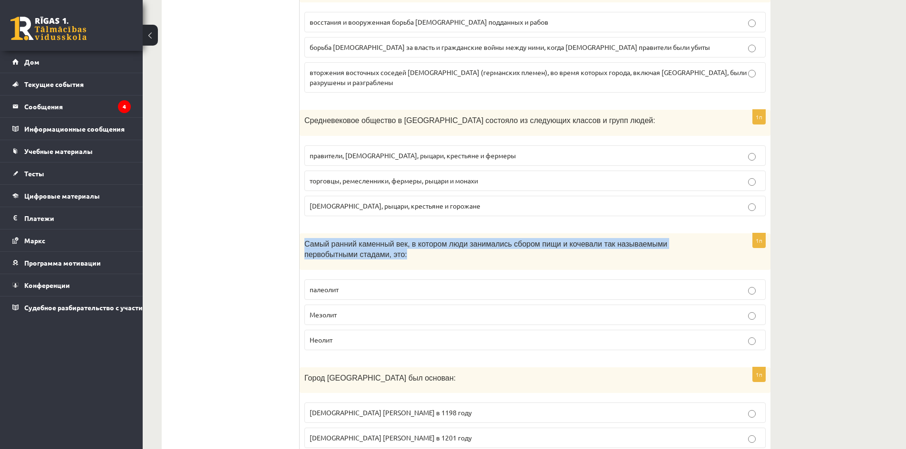
drag, startPoint x: 303, startPoint y: 183, endPoint x: 546, endPoint y: 195, distance: 243.2
click at [546, 233] on div "Самый ранний каменный век, в котором люди занимались сбором пищи и кочевали так…" at bounding box center [534, 251] width 471 height 37
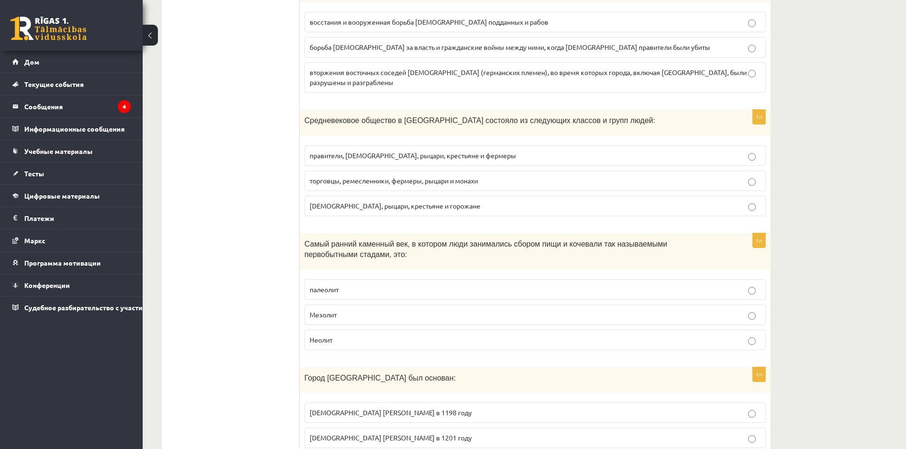
click at [366, 330] on label "Неолит" at bounding box center [534, 340] width 461 height 20
click at [343, 285] on p "палеолит" at bounding box center [534, 290] width 451 height 10
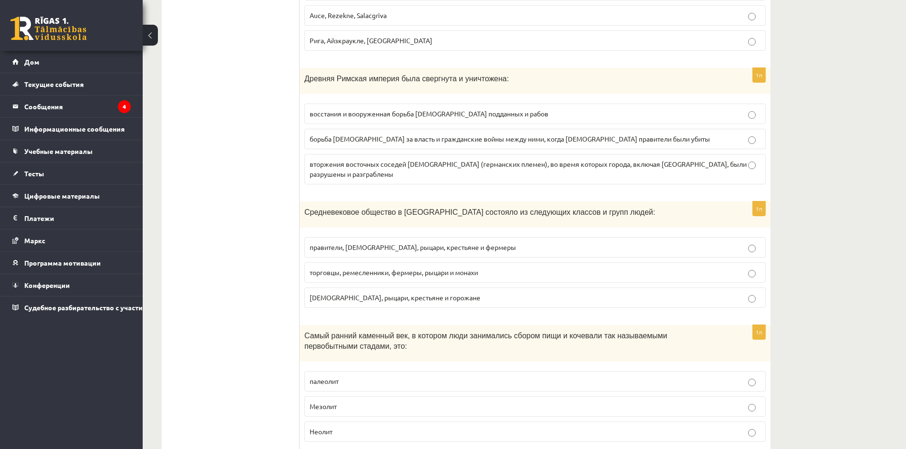
scroll to position [3437, 0]
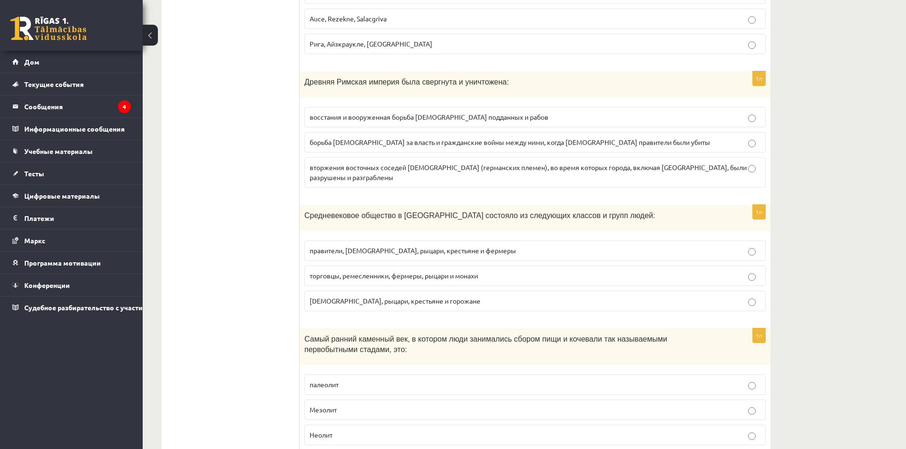
drag, startPoint x: 309, startPoint y: 155, endPoint x: 579, endPoint y: 165, distance: 270.2
click at [581, 205] on div "Средневековое общество в Европе состояло из следующих классов и групп людей:" at bounding box center [534, 218] width 471 height 26
drag, startPoint x: 580, startPoint y: 155, endPoint x: 303, endPoint y: 160, distance: 276.7
click at [303, 205] on div "Средневековое общество в Европе состояло из следующих классов и групп людей:" at bounding box center [534, 218] width 471 height 26
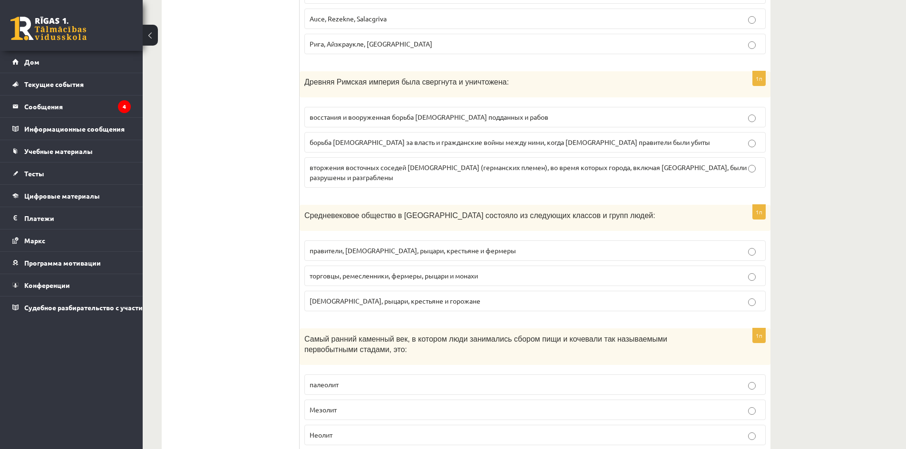
click at [352, 291] on label "духовенство, рыцари, крестьяне и горожане" at bounding box center [534, 301] width 461 height 20
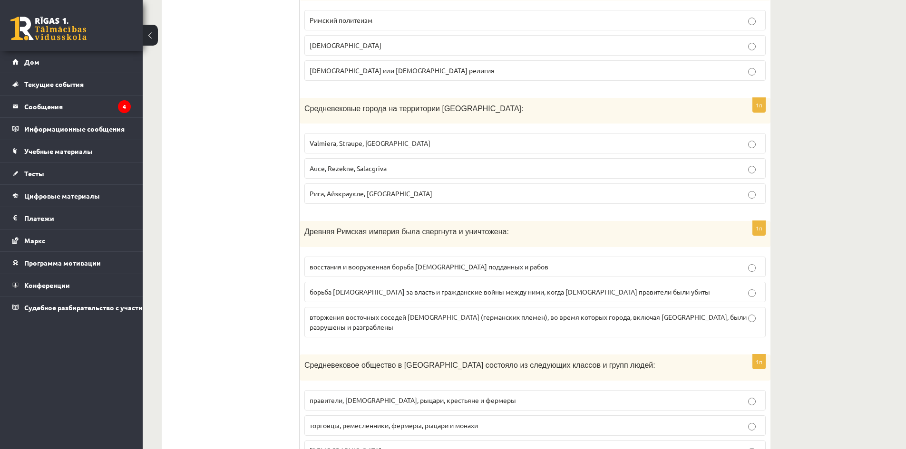
scroll to position [3247, 0]
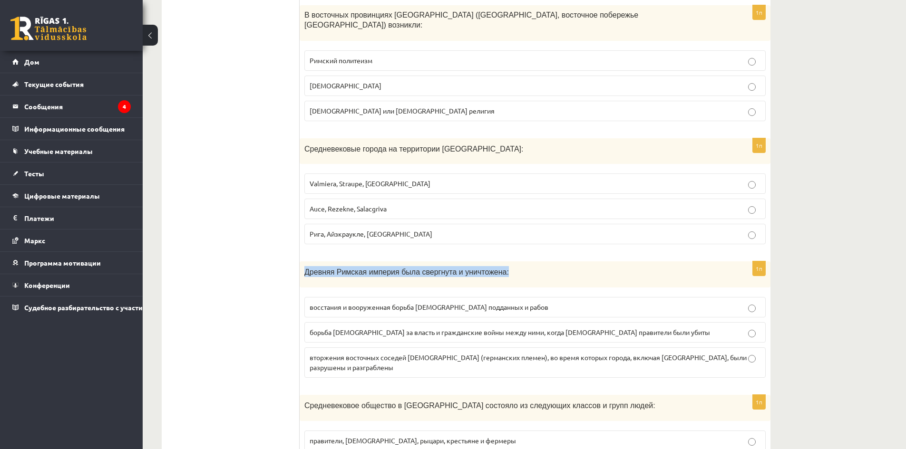
drag, startPoint x: 303, startPoint y: 222, endPoint x: 499, endPoint y: 227, distance: 195.4
click at [499, 261] on div "Древняя Римская империя была свергнута и уничтожена:" at bounding box center [534, 274] width 471 height 26
click at [395, 353] on font "вторжения восточных соседей римлян (германских племен), во время которых города…" at bounding box center [527, 362] width 437 height 19
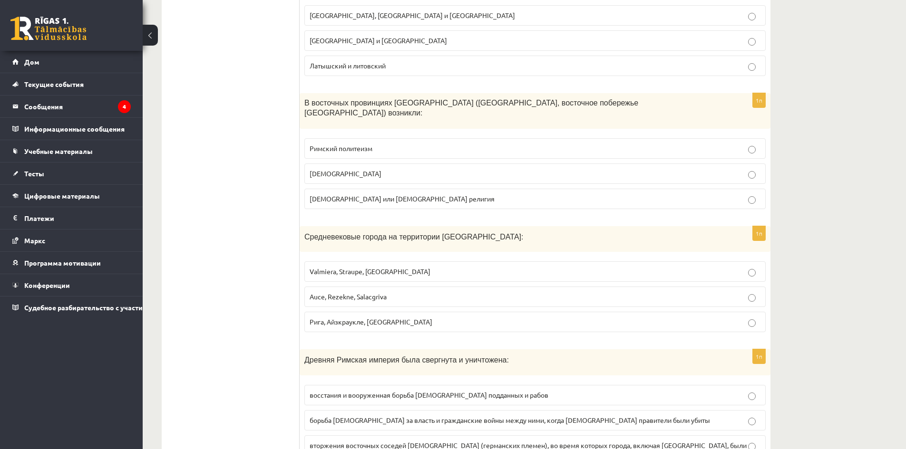
scroll to position [3152, 0]
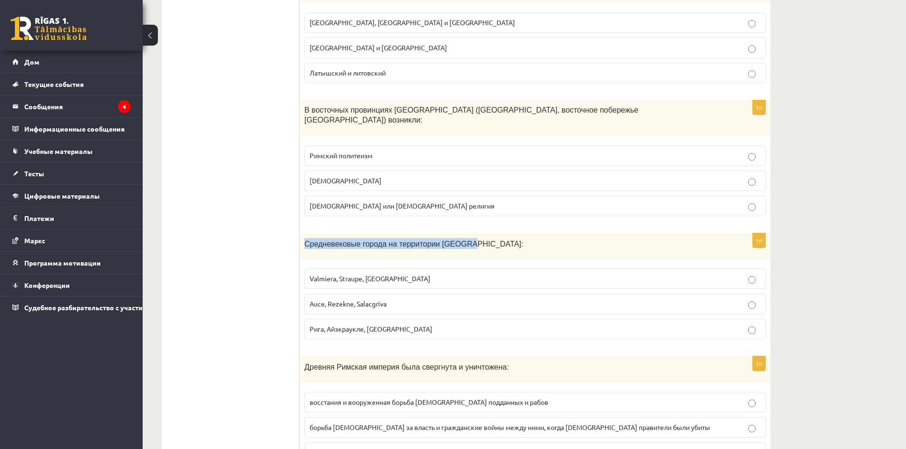
drag, startPoint x: 305, startPoint y: 193, endPoint x: 458, endPoint y: 198, distance: 153.1
click at [458, 238] on p "Средневековые города на территории Латвии:" at bounding box center [511, 243] width 414 height 11
click at [347, 324] on p "Рига, Айзкраукле, Лудза" at bounding box center [534, 329] width 451 height 10
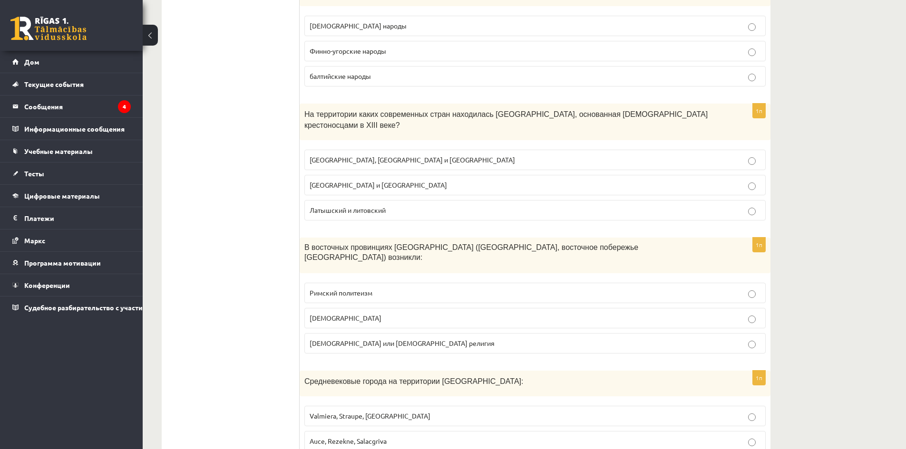
scroll to position [3010, 0]
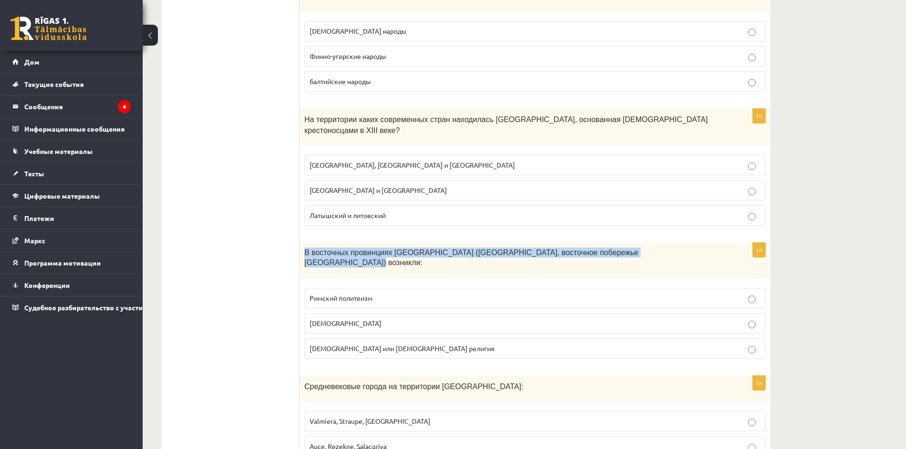
drag, startPoint x: 302, startPoint y: 214, endPoint x: 666, endPoint y: 220, distance: 364.2
click at [666, 243] on div "В восточных провинциях Римской империи (Палестина, восточное побережье Средизем…" at bounding box center [534, 261] width 471 height 36
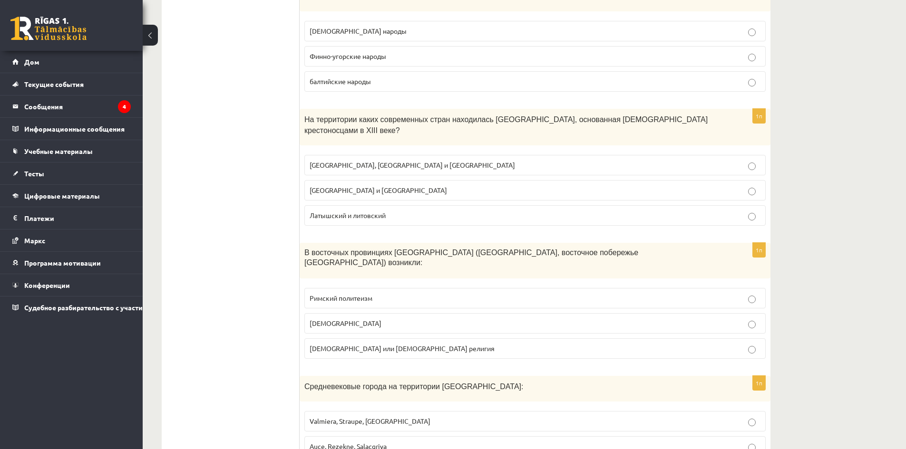
click at [352, 319] on font "христианская вера" at bounding box center [345, 323] width 72 height 9
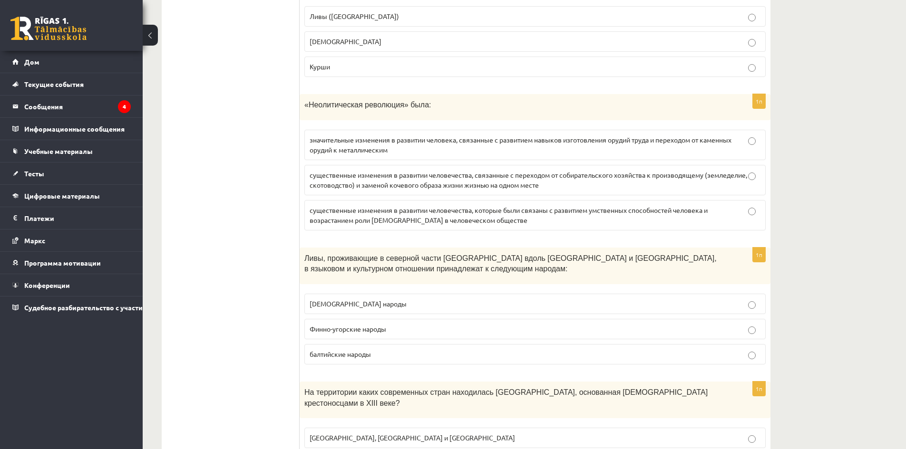
scroll to position [2772, 0]
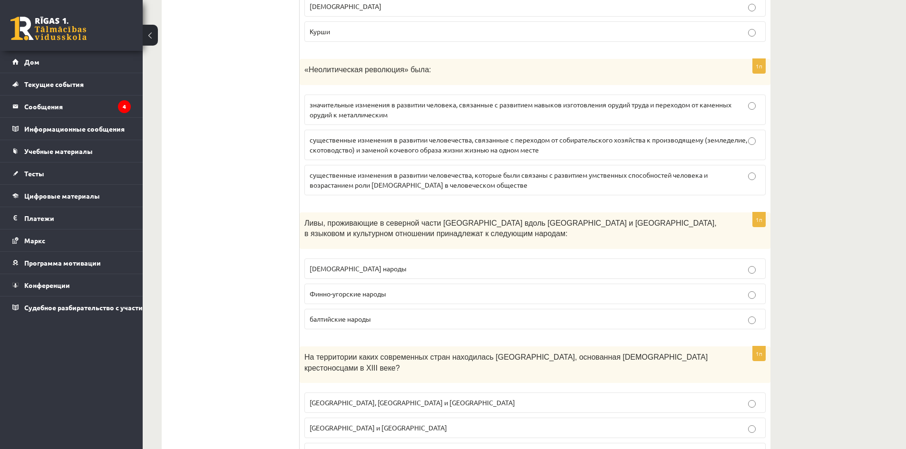
click at [455, 95] on label "значительные изменения в развитии человека, связанные с развитием навыков изгот…" at bounding box center [534, 110] width 461 height 30
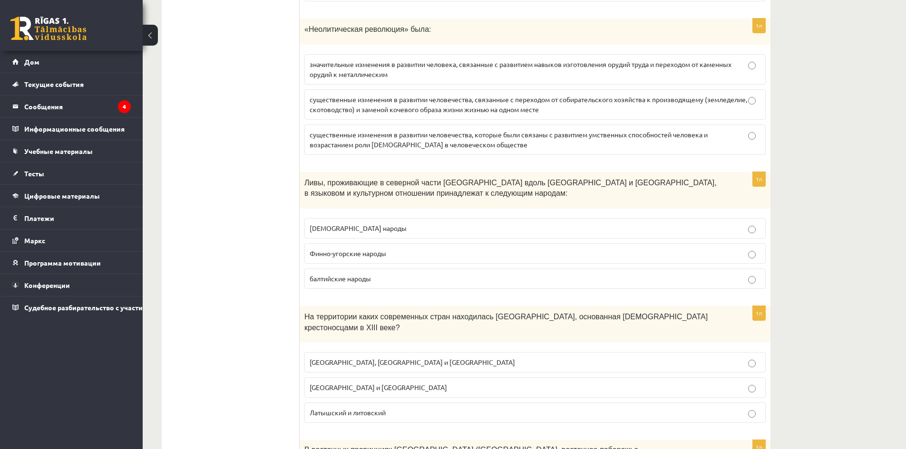
scroll to position [2819, 0]
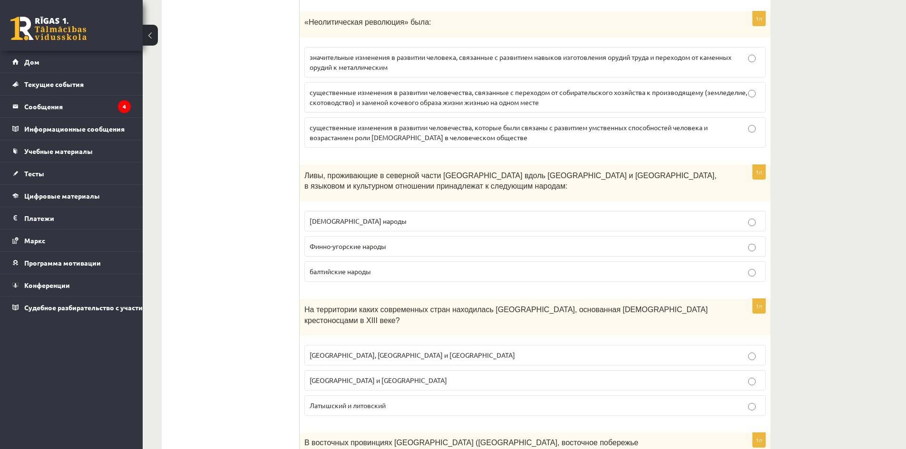
click at [365, 211] on label "славянские народы" at bounding box center [534, 221] width 461 height 20
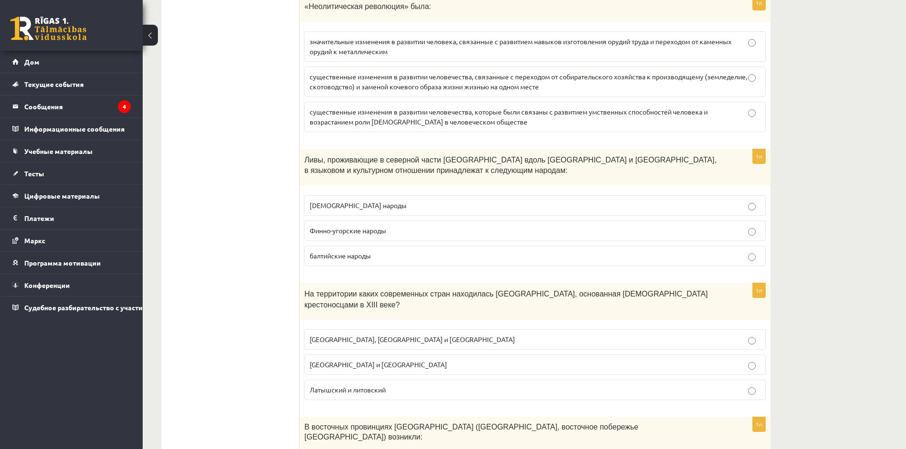
scroll to position [2867, 0]
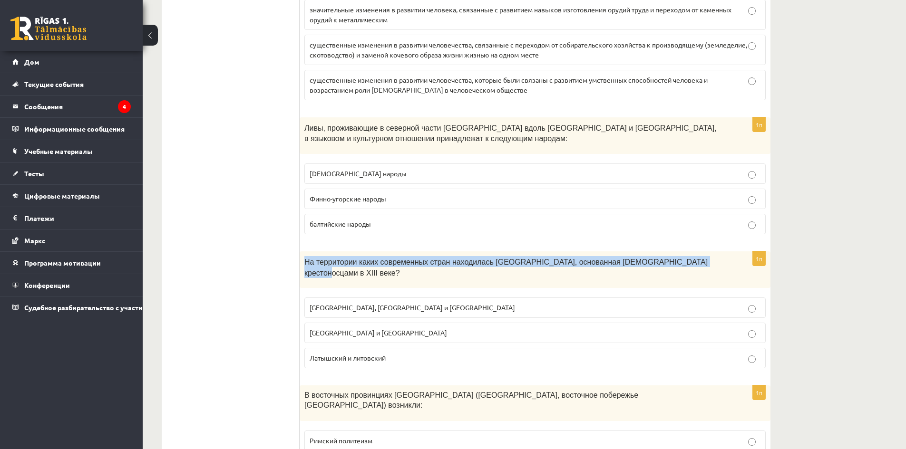
drag, startPoint x: 306, startPoint y: 233, endPoint x: 686, endPoint y: 240, distance: 379.4
click at [686, 251] on div "На территории каких современных стран находилась Ливония, основанная немецкими …" at bounding box center [534, 269] width 471 height 37
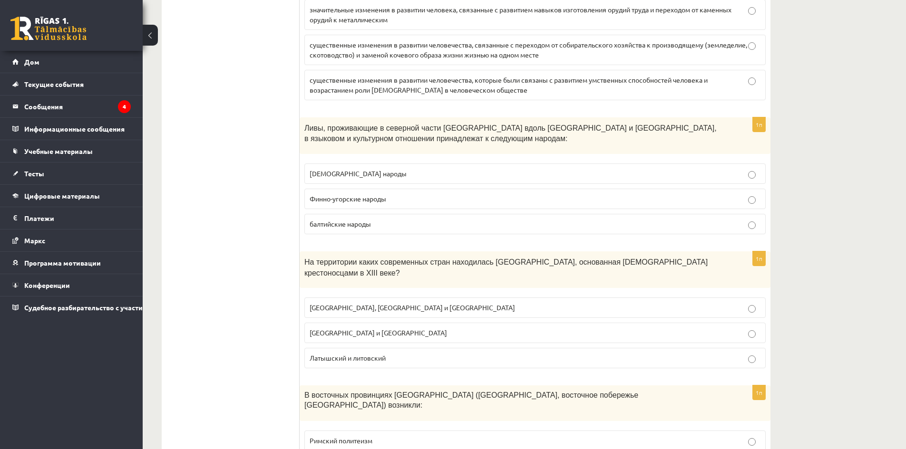
click at [358, 328] on font "Эстония и Латвия" at bounding box center [377, 332] width 137 height 9
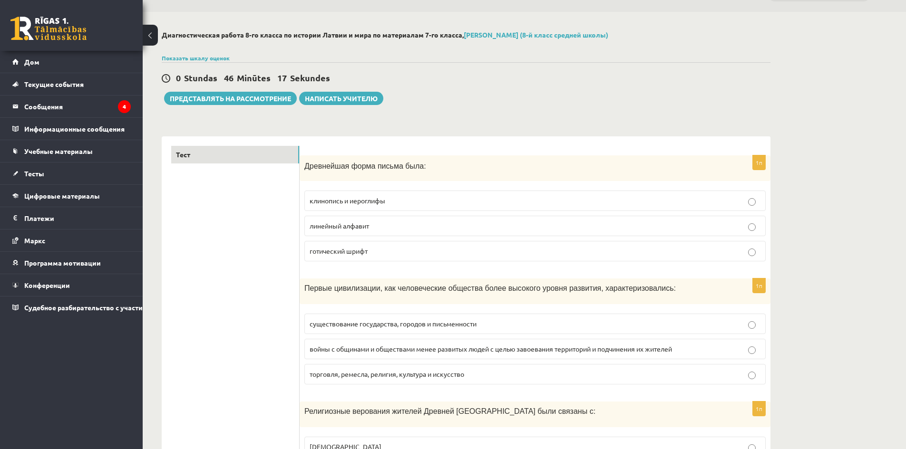
scroll to position [0, 0]
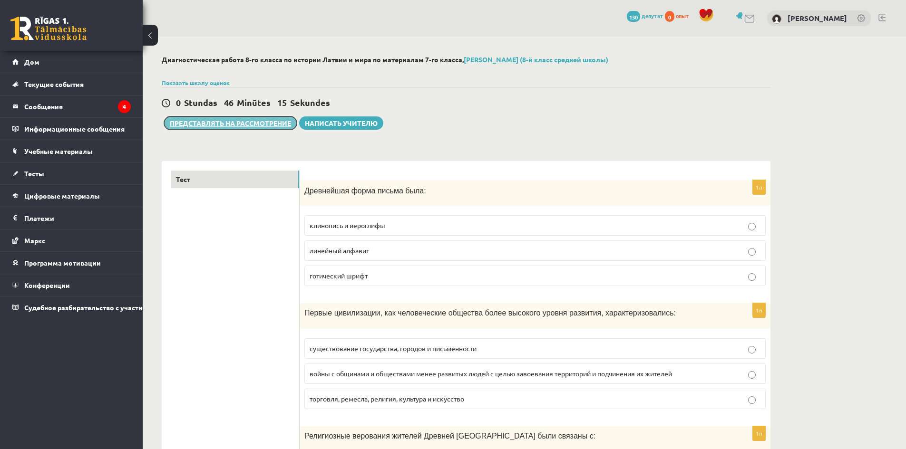
click at [265, 126] on font "Представлять на рассмотрение" at bounding box center [230, 123] width 121 height 9
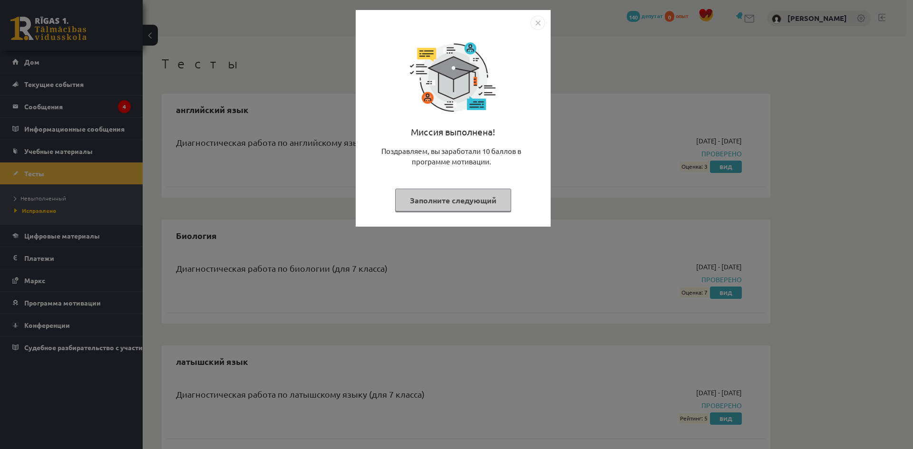
click at [538, 24] on img "Закрывать" at bounding box center [538, 23] width 14 height 14
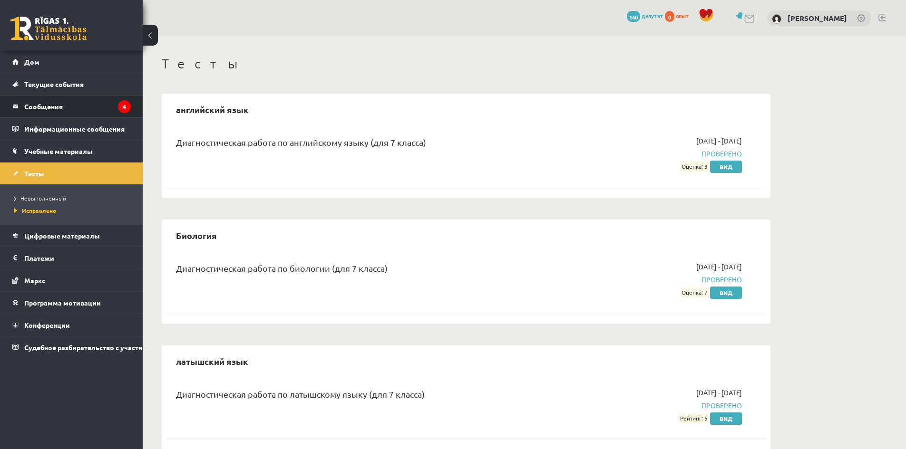
click at [77, 106] on legend "Сообщения 4" at bounding box center [77, 107] width 106 height 22
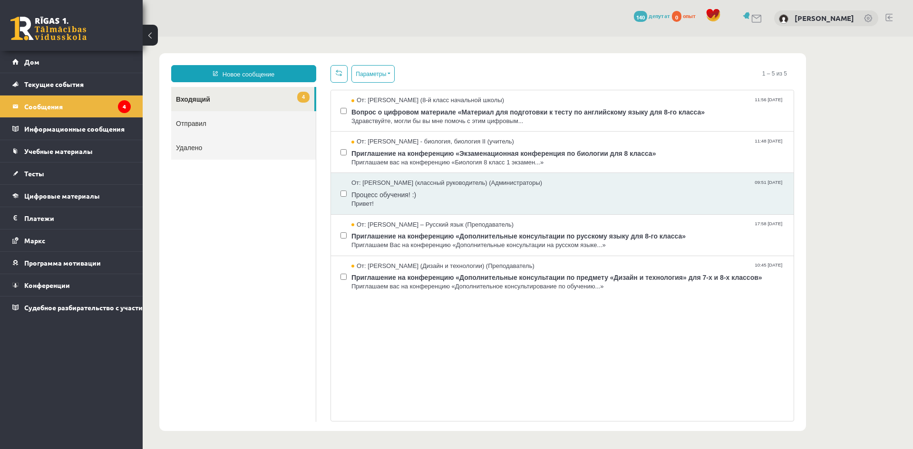
click at [296, 208] on ul "4 Входящий Отправил Удалено" at bounding box center [243, 254] width 145 height 335
click at [48, 174] on link "Тесты" at bounding box center [71, 174] width 118 height 22
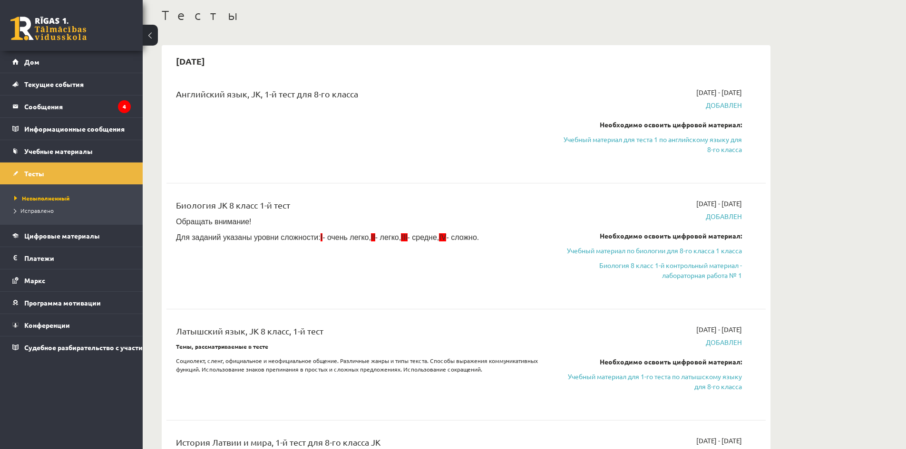
scroll to position [48, 0]
click at [39, 211] on font "Исправлено" at bounding box center [36, 211] width 33 height 8
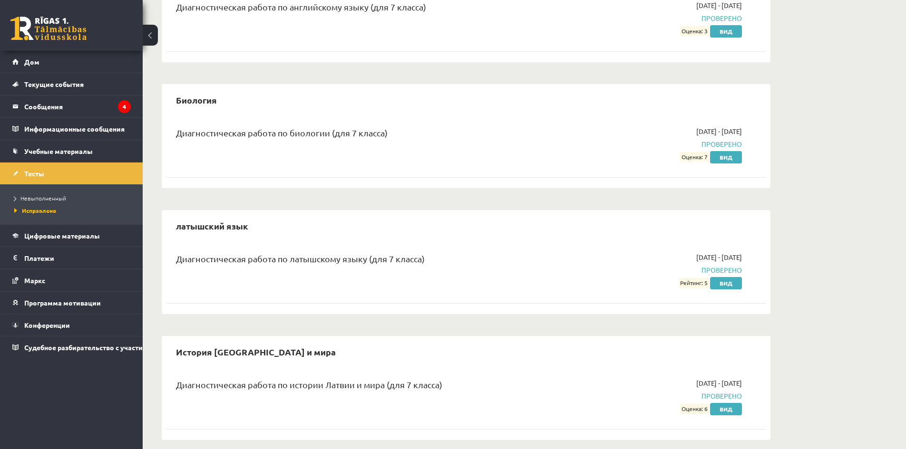
scroll to position [145, 0]
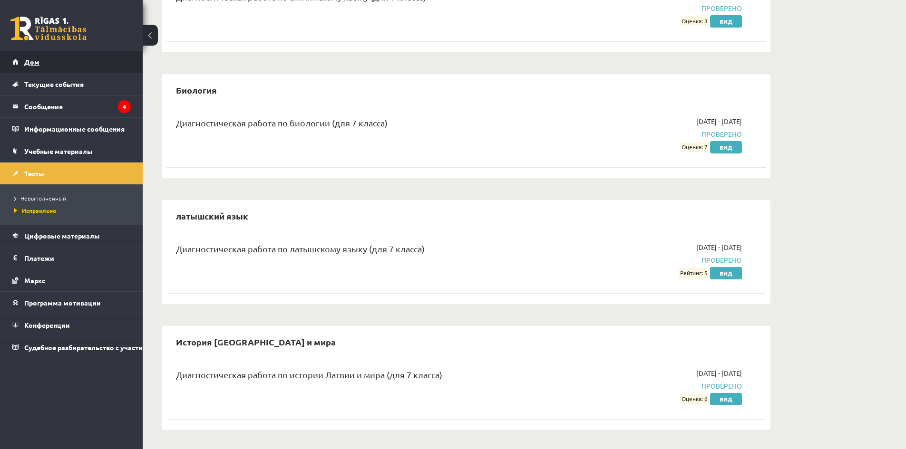
click at [65, 61] on link "Дом" at bounding box center [71, 62] width 118 height 22
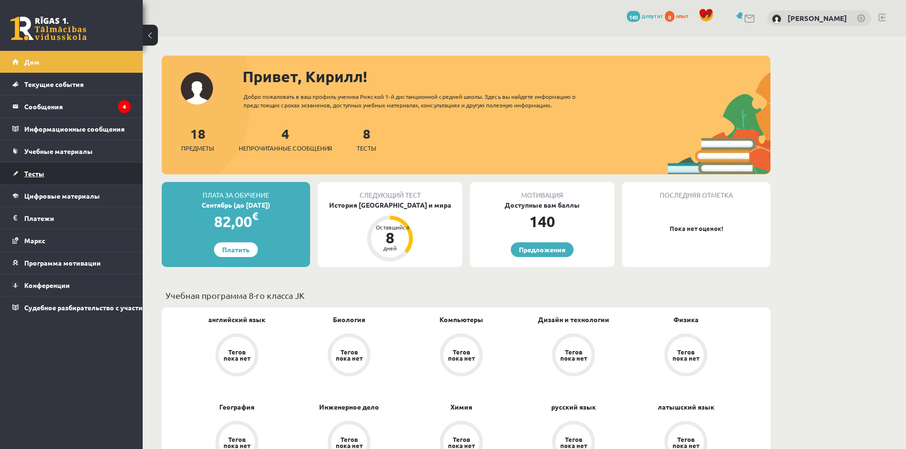
click at [41, 175] on font "Тесты" at bounding box center [34, 173] width 20 height 9
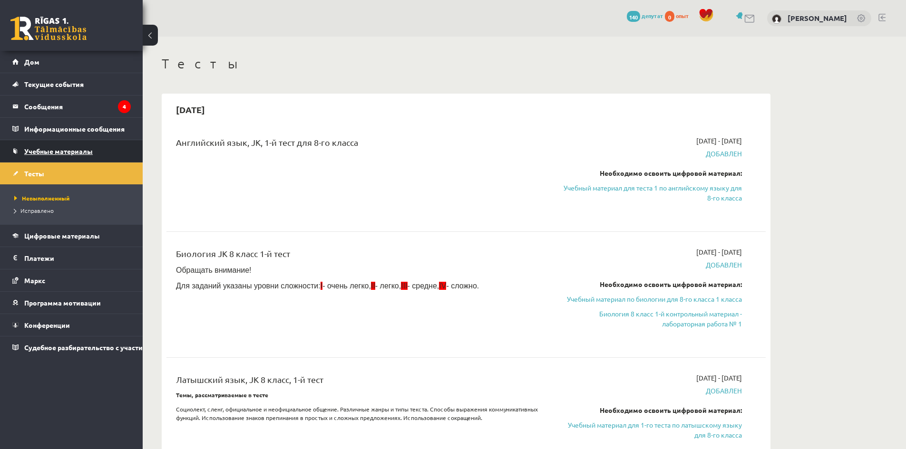
click at [76, 158] on link "Учебные материалы" at bounding box center [71, 151] width 118 height 22
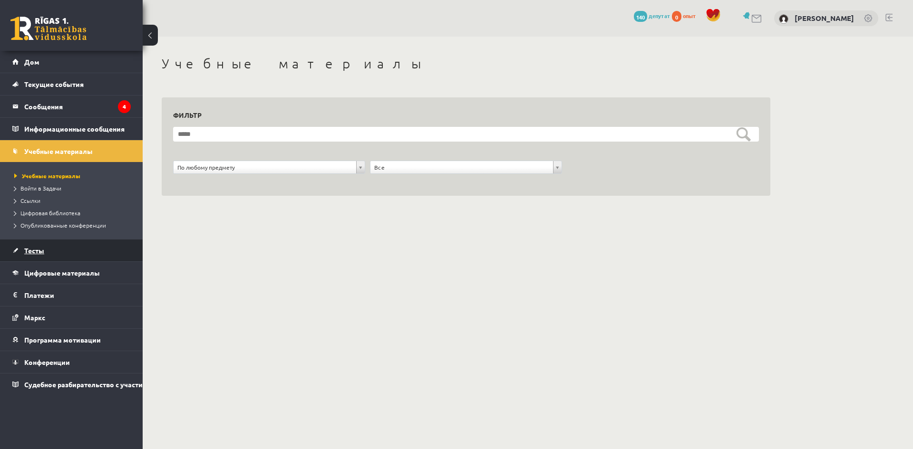
click at [47, 248] on link "Тесты" at bounding box center [71, 251] width 118 height 22
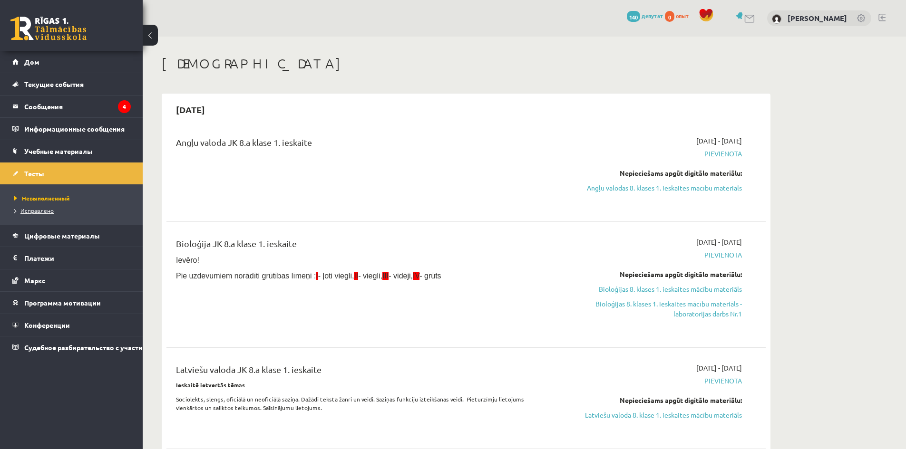
click at [39, 210] on font "Исправлено" at bounding box center [36, 211] width 33 height 8
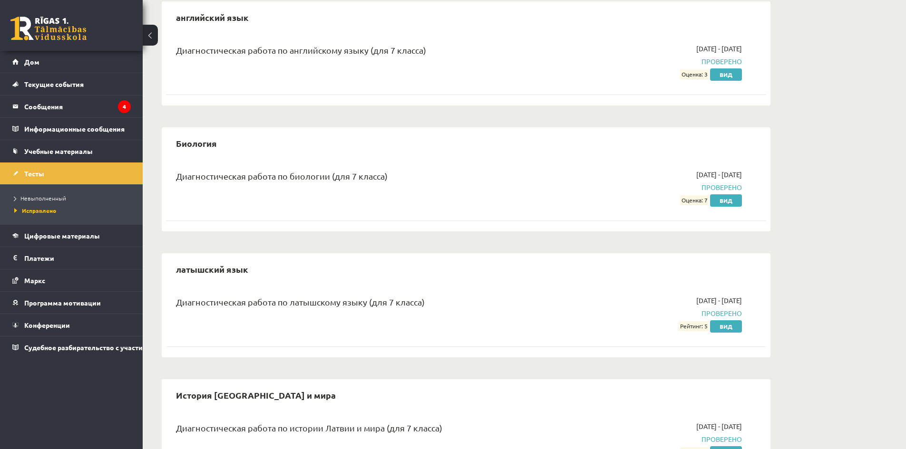
scroll to position [95, 0]
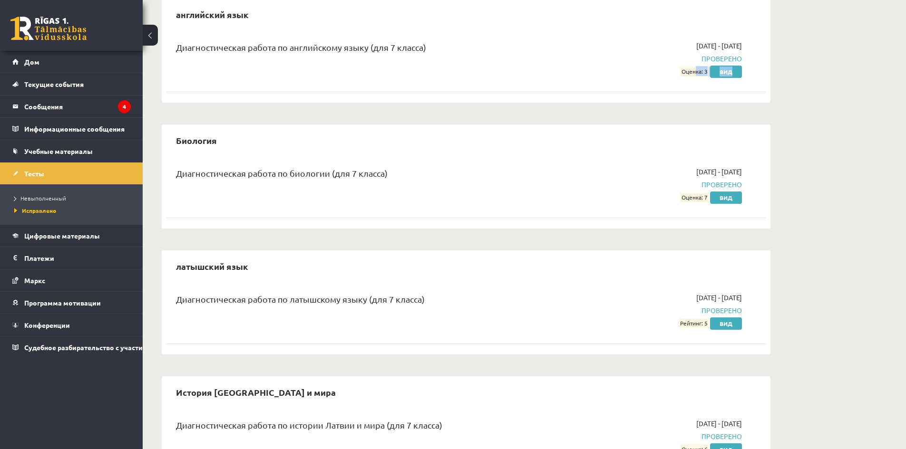
drag, startPoint x: 693, startPoint y: 75, endPoint x: 700, endPoint y: 83, distance: 10.8
click at [714, 78] on div "Диагностическая работа по английскому языку (для 7 класса) [DATE] - [DATE] Пров…" at bounding box center [465, 58] width 599 height 55
click at [695, 87] on div "Диагностическая работа по английскому языку (для 7 класса) [DATE] - [DATE] Пров…" at bounding box center [465, 64] width 599 height 67
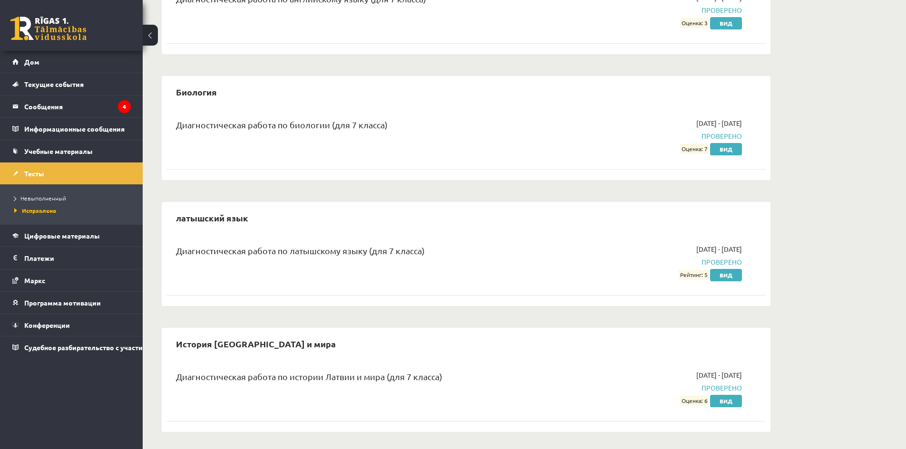
scroll to position [145, 0]
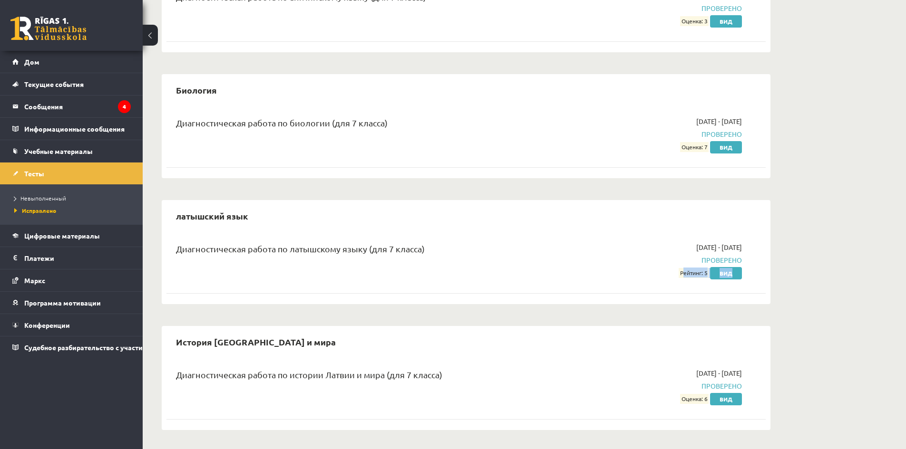
drag, startPoint x: 686, startPoint y: 278, endPoint x: 724, endPoint y: 279, distance: 38.0
click at [728, 279] on div "Диагностическая работа по латышскому языку (для 7 класса) [DATE] - [DATE] Прове…" at bounding box center [465, 260] width 599 height 55
drag, startPoint x: 696, startPoint y: 397, endPoint x: 743, endPoint y: 398, distance: 46.6
click at [743, 398] on div "[DATE] - [DATE] Проверено Оценка: 6 Вид" at bounding box center [651, 386] width 193 height 36
click at [770, 337] on div "История [GEOGRAPHIC_DATA] и мира Диагностическая работа по истории Латвии и мир…" at bounding box center [466, 378] width 608 height 104
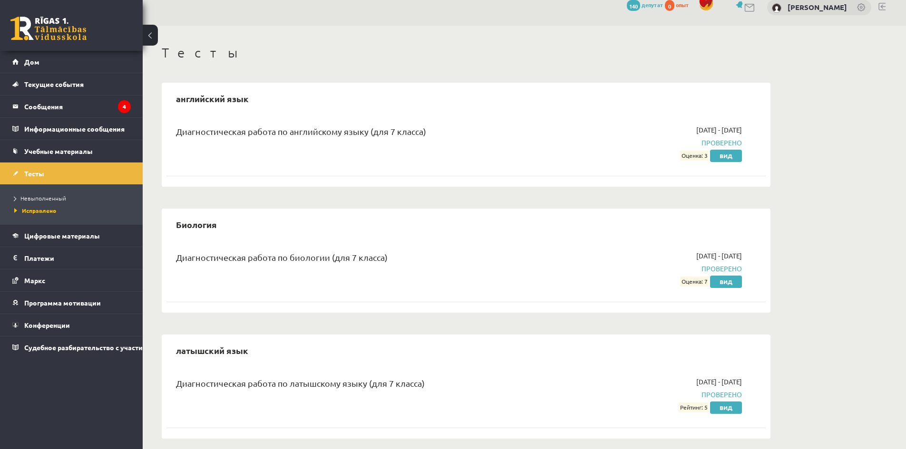
scroll to position [3, 0]
